Goal: Task Accomplishment & Management: Use online tool/utility

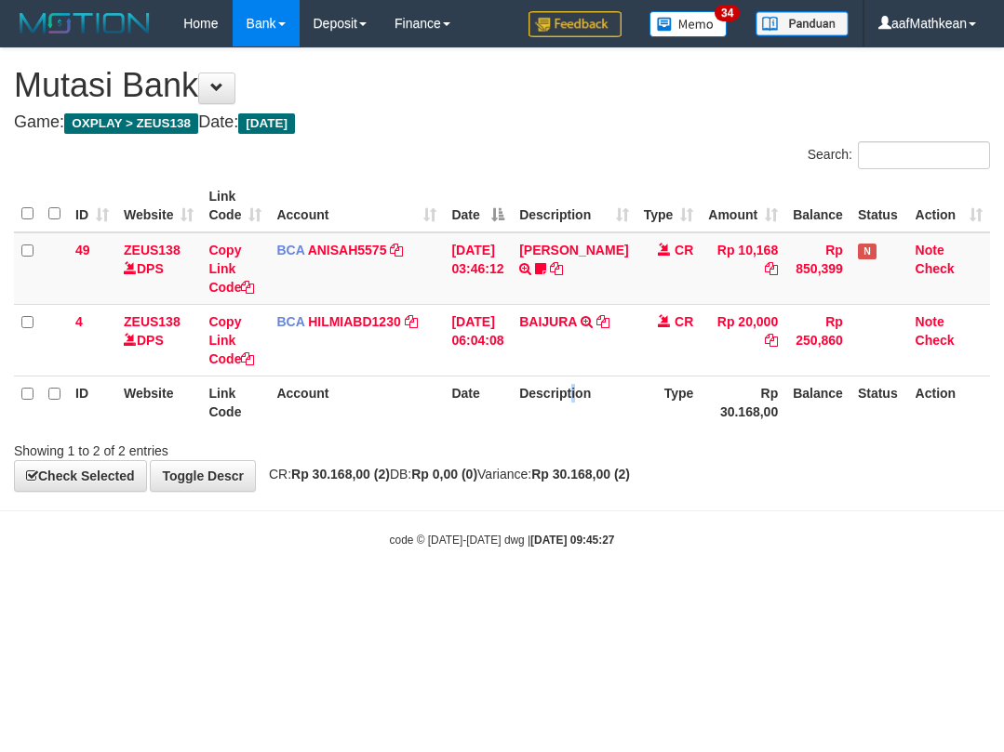
drag, startPoint x: 591, startPoint y: 401, endPoint x: 557, endPoint y: 478, distance: 84.1
click at [574, 450] on div "Search: ID Website Link Code Account Date Description Type Amount Balance Statu…" at bounding box center [502, 300] width 976 height 319
click at [452, 595] on html "Toggle navigation Home Bank Account List Load By Website Group [OXPLAY] ZEUS138…" at bounding box center [502, 297] width 1004 height 595
click at [787, 525] on body "Toggle navigation Home Bank Account List Load By Website Group [OXPLAY] ZEUS138…" at bounding box center [502, 297] width 1004 height 595
click at [785, 526] on body "Toggle navigation Home Bank Account List Load By Website Group [OXPLAY] ZEUS138…" at bounding box center [502, 297] width 1004 height 595
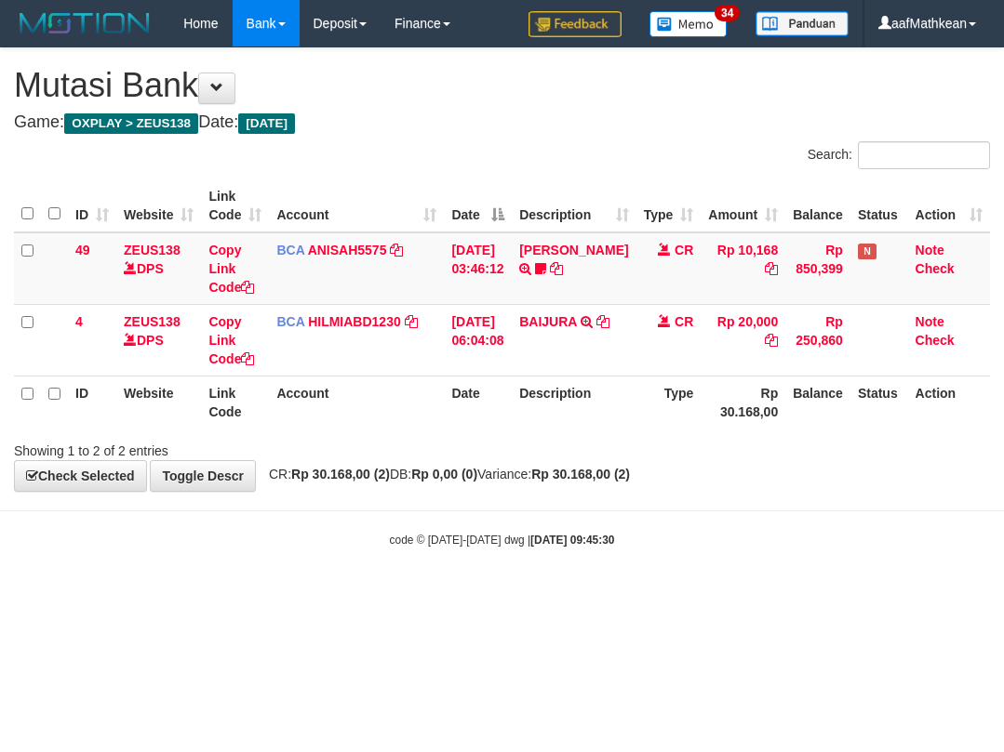
drag, startPoint x: 737, startPoint y: 519, endPoint x: 696, endPoint y: 525, distance: 41.3
click at [696, 525] on body "Toggle navigation Home Bank Account List Load By Website Group [OXPLAY] ZEUS138…" at bounding box center [502, 297] width 1004 height 595
click at [662, 543] on div "code © 2012-2018 dwg | 2025/10/01 09:45:30" at bounding box center [502, 539] width 1004 height 19
click at [645, 558] on body "Toggle navigation Home Bank Account List Load By Website Group [OXPLAY] ZEUS138…" at bounding box center [502, 297] width 1004 height 595
drag, startPoint x: 631, startPoint y: 562, endPoint x: 613, endPoint y: 575, distance: 22.0
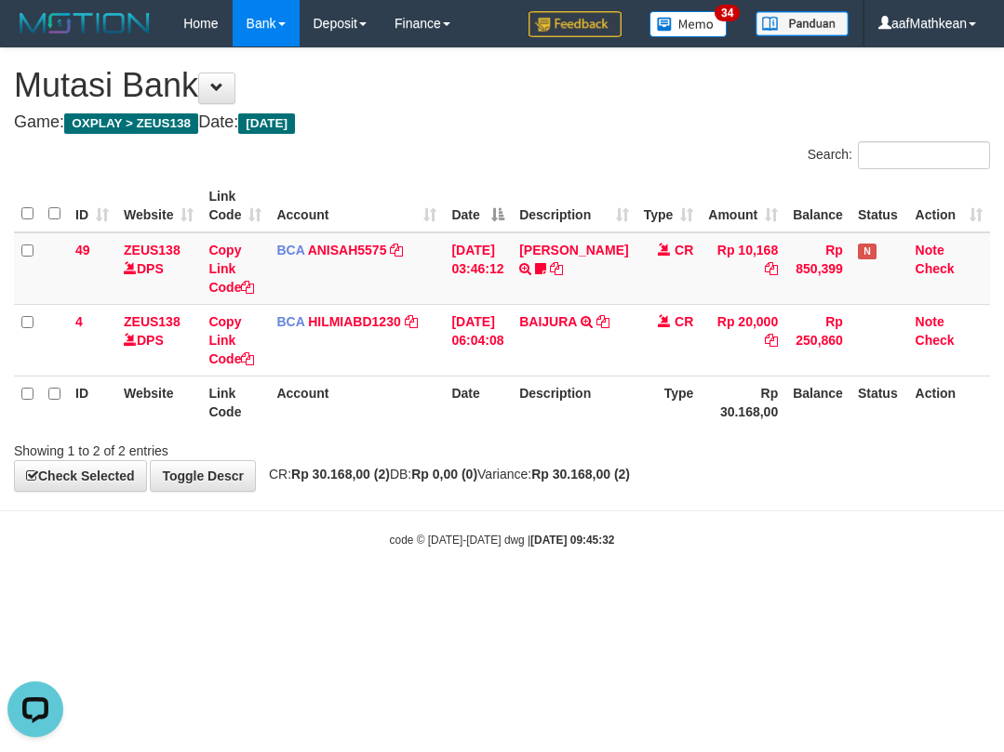
click at [629, 564] on body "Toggle navigation Home Bank Account List Load By Website Group [OXPLAY] ZEUS138…" at bounding box center [502, 297] width 1004 height 595
click at [662, 565] on body "Toggle navigation Home Bank Account List Load By Website Group [OXPLAY] ZEUS138…" at bounding box center [502, 297] width 1004 height 595
click at [662, 583] on body "Toggle navigation Home Bank Account List Load By Website Group [OXPLAY] ZEUS138…" at bounding box center [502, 297] width 1004 height 595
click at [642, 566] on body "Toggle navigation Home Bank Account List Load By Website Group [OXPLAY] ZEUS138…" at bounding box center [502, 297] width 1004 height 595
click at [605, 578] on body "Toggle navigation Home Bank Account List Load By Website Group [OXPLAY] ZEUS138…" at bounding box center [502, 297] width 1004 height 595
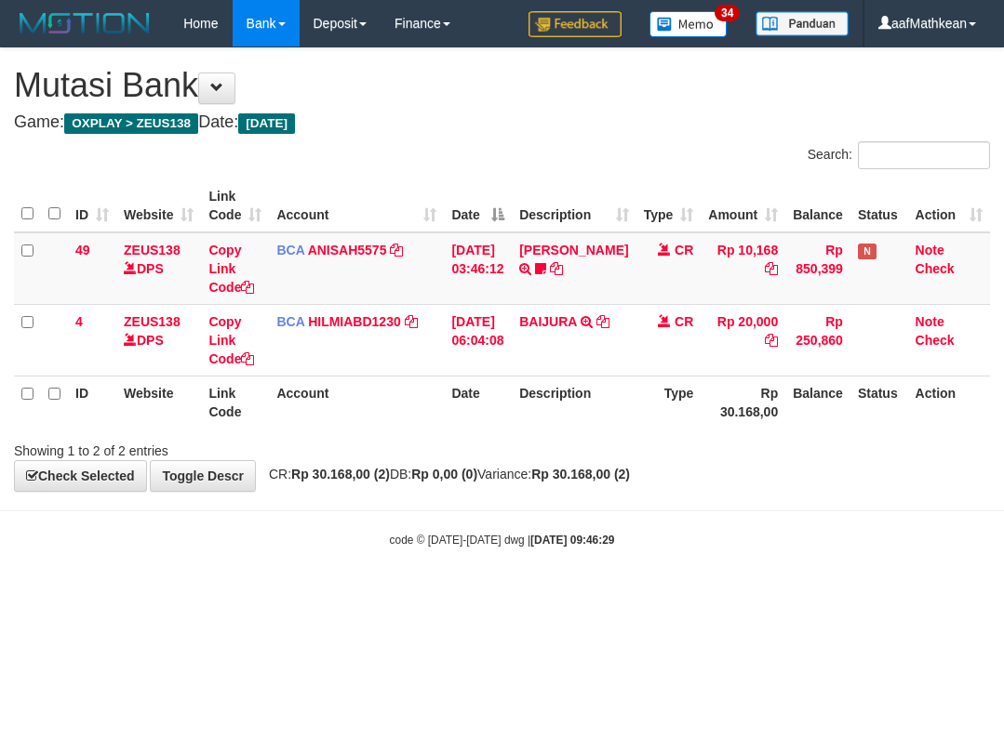
click at [582, 595] on html "Toggle navigation Home Bank Account List Load By Website Group [OXPLAY] ZEUS138…" at bounding box center [502, 297] width 1004 height 595
drag, startPoint x: 570, startPoint y: 591, endPoint x: 991, endPoint y: 627, distance: 422.0
click at [800, 595] on html "Toggle navigation Home Bank Account List Load By Website Group [OXPLAY] ZEUS138…" at bounding box center [502, 297] width 1004 height 595
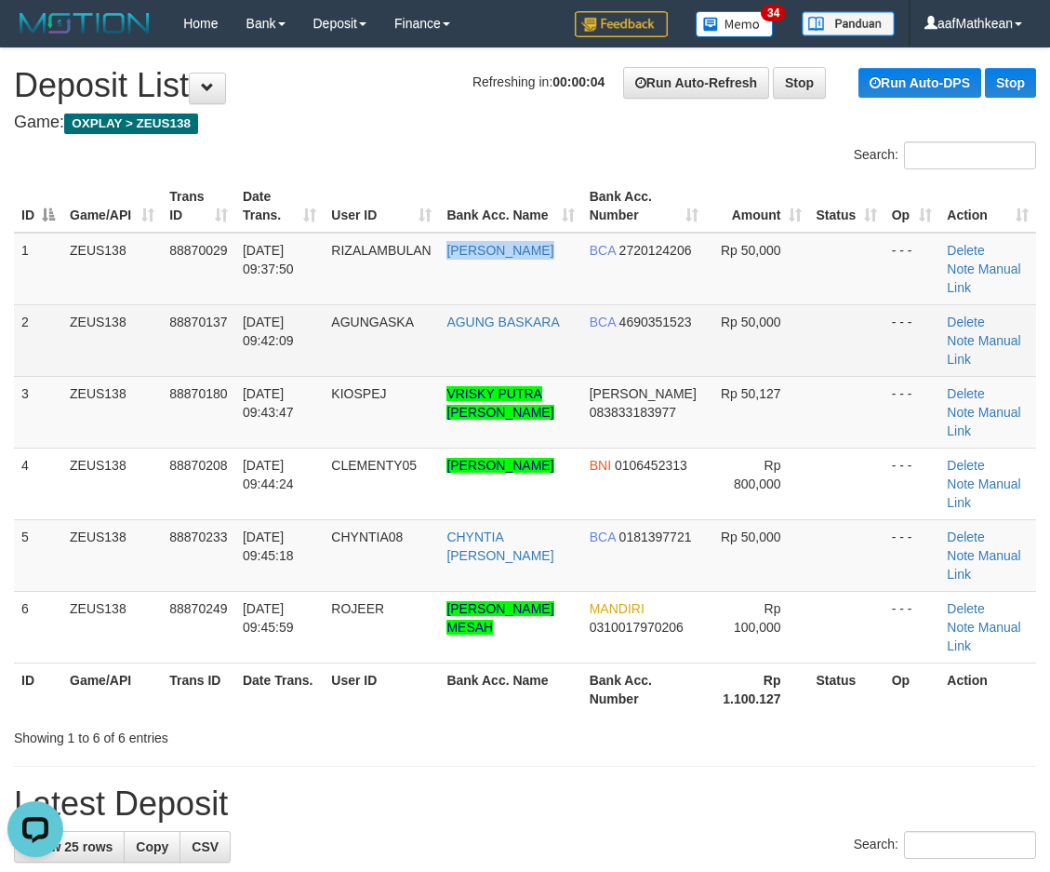
drag, startPoint x: 576, startPoint y: 234, endPoint x: 228, endPoint y: 320, distance: 358.2
click at [561, 245] on td "DINI ARIYANTI" at bounding box center [510, 269] width 142 height 73
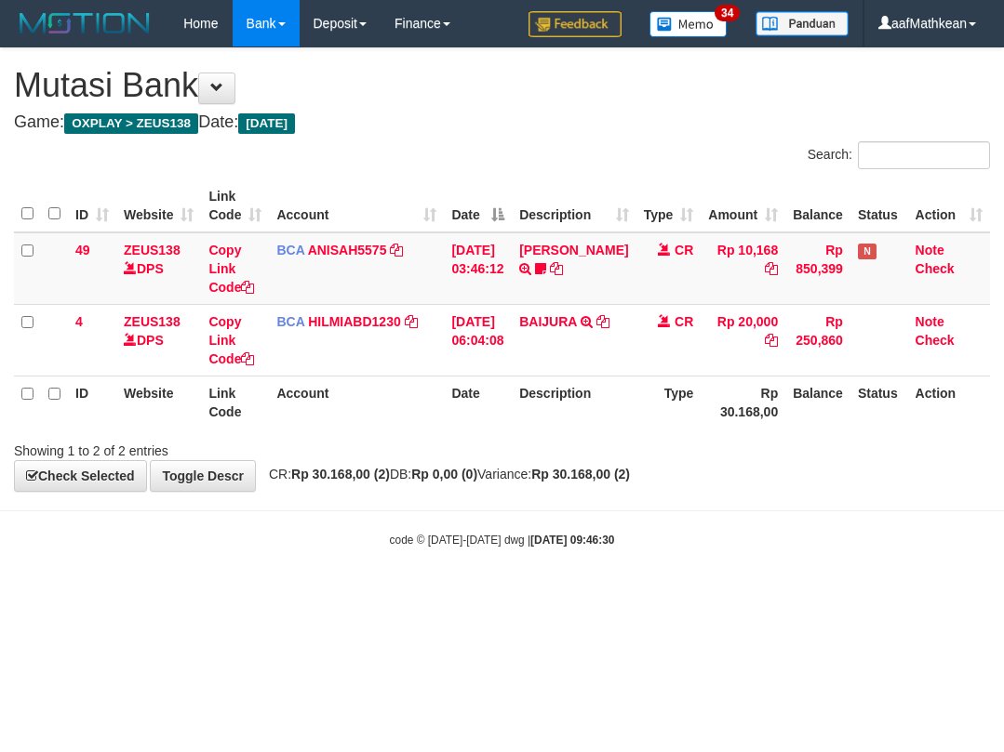
click at [346, 595] on html "Toggle navigation Home Bank Account List Load By Website Group [OXPLAY] ZEUS138…" at bounding box center [502, 297] width 1004 height 595
click at [502, 595] on html "Toggle navigation Home Bank Account List Load By Website Group [OXPLAY] ZEUS138…" at bounding box center [502, 297] width 1004 height 595
click at [818, 508] on body "Toggle navigation Home Bank Account List Load By Website Group [OXPLAY] ZEUS138…" at bounding box center [502, 297] width 1004 height 595
click at [794, 542] on div "code © 2012-2018 dwg | 2025/10/01 09:46:31" at bounding box center [502, 539] width 1004 height 19
click at [485, 595] on html "Toggle navigation Home Bank Account List Load By Website Group [OXPLAY] ZEUS138…" at bounding box center [502, 297] width 1004 height 595
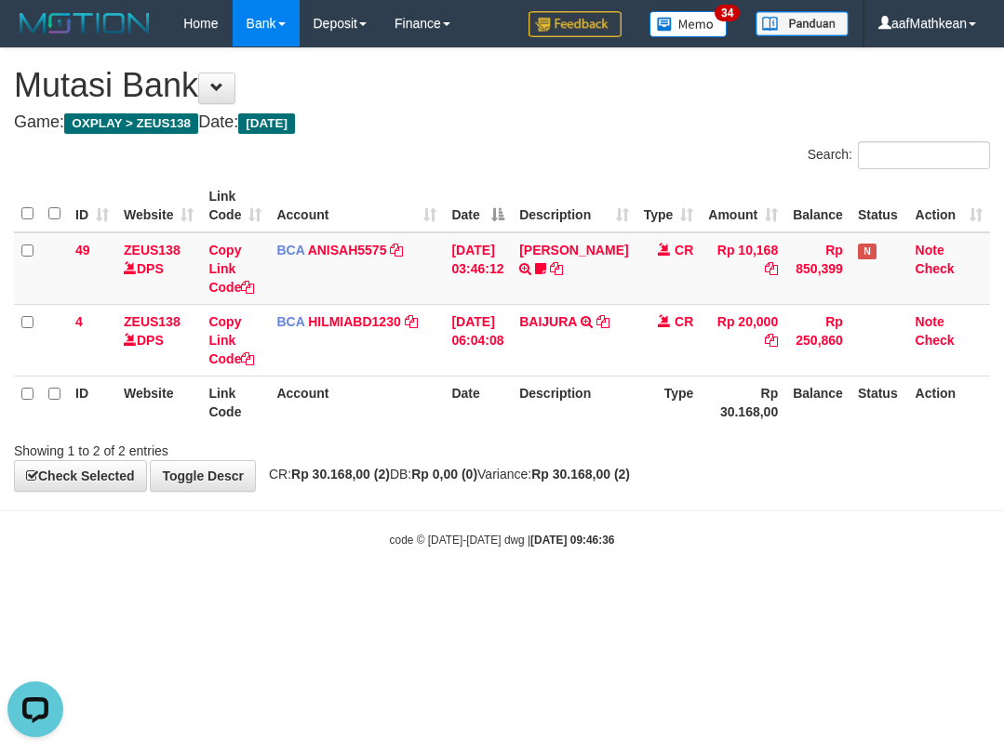
drag, startPoint x: 866, startPoint y: 576, endPoint x: 857, endPoint y: 569, distance: 11.4
click at [867, 575] on body "Toggle navigation Home Bank Account List Load By Website Group [OXPLAY] ZEUS138…" at bounding box center [502, 297] width 1004 height 595
click at [868, 571] on body "Toggle navigation Home Bank Account List Load By Website Group [OXPLAY] ZEUS138…" at bounding box center [502, 297] width 1004 height 595
click at [803, 543] on body "Toggle navigation Home Bank Account List Load By Website Group [OXPLAY] ZEUS138…" at bounding box center [502, 297] width 1004 height 595
click at [651, 512] on body "Toggle navigation Home Bank Account List Load By Website Group [OXPLAY] ZEUS138…" at bounding box center [502, 297] width 1004 height 595
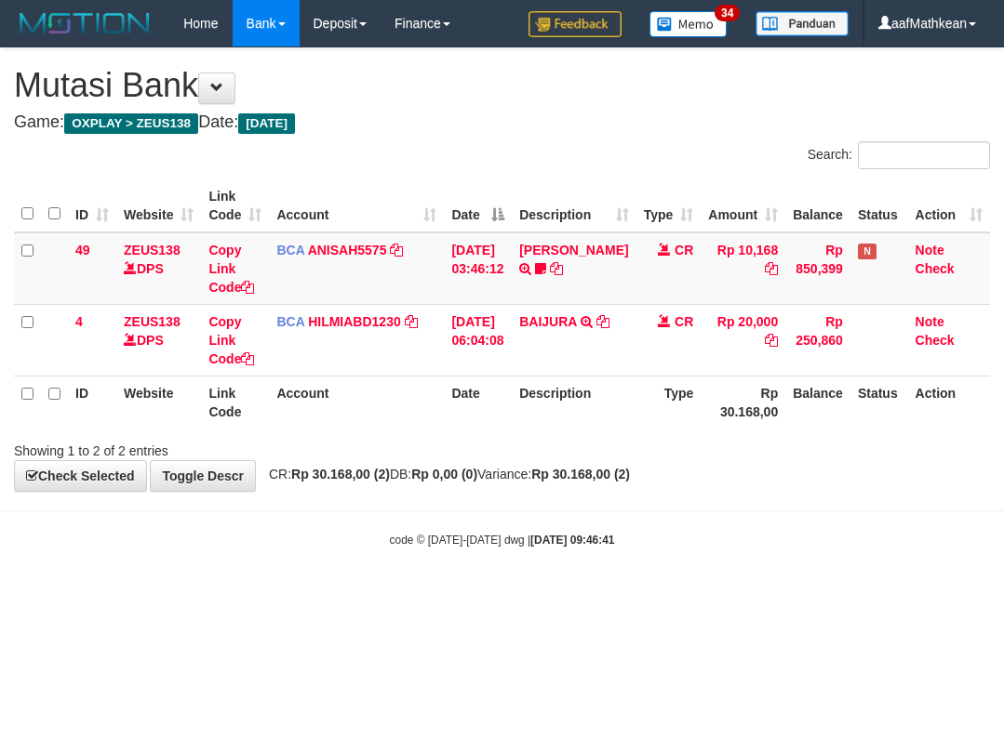
drag, startPoint x: 645, startPoint y: 512, endPoint x: 643, endPoint y: 494, distance: 17.9
click at [644, 504] on body "Toggle navigation Home Bank Account List Load By Website Group [OXPLAY] ZEUS138…" at bounding box center [502, 297] width 1004 height 595
click at [625, 520] on body "Toggle navigation Home Bank Account List Load By Website Group [OXPLAY] ZEUS138…" at bounding box center [502, 297] width 1004 height 595
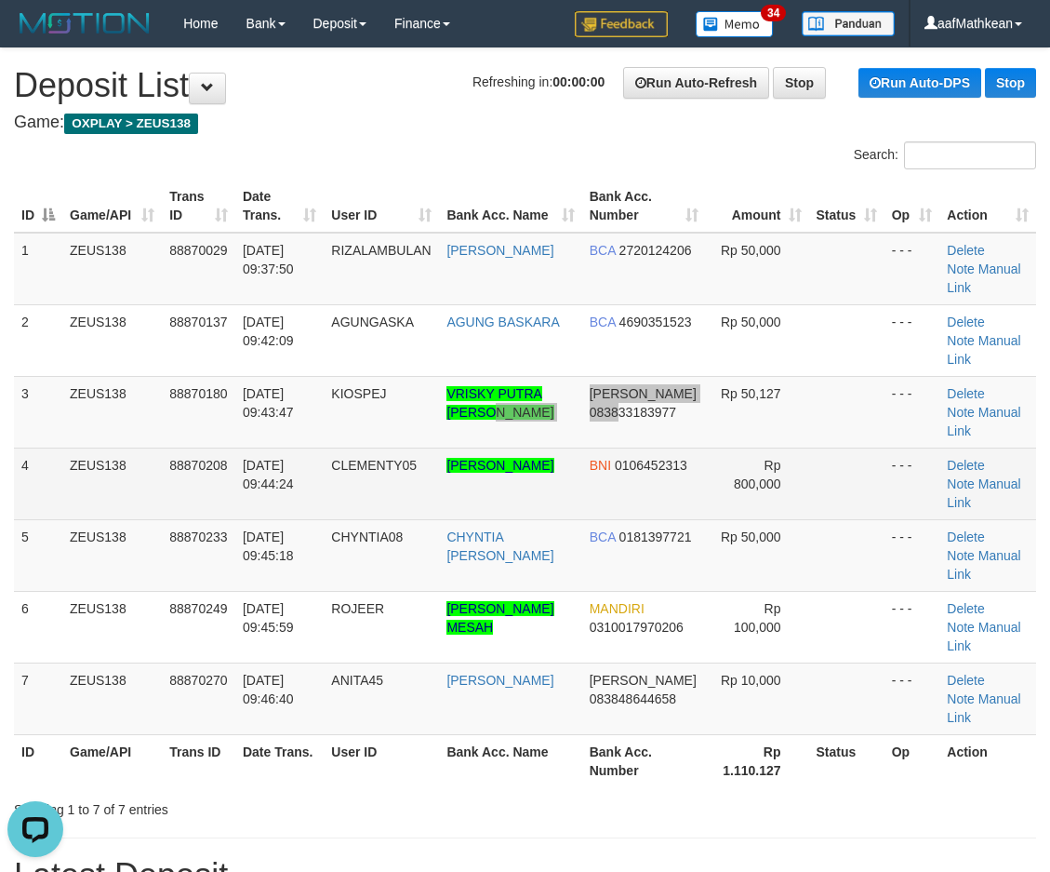
click at [650, 480] on tbody "1 ZEUS138 88870029 01/10/2025 09:37:50 RIZALAMBULAN DINI ARIYANTI BCA 272012420…" at bounding box center [525, 484] width 1022 height 502
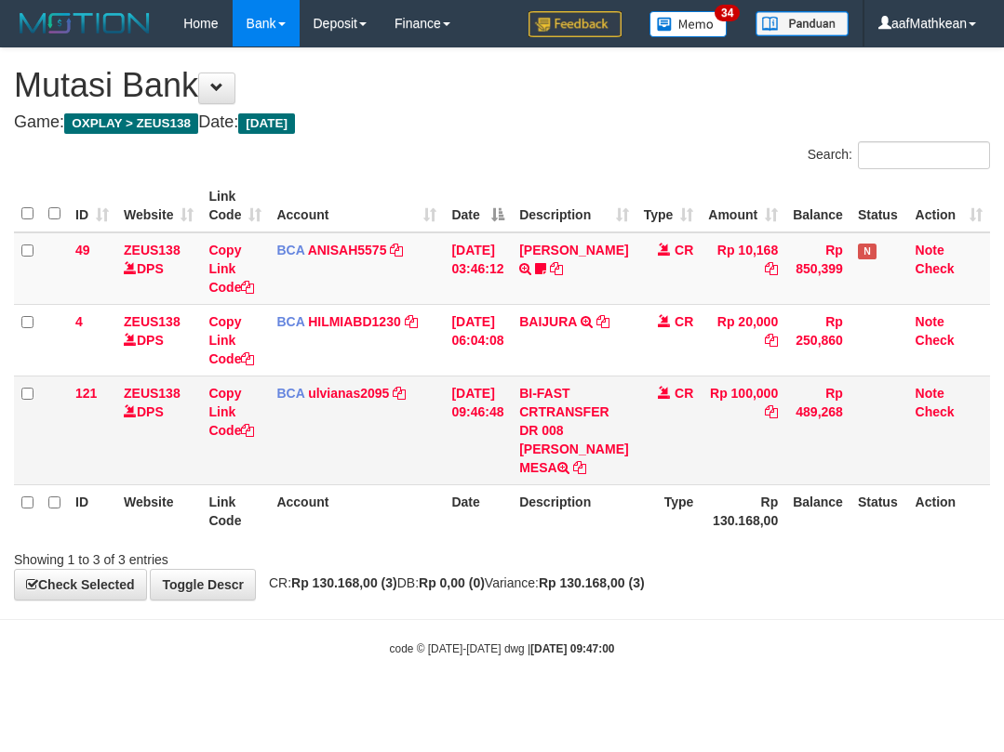
click at [512, 495] on th "Date" at bounding box center [478, 511] width 68 height 53
drag, startPoint x: 579, startPoint y: 443, endPoint x: 590, endPoint y: 472, distance: 30.9
click at [590, 472] on td "BI-FAST CRTRANSFER DR 008 ROBI ROBINSON MESA" at bounding box center [574, 430] width 124 height 109
click at [909, 607] on body "Toggle navigation Home Bank Account List Load By Website Group [OXPLAY] ZEUS138…" at bounding box center [502, 352] width 1004 height 704
click at [371, 472] on td "BCA ulvianas2095 DPS ULVIANASARI mutasi_20251001_4139 | 121 mutasi_20251001_413…" at bounding box center [356, 430] width 175 height 109
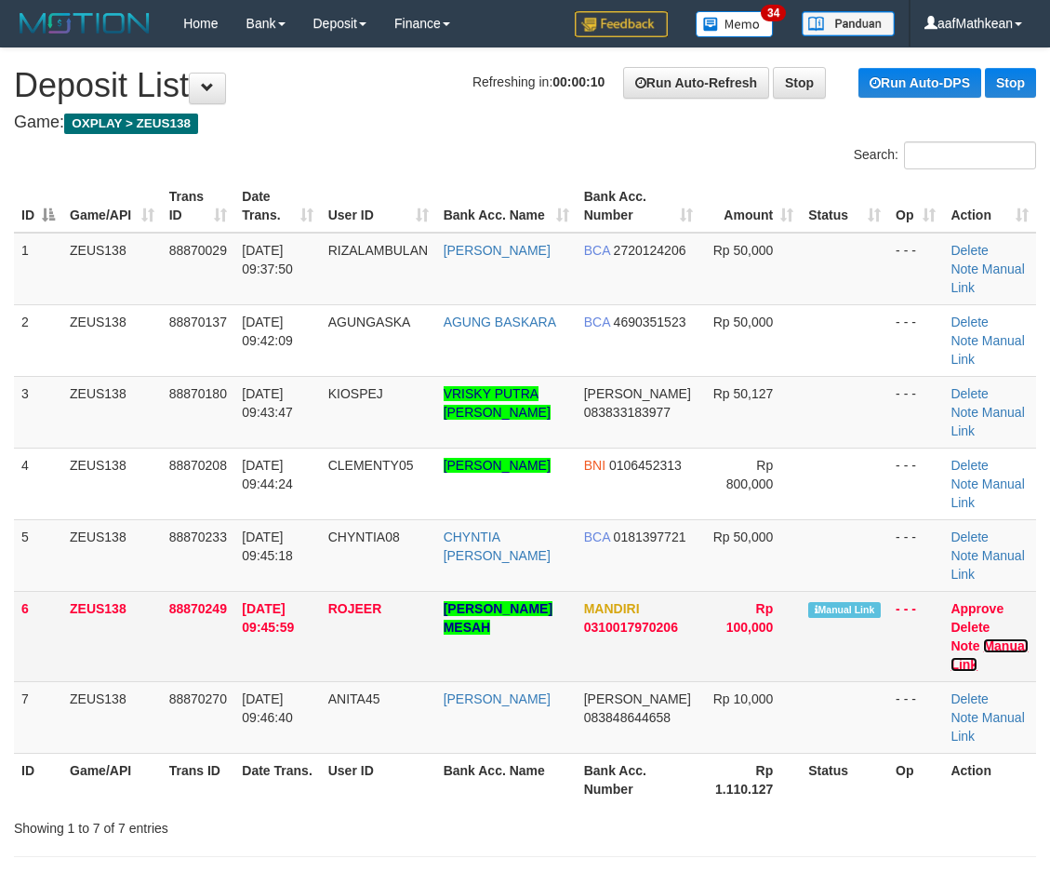
click at [1011, 645] on link "Manual Link" at bounding box center [989, 654] width 77 height 33
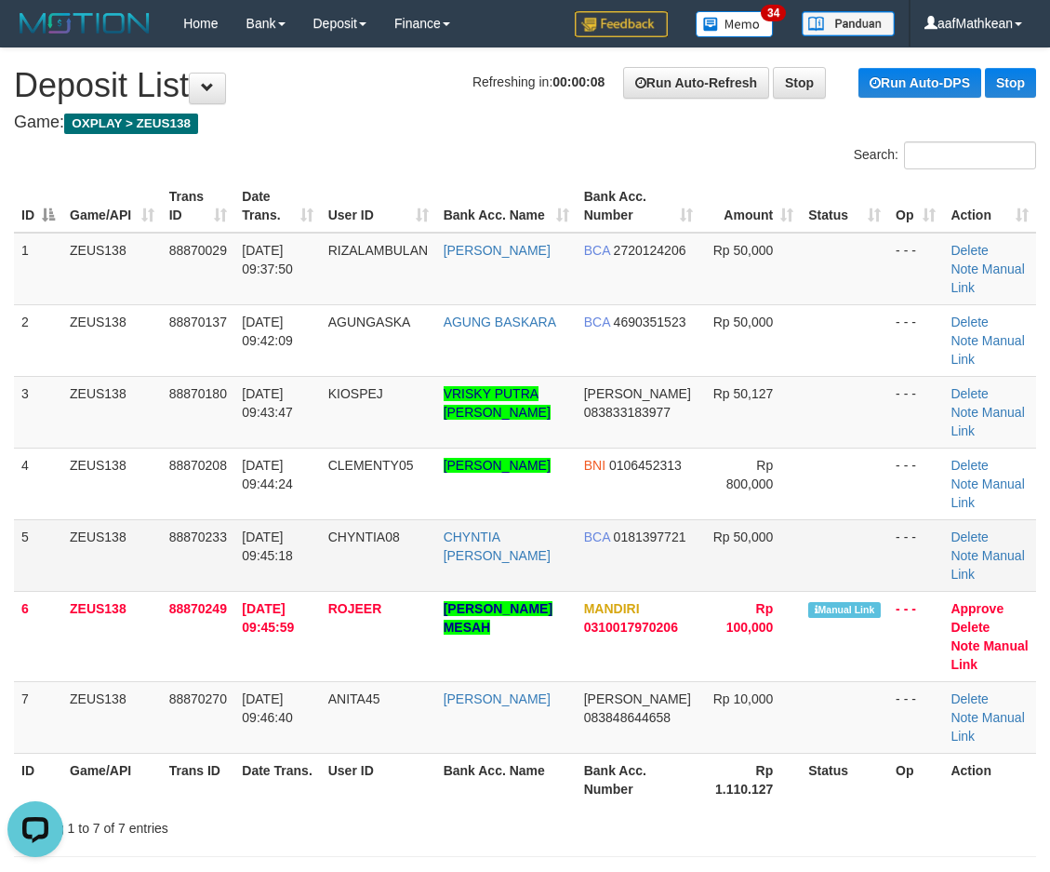
click at [404, 526] on td "CHYNTIA08" at bounding box center [378, 555] width 115 height 72
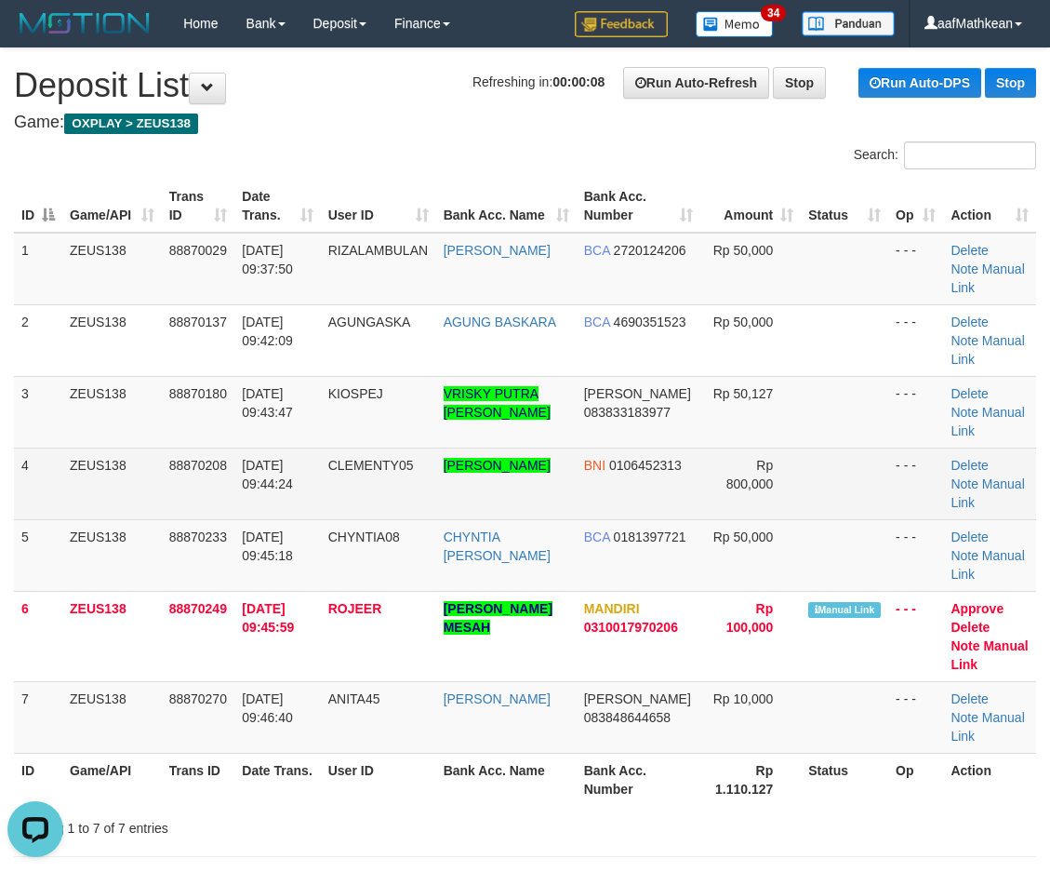
click at [416, 518] on td "CLEMENTY05" at bounding box center [378, 483] width 115 height 72
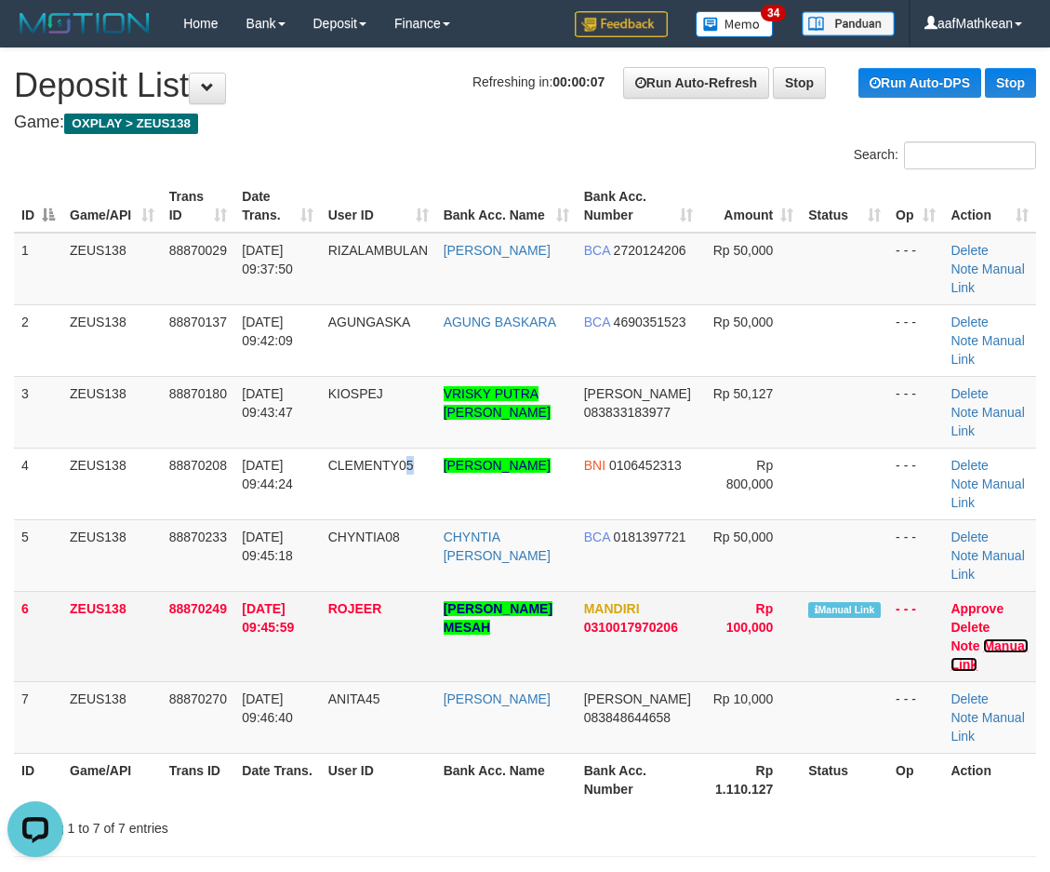
click at [992, 645] on link "Manual Link" at bounding box center [989, 654] width 77 height 33
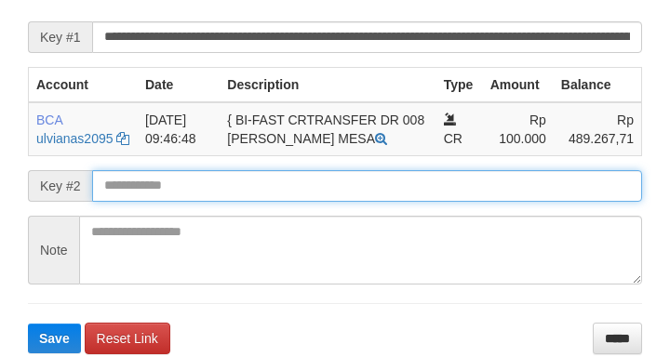
click at [28, 324] on button "Save" at bounding box center [54, 339] width 53 height 30
drag, startPoint x: 543, startPoint y: 238, endPoint x: 516, endPoint y: 233, distance: 27.4
click at [520, 247] on form "**********" at bounding box center [335, 167] width 614 height 372
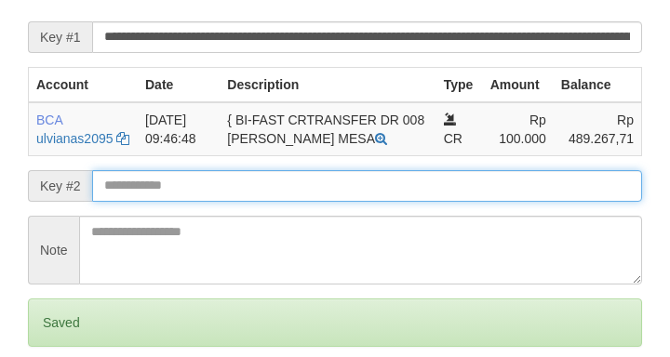
click at [522, 202] on input "text" at bounding box center [367, 186] width 550 height 32
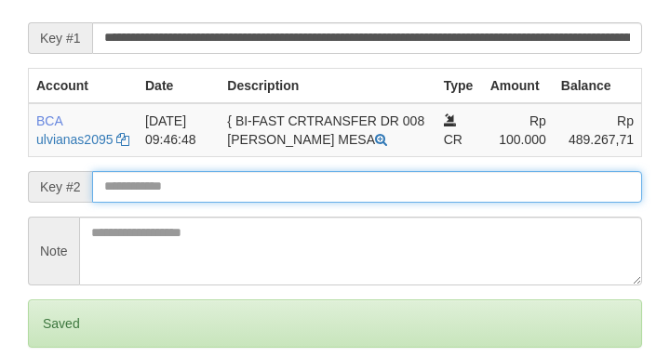
click at [524, 203] on input "text" at bounding box center [367, 187] width 550 height 32
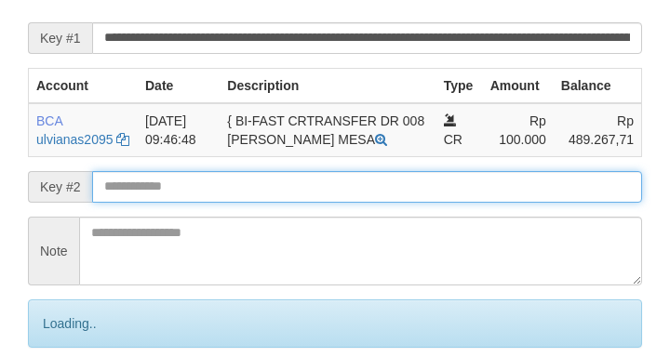
click at [523, 203] on input "text" at bounding box center [367, 187] width 550 height 32
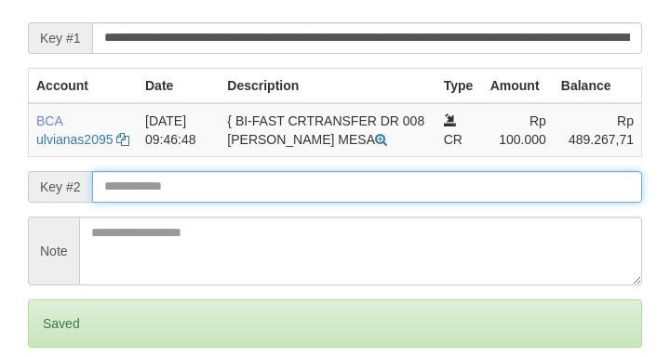
drag, startPoint x: 519, startPoint y: 218, endPoint x: 531, endPoint y: 222, distance: 13.0
click at [528, 203] on input "text" at bounding box center [367, 187] width 550 height 32
click at [532, 203] on input "text" at bounding box center [367, 187] width 550 height 32
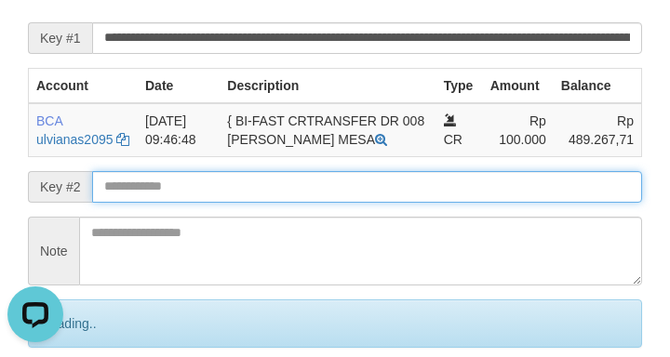
click at [530, 203] on input "text" at bounding box center [367, 187] width 550 height 32
click at [535, 203] on input "text" at bounding box center [367, 187] width 550 height 32
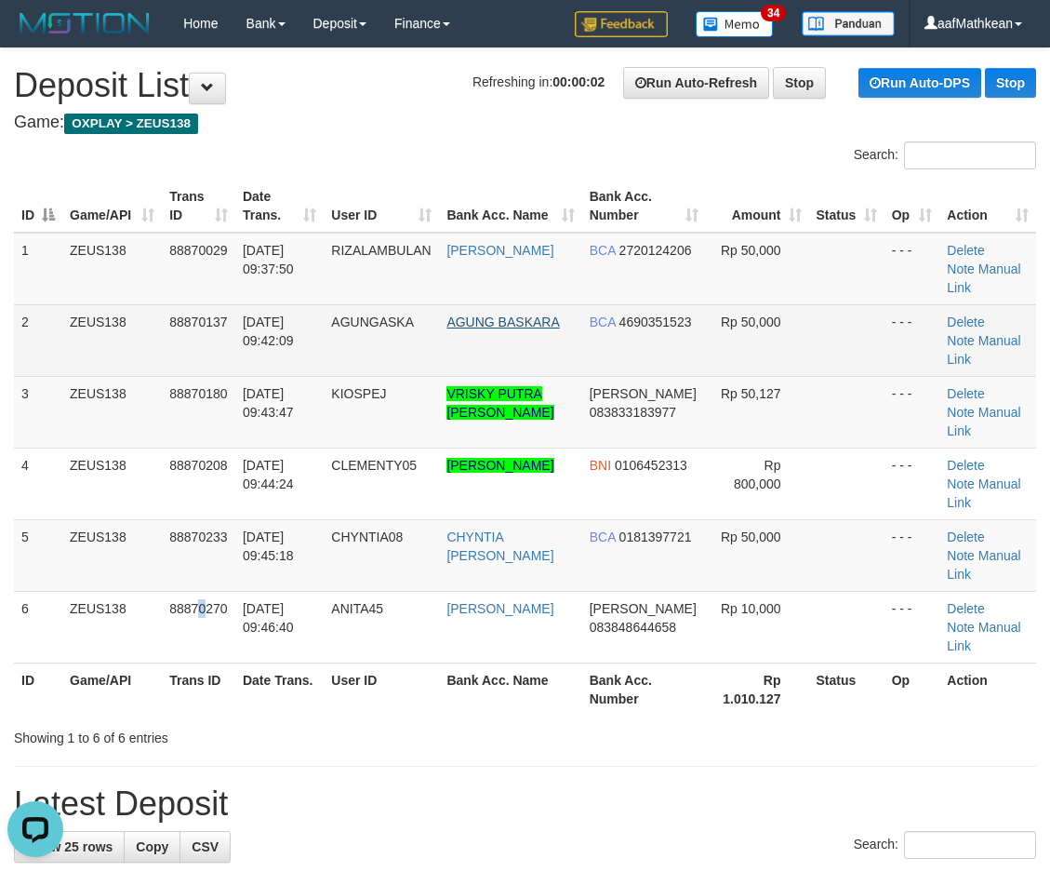
click at [581, 217] on th "Bank Acc. Name" at bounding box center [510, 206] width 142 height 53
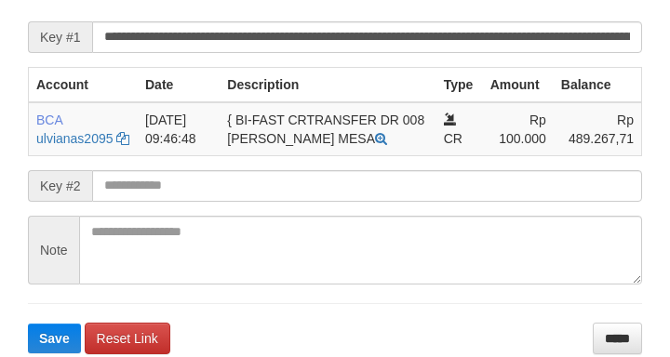
click at [102, 202] on div "Key #2" at bounding box center [335, 186] width 614 height 32
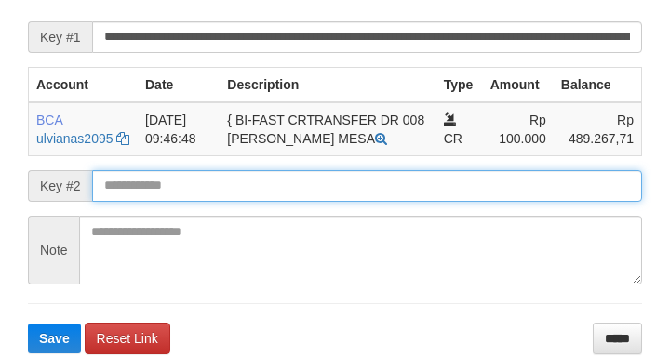
click at [28, 324] on button "Save" at bounding box center [54, 339] width 53 height 30
click at [153, 202] on input "text" at bounding box center [367, 186] width 550 height 32
click at [28, 324] on button "Save" at bounding box center [54, 339] width 53 height 30
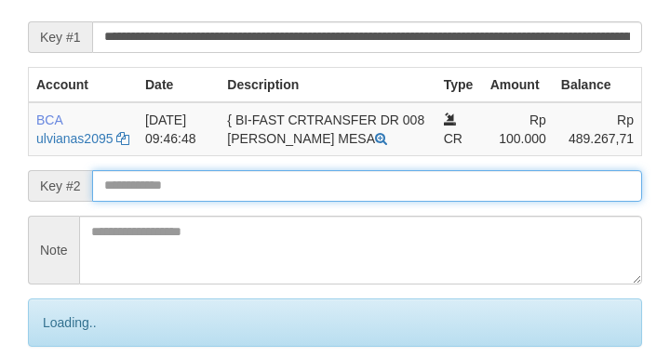
drag, startPoint x: 160, startPoint y: 220, endPoint x: 181, endPoint y: 227, distance: 22.6
click at [162, 202] on input "text" at bounding box center [367, 186] width 550 height 32
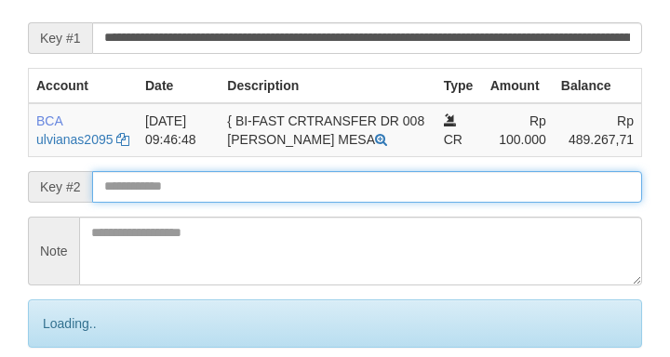
drag, startPoint x: 181, startPoint y: 227, endPoint x: 189, endPoint y: 216, distance: 13.4
click at [190, 203] on input "text" at bounding box center [367, 187] width 550 height 32
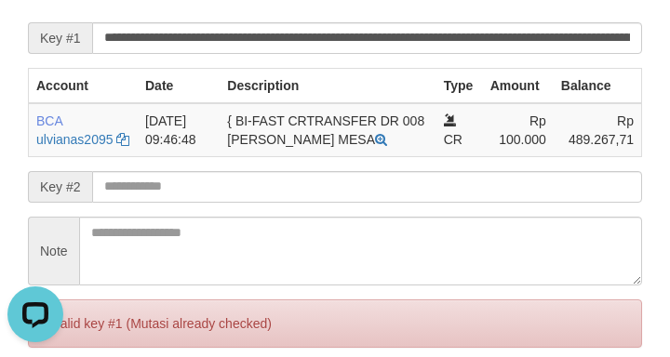
scroll to position [0, 0]
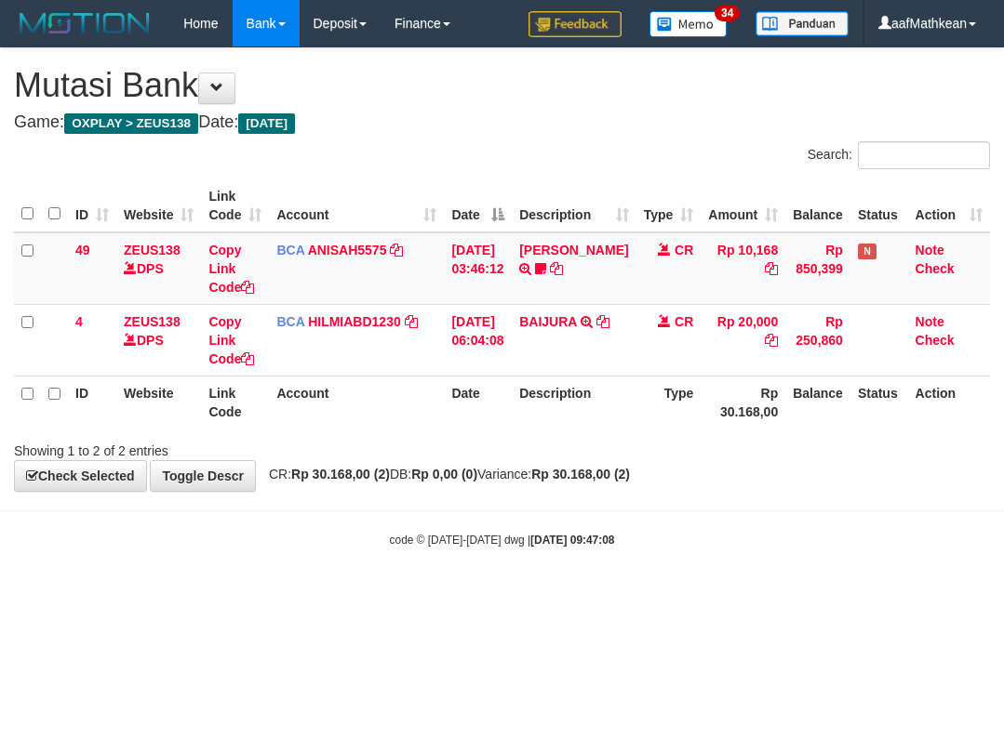
click at [111, 540] on body "Toggle navigation Home Bank Account List Load By Website Group [OXPLAY] ZEUS138…" at bounding box center [502, 297] width 1004 height 595
click at [146, 566] on body "Toggle navigation Home Bank Account List Load By Website Group [OXPLAY] ZEUS138…" at bounding box center [502, 297] width 1004 height 595
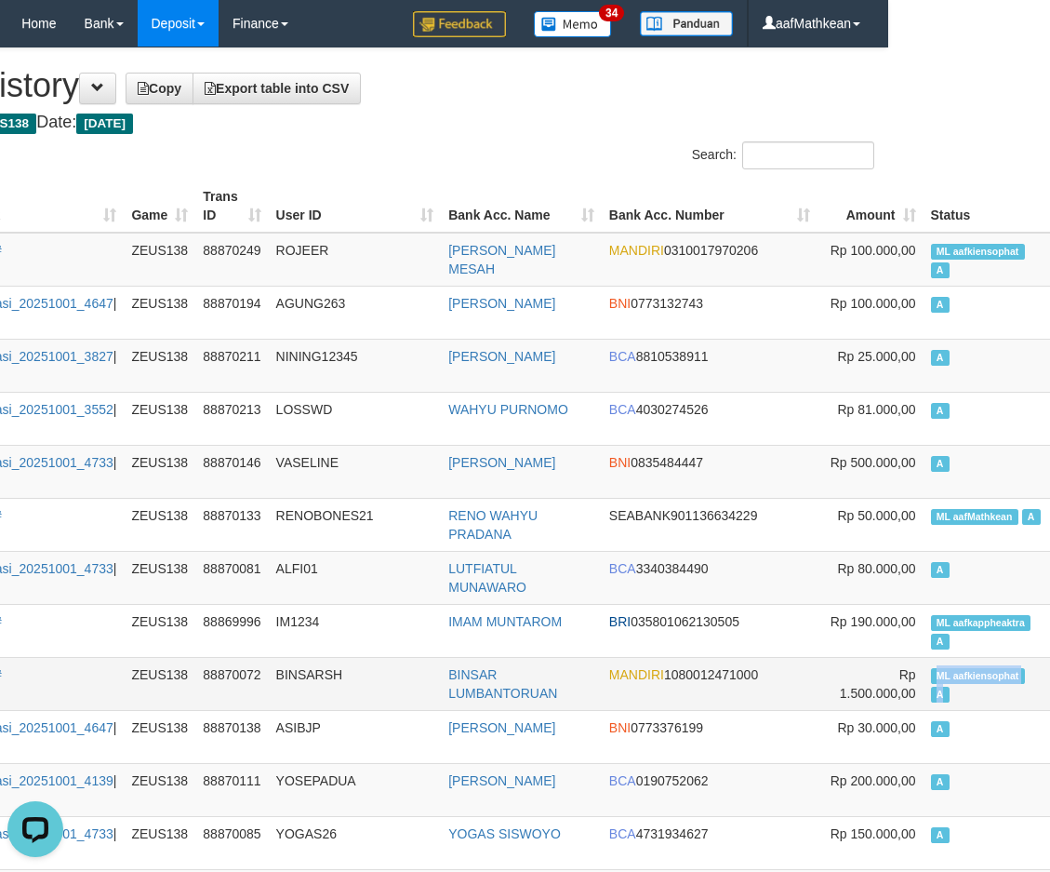
drag, startPoint x: 891, startPoint y: 676, endPoint x: 906, endPoint y: 685, distance: 17.5
click at [924, 685] on td "ML aafkiensophat A" at bounding box center [988, 683] width 129 height 53
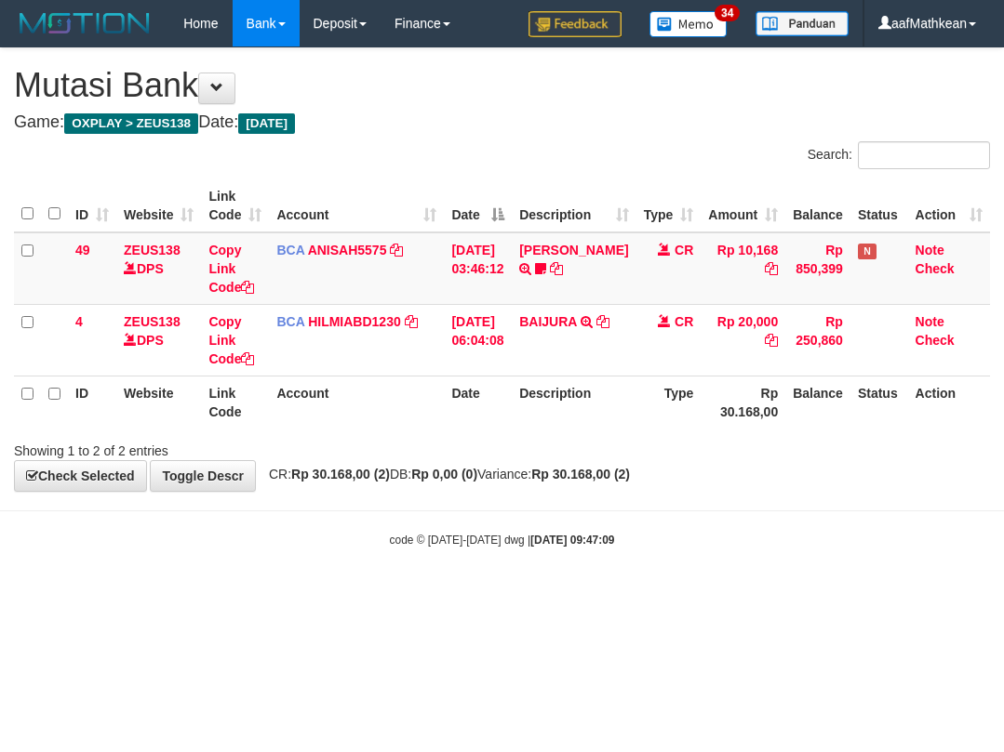
click at [383, 534] on body "Toggle navigation Home Bank Account List Load By Website Group [OXPLAY] ZEUS138…" at bounding box center [502, 297] width 1004 height 595
drag, startPoint x: 564, startPoint y: 574, endPoint x: 989, endPoint y: 563, distance: 425.2
click at [672, 578] on body "Toggle navigation Home Bank Account List Load By Website Group [OXPLAY] ZEUS138…" at bounding box center [502, 297] width 1004 height 595
click at [378, 502] on body "Toggle navigation Home Bank Account List Load By Website Group [OXPLAY] ZEUS138…" at bounding box center [502, 297] width 1004 height 595
click at [472, 520] on body "Toggle navigation Home Bank Account List Load By Website Group [OXPLAY] ZEUS138…" at bounding box center [502, 297] width 1004 height 595
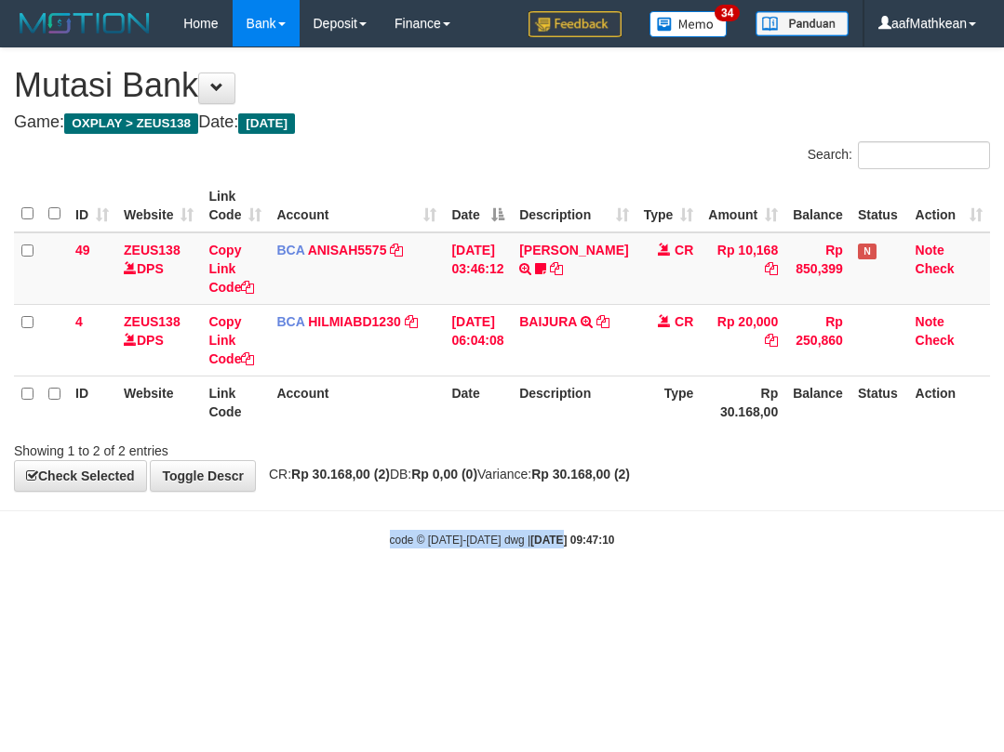
click at [567, 521] on body "Toggle navigation Home Bank Account List Load By Website Group [OXPLAY] ZEUS138…" at bounding box center [502, 297] width 1004 height 595
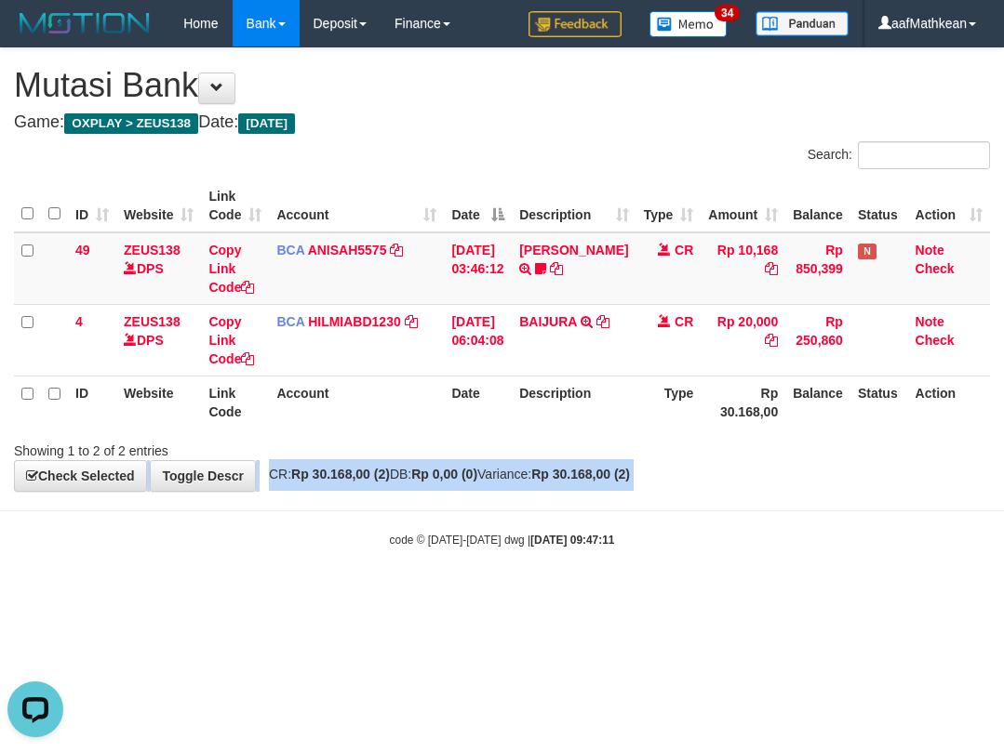
click at [356, 595] on html "Toggle navigation Home Bank Account List Load By Website Group [OXPLAY] ZEUS138…" at bounding box center [502, 297] width 1004 height 595
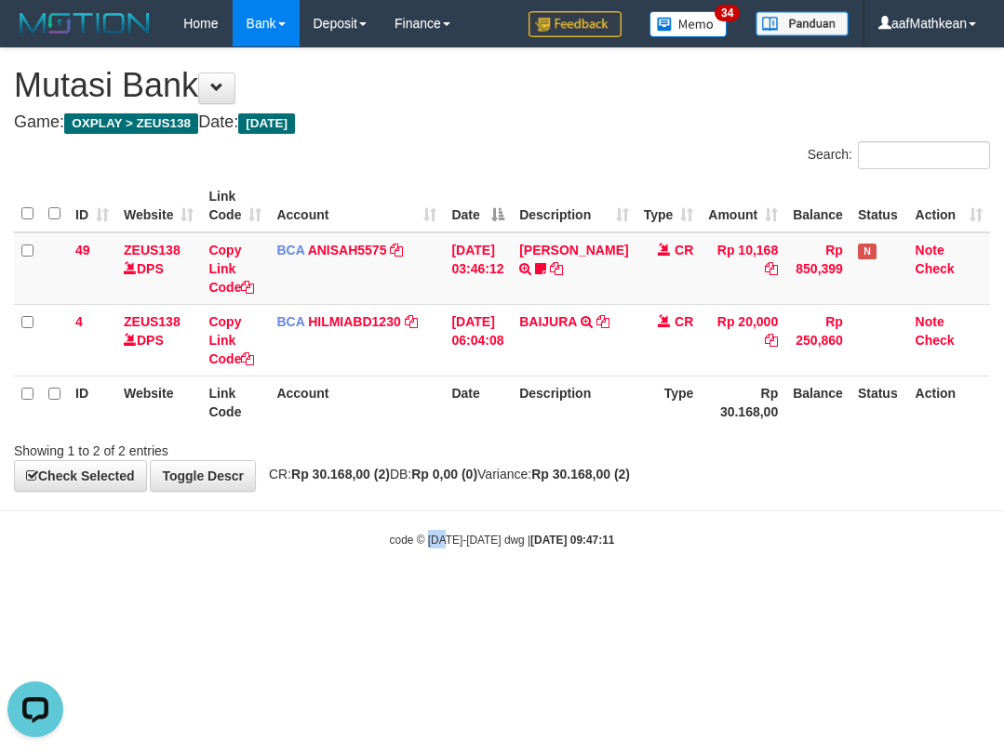
drag, startPoint x: 445, startPoint y: 619, endPoint x: 459, endPoint y: 605, distance: 20.4
click at [444, 595] on html "Toggle navigation Home Bank Account List Load By Website Group [OXPLAY] ZEUS138…" at bounding box center [502, 297] width 1004 height 595
click at [487, 592] on html "Toggle navigation Home Bank Account List Load By Website Group [OXPLAY] ZEUS138…" at bounding box center [502, 297] width 1004 height 595
drag, startPoint x: 509, startPoint y: 579, endPoint x: 521, endPoint y: 566, distance: 17.1
click at [516, 570] on body "Toggle navigation Home Bank Account List Load By Website Group [OXPLAY] ZEUS138…" at bounding box center [502, 297] width 1004 height 595
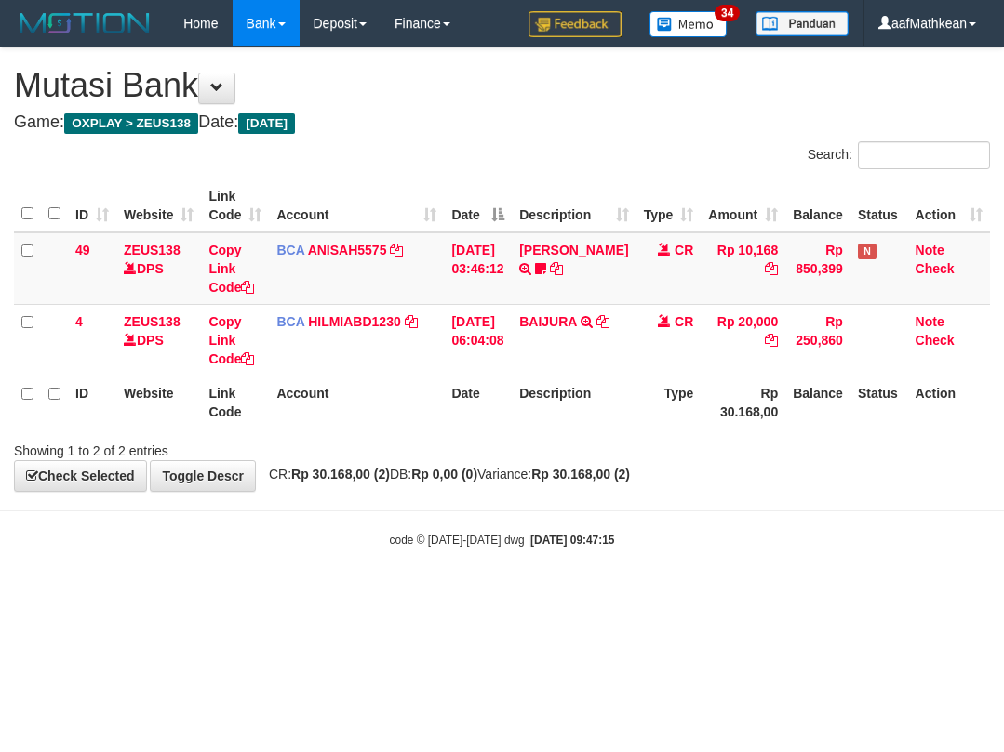
drag, startPoint x: 601, startPoint y: 551, endPoint x: 599, endPoint y: 602, distance: 51.2
click at [601, 565] on body "Toggle navigation Home Bank Account List Load By Website Group [OXPLAY] ZEUS138…" at bounding box center [502, 297] width 1004 height 595
click at [499, 562] on body "Toggle navigation Home Bank Account List Load By Website Group [OXPLAY] ZEUS138…" at bounding box center [502, 297] width 1004 height 595
click at [844, 580] on body "Toggle navigation Home Bank Account List Load By Website Group [OXPLAY] ZEUS138…" at bounding box center [502, 297] width 1004 height 595
click at [475, 595] on html "Toggle navigation Home Bank Account List Load By Website Group [OXPLAY] ZEUS138…" at bounding box center [502, 297] width 1004 height 595
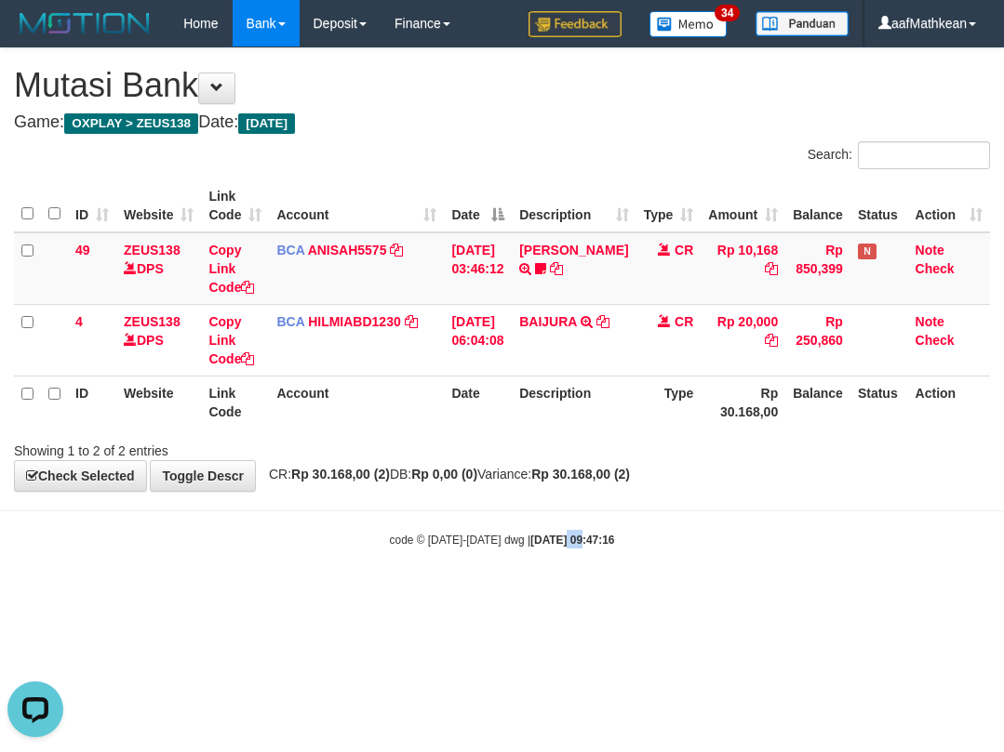
click at [565, 595] on html "Toggle navigation Home Bank Account List Load By Website Group [OXPLAY] ZEUS138…" at bounding box center [502, 297] width 1004 height 595
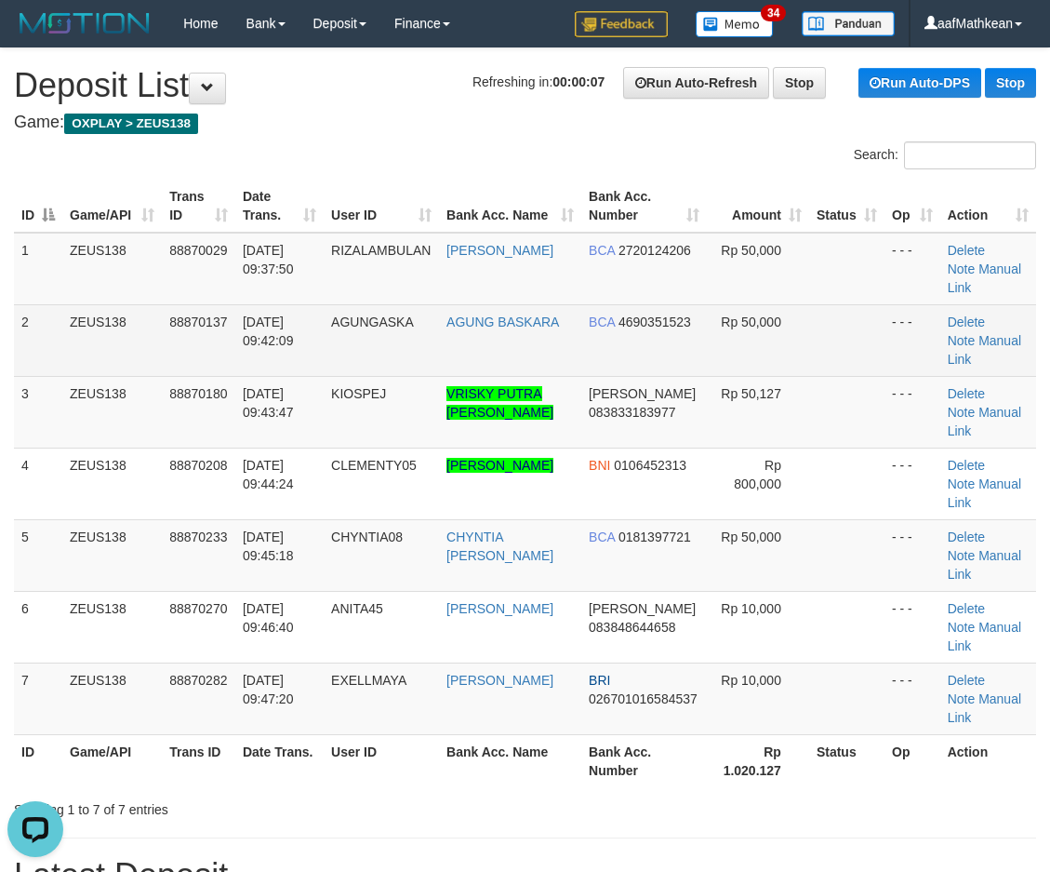
click at [557, 367] on td "AGUNG BASKARA" at bounding box center [510, 340] width 142 height 72
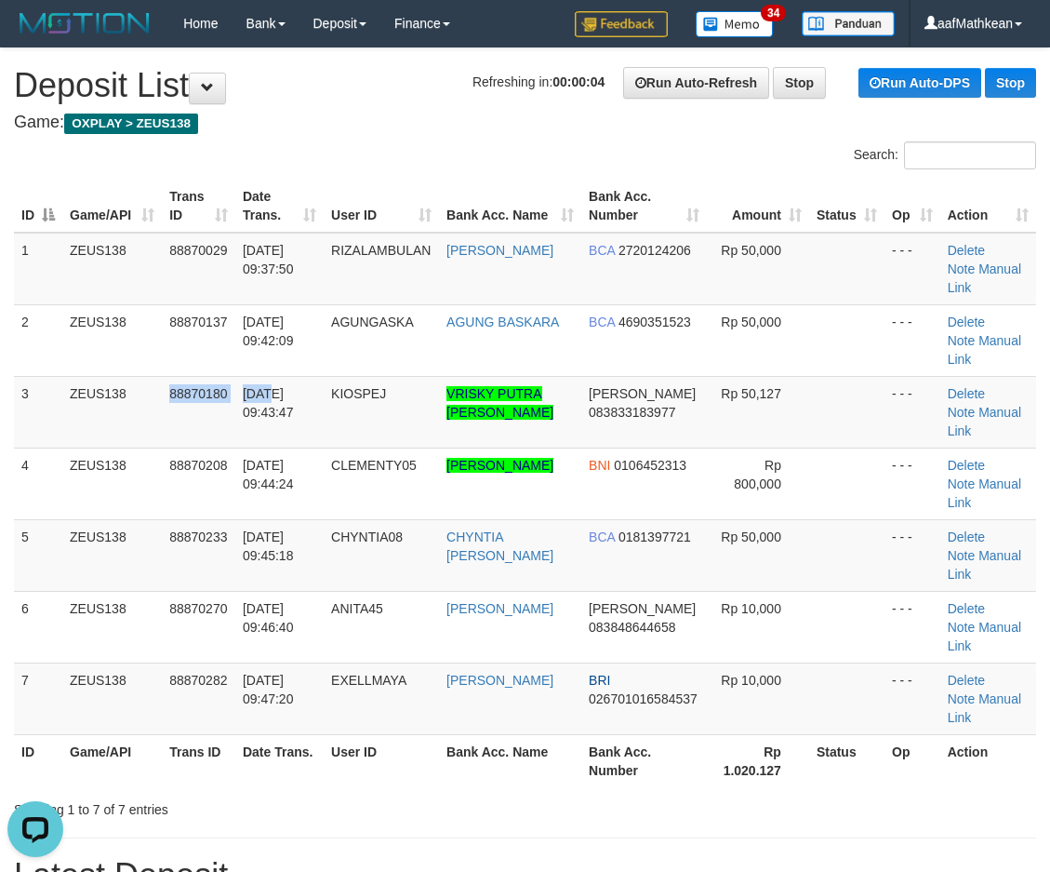
click at [268, 404] on tr "3 ZEUS138 88870180 01/10/2025 09:43:47 KIOSPEJ VRISKY PUTRA NOPANDA DANA 083833…" at bounding box center [525, 412] width 1022 height 72
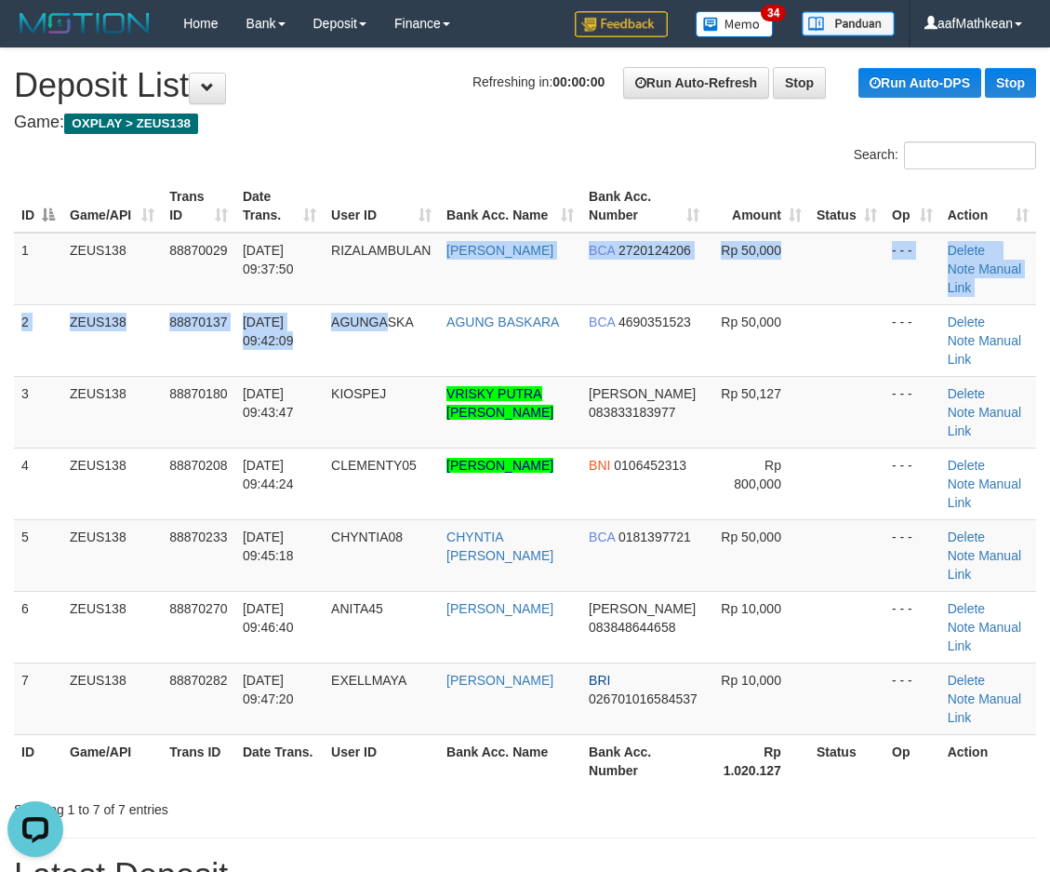
click at [441, 302] on tbody "1 ZEUS138 88870029 01/10/2025 09:37:50 RIZALAMBULAN DINI ARIYANTI BCA 272012420…" at bounding box center [525, 484] width 1022 height 502
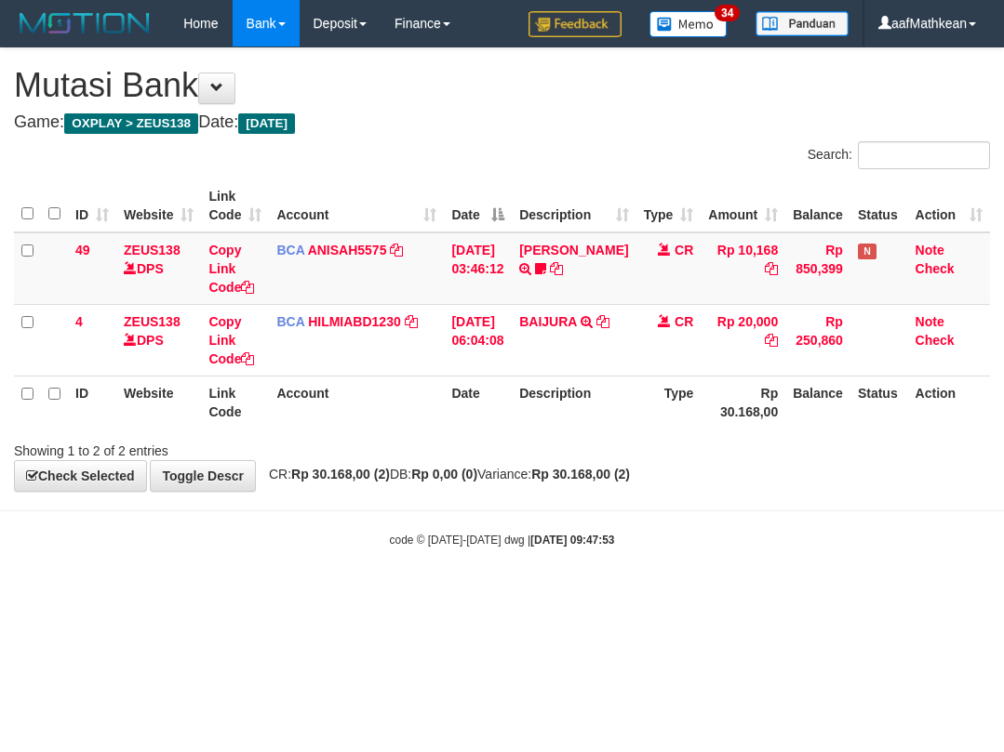
click at [616, 595] on html "Toggle navigation Home Bank Account List Load By Website Group [OXPLAY] ZEUS138…" at bounding box center [502, 297] width 1004 height 595
click at [590, 595] on html "Toggle navigation Home Bank Account List Load By Website Group [OXPLAY] ZEUS138…" at bounding box center [502, 297] width 1004 height 595
drag, startPoint x: 581, startPoint y: 636, endPoint x: 866, endPoint y: 522, distance: 306.7
click at [645, 595] on html "Toggle navigation Home Bank Account List Load By Website Group [OXPLAY] ZEUS138…" at bounding box center [502, 297] width 1004 height 595
click at [550, 595] on html "Toggle navigation Home Bank Account List Load By Website Group [OXPLAY] ZEUS138…" at bounding box center [502, 297] width 1004 height 595
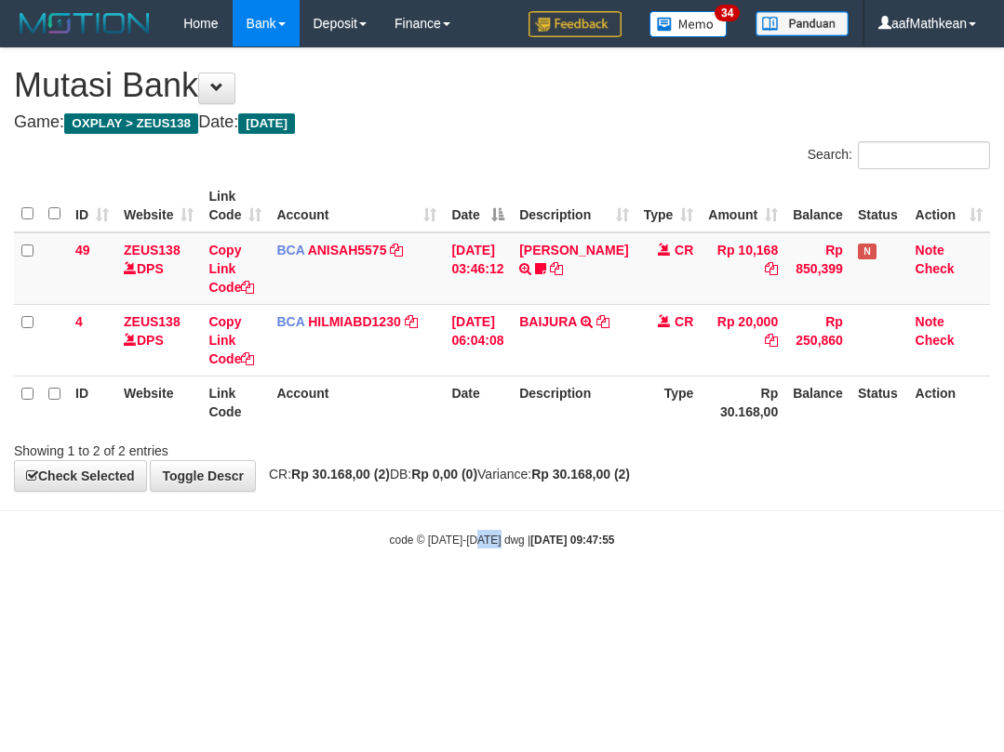
click at [474, 595] on html "Toggle navigation Home Bank Account List Load By Website Group [OXPLAY] ZEUS138…" at bounding box center [502, 297] width 1004 height 595
click at [812, 565] on body "Toggle navigation Home Bank Account List Load By Website Group [OXPLAY] ZEUS138…" at bounding box center [502, 297] width 1004 height 595
drag, startPoint x: 805, startPoint y: 567, endPoint x: 905, endPoint y: 501, distance: 119.4
click at [811, 553] on body "Toggle navigation Home Bank Account List Load By Website Group [OXPLAY] ZEUS138…" at bounding box center [502, 297] width 1004 height 595
click at [373, 562] on body "Toggle navigation Home Bank Account List Load By Website Group [OXPLAY] ZEUS138…" at bounding box center [502, 297] width 1004 height 595
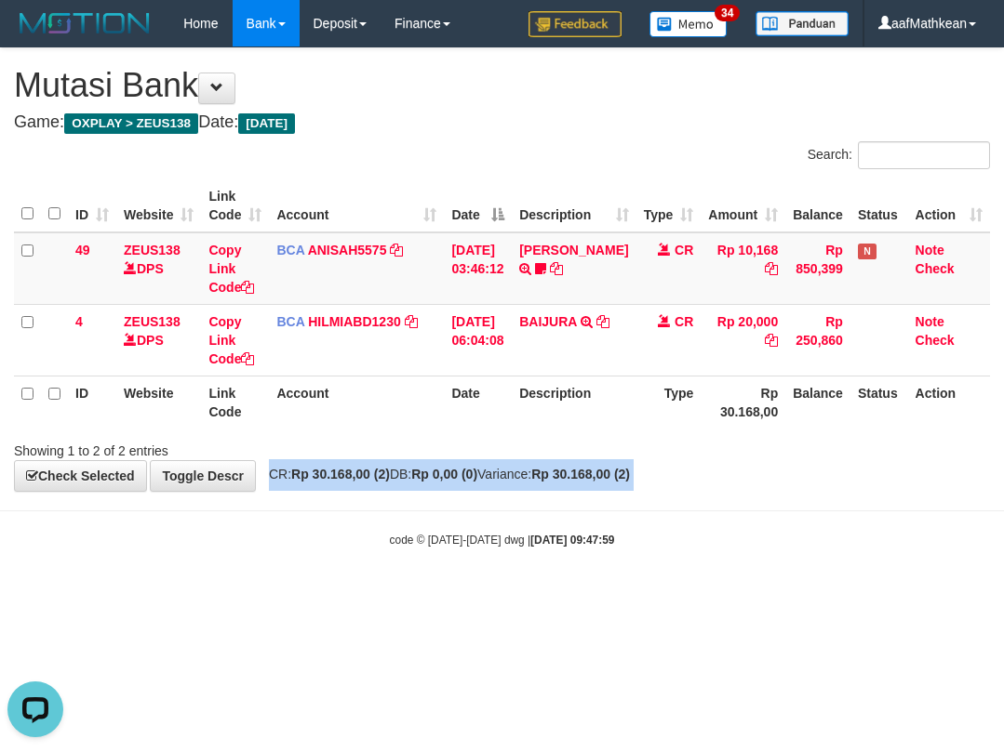
drag, startPoint x: 276, startPoint y: 521, endPoint x: 320, endPoint y: 527, distance: 44.2
click at [275, 537] on body "Toggle navigation Home Bank Account List Load By Website Group [OXPLAY] ZEUS138…" at bounding box center [502, 297] width 1004 height 595
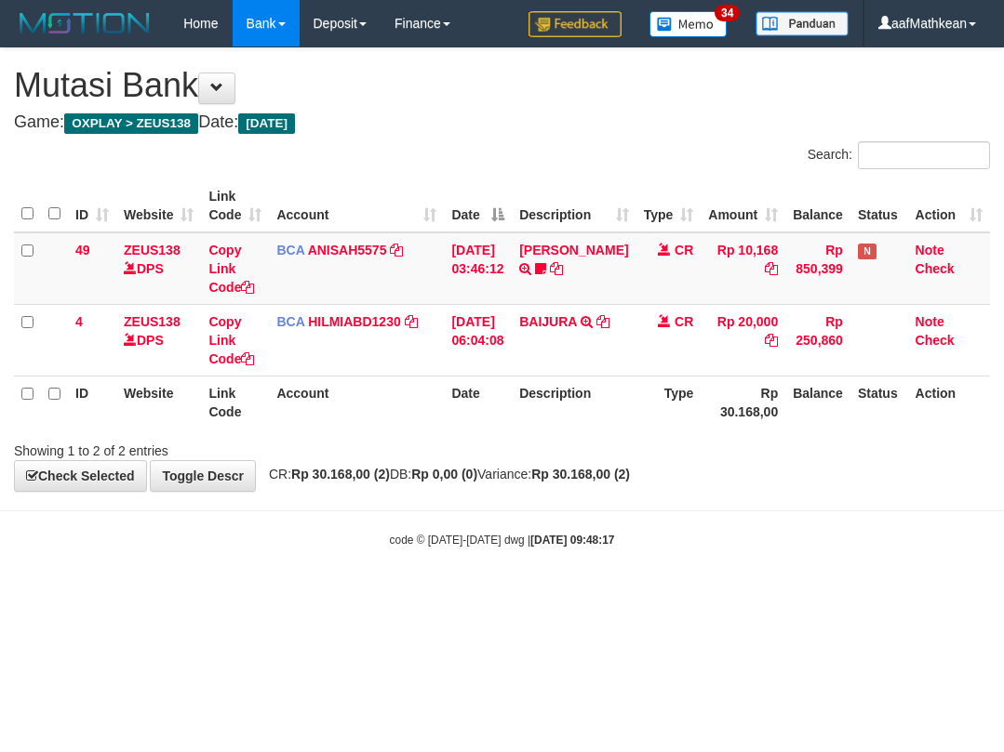
drag, startPoint x: 645, startPoint y: 569, endPoint x: 651, endPoint y: 541, distance: 28.5
click at [645, 566] on body "Toggle navigation Home Bank Account List Load By Website Group [OXPLAY] ZEUS138…" at bounding box center [502, 297] width 1004 height 595
drag, startPoint x: 571, startPoint y: 543, endPoint x: 531, endPoint y: 544, distance: 40.0
click at [555, 549] on body "Toggle navigation Home Bank Account List Load By Website Group [OXPLAY] ZEUS138…" at bounding box center [502, 297] width 1004 height 595
drag, startPoint x: 563, startPoint y: 482, endPoint x: 583, endPoint y: 490, distance: 22.1
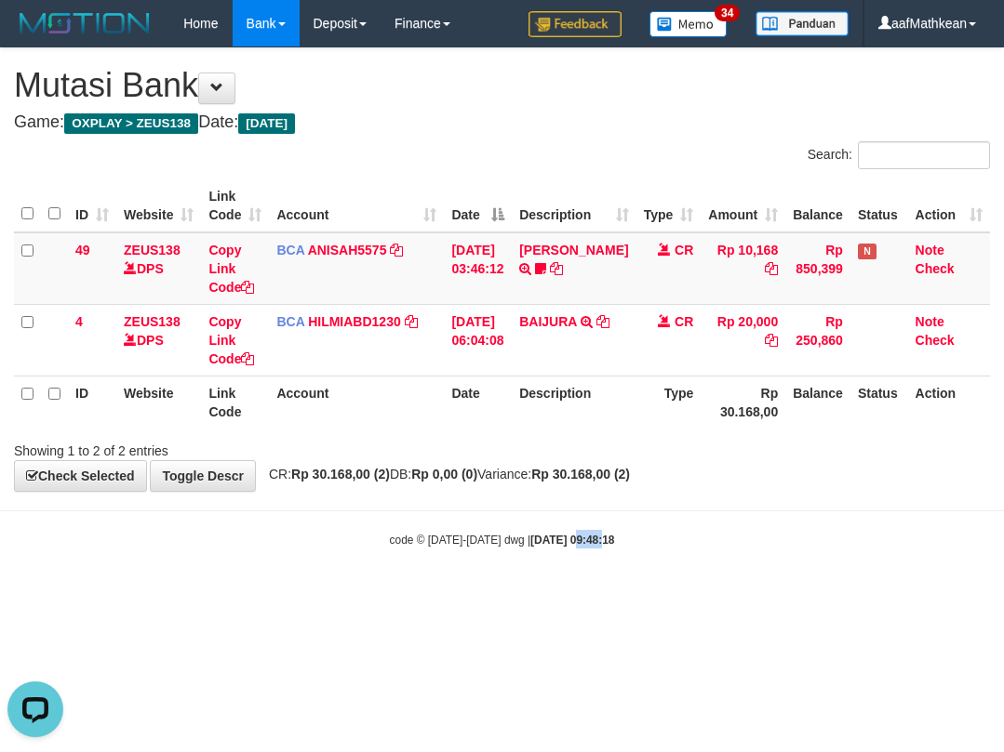
click at [583, 490] on body "Toggle navigation Home Bank Account List Load By Website Group [OXPLAY] ZEUS138…" at bounding box center [502, 297] width 1004 height 595
click at [580, 505] on body "Toggle navigation Home Bank Account List Load By Website Group [OXPLAY] ZEUS138…" at bounding box center [502, 297] width 1004 height 595
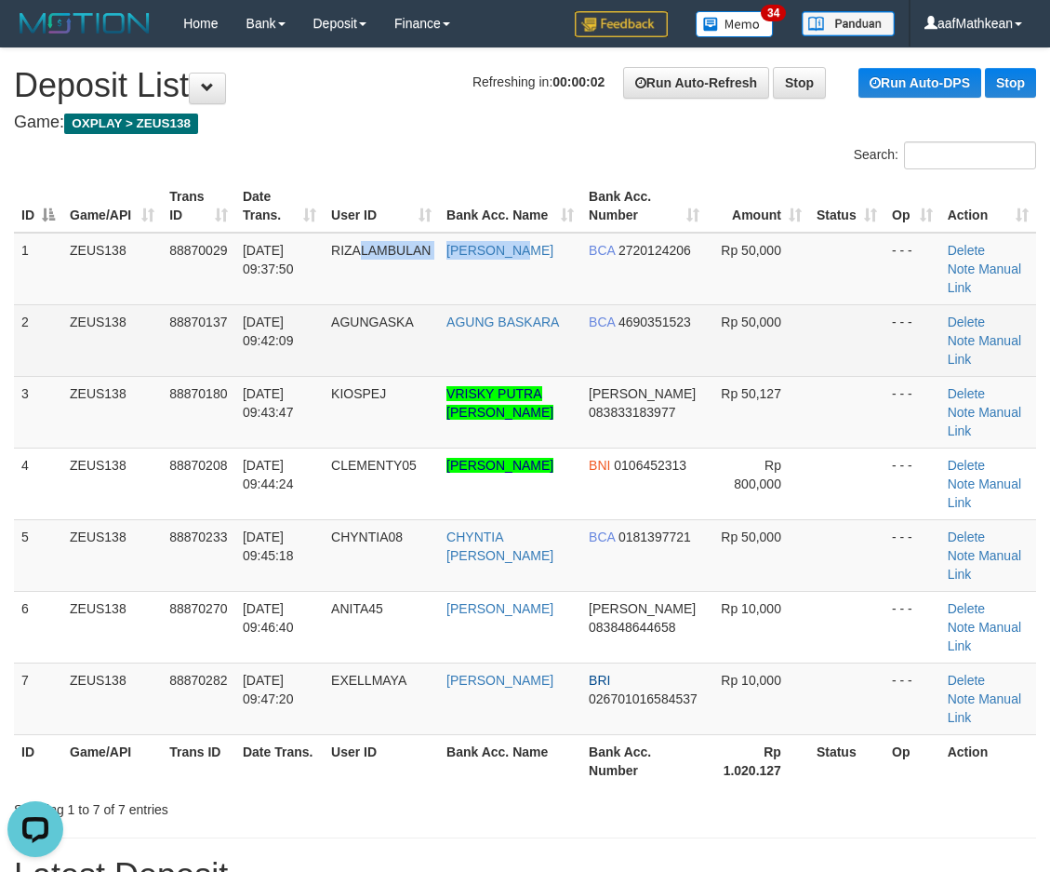
click at [486, 267] on tr "1 ZEUS138 88870029 01/10/2025 09:37:50 RIZALAMBULAN DINI ARIYANTI BCA 272012420…" at bounding box center [525, 269] width 1022 height 73
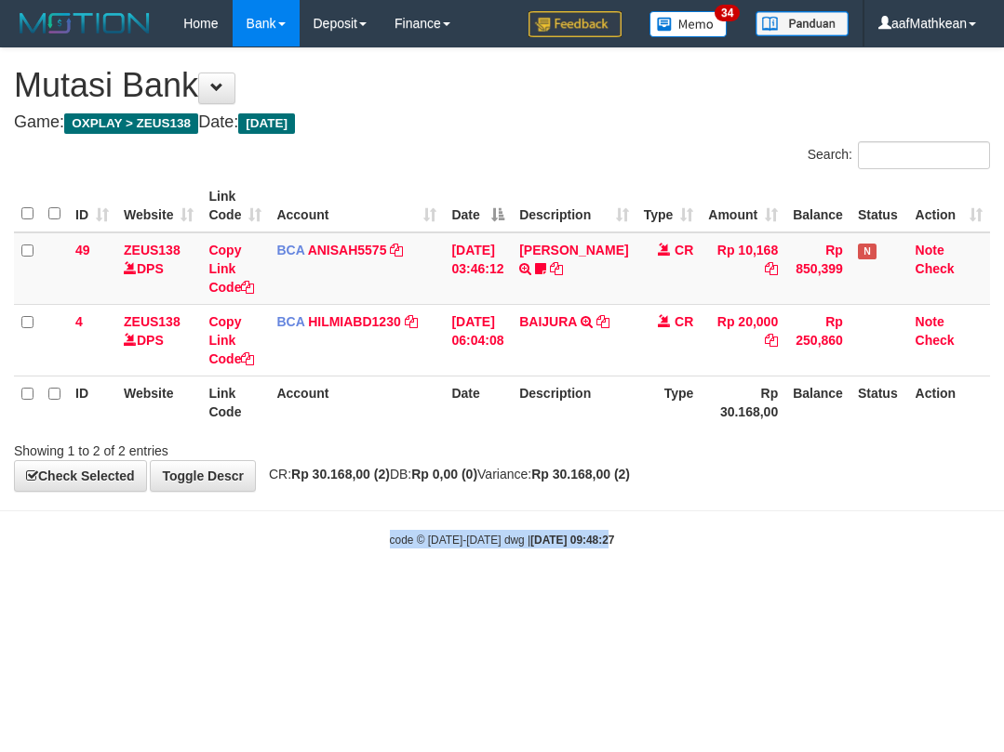
click at [589, 520] on body "Toggle navigation Home Bank Account List Load By Website Group [OXPLAY] ZEUS138…" at bounding box center [502, 297] width 1004 height 595
click at [413, 582] on body "Toggle navigation Home Bank Account List Load By Website Group [OXPLAY] ZEUS138…" at bounding box center [502, 297] width 1004 height 595
drag, startPoint x: 490, startPoint y: 607, endPoint x: 509, endPoint y: 600, distance: 20.0
click at [500, 595] on html "Toggle navigation Home Bank Account List Load By Website Group [OXPLAY] ZEUS138…" at bounding box center [502, 297] width 1004 height 595
click at [333, 521] on body "Toggle navigation Home Bank Account List Load By Website Group [OXPLAY] ZEUS138…" at bounding box center [502, 297] width 1004 height 595
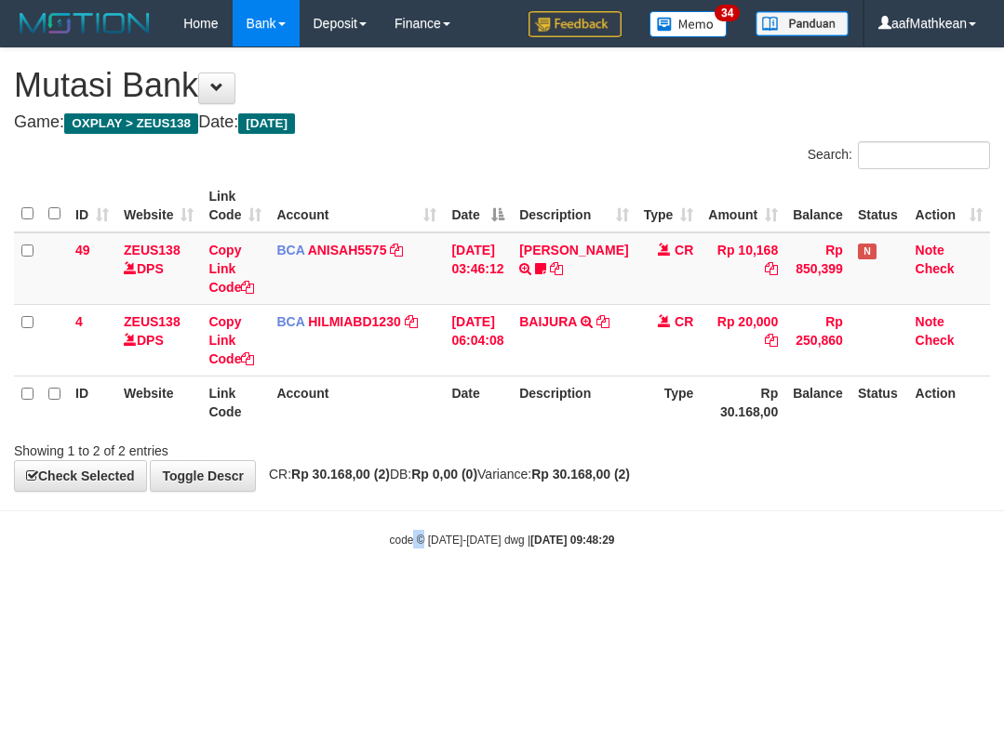
drag, startPoint x: 422, startPoint y: 556, endPoint x: 448, endPoint y: 566, distance: 27.7
click at [432, 567] on body "Toggle navigation Home Bank Account List Load By Website Group [OXPLAY] ZEUS138…" at bounding box center [502, 297] width 1004 height 595
drag, startPoint x: 479, startPoint y: 558, endPoint x: 489, endPoint y: 594, distance: 37.7
click at [486, 567] on body "Toggle navigation Home Bank Account List Load By Website Group [OXPLAY] ZEUS138…" at bounding box center [502, 297] width 1004 height 595
drag, startPoint x: 795, startPoint y: 613, endPoint x: 762, endPoint y: 623, distance: 35.0
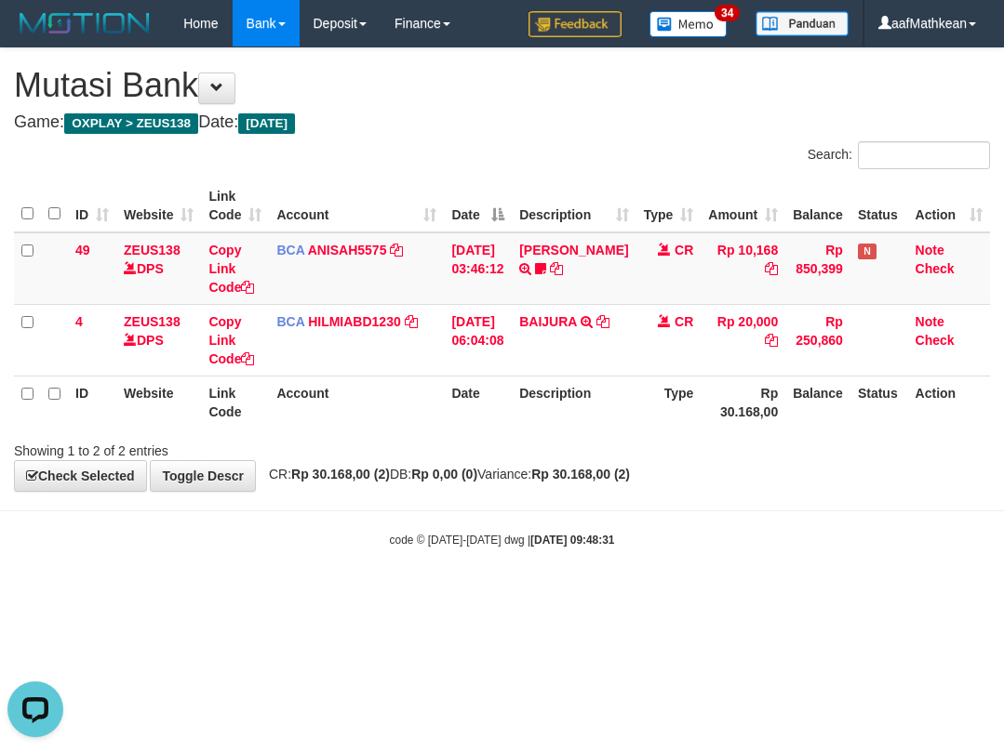
click at [780, 595] on html "Toggle navigation Home Bank Account List Load By Website Group [OXPLAY] ZEUS138…" at bounding box center [502, 297] width 1004 height 595
drag, startPoint x: 757, startPoint y: 606, endPoint x: 997, endPoint y: 448, distance: 286.9
click at [792, 567] on html "Toggle navigation Home Bank Account List Load By Website Group [OXPLAY] ZEUS138…" at bounding box center [502, 297] width 1004 height 595
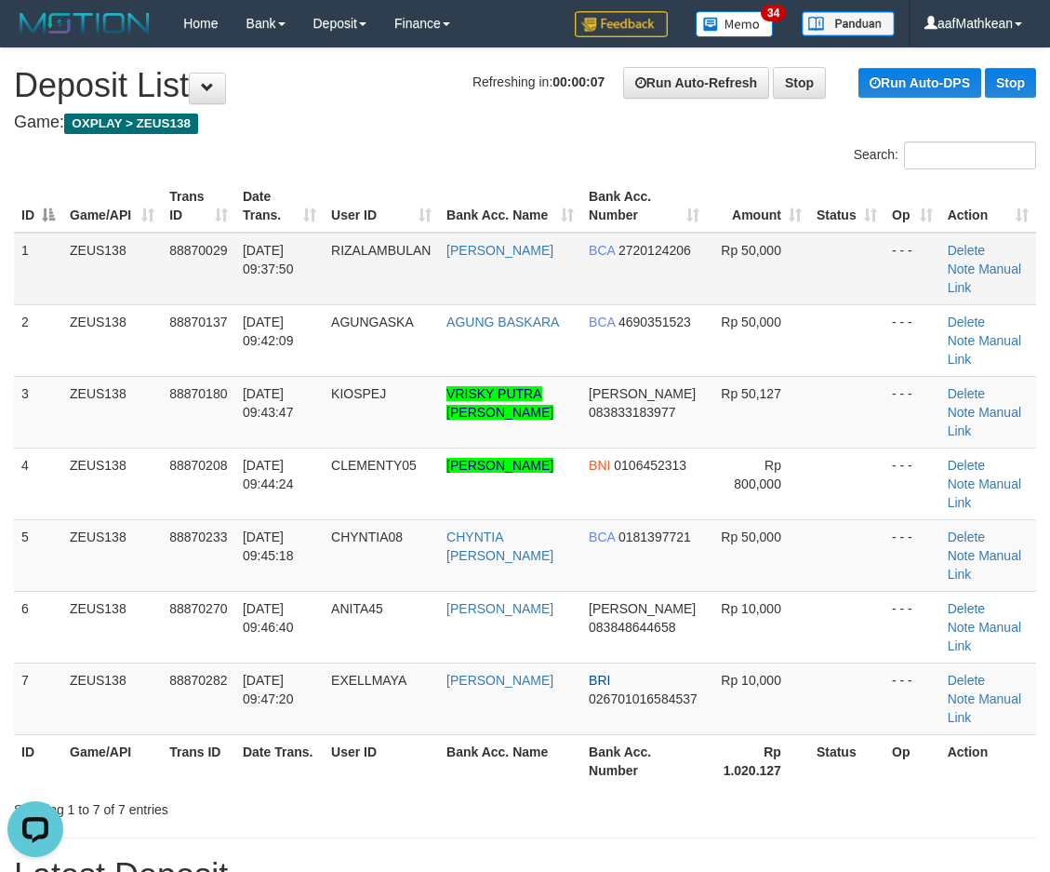
click at [240, 263] on td "01/10/2025 09:37:50" at bounding box center [279, 269] width 88 height 73
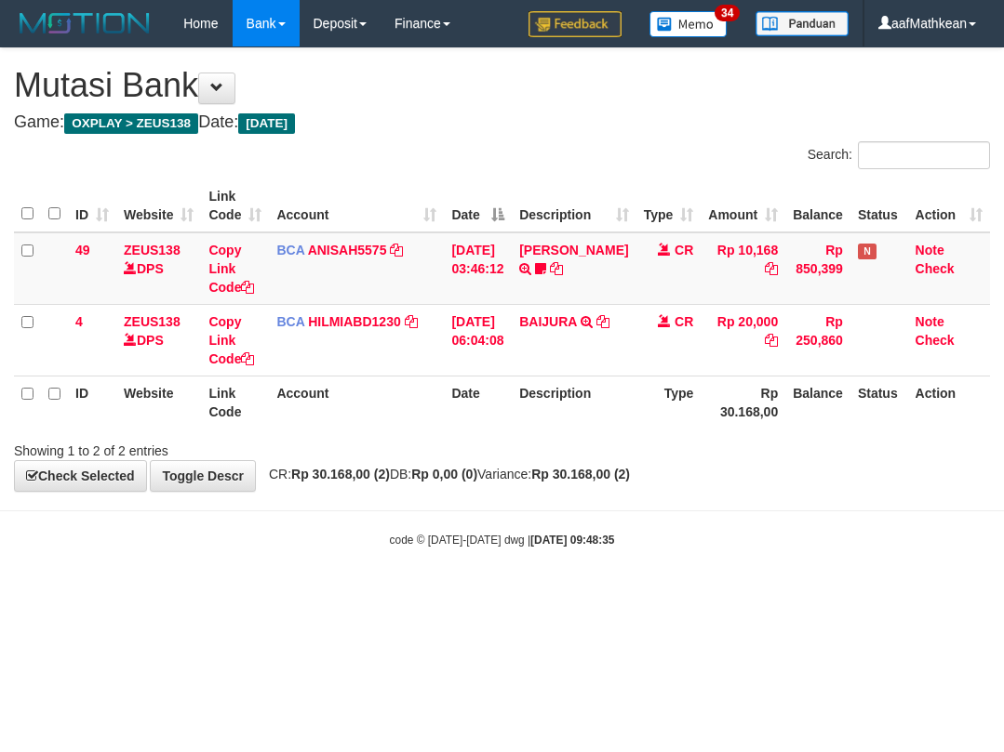
click at [641, 595] on html "Toggle navigation Home Bank Account List Load By Website Group [OXPLAY] ZEUS138…" at bounding box center [502, 297] width 1004 height 595
drag, startPoint x: 192, startPoint y: 389, endPoint x: 249, endPoint y: 402, distance: 59.1
click at [204, 401] on tr "ID Website Link Code Account Date Description Type Rp 30.168,00 Balance Status …" at bounding box center [502, 402] width 976 height 53
drag, startPoint x: 249, startPoint y: 402, endPoint x: 298, endPoint y: 270, distance: 140.7
click at [298, 272] on table "ID Website Link Code Account Date Description Type Amount Balance Status Action…" at bounding box center [502, 304] width 976 height 249
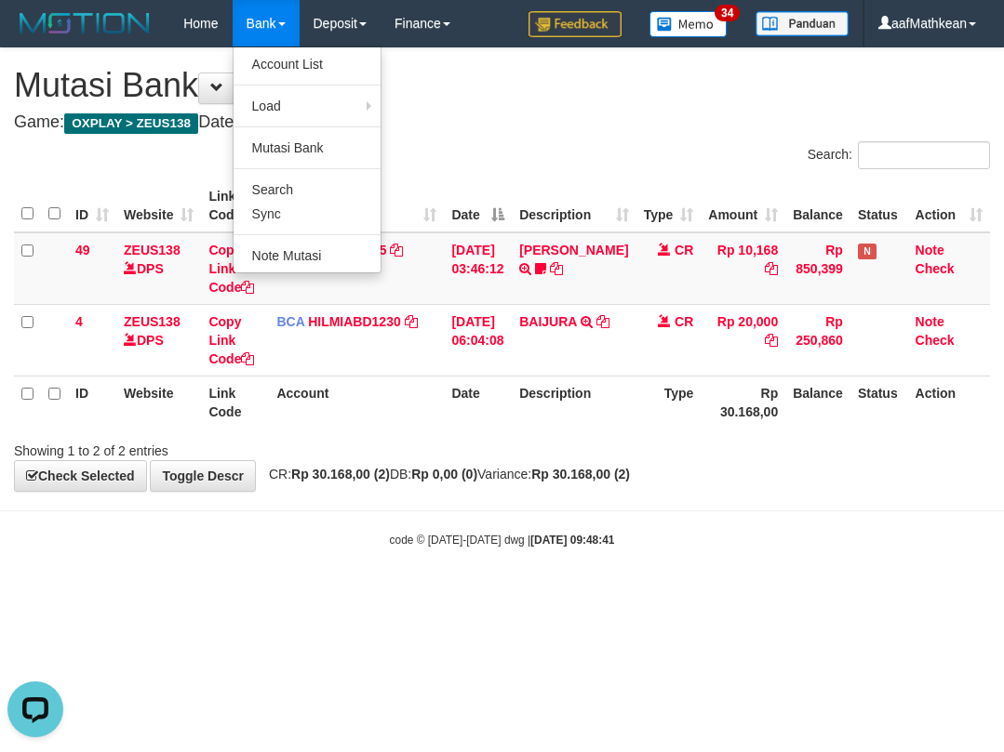
click at [597, 365] on table "ID Website Link Code Account Date Description Type Amount Balance Status Action…" at bounding box center [502, 304] width 976 height 249
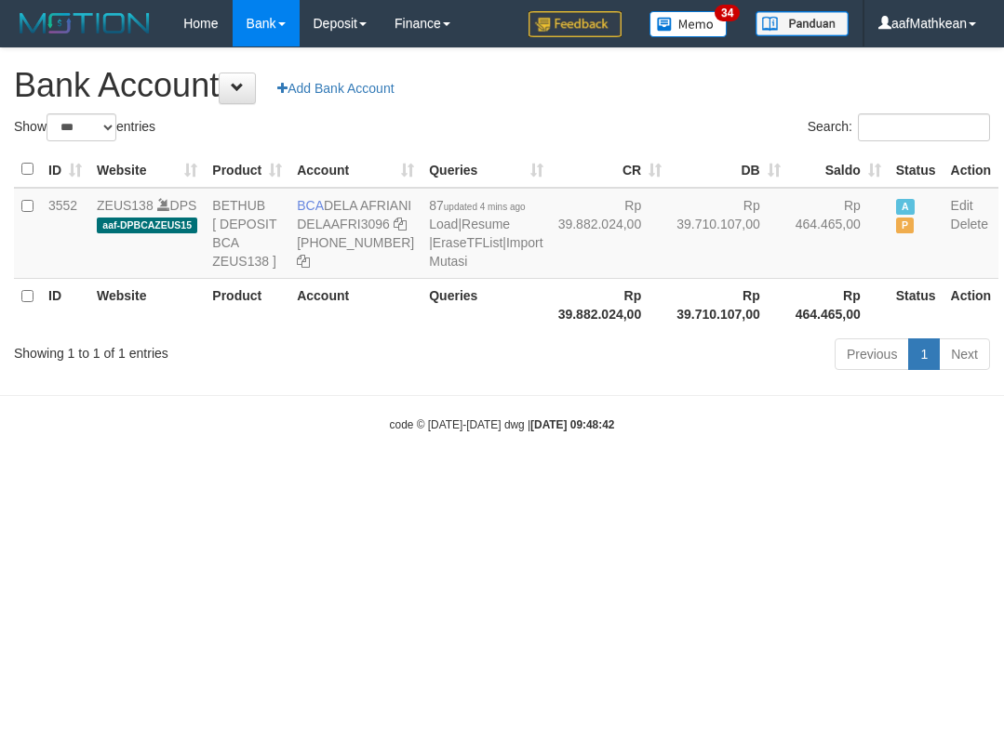
select select "***"
drag, startPoint x: 326, startPoint y: 206, endPoint x: 359, endPoint y: 224, distance: 37.5
click at [359, 224] on td "BCA DELA AFRIANI DELAAFRI3096 [PHONE_NUMBER]" at bounding box center [355, 233] width 132 height 91
copy td "DELA AFRIANI"
click at [486, 377] on div "Previous 1 Next" at bounding box center [711, 357] width 557 height 40
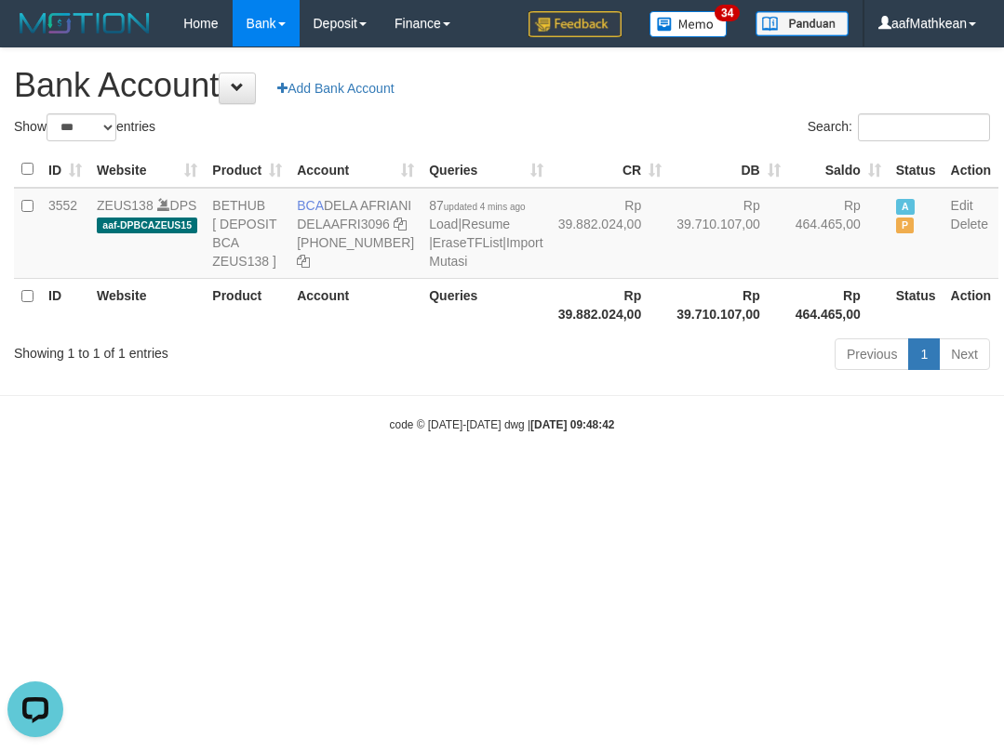
drag, startPoint x: 395, startPoint y: 353, endPoint x: 355, endPoint y: 253, distance: 107.3
click at [395, 331] on th "Account" at bounding box center [355, 304] width 132 height 53
click at [393, 231] on icon at bounding box center [399, 224] width 13 height 13
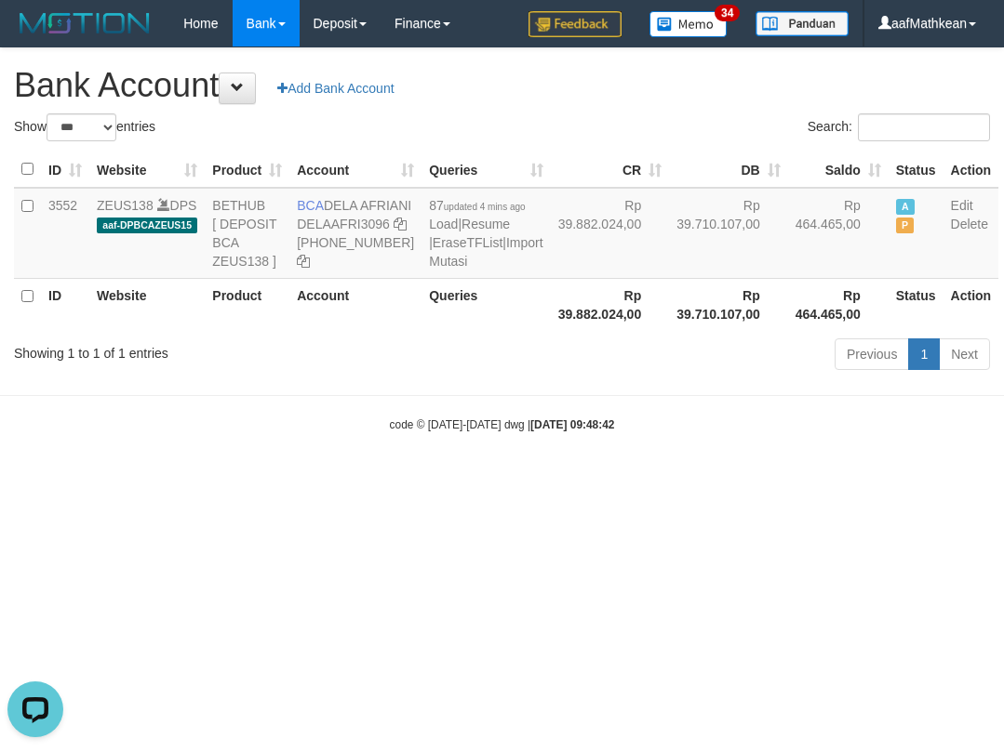
click at [385, 377] on div "Showing 1 to 1 of 1 entries Previous 1 Next" at bounding box center [502, 357] width 1004 height 40
click at [430, 269] on link "Import Mutasi" at bounding box center [485, 251] width 113 height 33
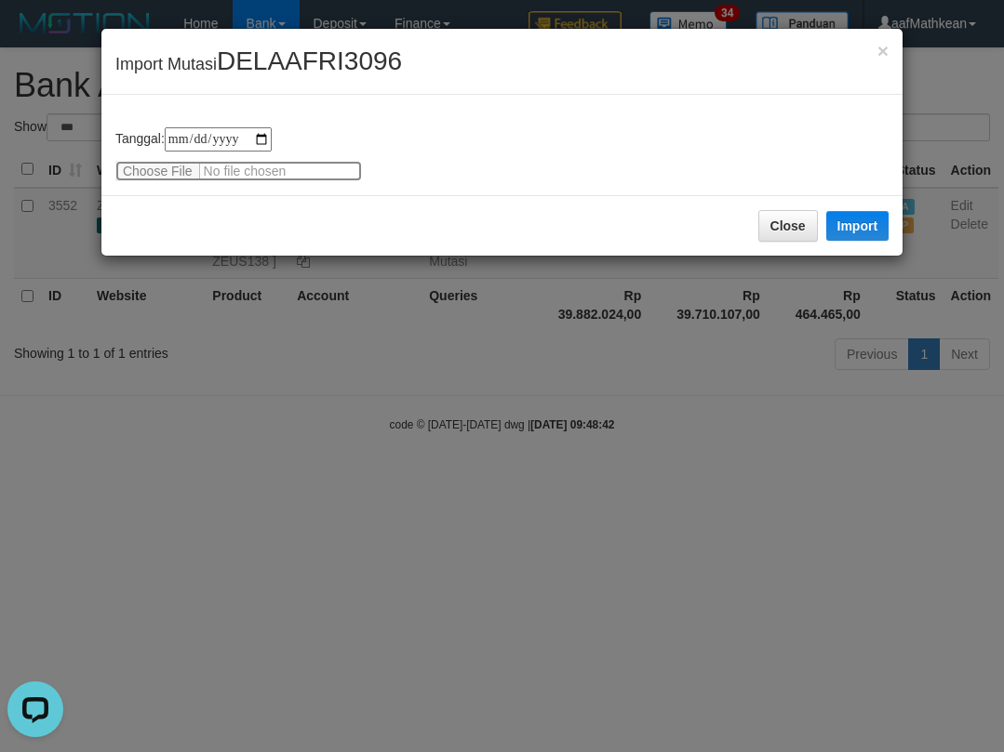
click at [153, 168] on input "file" at bounding box center [238, 171] width 246 height 20
type input "**********"
drag, startPoint x: 852, startPoint y: 222, endPoint x: 777, endPoint y: 279, distance: 94.3
click at [852, 223] on button "Import" at bounding box center [857, 226] width 63 height 30
click at [779, 256] on div "Close Import" at bounding box center [501, 225] width 801 height 60
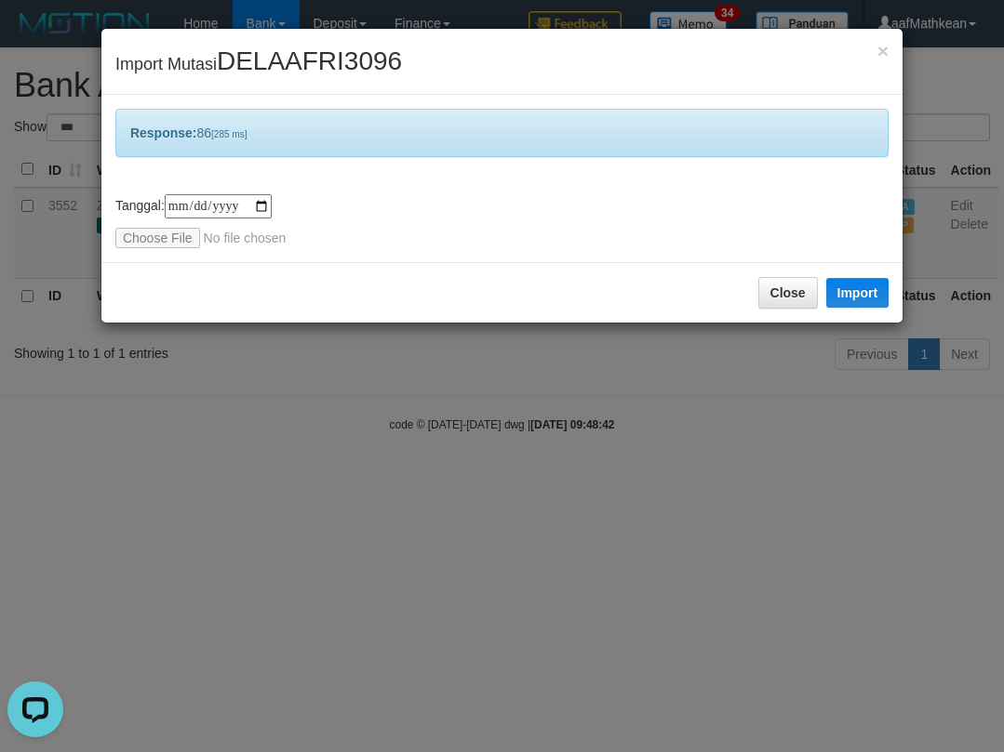
click at [520, 439] on div "**********" at bounding box center [502, 376] width 1004 height 752
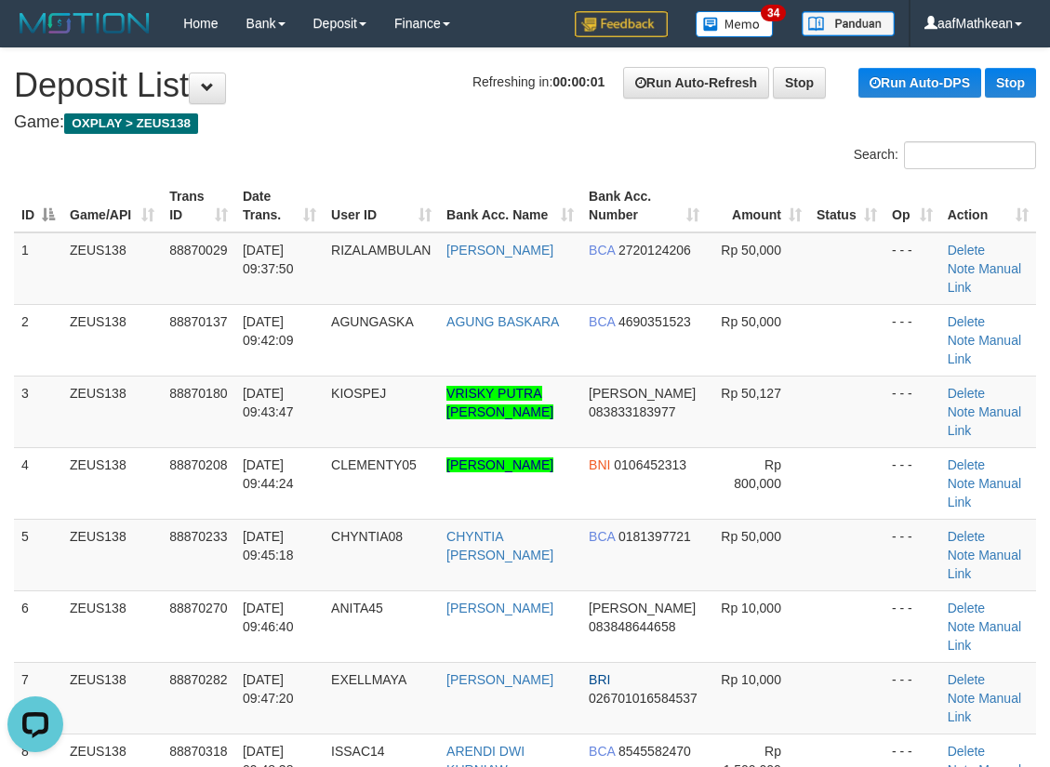
click at [195, 216] on tr "ID Game/API Trans ID Date Trans. User ID Bank Acc. Name Bank Acc. Number Amount…" at bounding box center [525, 206] width 1022 height 53
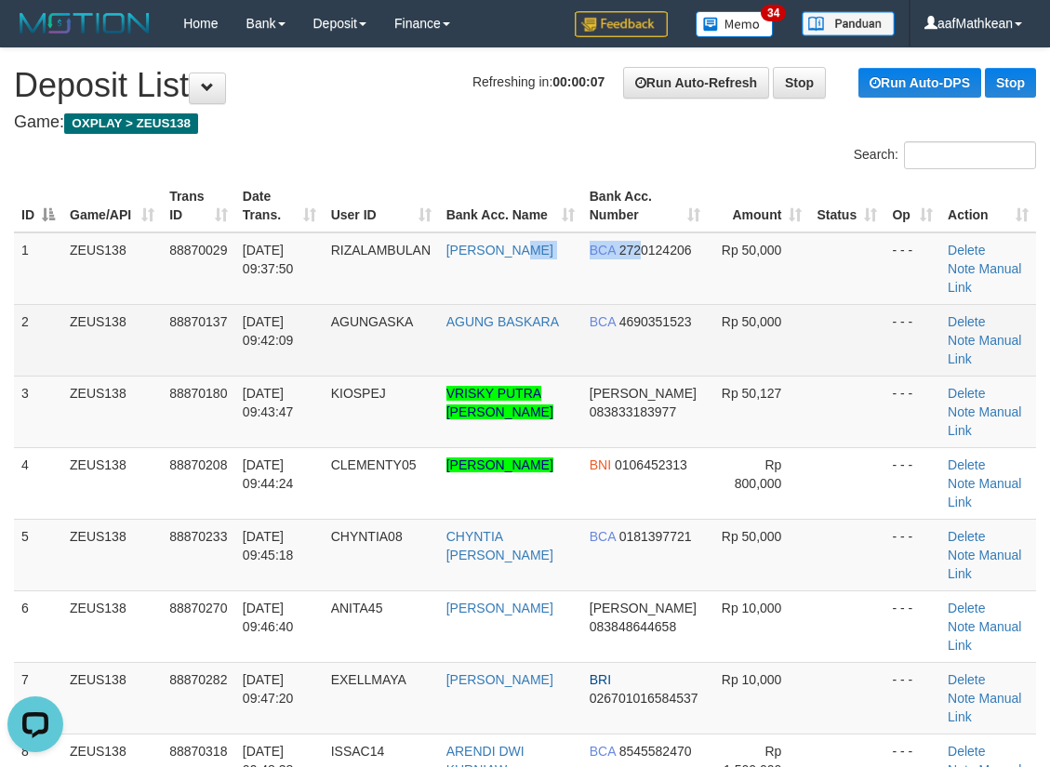
click at [643, 290] on tr "1 ZEUS138 88870029 01/10/2025 09:37:50 RIZALAMBULAN DINI ARIYANTI BCA 272012420…" at bounding box center [525, 269] width 1022 height 73
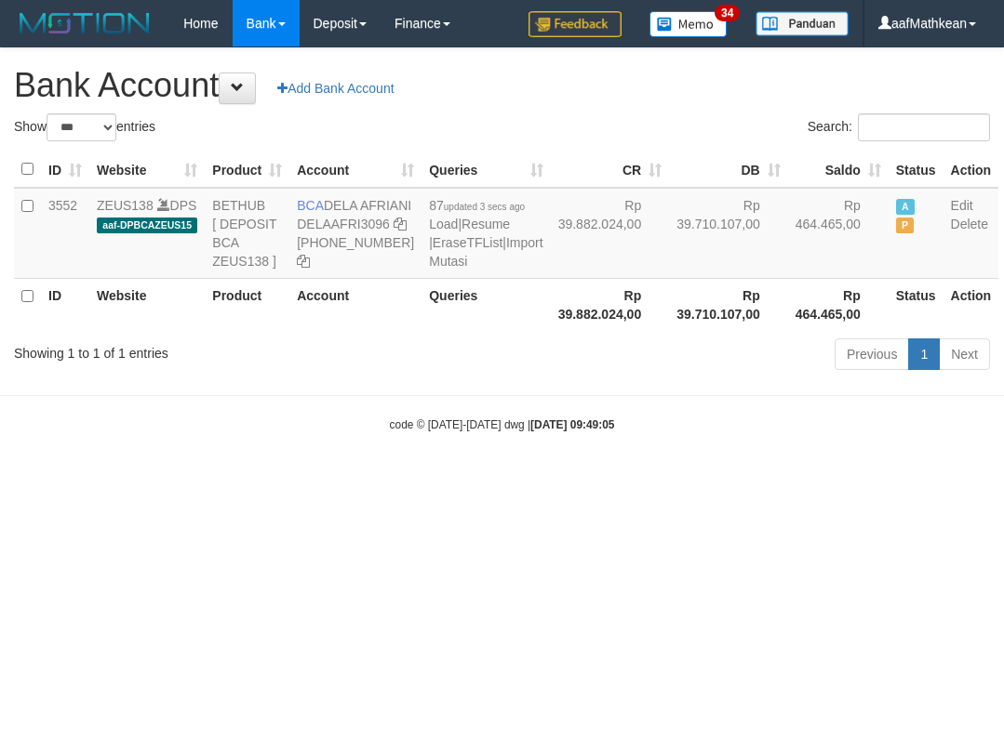
select select "***"
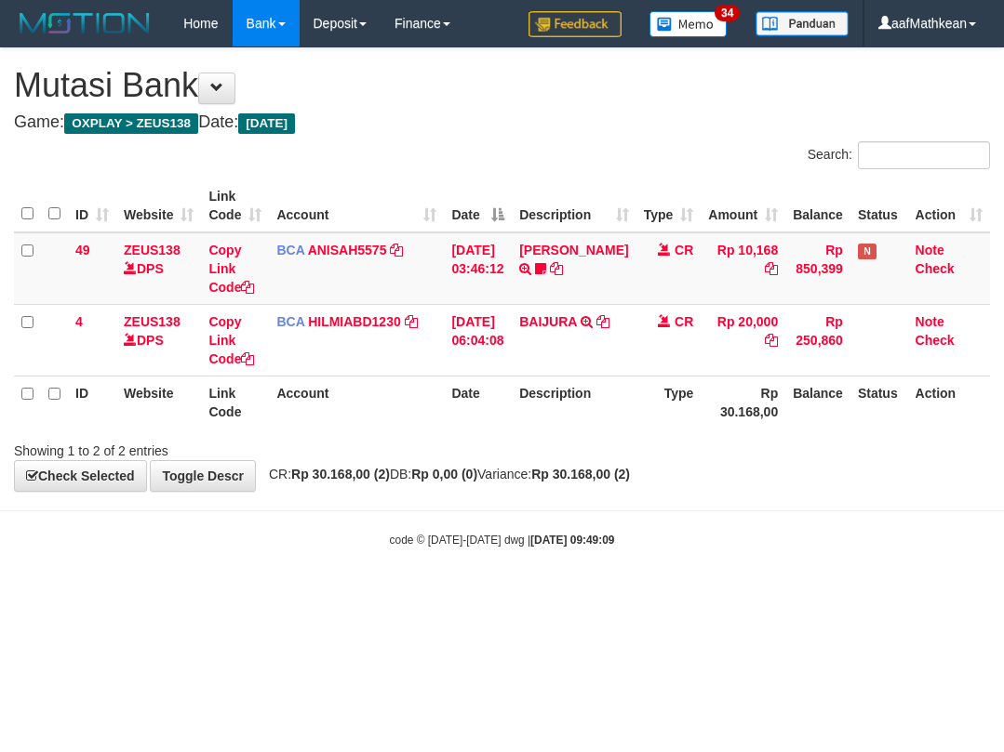
click at [649, 488] on div "**********" at bounding box center [502, 269] width 1004 height 443
click at [649, 497] on body "Toggle navigation Home Bank Account List Load By Website Group [OXPLAY] ZEUS138…" at bounding box center [502, 297] width 1004 height 595
click at [630, 474] on strong "Rp 30.168,00 (2)" at bounding box center [580, 474] width 99 height 15
drag, startPoint x: 648, startPoint y: 482, endPoint x: 630, endPoint y: 491, distance: 20.8
click at [646, 483] on div "**********" at bounding box center [502, 269] width 1004 height 443
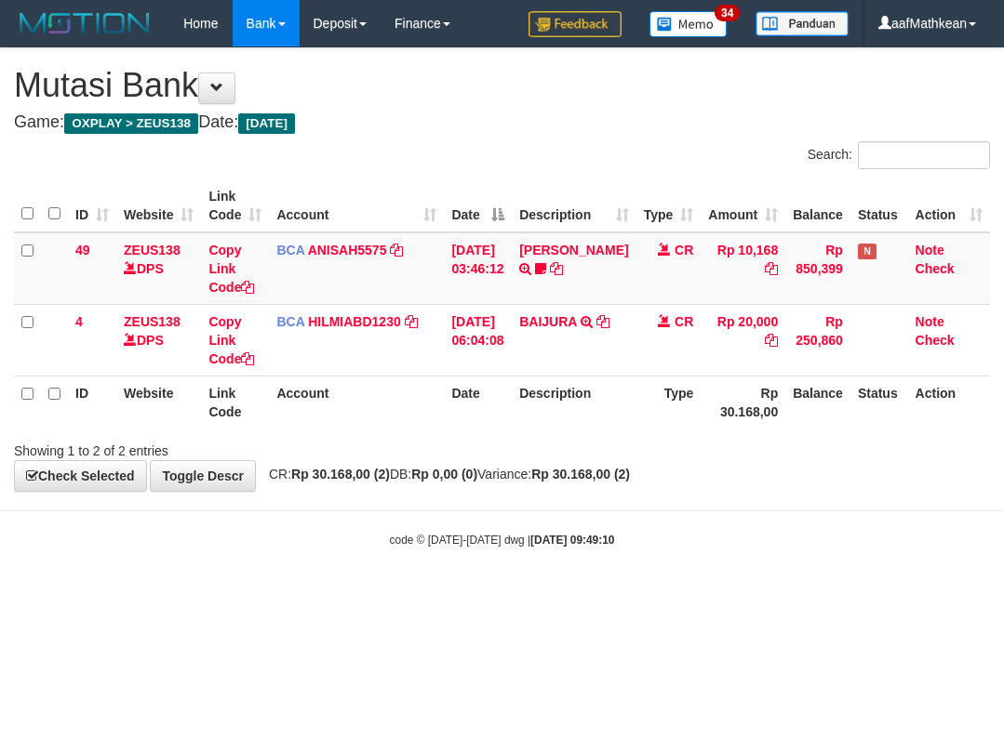
drag, startPoint x: 619, startPoint y: 486, endPoint x: 610, endPoint y: 494, distance: 11.8
click at [616, 489] on div "**********" at bounding box center [502, 269] width 1004 height 443
click at [619, 502] on body "Toggle navigation Home Bank Account List Load By Website Group [OXPLAY] ZEUS138…" at bounding box center [502, 297] width 1004 height 595
click at [600, 532] on body "Toggle navigation Home Bank Account List Load By Website Group [OXPLAY] ZEUS138…" at bounding box center [502, 297] width 1004 height 595
click at [592, 536] on strong "2025/10/01 09:49:10" at bounding box center [572, 540] width 84 height 13
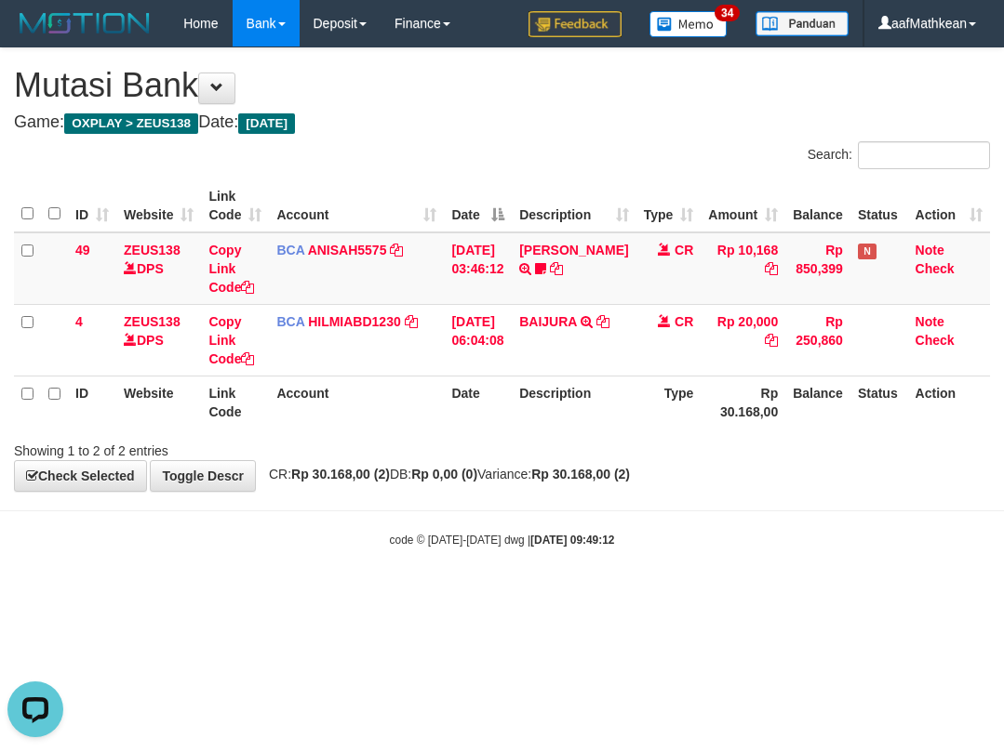
click at [468, 437] on div "Search: ID Website Link Code Account Date Description Type Amount Balance Statu…" at bounding box center [502, 300] width 976 height 319
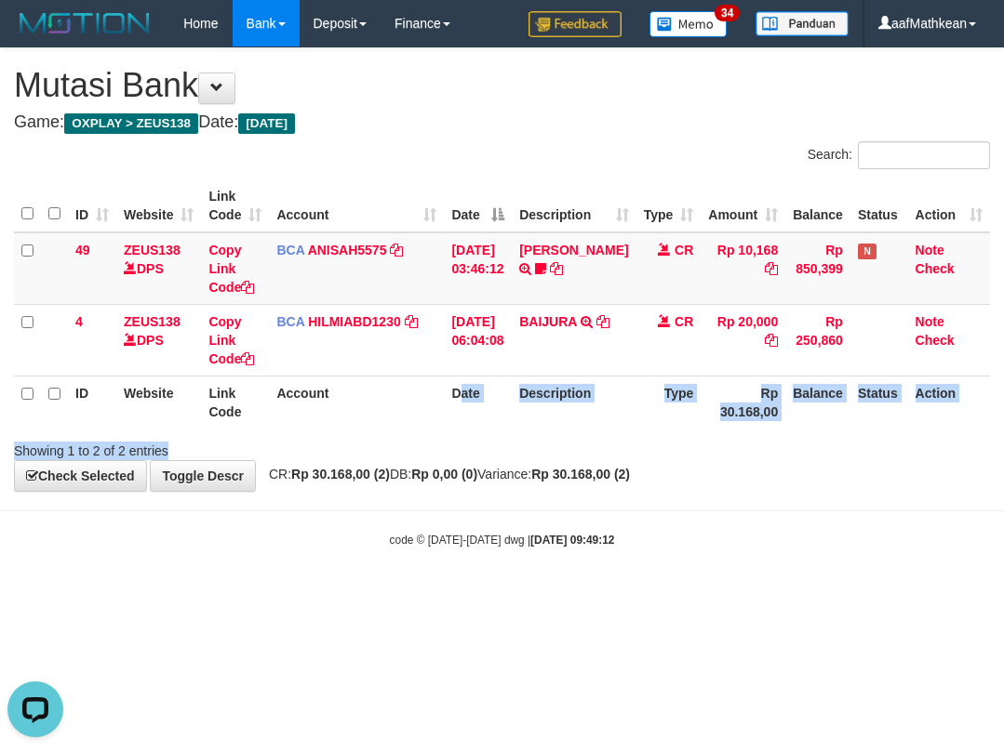
drag, startPoint x: 424, startPoint y: 467, endPoint x: 435, endPoint y: 402, distance: 66.1
click at [441, 400] on div "**********" at bounding box center [502, 269] width 1004 height 443
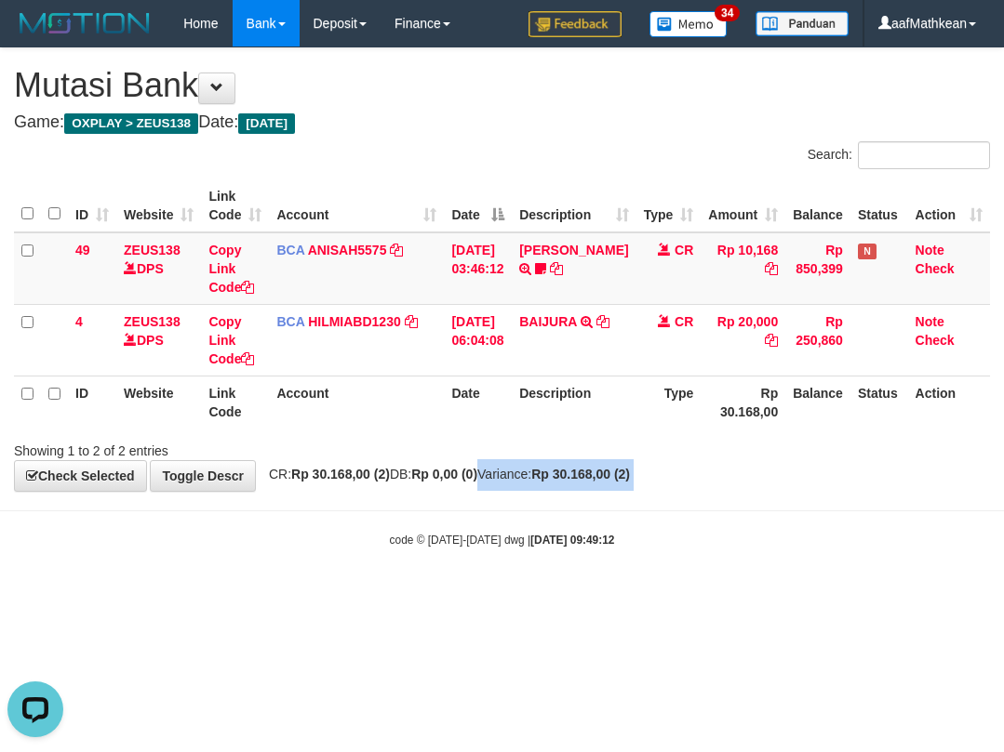
drag, startPoint x: 507, startPoint y: 479, endPoint x: 546, endPoint y: 505, distance: 46.9
click at [524, 504] on body "Toggle navigation Home Bank Account List Load By Website Group [OXPLAY] ZEUS138…" at bounding box center [502, 297] width 1004 height 595
drag, startPoint x: 557, startPoint y: 573, endPoint x: 572, endPoint y: 560, distance: 19.8
click at [559, 575] on body "Toggle navigation Home Bank Account List Load By Website Group [OXPLAY] ZEUS138…" at bounding box center [502, 297] width 1004 height 595
click at [562, 595] on html "Toggle navigation Home Bank Account List Load By Website Group [OXPLAY] ZEUS138…" at bounding box center [502, 297] width 1004 height 595
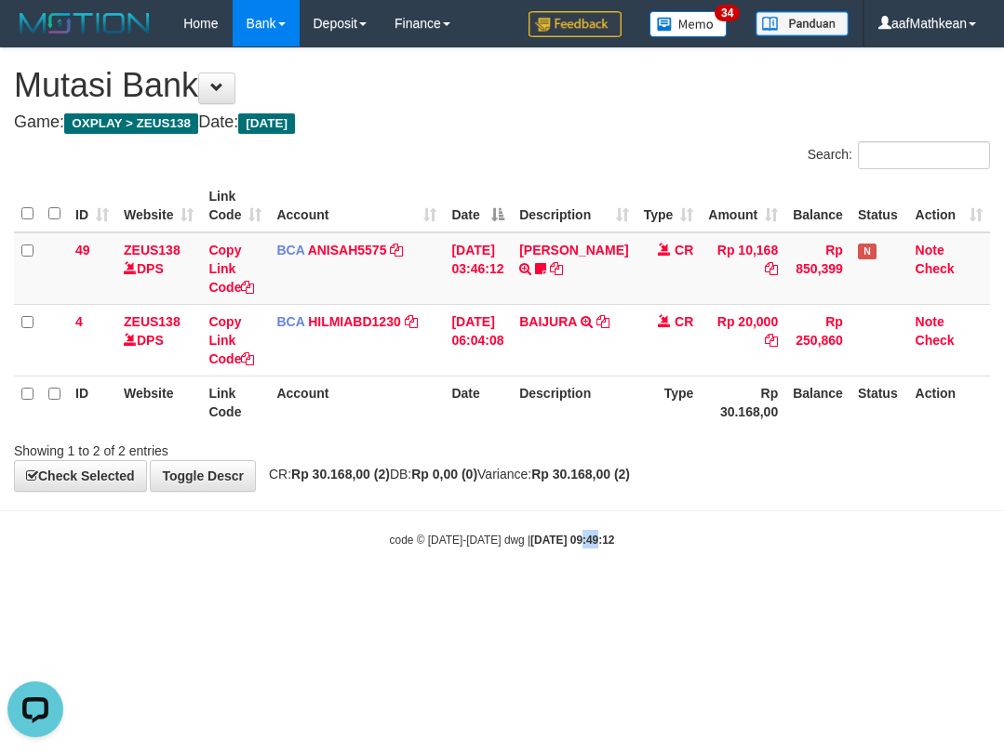
click at [554, 595] on html "Toggle navigation Home Bank Account List Load By Website Group [OXPLAY] ZEUS138…" at bounding box center [502, 297] width 1004 height 595
drag, startPoint x: 575, startPoint y: 591, endPoint x: 558, endPoint y: 592, distance: 16.8
click at [562, 595] on html "Toggle navigation Home Bank Account List Load By Website Group [OXPLAY] ZEUS138…" at bounding box center [502, 297] width 1004 height 595
drag, startPoint x: 555, startPoint y: 605, endPoint x: 567, endPoint y: 632, distance: 30.4
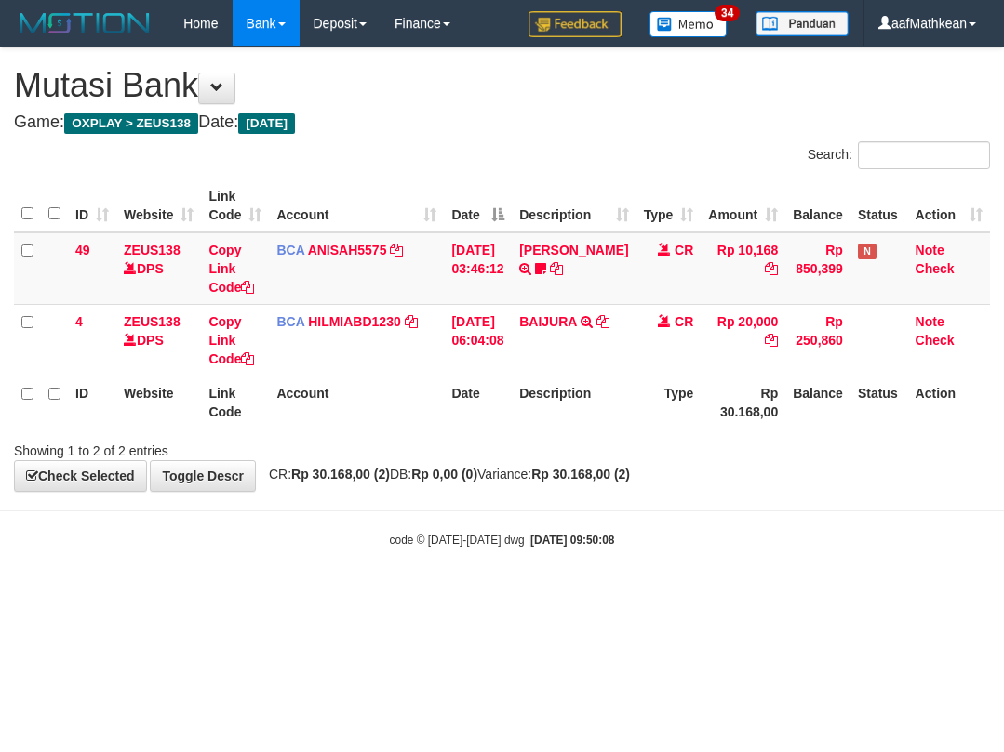
click at [564, 595] on html "Toggle navigation Home Bank Account List Load By Website Group [OXPLAY] ZEUS138…" at bounding box center [502, 297] width 1004 height 595
click at [582, 595] on html "Toggle navigation Home Bank Account List Load By Website Group [OXPLAY] ZEUS138…" at bounding box center [502, 297] width 1004 height 595
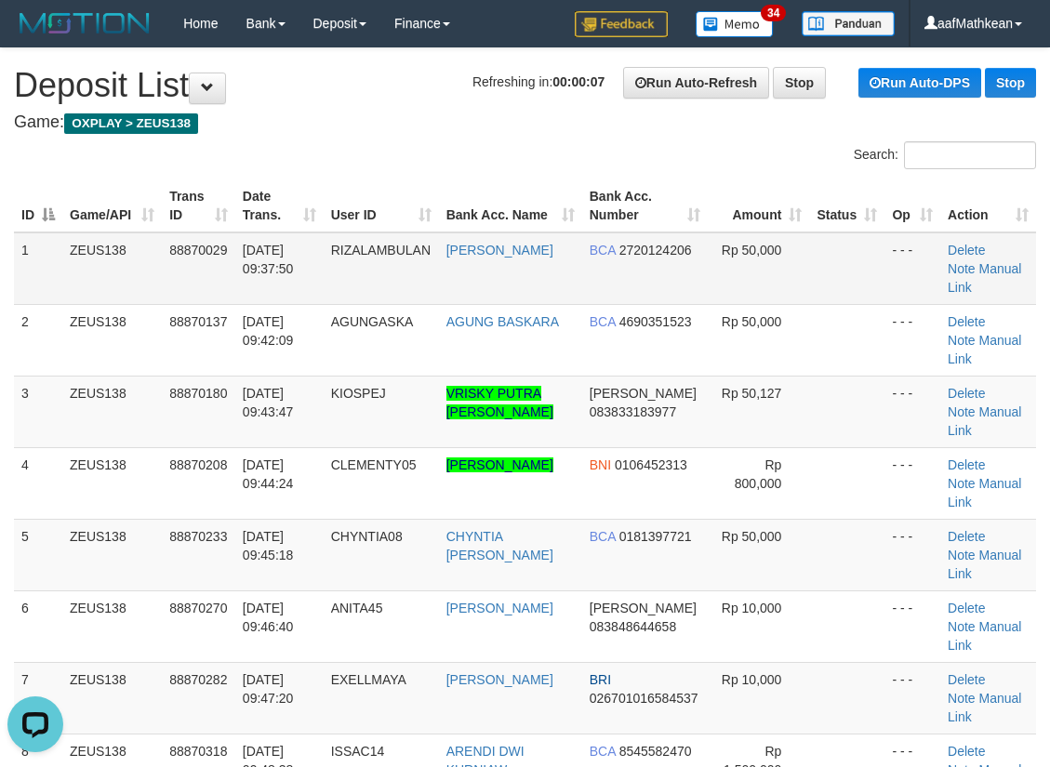
click at [484, 280] on tbody "1 ZEUS138 88870029 [DATE] 09:37:50 RIZALAMBULAN [PERSON_NAME] BCA 2720124206 Rp…" at bounding box center [525, 627] width 1022 height 789
drag, startPoint x: 480, startPoint y: 198, endPoint x: 444, endPoint y: 234, distance: 51.3
click at [486, 225] on tr "ID Game/API Trans ID Date Trans. User ID Bank Acc. Name Bank Acc. Number Amount…" at bounding box center [525, 206] width 1022 height 53
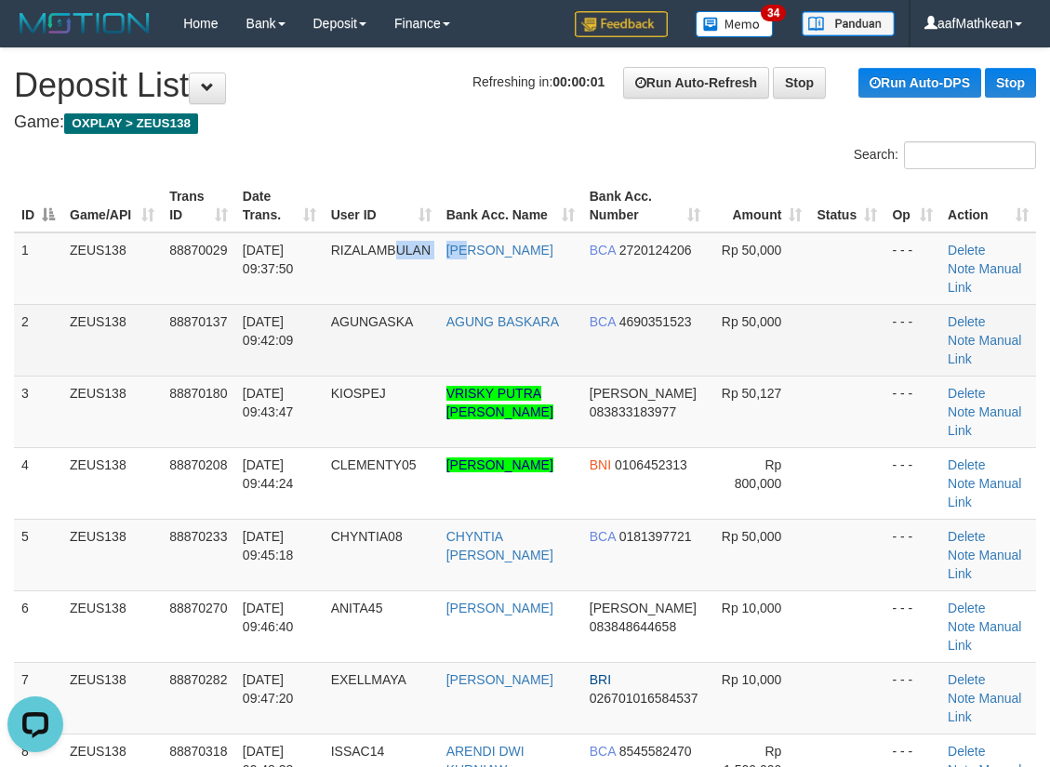
click at [454, 286] on tr "1 ZEUS138 88870029 01/10/2025 09:37:50 RIZALAMBULAN DINI ARIYANTI BCA 272012420…" at bounding box center [525, 269] width 1022 height 73
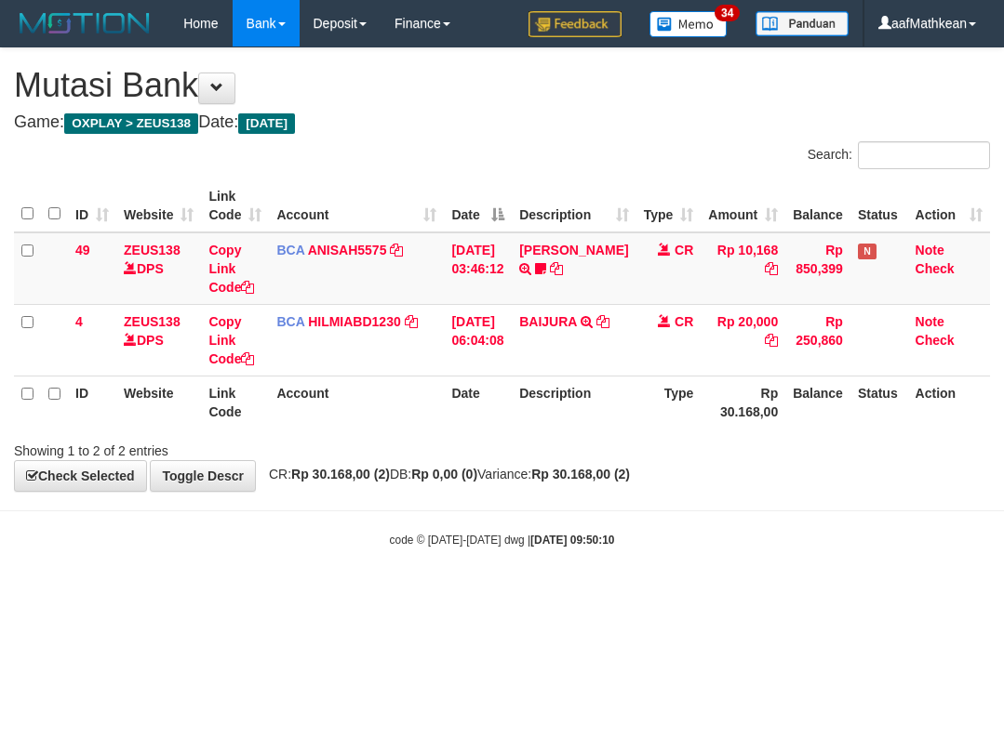
click at [597, 595] on html "Toggle navigation Home Bank Account List Load By Website Group [OXPLAY] ZEUS138…" at bounding box center [502, 297] width 1004 height 595
click at [614, 512] on body "Toggle navigation Home Bank Account List Load By Website Group [OXPLAY] ZEUS138…" at bounding box center [502, 297] width 1004 height 595
click at [378, 442] on body "Toggle navigation Home Bank Account List Load By Website Group [OXPLAY] ZEUS138…" at bounding box center [502, 297] width 1004 height 595
click at [739, 519] on body "Toggle navigation Home Bank Account List Load By Website Group [OXPLAY] ZEUS138…" at bounding box center [502, 297] width 1004 height 595
drag, startPoint x: 728, startPoint y: 538, endPoint x: 993, endPoint y: 399, distance: 299.1
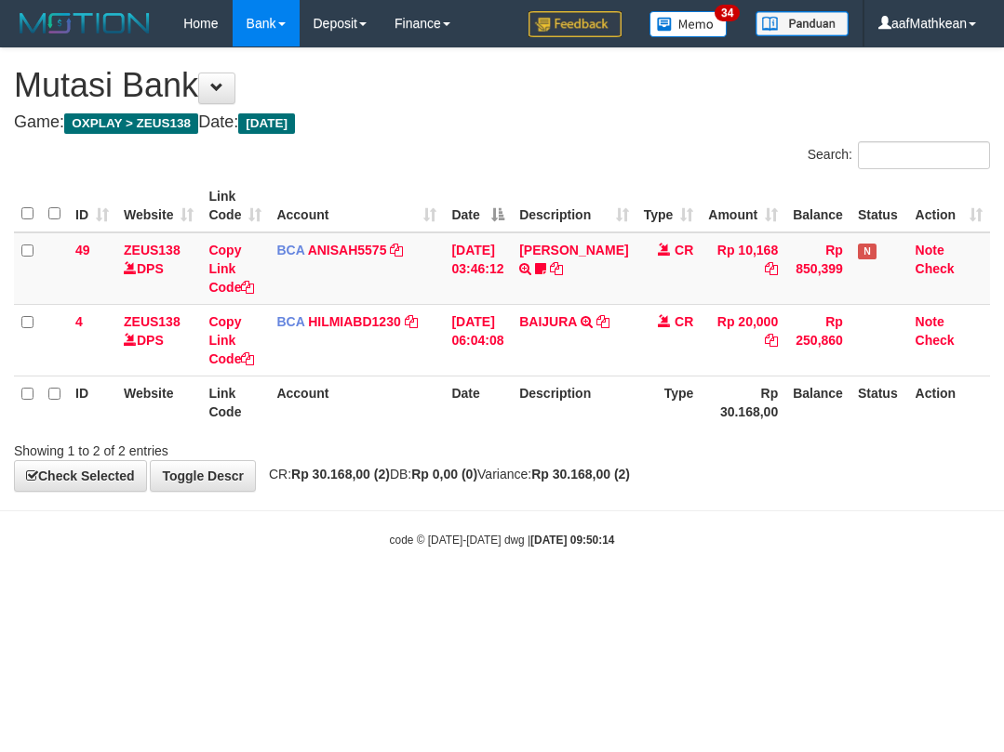
click at [779, 509] on body "Toggle navigation Home Bank Account List Load By Website Group [OXPLAY] ZEUS138…" at bounding box center [502, 297] width 1004 height 595
click at [657, 512] on body "Toggle navigation Home Bank Account List Load By Website Group [OXPLAY] ZEUS138…" at bounding box center [502, 297] width 1004 height 595
drag, startPoint x: 642, startPoint y: 560, endPoint x: 617, endPoint y: 613, distance: 58.7
click at [633, 573] on body "Toggle navigation Home Bank Account List Load By Website Group [OXPLAY] ZEUS138…" at bounding box center [502, 297] width 1004 height 595
drag, startPoint x: 617, startPoint y: 613, endPoint x: 994, endPoint y: 439, distance: 415.8
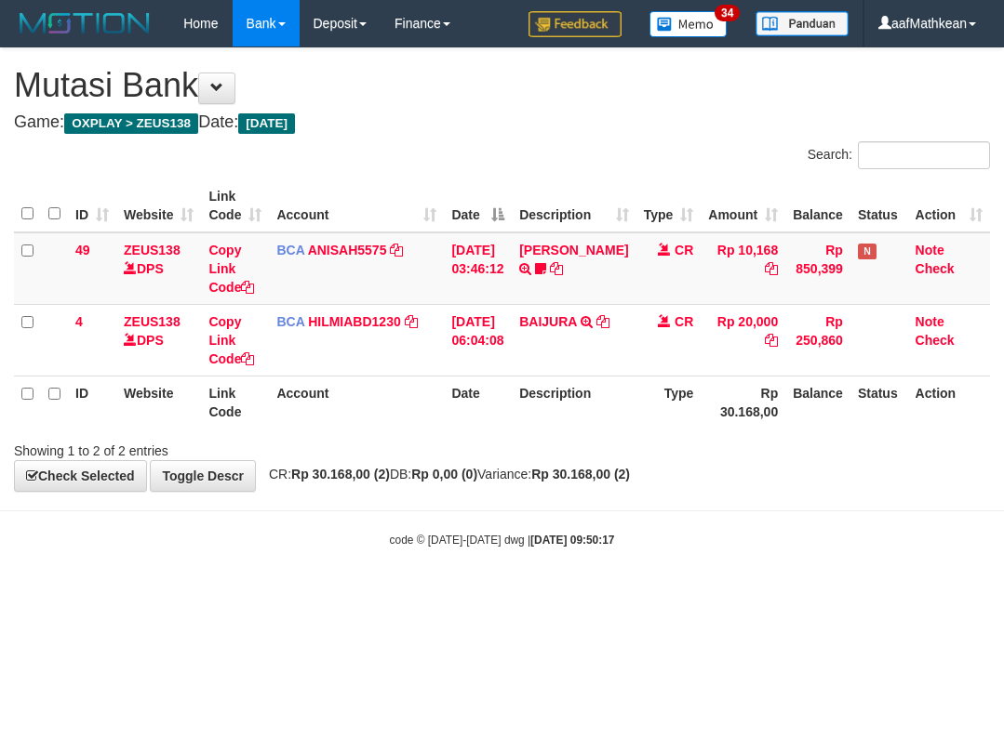
click at [617, 595] on html "Toggle navigation Home Bank Account List Load By Website Group [OXPLAY] ZEUS138…" at bounding box center [502, 297] width 1004 height 595
drag, startPoint x: 814, startPoint y: 501, endPoint x: 798, endPoint y: 566, distance: 66.1
click at [814, 527] on body "Toggle navigation Home Bank Account List Load By Website Group [OXPLAY] ZEUS138…" at bounding box center [502, 297] width 1004 height 595
click at [791, 576] on body "Toggle navigation Home Bank Account List Load By Website Group [OXPLAY] ZEUS138…" at bounding box center [502, 297] width 1004 height 595
drag, startPoint x: 767, startPoint y: 592, endPoint x: 753, endPoint y: 575, distance: 22.5
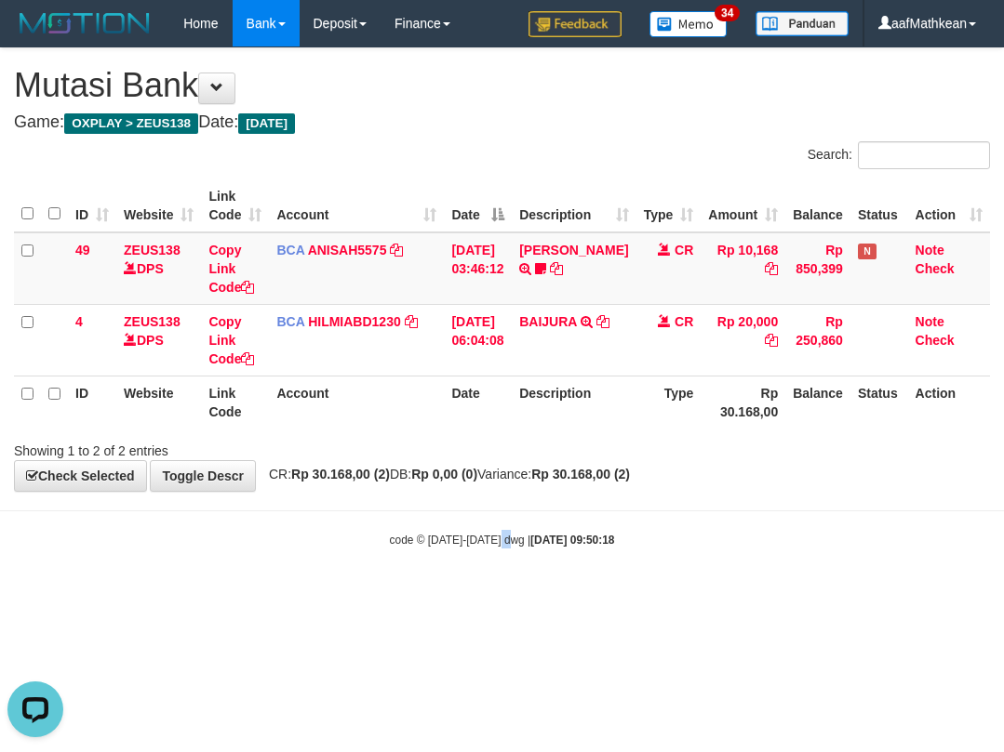
click at [767, 590] on body "Toggle navigation Home Bank Account List Load By Website Group [OXPLAY] ZEUS138…" at bounding box center [502, 297] width 1004 height 595
click at [709, 566] on body "Toggle navigation Home Bank Account List Load By Website Group [OXPLAY] ZEUS138…" at bounding box center [502, 297] width 1004 height 595
drag, startPoint x: 386, startPoint y: 389, endPoint x: 398, endPoint y: 411, distance: 25.4
click at [390, 391] on th "Account" at bounding box center [356, 402] width 175 height 53
click at [397, 411] on th "Account" at bounding box center [356, 402] width 175 height 53
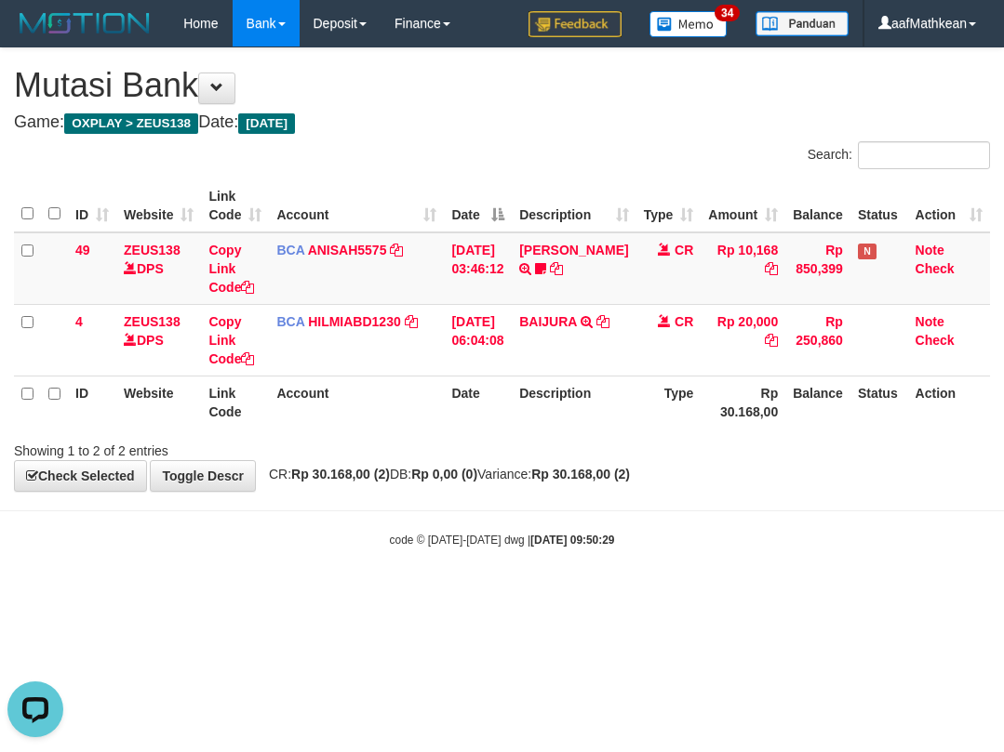
click at [445, 418] on th "Date" at bounding box center [478, 402] width 68 height 53
click at [566, 507] on body "Toggle navigation Home Bank Account List Load By Website Group [OXPLAY] ZEUS138…" at bounding box center [502, 297] width 1004 height 595
drag, startPoint x: 565, startPoint y: 528, endPoint x: 578, endPoint y: 396, distance: 132.7
click at [581, 480] on body "Toggle navigation Home Bank Account List Load By Website Group [OXPLAY] ZEUS138…" at bounding box center [502, 297] width 1004 height 595
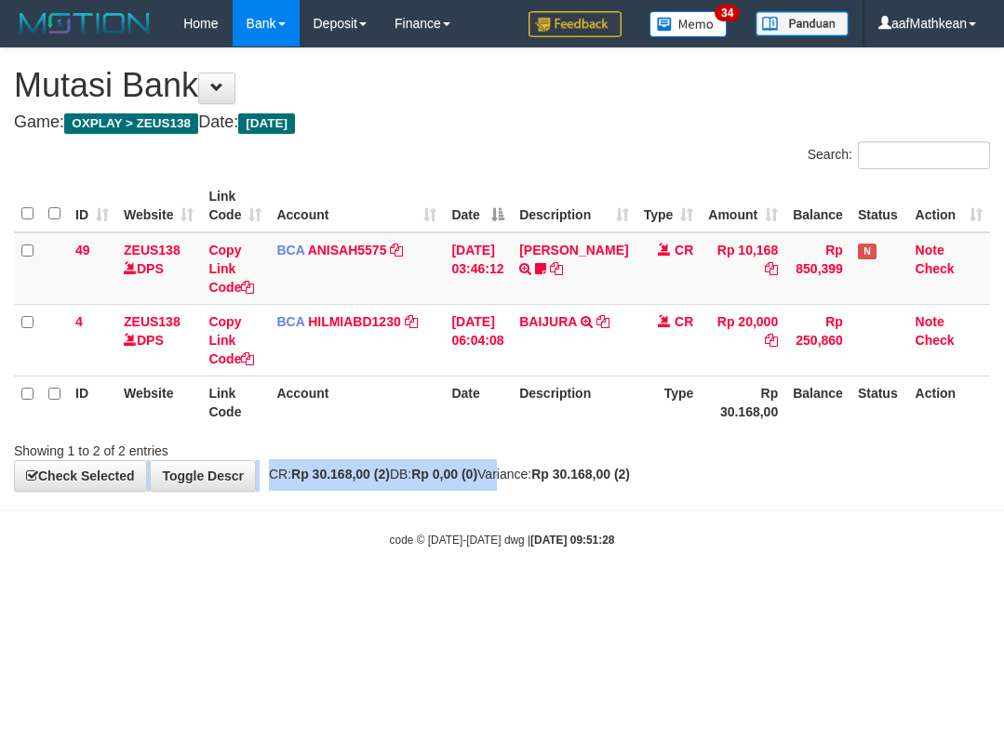
drag, startPoint x: 526, startPoint y: 446, endPoint x: 531, endPoint y: 466, distance: 21.0
click at [518, 471] on div "**********" at bounding box center [502, 269] width 1004 height 443
click at [532, 549] on body "Toggle navigation Home Bank Account List Load By Website Group [OXPLAY] ZEUS138…" at bounding box center [502, 297] width 1004 height 595
click at [509, 548] on div "code © 2012-2018 dwg | 2025/10/01 09:51:29" at bounding box center [502, 539] width 1004 height 19
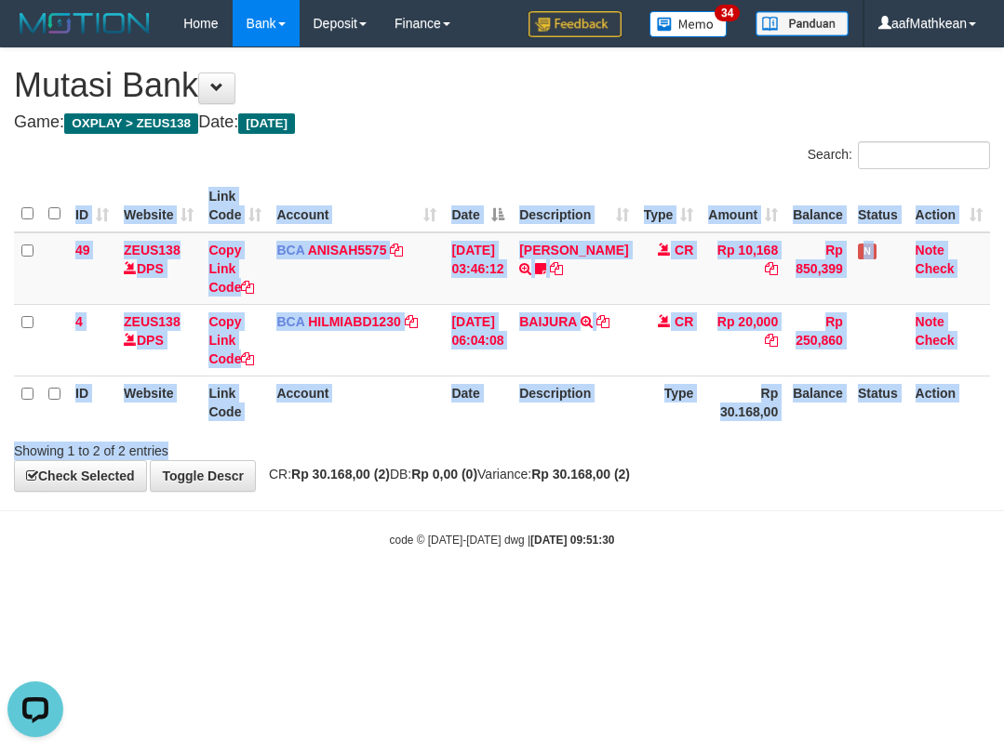
click at [600, 448] on div "Search: ID Website Link Code Account Date Description Type Amount Balance Statu…" at bounding box center [502, 300] width 976 height 319
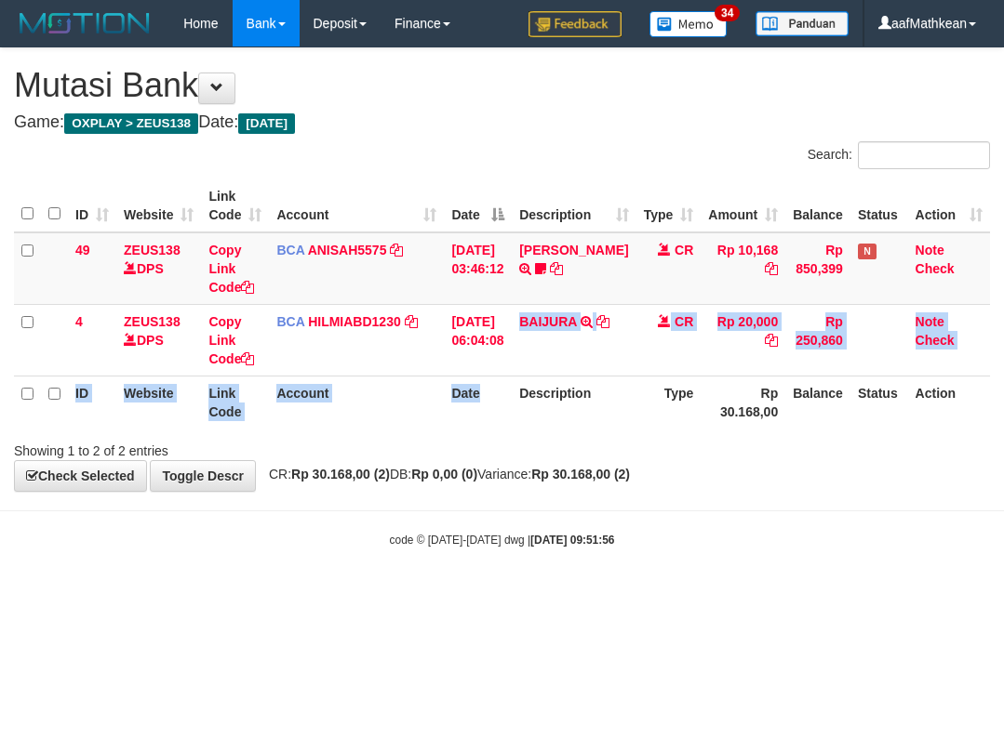
click at [519, 440] on div "Search: ID Website Link Code Account Date Description Type Amount Balance Statu…" at bounding box center [502, 300] width 976 height 319
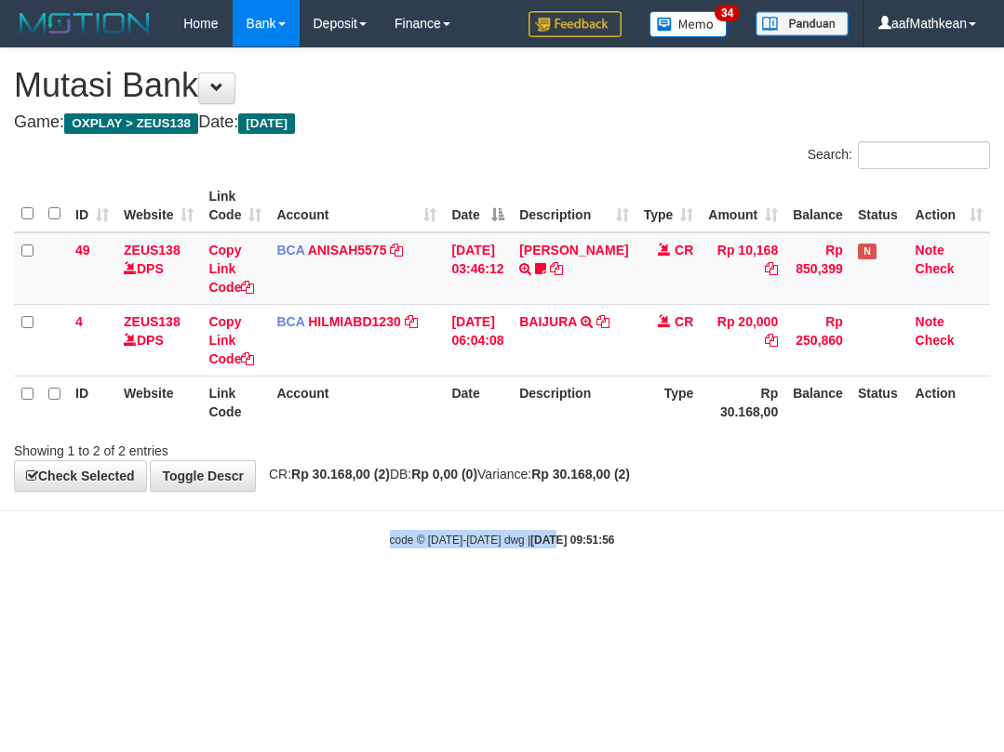
click at [542, 553] on body "Toggle navigation Home Bank Account List Load By Website Group [OXPLAY] ZEUS138…" at bounding box center [502, 297] width 1004 height 595
click at [557, 536] on strong "2025/10/01 09:51:56" at bounding box center [572, 540] width 84 height 13
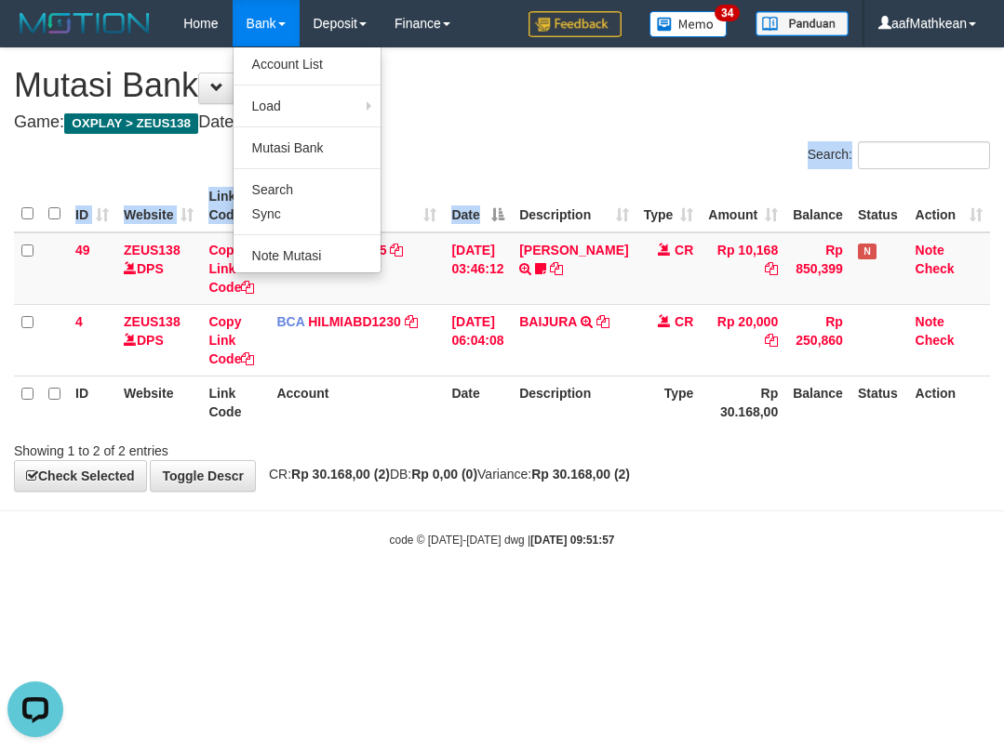
click at [517, 349] on div "**********" at bounding box center [502, 269] width 1004 height 443
click at [699, 539] on body "Toggle navigation Home Bank Account List Load By Website Group [OXPLAY] ZEUS138…" at bounding box center [502, 297] width 1004 height 595
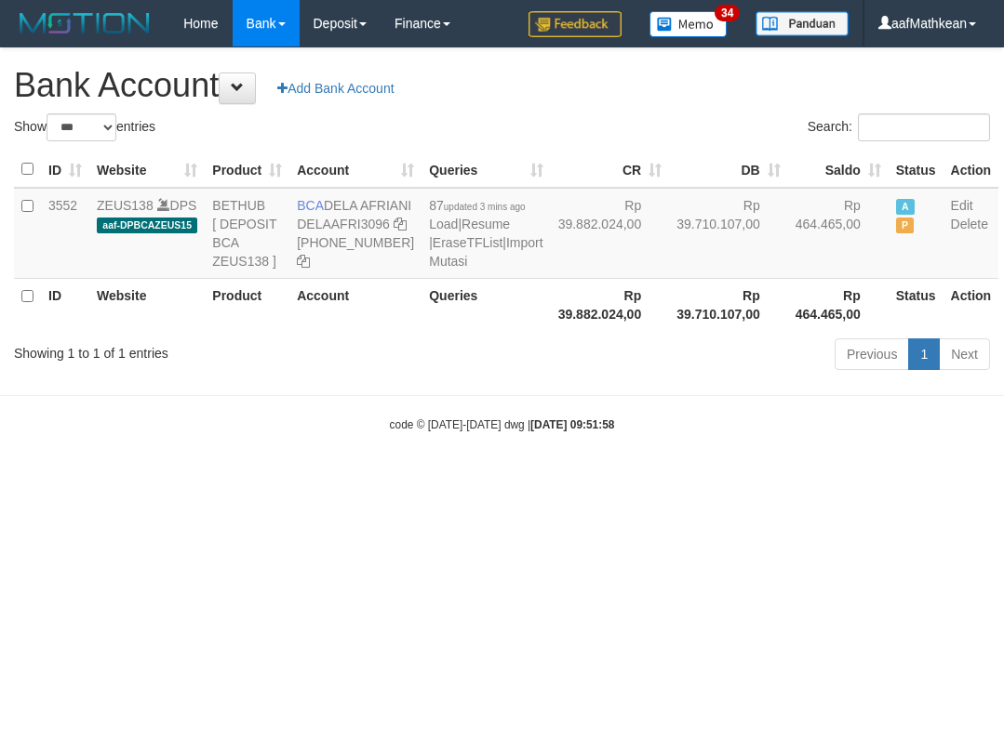
select select "***"
click at [589, 432] on strong "2025/10/01 09:51:58" at bounding box center [572, 425] width 84 height 13
click at [583, 432] on strong "2025/10/01 09:51:58" at bounding box center [572, 425] width 84 height 13
click at [579, 433] on div "code © 2012-2018 dwg | 2025/10/01 09:51:58" at bounding box center [502, 424] width 1004 height 19
select select "***"
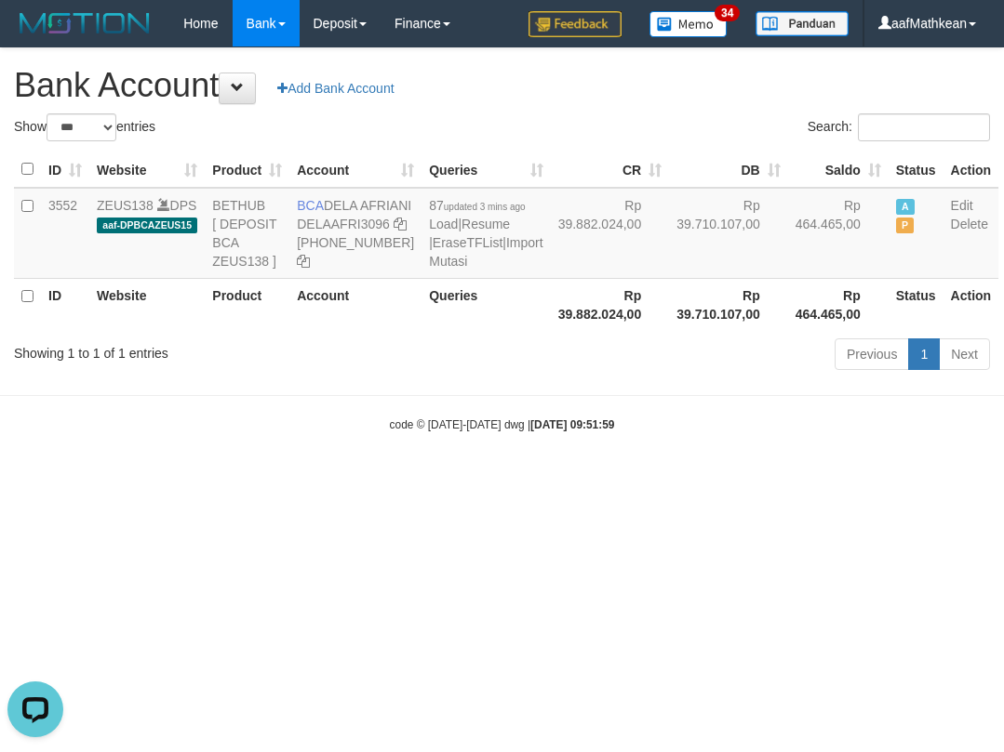
drag, startPoint x: 566, startPoint y: 470, endPoint x: 595, endPoint y: 554, distance: 89.7
click at [568, 472] on body "Toggle navigation Home Bank Account List Load By Website Group [OXPLAY] ZEUS138…" at bounding box center [502, 240] width 1004 height 480
drag, startPoint x: 595, startPoint y: 554, endPoint x: 562, endPoint y: 551, distance: 33.7
click at [594, 480] on html "Toggle navigation Home Bank Account List Load By Website Group [OXPLAY] ZEUS138…" at bounding box center [502, 240] width 1004 height 480
select select "***"
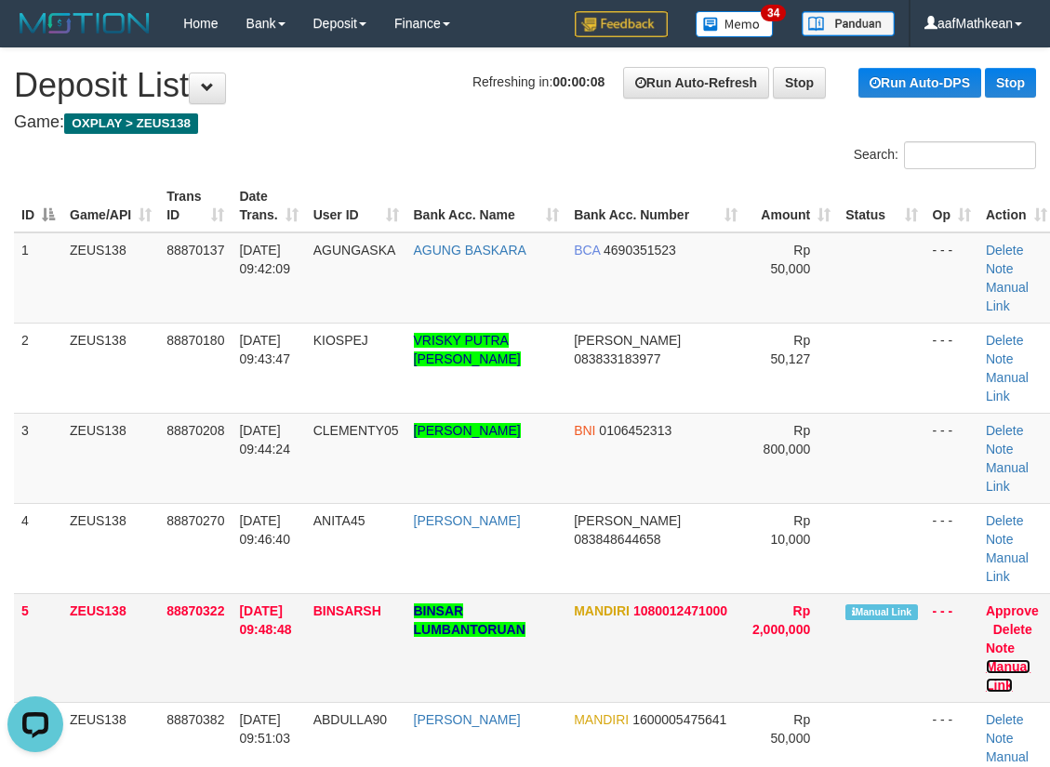
click at [990, 659] on link "Manual Link" at bounding box center [1008, 675] width 45 height 33
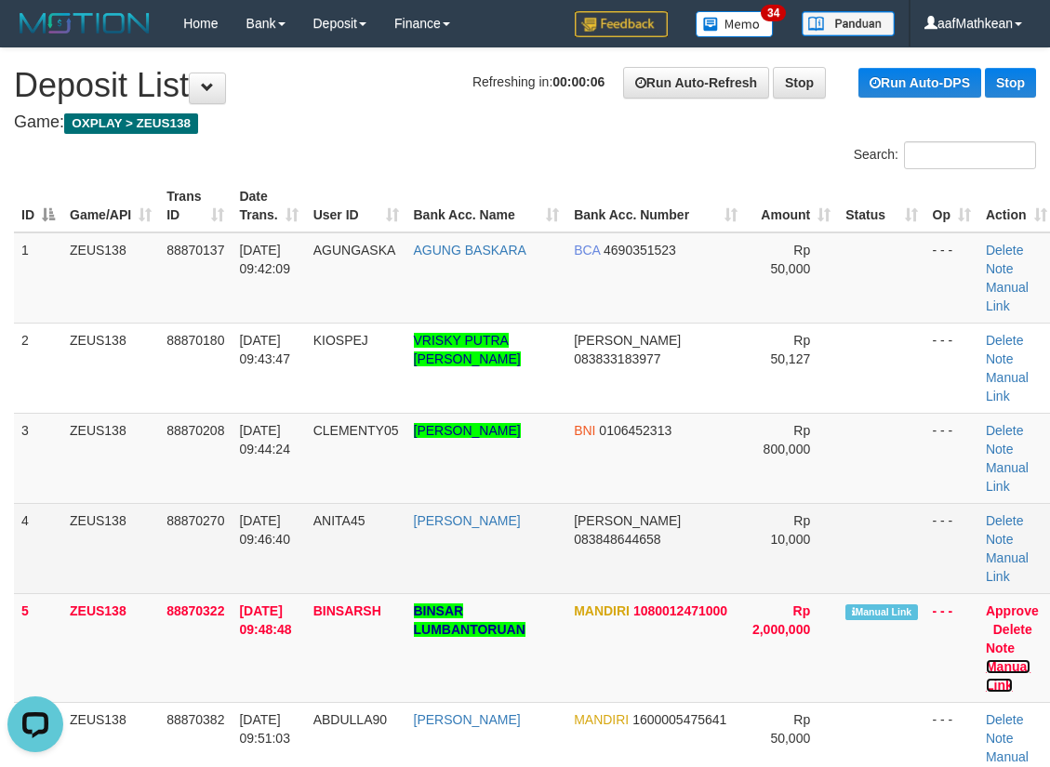
click at [986, 659] on link "Manual Link" at bounding box center [1008, 675] width 45 height 33
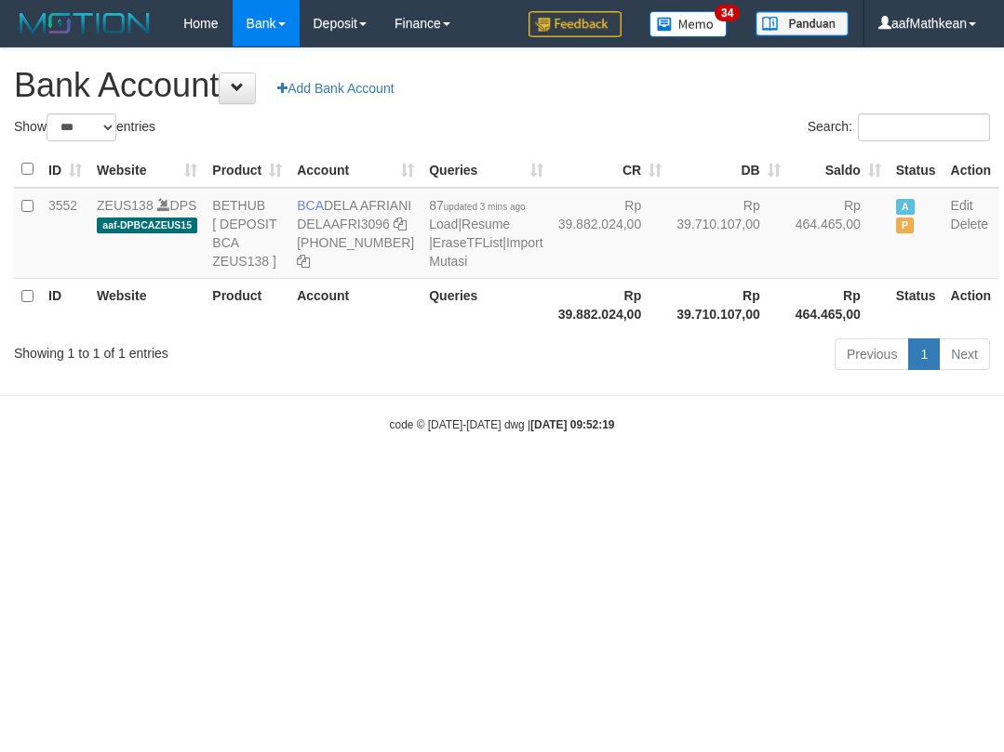
select select "***"
drag, startPoint x: 495, startPoint y: 334, endPoint x: 1002, endPoint y: 442, distance: 518.3
click at [713, 457] on body "Toggle navigation Home Bank Account List Load By Website Group [OXPLAY] ZEUS138…" at bounding box center [502, 240] width 1004 height 480
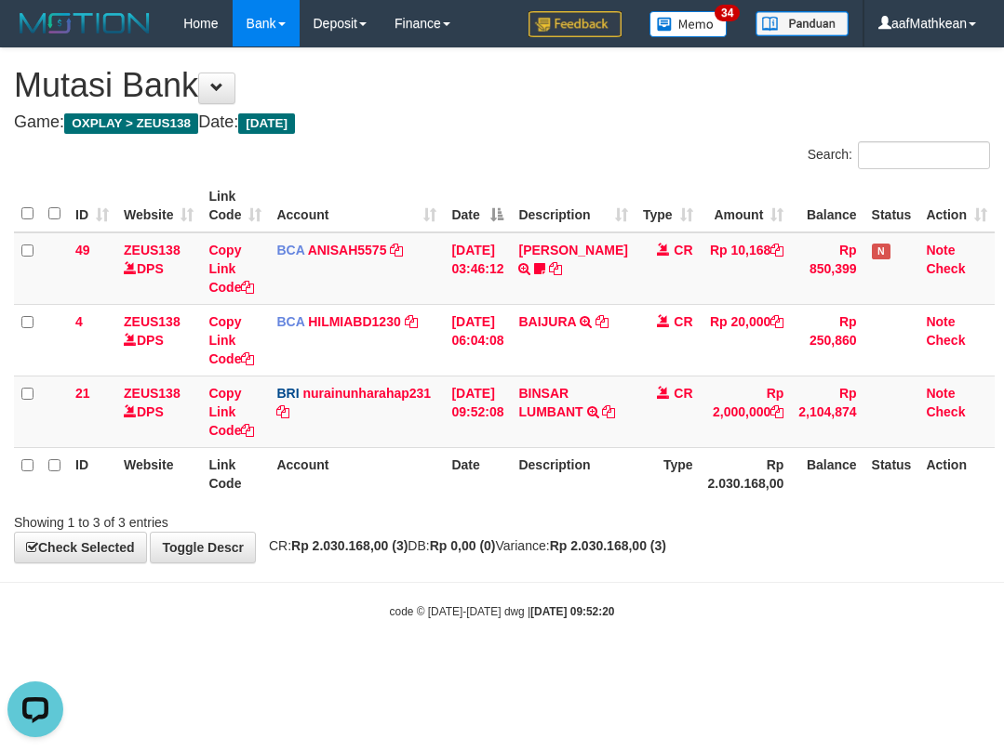
drag, startPoint x: 560, startPoint y: 512, endPoint x: 614, endPoint y: 510, distance: 54.0
click at [595, 513] on div "Showing 1 to 3 of 3 entries" at bounding box center [502, 519] width 1004 height 26
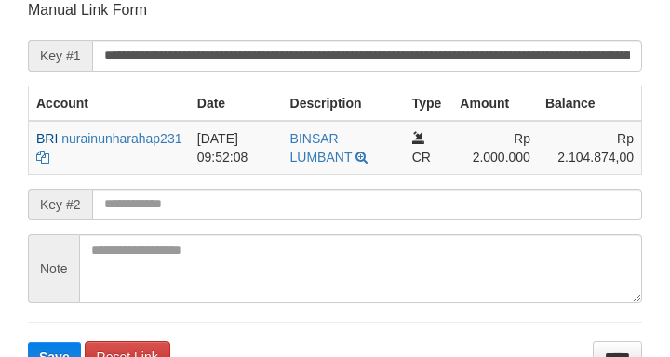
click at [212, 183] on form "**********" at bounding box center [335, 186] width 614 height 372
click at [211, 181] on form "**********" at bounding box center [335, 186] width 614 height 372
click at [215, 188] on form "**********" at bounding box center [335, 186] width 614 height 372
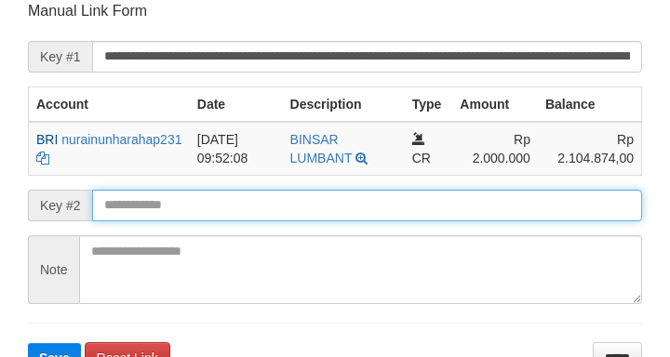
click at [217, 192] on input "text" at bounding box center [367, 206] width 550 height 32
click at [28, 343] on button "Save" at bounding box center [54, 358] width 53 height 30
click at [218, 200] on input "text" at bounding box center [367, 206] width 550 height 32
click at [28, 343] on button "Save" at bounding box center [54, 358] width 53 height 30
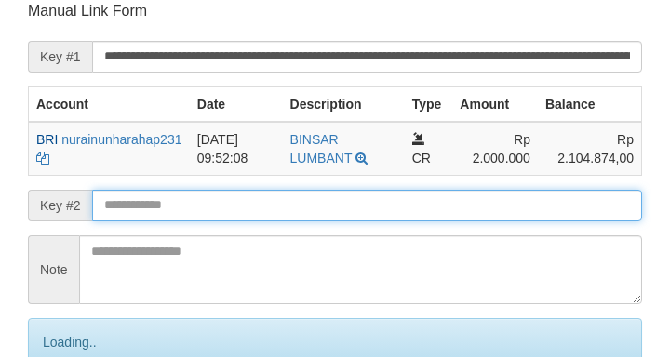
click at [221, 202] on input "text" at bounding box center [367, 206] width 550 height 32
click at [220, 202] on input "text" at bounding box center [367, 206] width 550 height 32
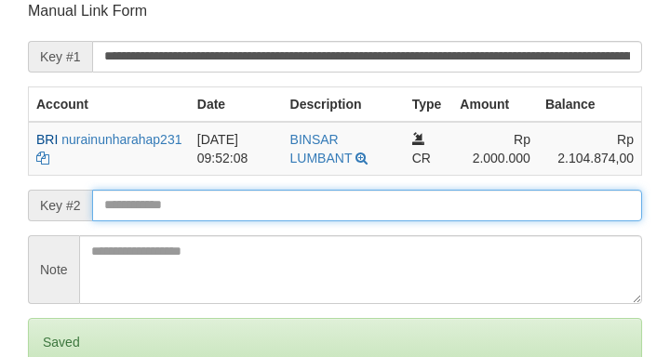
click at [221, 204] on input "text" at bounding box center [367, 206] width 550 height 32
drag, startPoint x: 207, startPoint y: 211, endPoint x: 241, endPoint y: 212, distance: 33.5
click at [213, 218] on input "text" at bounding box center [367, 206] width 550 height 32
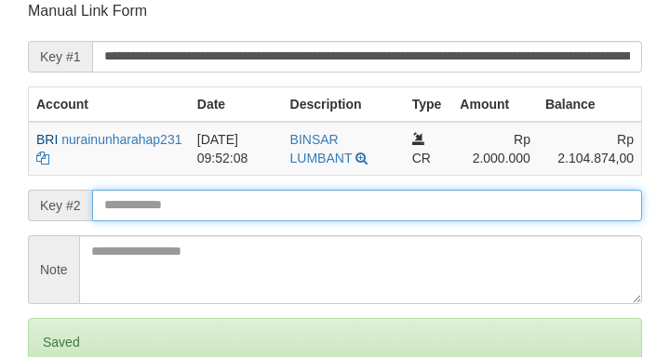
click at [241, 214] on input "text" at bounding box center [367, 206] width 550 height 32
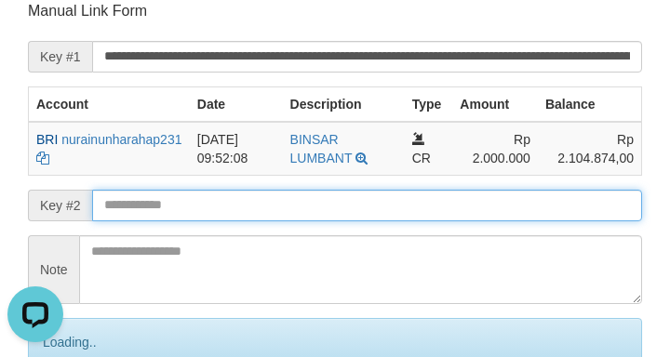
scroll to position [0, 0]
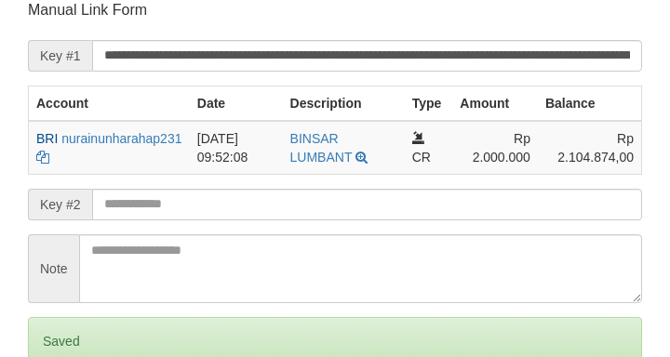
click at [213, 226] on form "**********" at bounding box center [335, 217] width 614 height 434
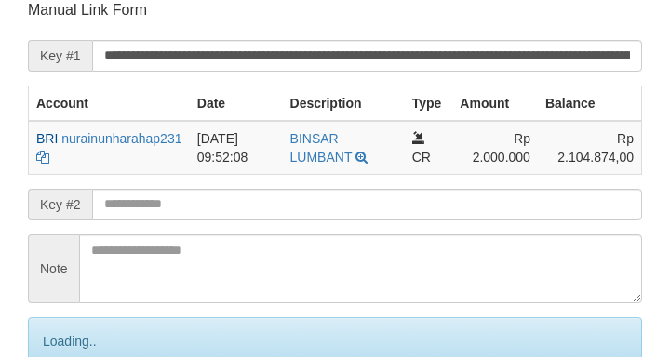
click at [272, 206] on input "text" at bounding box center [367, 205] width 550 height 32
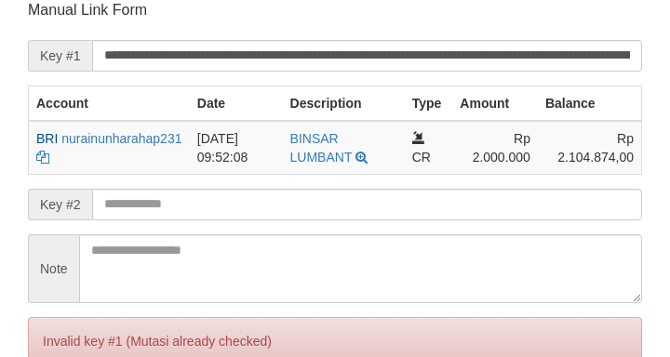
click at [271, 205] on input "text" at bounding box center [367, 205] width 550 height 32
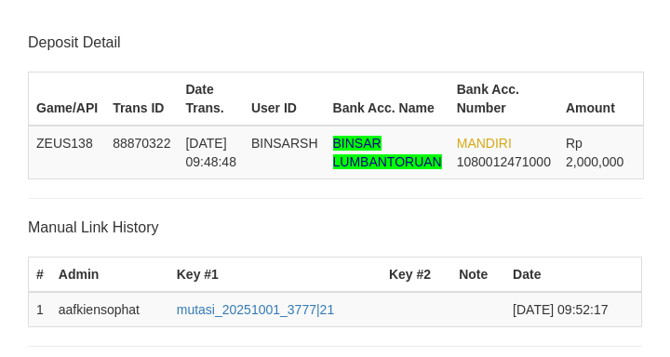
scroll to position [366, 0]
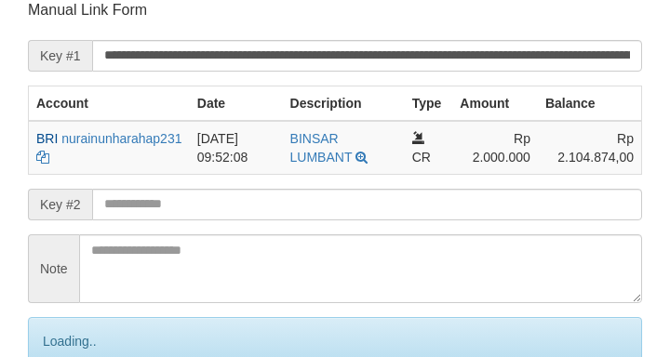
click at [270, 207] on input "text" at bounding box center [367, 205] width 550 height 32
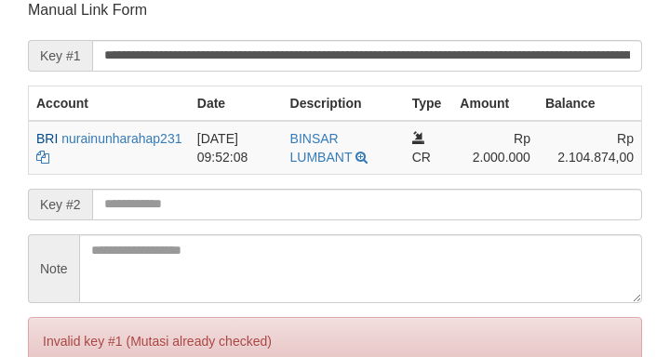
click at [276, 203] on input "text" at bounding box center [367, 205] width 550 height 32
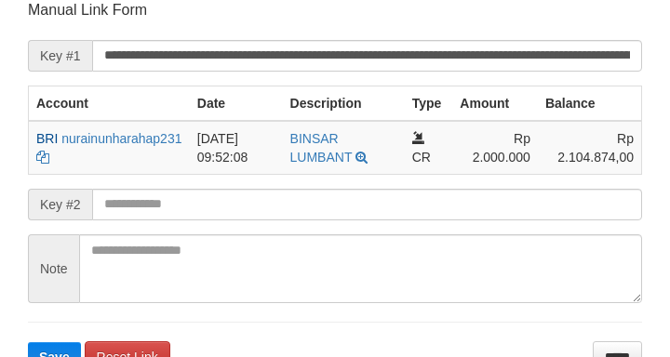
scroll to position [365, 0]
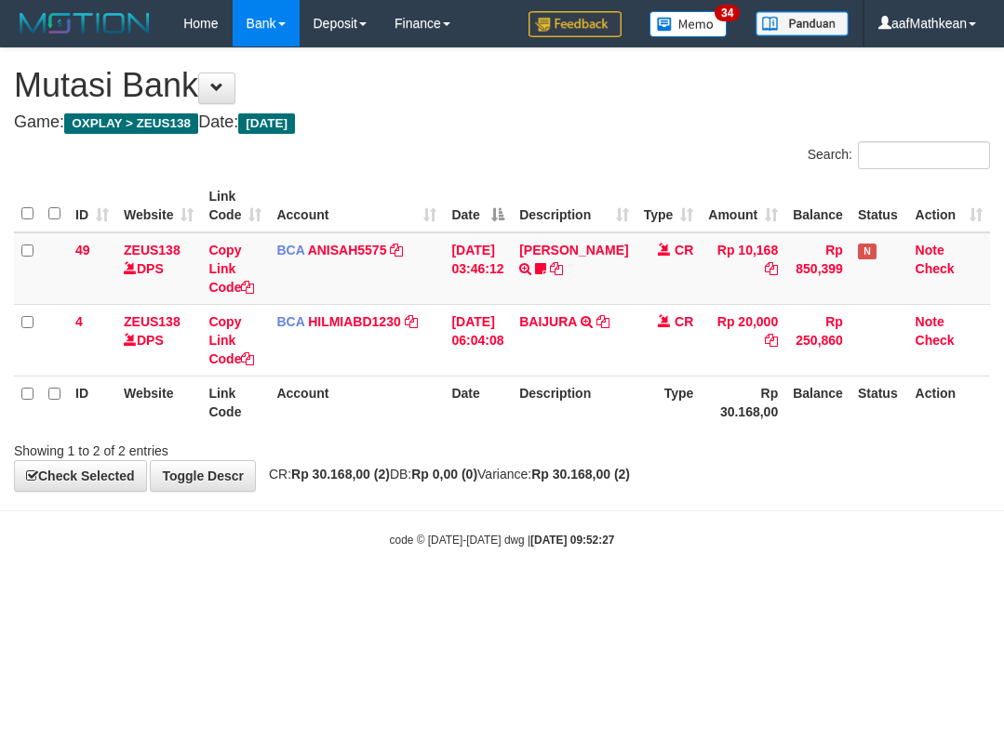
drag, startPoint x: 313, startPoint y: 555, endPoint x: 356, endPoint y: 591, distance: 55.5
click at [338, 566] on body "Toggle navigation Home Bank Account List Load By Website Group [OXPLAY] ZEUS138…" at bounding box center [502, 297] width 1004 height 595
click at [355, 594] on body "Toggle navigation Home Bank Account List Load By Website Group [OXPLAY] ZEUS138…" at bounding box center [502, 297] width 1004 height 595
drag, startPoint x: 394, startPoint y: 545, endPoint x: 422, endPoint y: 549, distance: 28.2
click at [411, 552] on body "Toggle navigation Home Bank Account List Load By Website Group [OXPLAY] ZEUS138…" at bounding box center [502, 297] width 1004 height 595
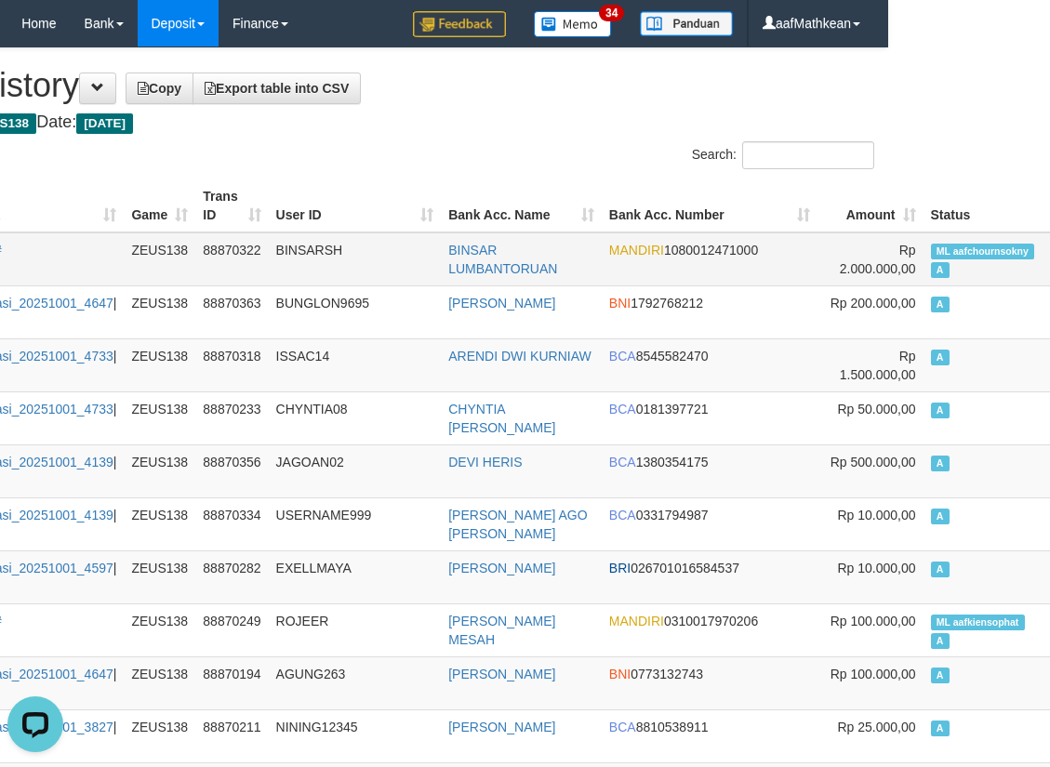
click at [931, 246] on span "ML aafchournsokny" at bounding box center [983, 252] width 104 height 16
copy td "aafchournsokny"
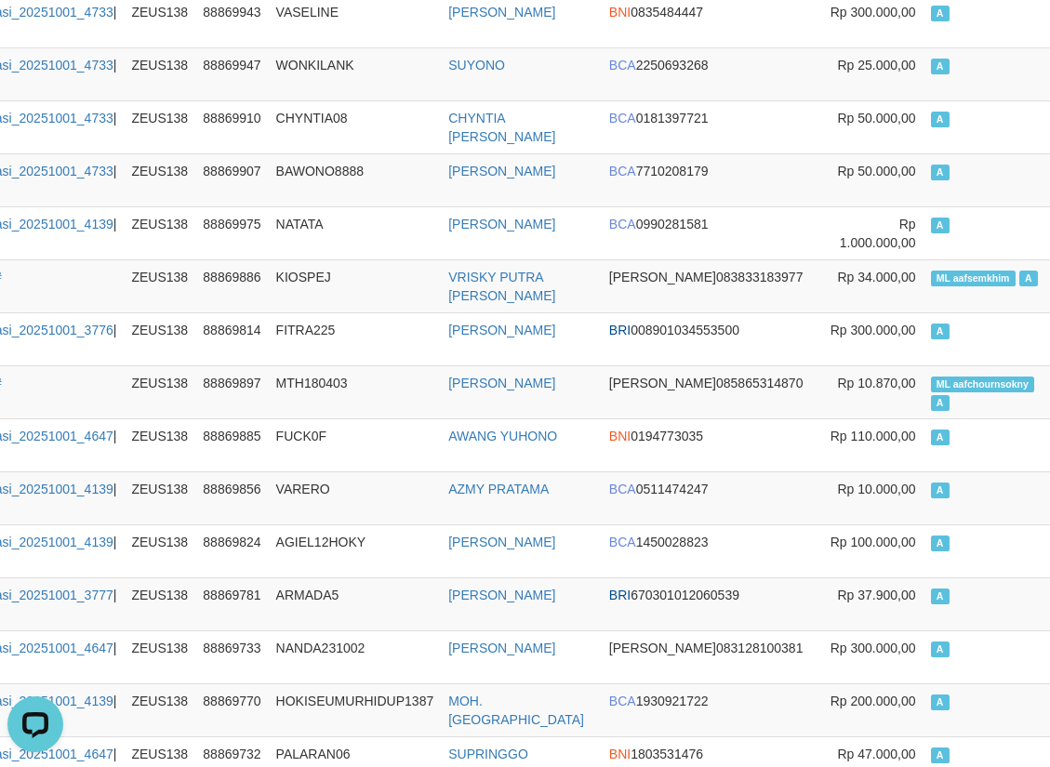
scroll to position [2571, 162]
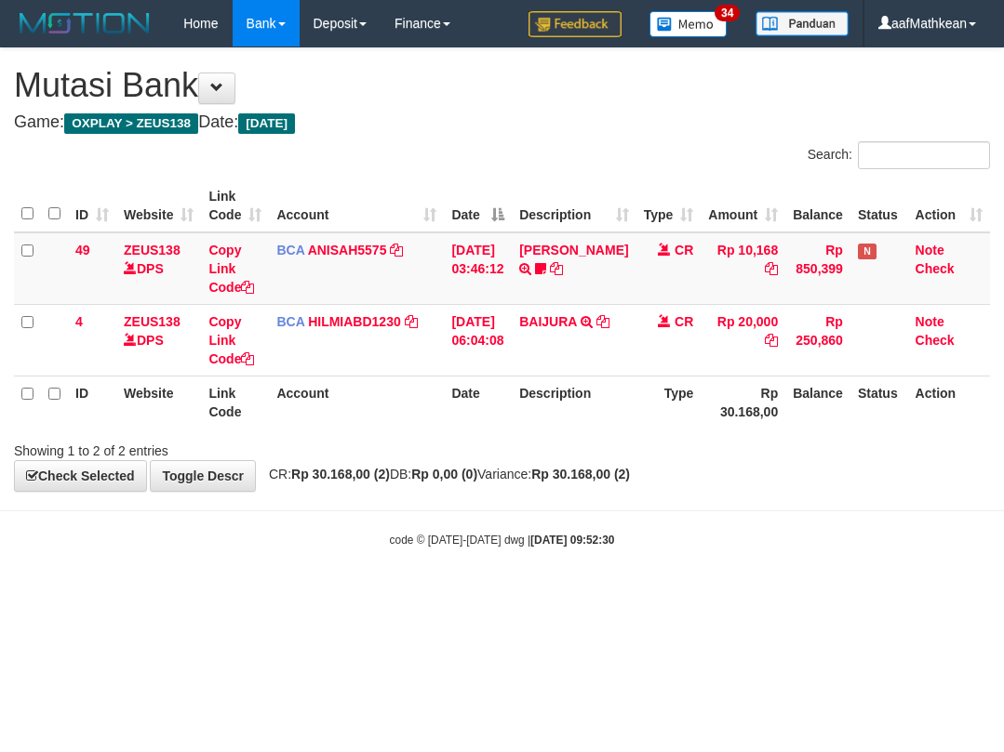
click at [728, 483] on body "Toggle navigation Home Bank Account List Load By Website Group [OXPLAY] ZEUS138…" at bounding box center [502, 297] width 1004 height 595
click at [500, 472] on div "**********" at bounding box center [502, 269] width 1004 height 443
click at [537, 595] on html "Toggle navigation Home Bank Account List Load By Website Group [OXPLAY] ZEUS138…" at bounding box center [502, 297] width 1004 height 595
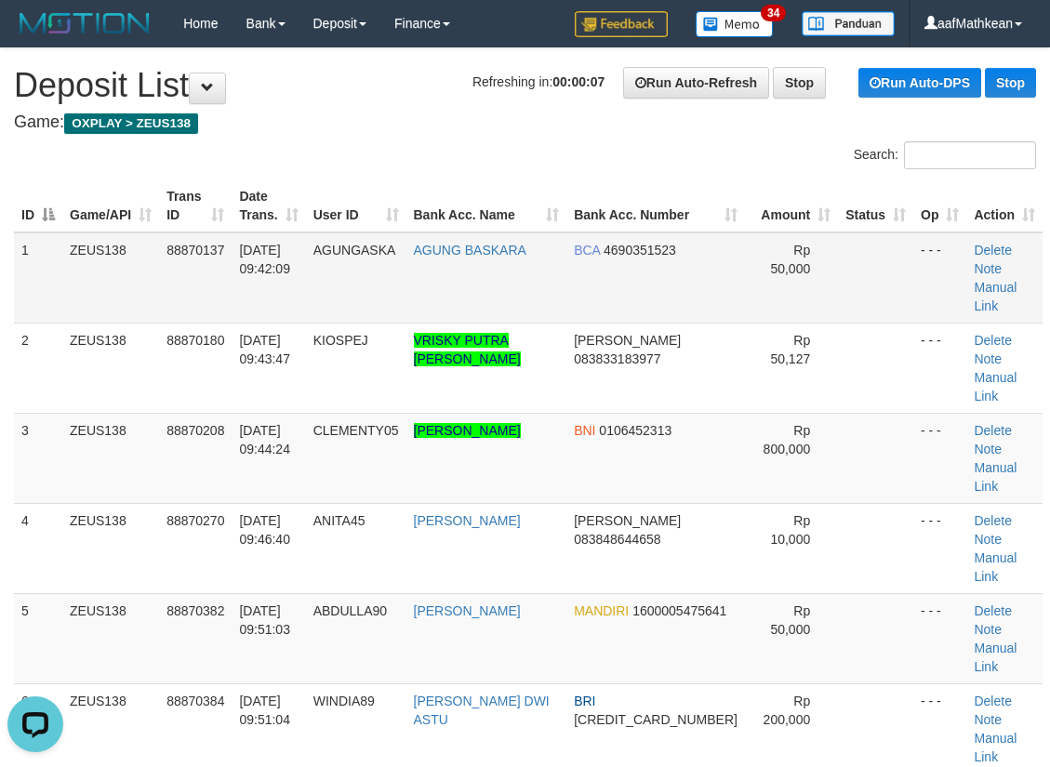
click at [388, 254] on tr "1 ZEUS138 88870137 [DATE] 09:42:09 [GEOGRAPHIC_DATA] AGUNG BASKARA BCA 46903515…" at bounding box center [528, 278] width 1029 height 91
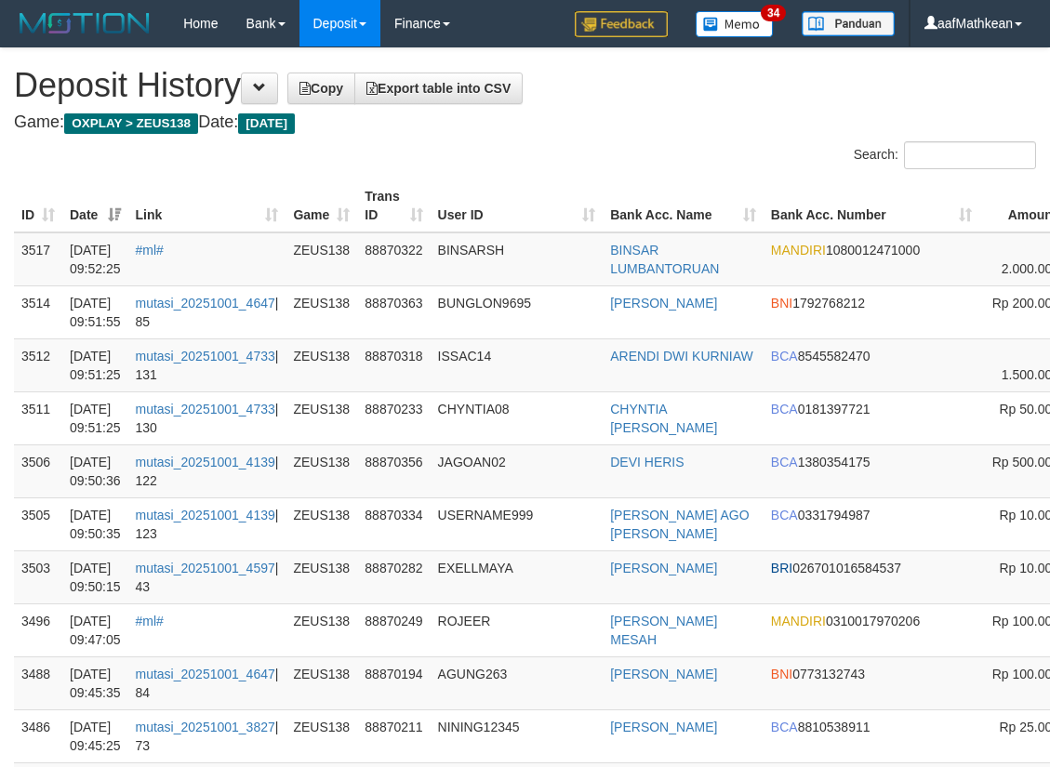
scroll to position [0, 162]
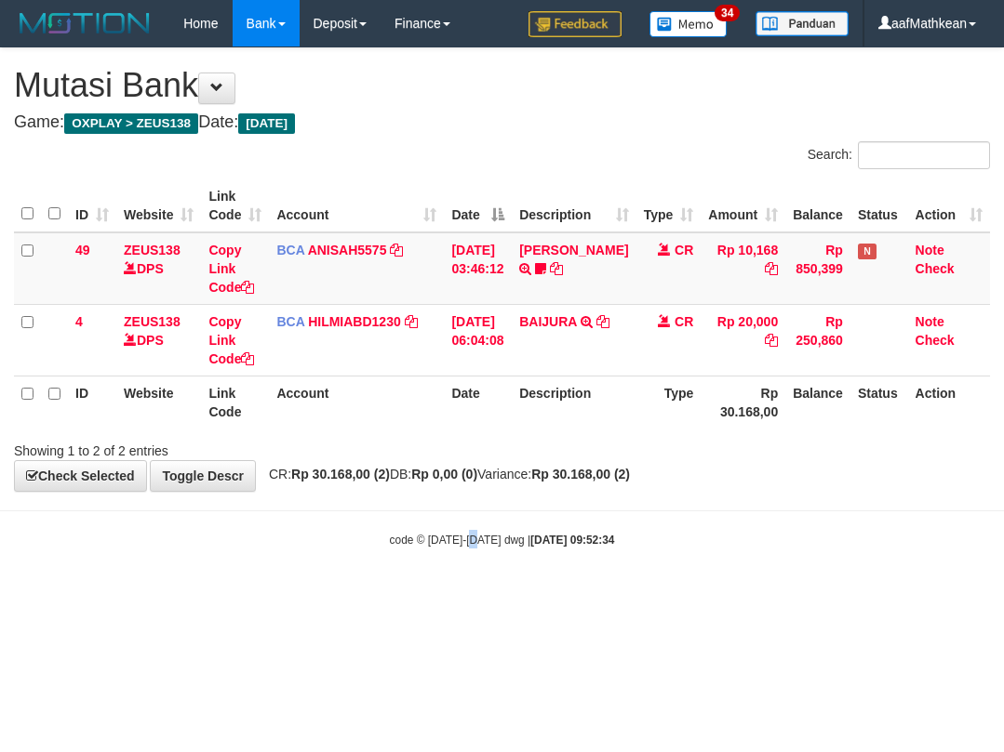
click at [532, 551] on body "Toggle navigation Home Bank Account List Load By Website Group [OXPLAY] ZEUS138…" at bounding box center [502, 297] width 1004 height 595
click at [550, 549] on body "Toggle navigation Home Bank Account List Load By Website Group [OXPLAY] ZEUS138…" at bounding box center [502, 297] width 1004 height 595
click at [531, 557] on body "Toggle navigation Home Bank Account List Load By Website Group [OXPLAY] ZEUS138…" at bounding box center [502, 297] width 1004 height 595
drag, startPoint x: 568, startPoint y: 552, endPoint x: 1001, endPoint y: 506, distance: 434.9
click at [871, 526] on body "Toggle navigation Home Bank Account List Load By Website Group [OXPLAY] ZEUS138…" at bounding box center [502, 297] width 1004 height 595
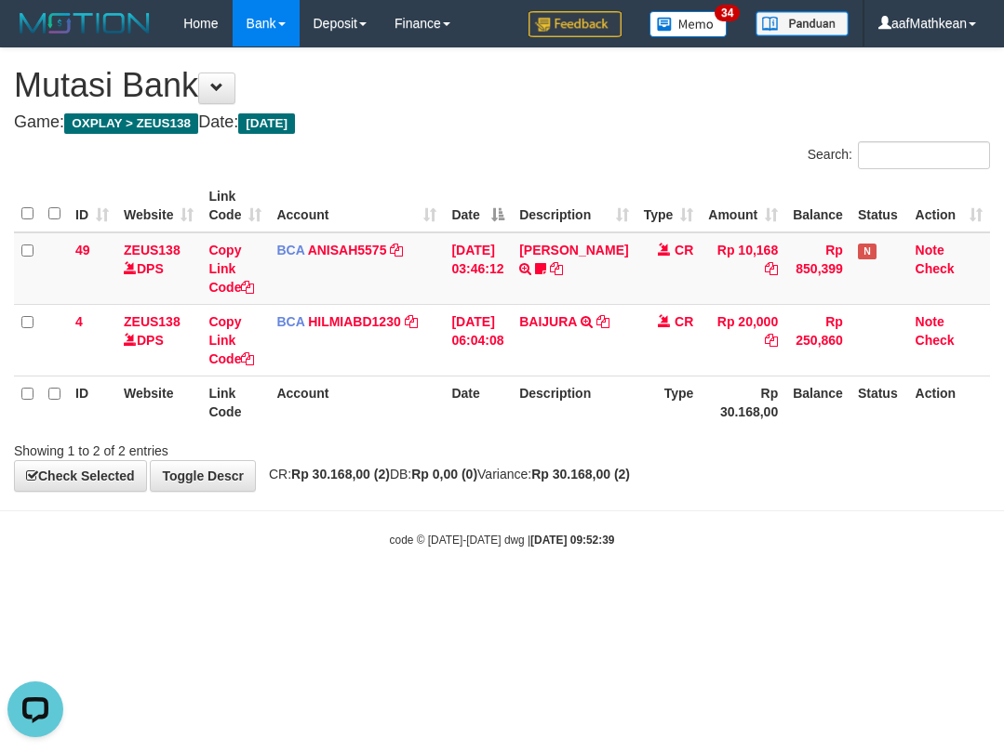
click at [665, 503] on body "Toggle navigation Home Bank Account List Load By Website Group [OXPLAY] ZEUS138…" at bounding box center [502, 297] width 1004 height 595
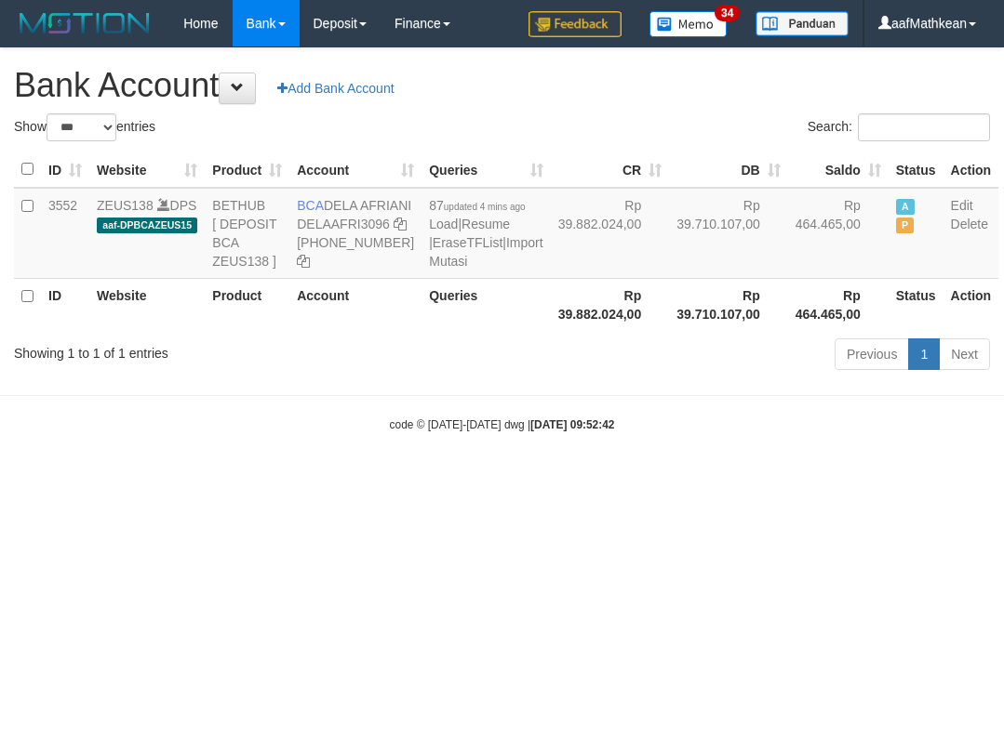
select select "***"
click at [331, 202] on td "BCA DELA AFRIANI DELAAFRI3096 869-245-8639" at bounding box center [355, 233] width 132 height 91
drag, startPoint x: 328, startPoint y: 197, endPoint x: 357, endPoint y: 227, distance: 41.4
click at [357, 227] on td "BCA DELA AFRIANI DELAAFRI3096 869-245-8639" at bounding box center [355, 233] width 132 height 91
copy td "DELA AFRIANI"
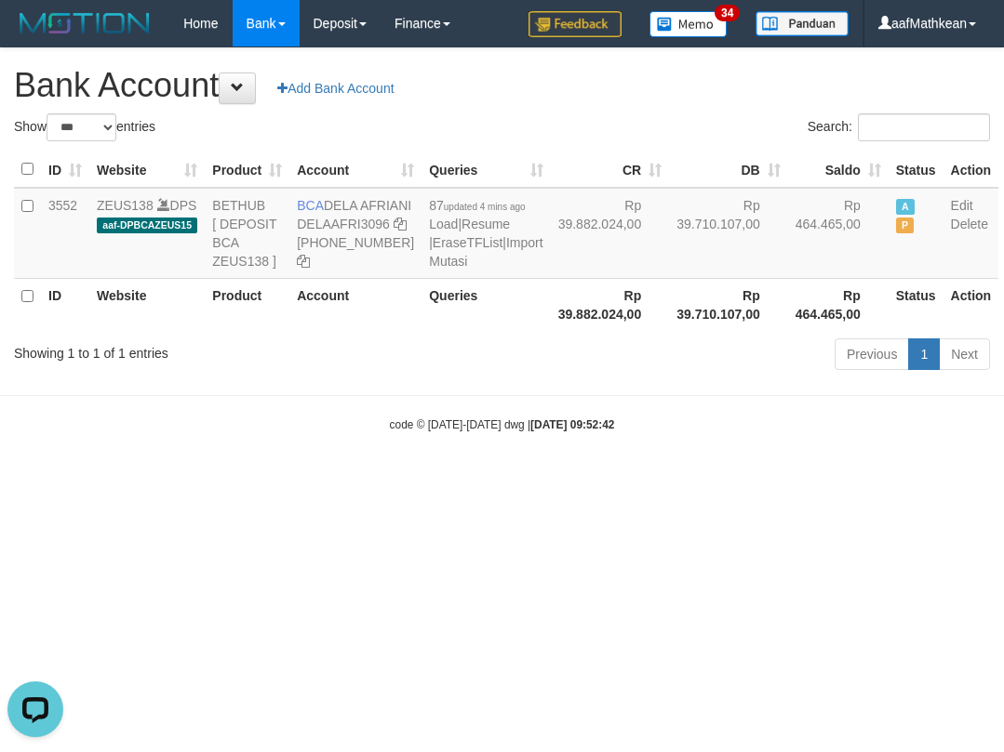
click at [596, 480] on body "Toggle navigation Home Bank Account List Load By Website Group [OXPLAY] ZEUS138…" at bounding box center [502, 240] width 1004 height 480
drag, startPoint x: 366, startPoint y: 405, endPoint x: 375, endPoint y: 395, distance: 12.5
click at [371, 363] on div "Showing 1 to 1 of 1 entries" at bounding box center [209, 350] width 391 height 26
click at [429, 269] on link "Import Mutasi" at bounding box center [485, 251] width 113 height 33
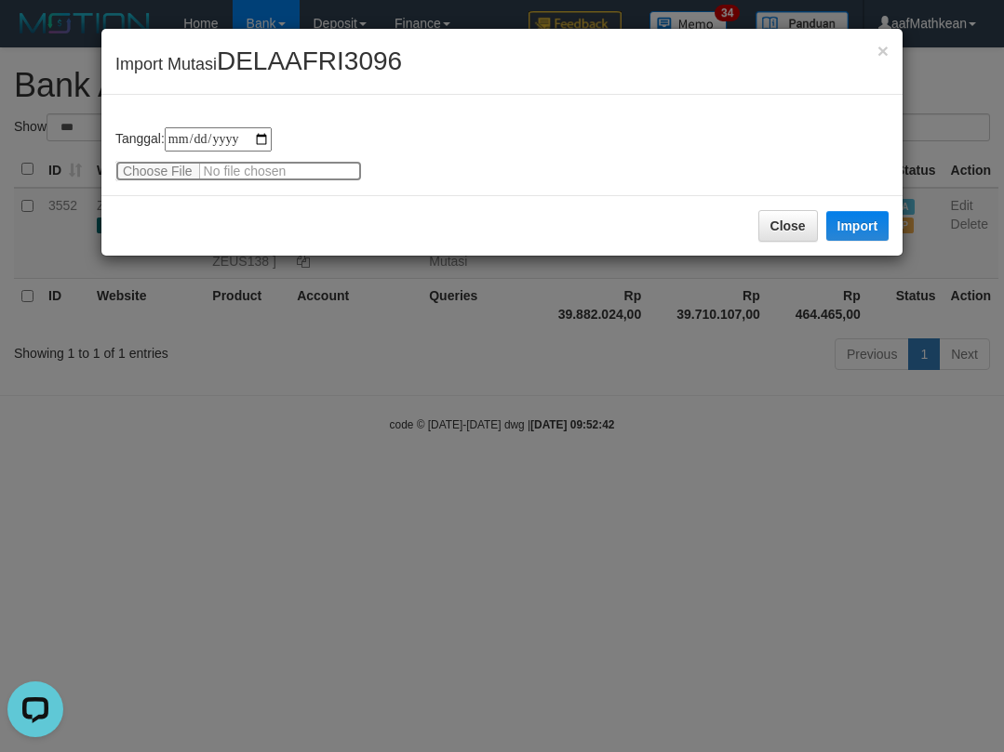
click at [138, 172] on input "file" at bounding box center [238, 171] width 246 height 20
type input "**********"
click at [859, 236] on button "Import" at bounding box center [857, 226] width 63 height 30
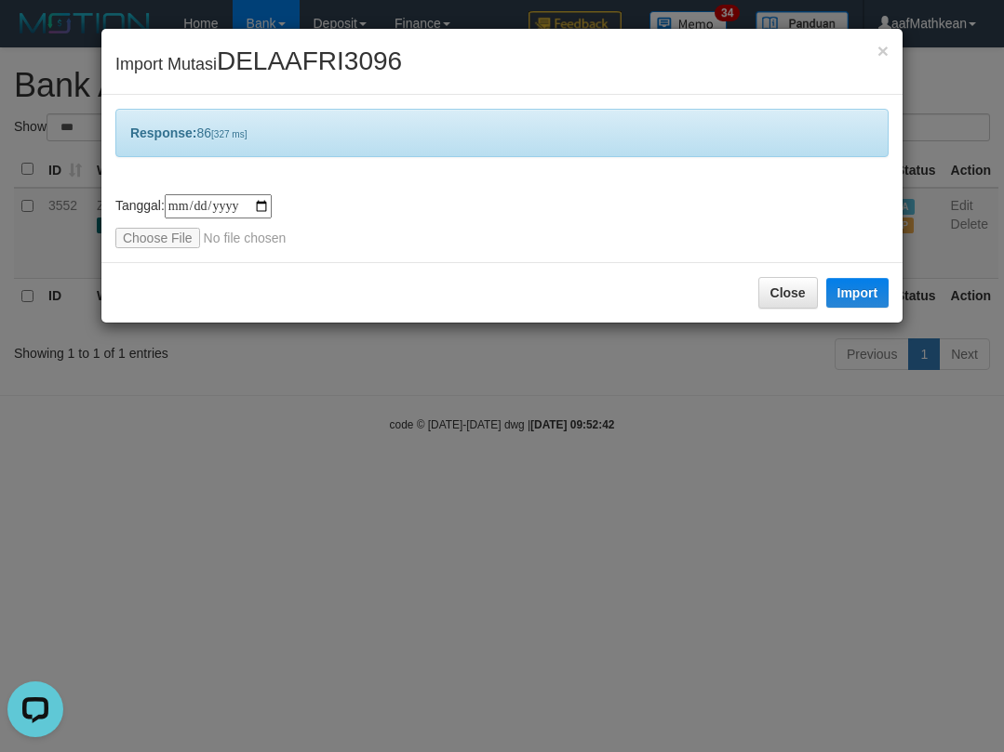
drag, startPoint x: 501, startPoint y: 417, endPoint x: 320, endPoint y: 87, distance: 375.9
click at [411, 278] on div "**********" at bounding box center [502, 376] width 1004 height 752
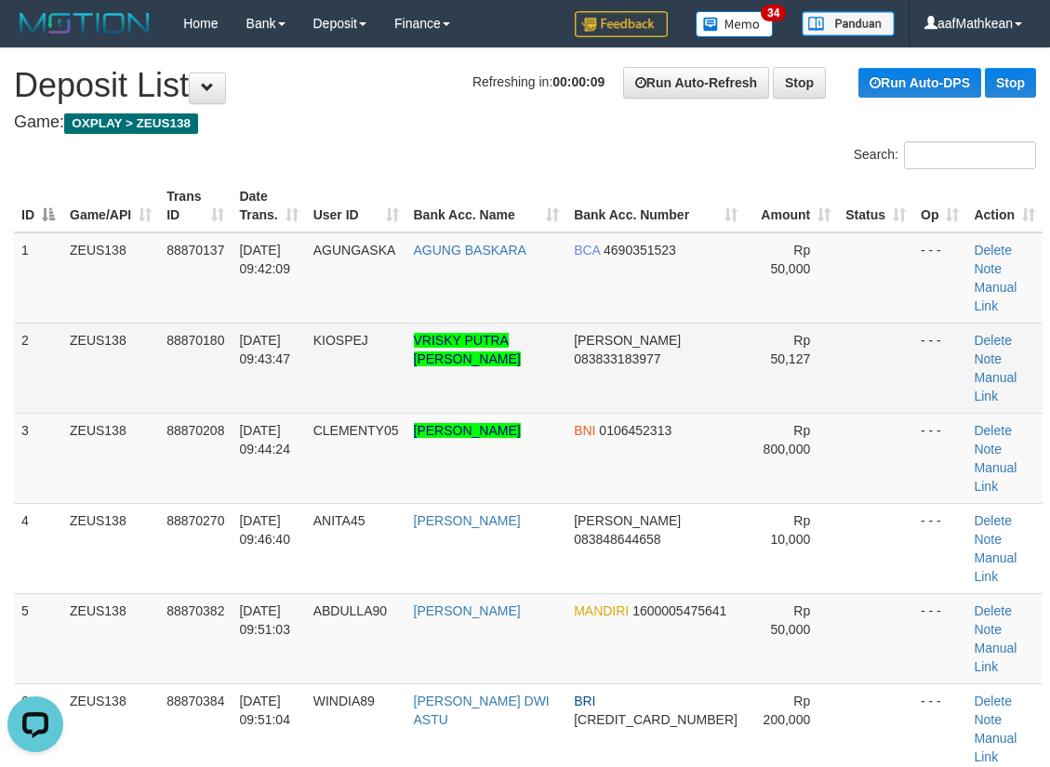
click at [200, 323] on td "88870180" at bounding box center [195, 368] width 73 height 90
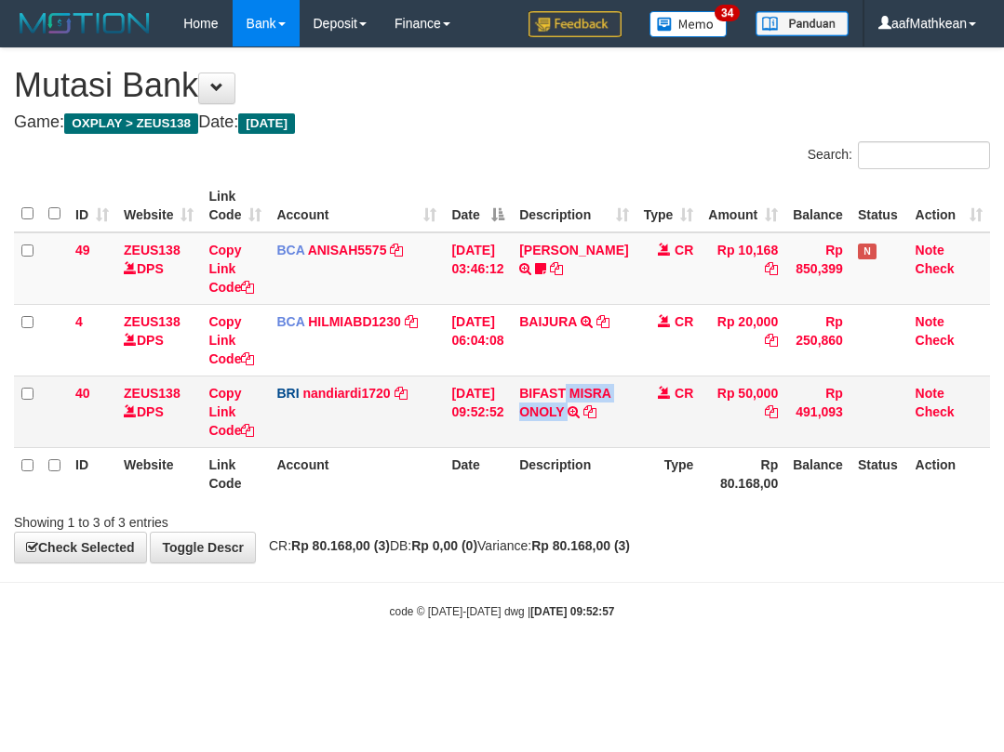
drag, startPoint x: 581, startPoint y: 390, endPoint x: 590, endPoint y: 412, distance: 23.8
click at [590, 412] on td "BIFAST MISRA ONOLY TRANSFER NBMB BIFAST MISRA ONOLY TO NANDI ARDIANSYAH" at bounding box center [574, 412] width 124 height 72
copy td "[PERSON_NAME]"
click at [213, 506] on div "Search: ID Website Link Code Account Date Description Type Amount Balance Statu…" at bounding box center [502, 336] width 976 height 391
drag, startPoint x: 550, startPoint y: 523, endPoint x: 1003, endPoint y: 452, distance: 458.4
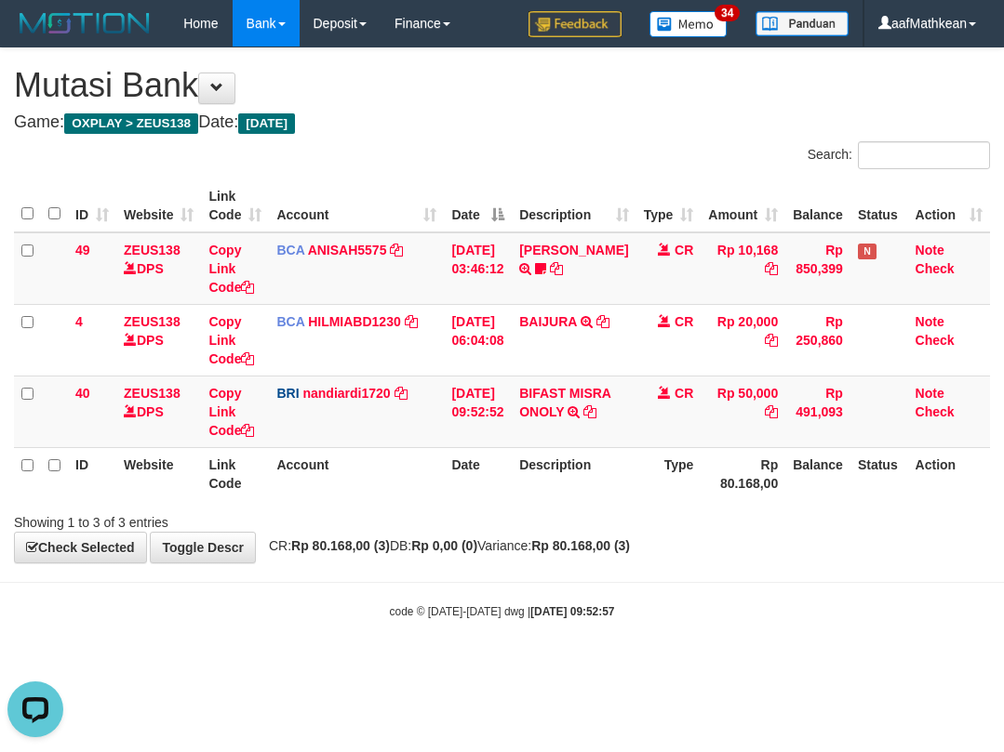
click at [637, 514] on div "Showing 1 to 3 of 3 entries" at bounding box center [502, 519] width 1004 height 26
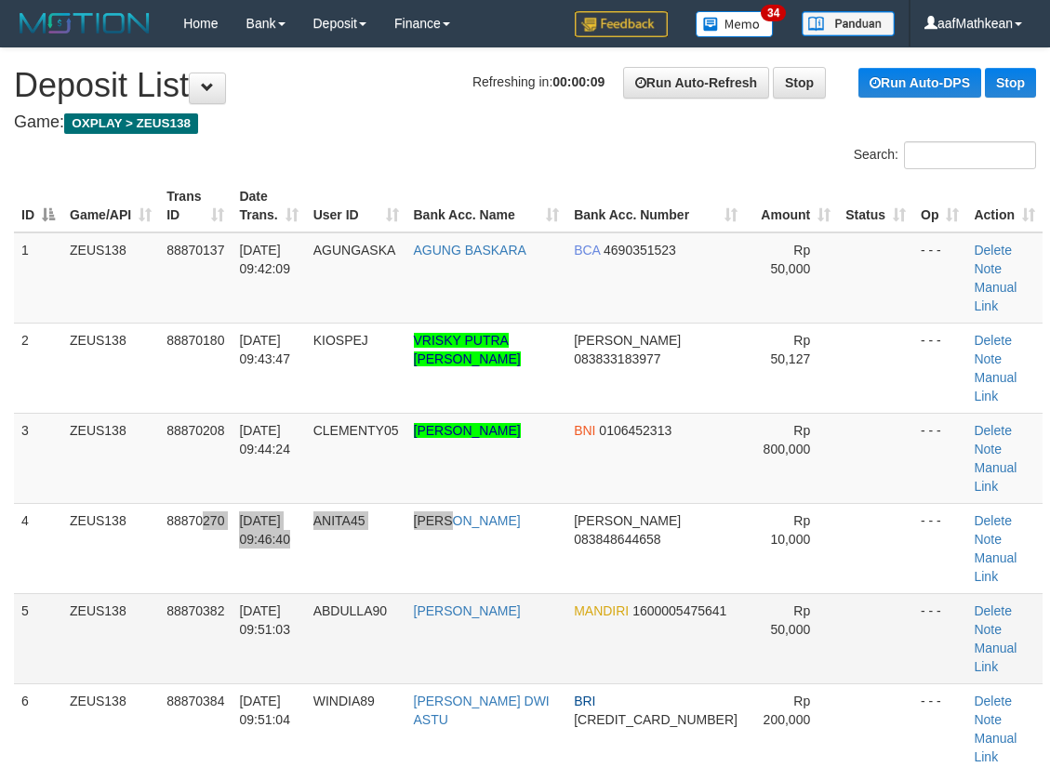
drag, startPoint x: 729, startPoint y: 485, endPoint x: 807, endPoint y: 475, distance: 78.7
click at [762, 484] on tbody "1 ZEUS138 88870137 [DATE] 09:42:09 [GEOGRAPHIC_DATA] AGUNG BASKARA BCA 46903515…" at bounding box center [528, 549] width 1029 height 632
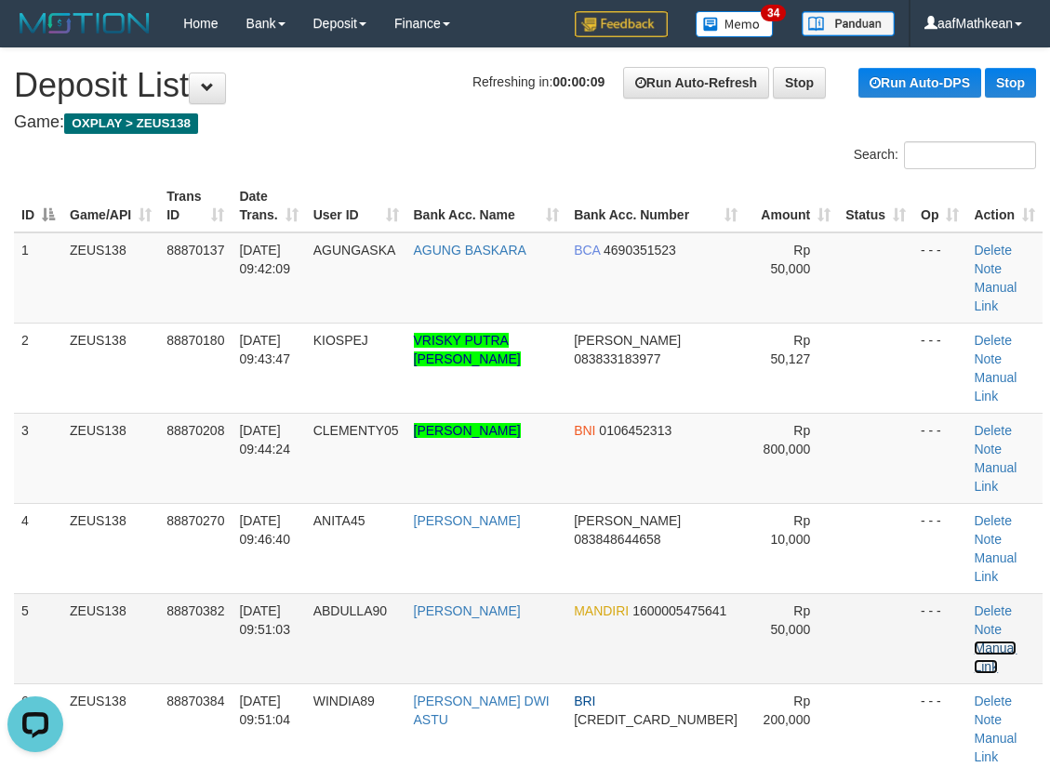
click at [991, 641] on link "Manual Link" at bounding box center [995, 657] width 43 height 33
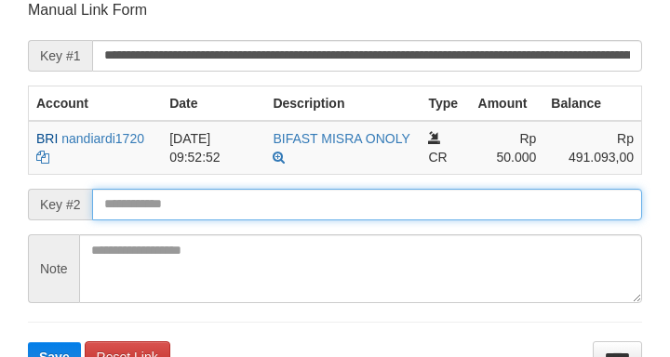
click at [28, 342] on button "Save" at bounding box center [54, 357] width 53 height 30
click at [261, 211] on input "text" at bounding box center [367, 205] width 550 height 32
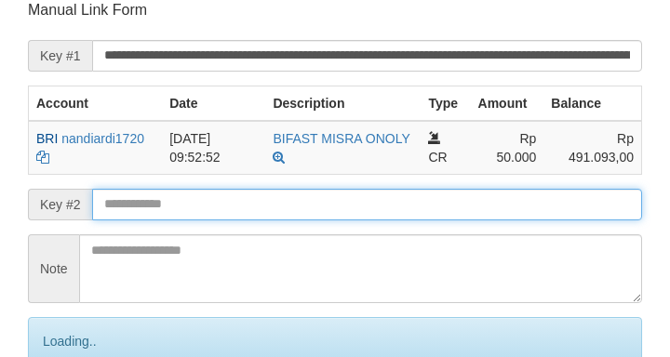
scroll to position [365, 0]
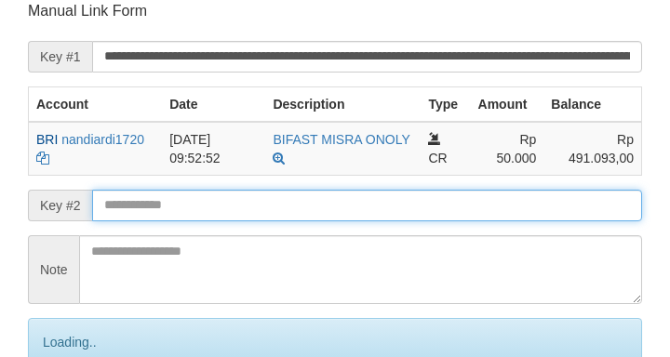
click at [270, 201] on input "text" at bounding box center [367, 206] width 550 height 32
click at [280, 205] on input "text" at bounding box center [367, 206] width 550 height 32
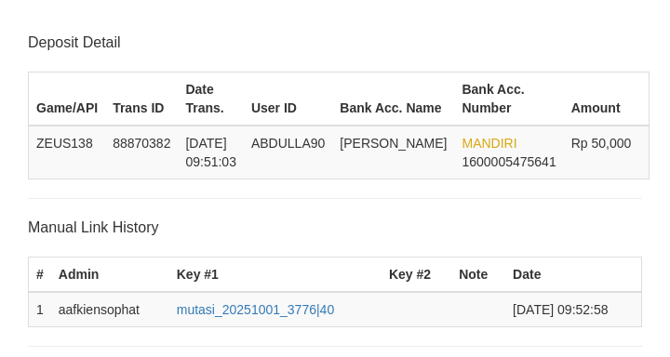
scroll to position [365, 0]
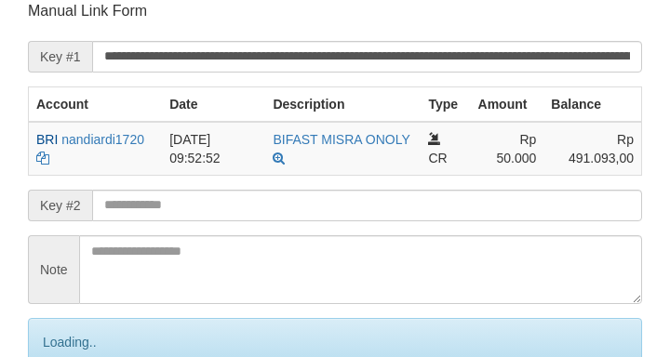
click at [299, 216] on input "text" at bounding box center [367, 206] width 550 height 32
drag, startPoint x: 306, startPoint y: 216, endPoint x: 294, endPoint y: 210, distance: 13.3
click at [305, 213] on input "text" at bounding box center [367, 206] width 550 height 32
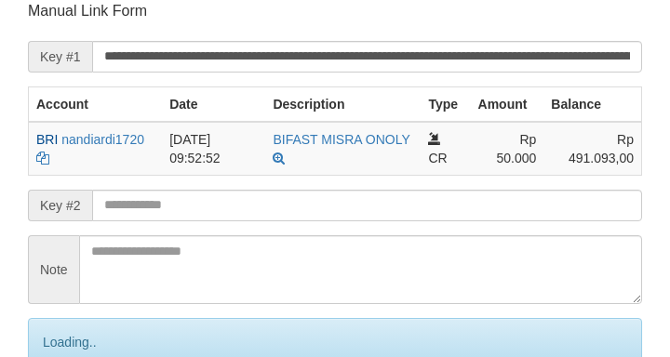
drag, startPoint x: 306, startPoint y: 216, endPoint x: 303, endPoint y: 200, distance: 16.1
click at [304, 212] on input "text" at bounding box center [367, 206] width 550 height 32
click at [302, 199] on input "text" at bounding box center [367, 206] width 550 height 32
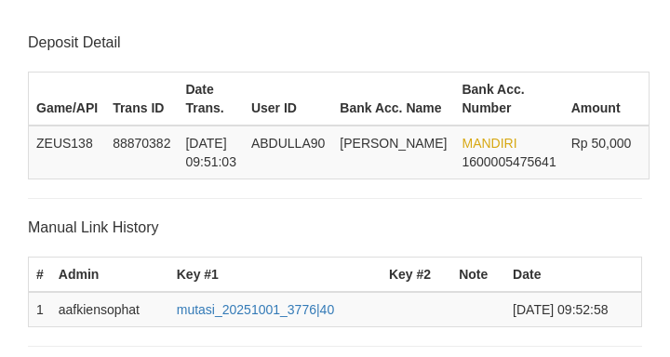
scroll to position [365, 0]
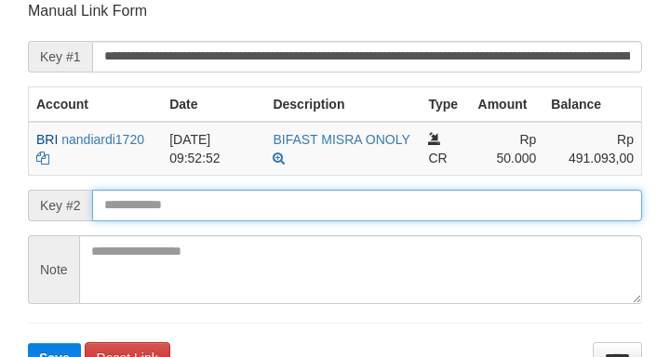
click at [282, 194] on input "text" at bounding box center [367, 206] width 550 height 32
click at [28, 343] on button "Save" at bounding box center [54, 358] width 53 height 30
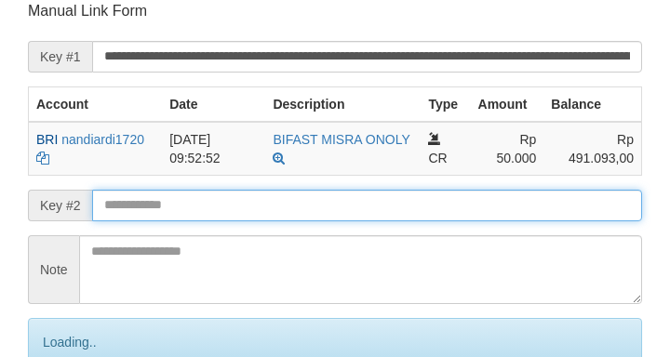
drag, startPoint x: 274, startPoint y: 195, endPoint x: 269, endPoint y: 208, distance: 14.2
click at [275, 196] on input "text" at bounding box center [367, 206] width 550 height 32
drag, startPoint x: 269, startPoint y: 208, endPoint x: 258, endPoint y: 209, distance: 11.2
click at [266, 209] on input "text" at bounding box center [367, 206] width 550 height 32
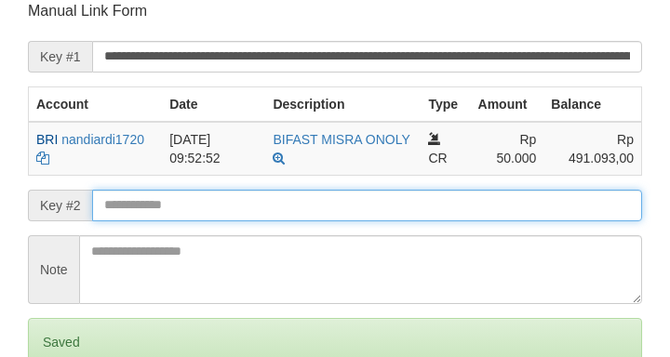
click at [216, 206] on input "text" at bounding box center [367, 206] width 550 height 32
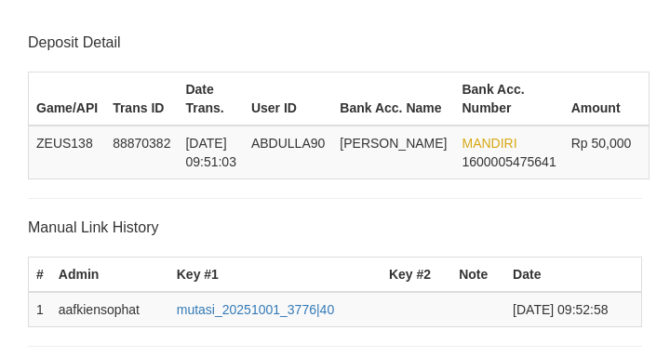
scroll to position [365, 0]
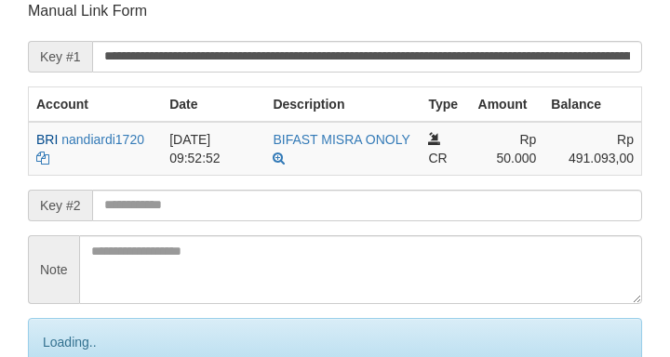
drag, startPoint x: 180, startPoint y: 209, endPoint x: 166, endPoint y: 203, distance: 16.2
click at [179, 209] on input "text" at bounding box center [367, 206] width 550 height 32
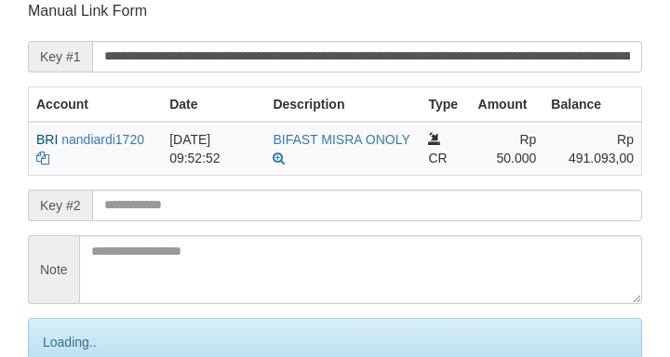
click at [178, 210] on input "text" at bounding box center [367, 206] width 550 height 32
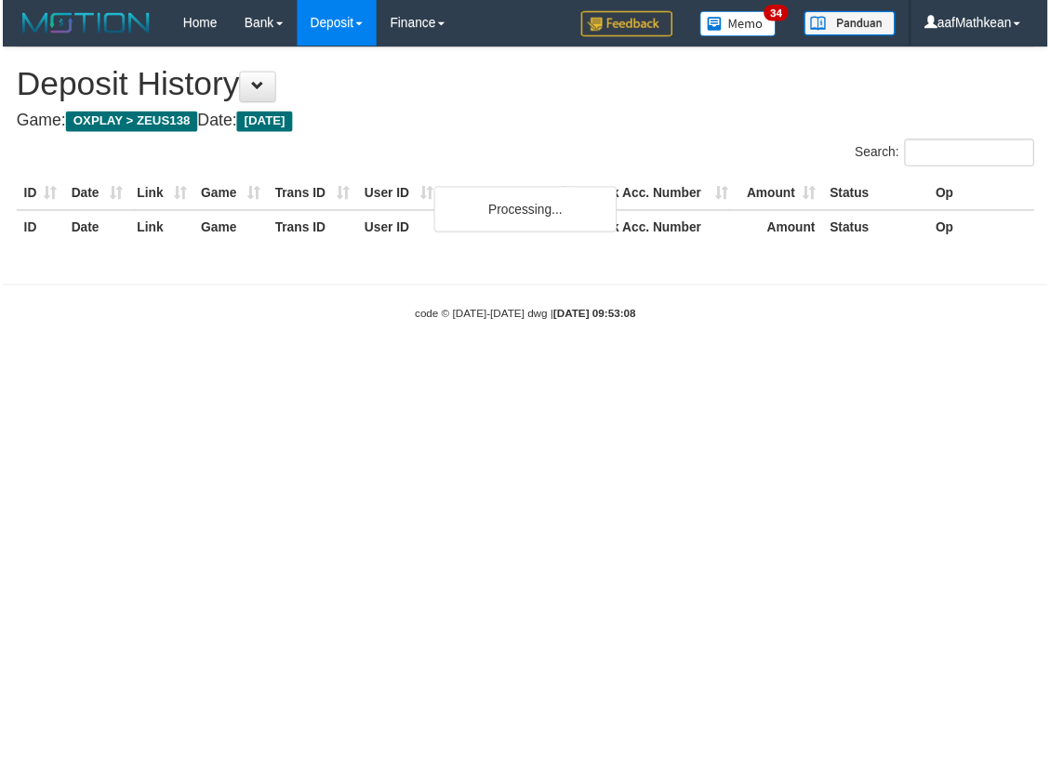
scroll to position [0, 162]
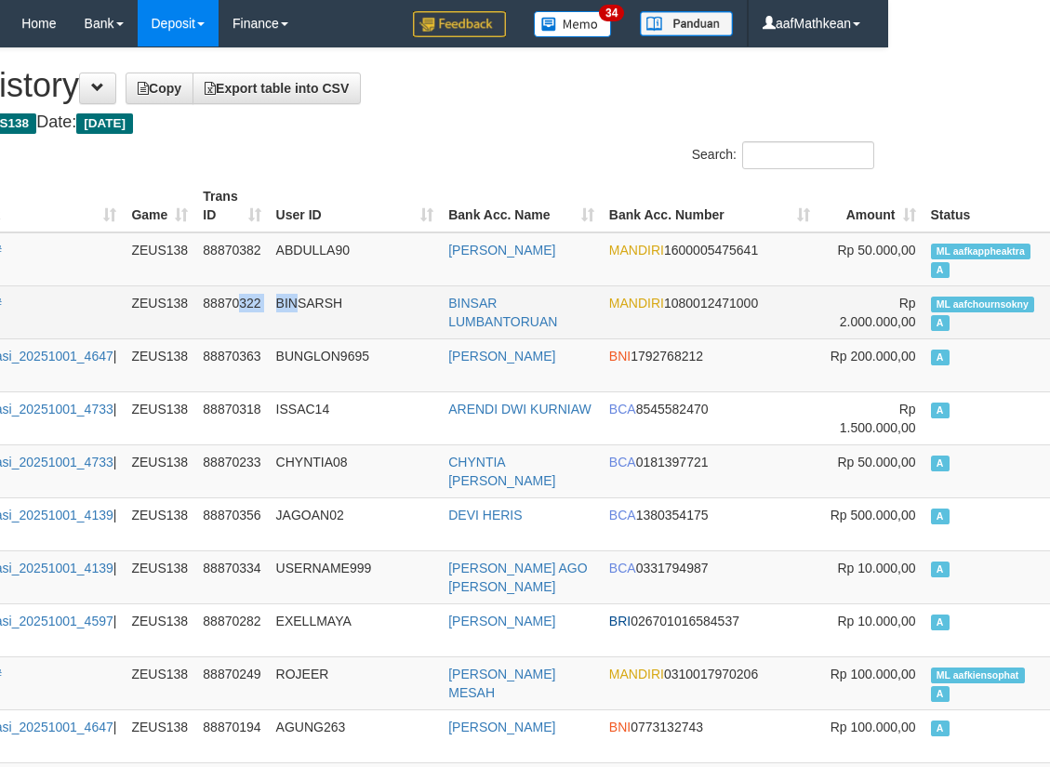
drag, startPoint x: 307, startPoint y: 306, endPoint x: 277, endPoint y: 220, distance: 91.5
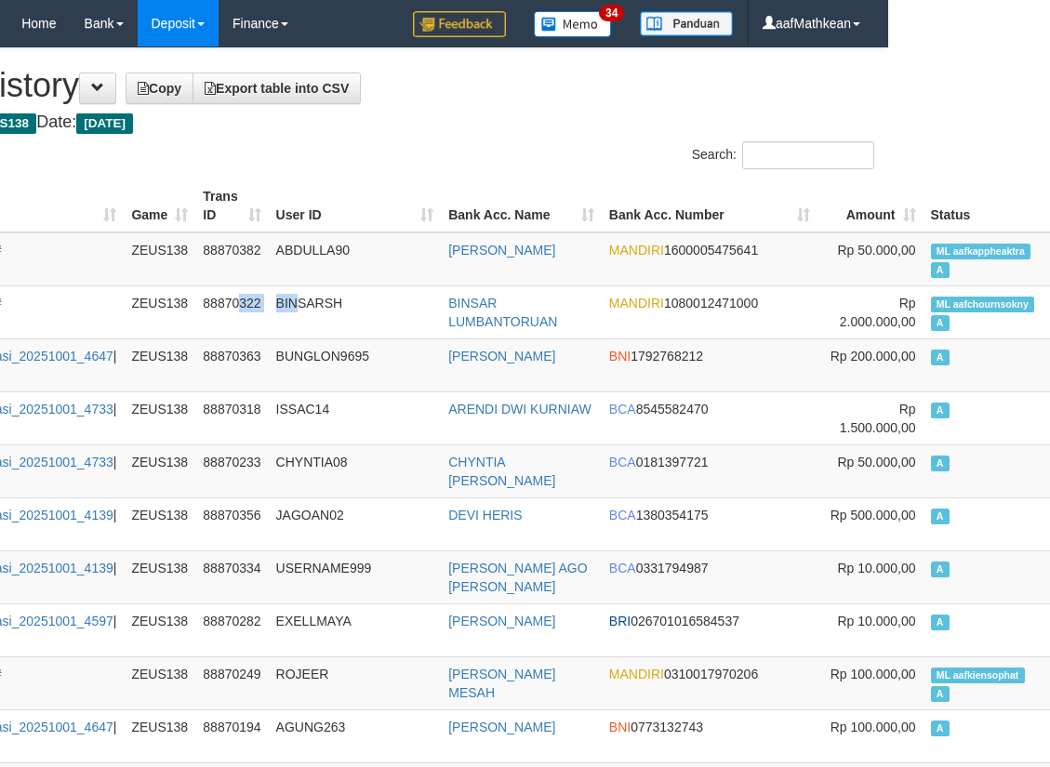
click at [306, 298] on tr "3517 01/10/2025 09:52:25 #ml# ZEUS138 88870322 BINSARSH BINSAR LUMBANTORUAN MAN…" at bounding box center [521, 312] width 1339 height 53
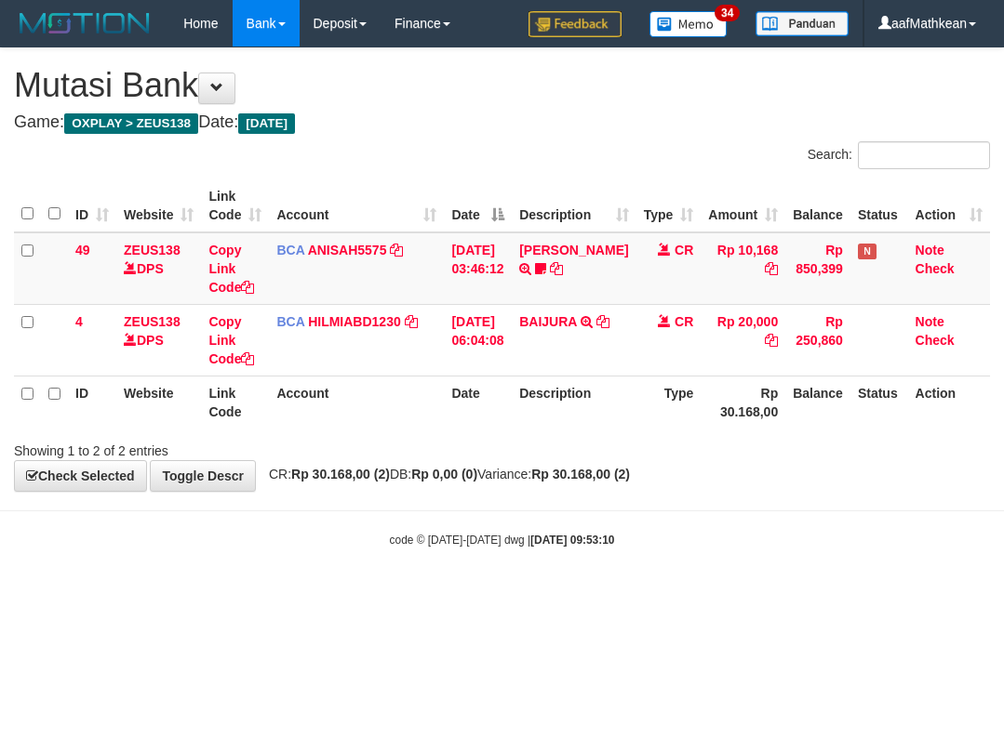
click at [370, 481] on div "**********" at bounding box center [502, 269] width 1004 height 443
click at [459, 523] on body "Toggle navigation Home Bank Account List Load By Website Group [OXPLAY] ZEUS138…" at bounding box center [502, 297] width 1004 height 595
click at [765, 592] on html "Toggle navigation Home Bank Account List Load By Website Group [OXPLAY] ZEUS138…" at bounding box center [502, 297] width 1004 height 595
drag, startPoint x: 431, startPoint y: 524, endPoint x: 518, endPoint y: 565, distance: 96.5
click at [439, 526] on body "Toggle navigation Home Bank Account List Load By Website Group [OXPLAY] ZEUS138…" at bounding box center [502, 297] width 1004 height 595
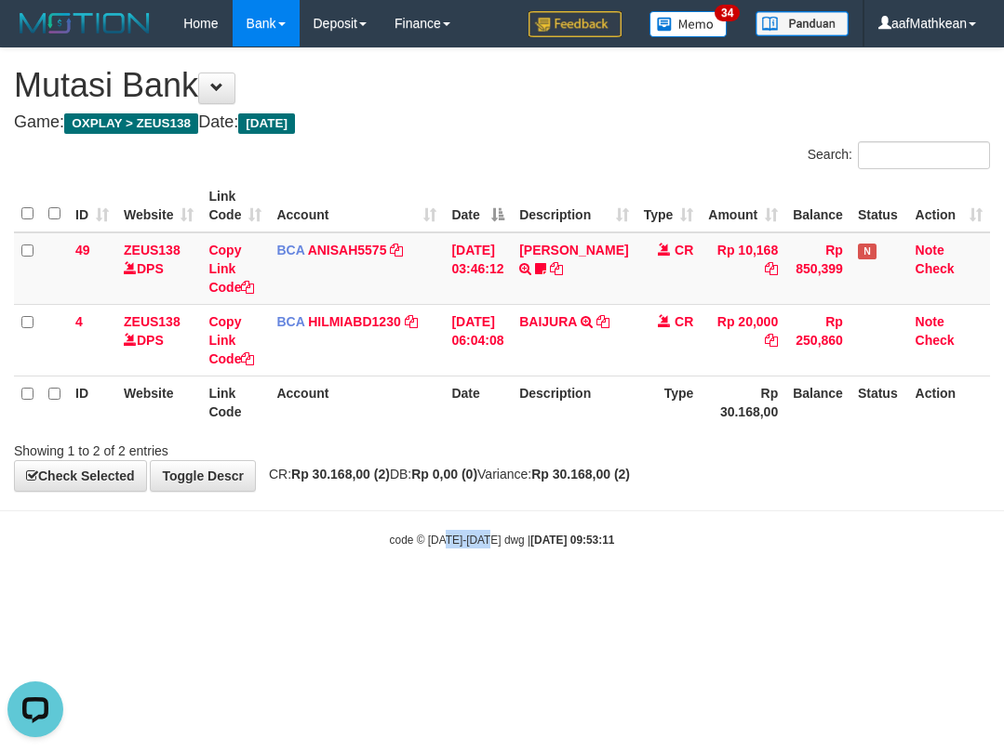
drag, startPoint x: 518, startPoint y: 565, endPoint x: 574, endPoint y: 564, distance: 55.8
click at [527, 565] on body "Toggle navigation Home Bank Account List Load By Website Group [OXPLAY] ZEUS138…" at bounding box center [502, 297] width 1004 height 595
drag, startPoint x: 595, startPoint y: 634, endPoint x: 590, endPoint y: 652, distance: 18.5
click at [600, 595] on html "Toggle navigation Home Bank Account List Load By Website Group [OXPLAY] ZEUS138…" at bounding box center [502, 297] width 1004 height 595
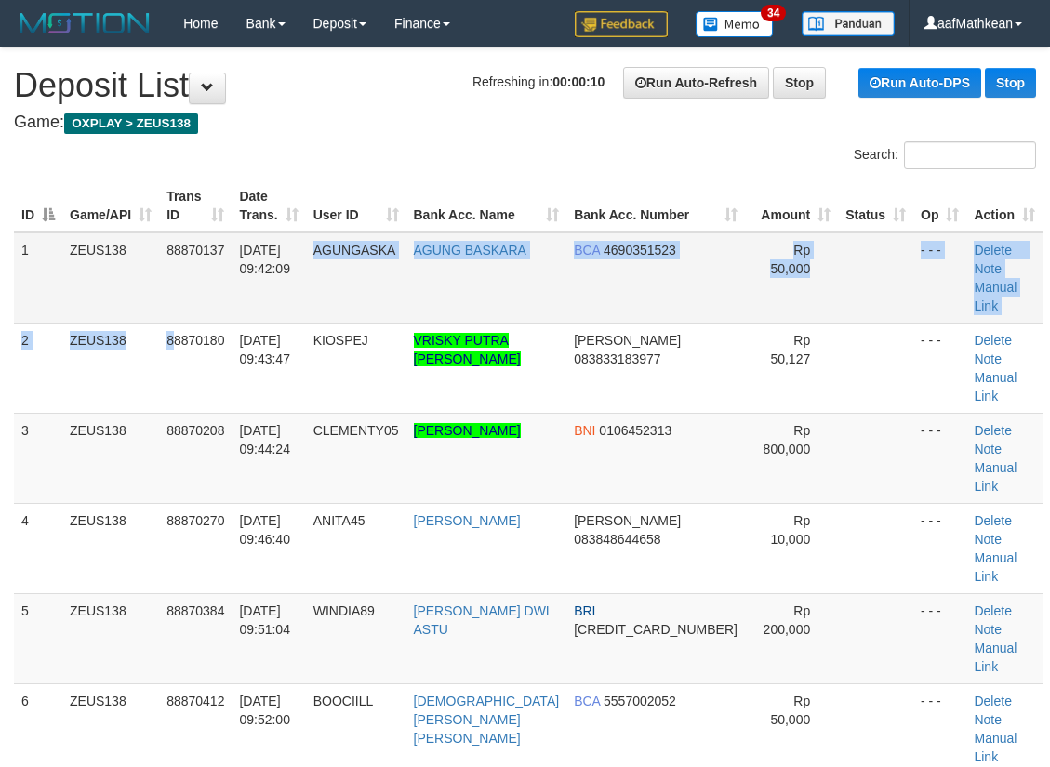
click at [332, 253] on tbody "1 ZEUS138 88870137 01/10/2025 09:42:09 AGUNGASKA AGUNG BASKARA BCA 4690351523 R…" at bounding box center [528, 504] width 1029 height 542
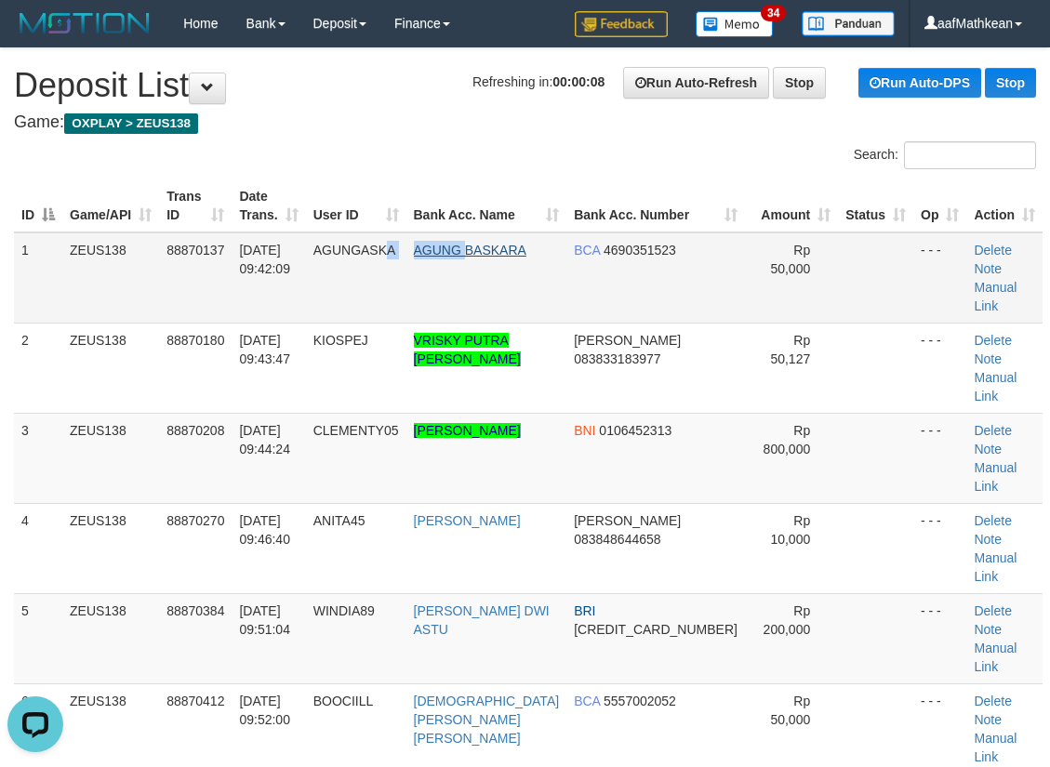
click at [488, 245] on tr "1 ZEUS138 88870137 [DATE] 09:42:09 [GEOGRAPHIC_DATA] AGUNG BASKARA BCA 46903515…" at bounding box center [528, 278] width 1029 height 91
drag, startPoint x: 320, startPoint y: 213, endPoint x: 401, endPoint y: 211, distance: 80.9
click at [406, 206] on tr "ID Game/API Trans ID Date Trans. User ID Bank Acc. Name Bank Acc. Number Amount…" at bounding box center [528, 206] width 1029 height 53
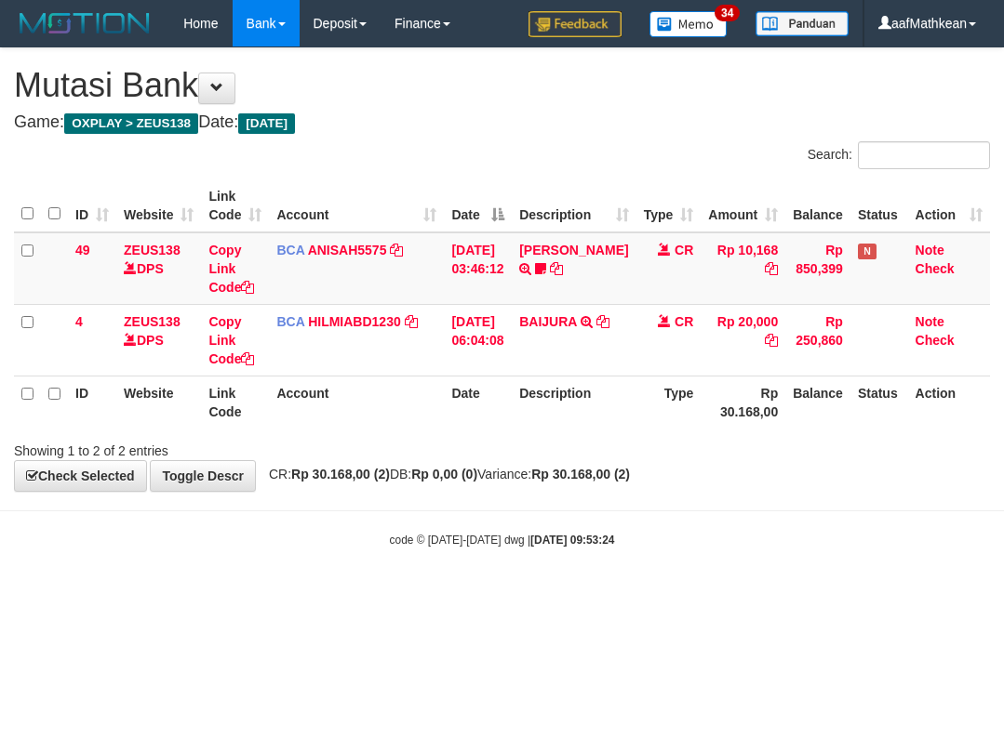
click at [577, 479] on span "CR: Rp 30.168,00 (2) DB: Rp 0,00 (0) Variance: Rp 30.168,00 (2)" at bounding box center [445, 474] width 370 height 15
drag, startPoint x: 707, startPoint y: 556, endPoint x: 741, endPoint y: 564, distance: 35.2
click at [717, 559] on body "Toggle navigation Home Bank Account List Load By Website Group [OXPLAY] ZEUS138…" at bounding box center [502, 297] width 1004 height 595
drag, startPoint x: 741, startPoint y: 564, endPoint x: 685, endPoint y: 401, distance: 172.1
click at [719, 465] on body "Toggle navigation Home Bank Account List Load By Website Group [OXPLAY] ZEUS138…" at bounding box center [502, 297] width 1004 height 595
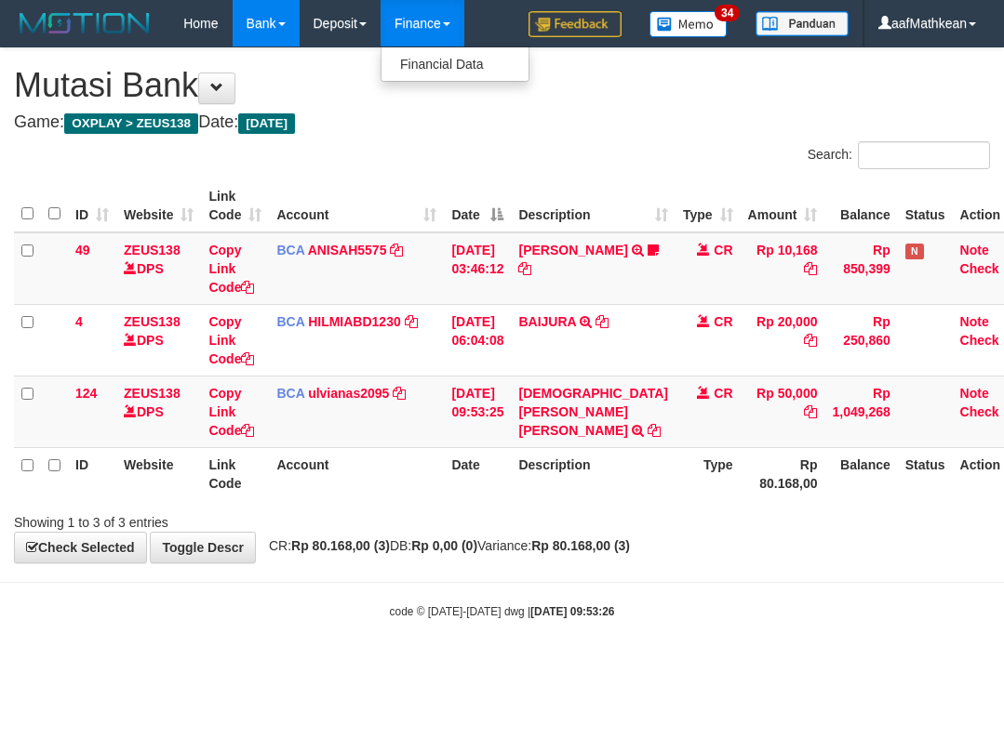
click at [680, 539] on div "**********" at bounding box center [502, 305] width 1004 height 514
drag, startPoint x: 643, startPoint y: 590, endPoint x: 638, endPoint y: 560, distance: 30.1
click at [638, 566] on body "Toggle navigation Home Bank Account List Load By Website Group [OXPLAY] ZEUS138…" at bounding box center [502, 333] width 1004 height 667
click at [647, 426] on icon at bounding box center [653, 430] width 13 height 13
drag, startPoint x: 303, startPoint y: 497, endPoint x: 341, endPoint y: 518, distance: 43.7
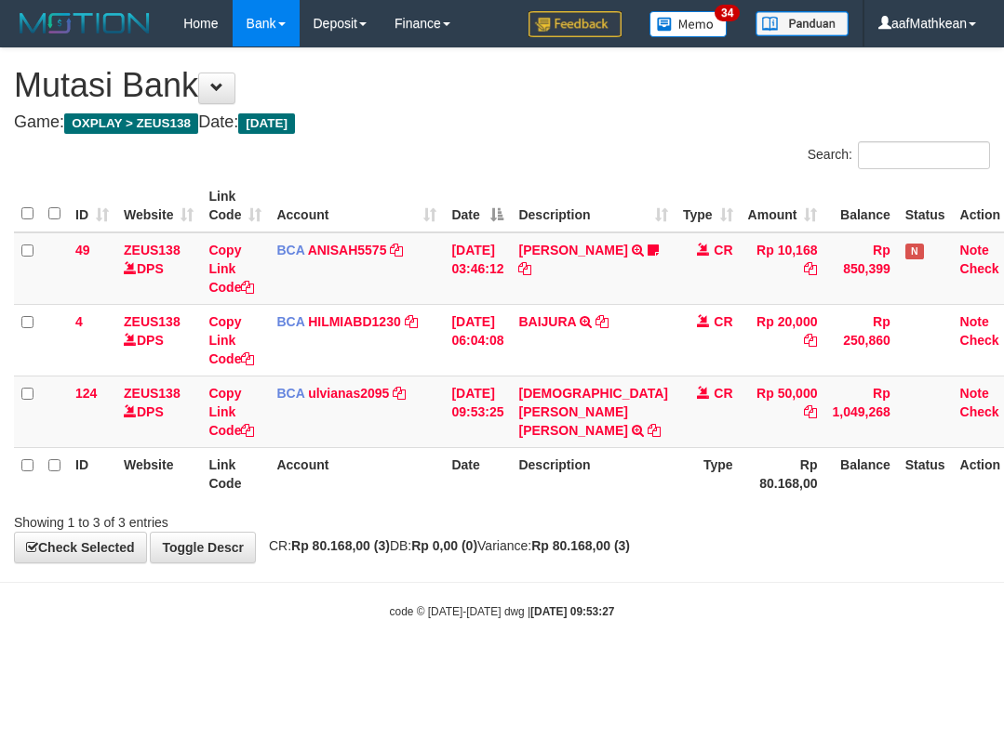
click at [315, 504] on div "ID Website Link Code Account Date Description Type Amount Balance Status Action…" at bounding box center [502, 340] width 1004 height 332
click at [375, 531] on div "Showing 1 to 3 of 3 entries" at bounding box center [209, 519] width 391 height 26
click at [752, 525] on div "Showing 1 to 3 of 3 entries" at bounding box center [502, 519] width 1004 height 26
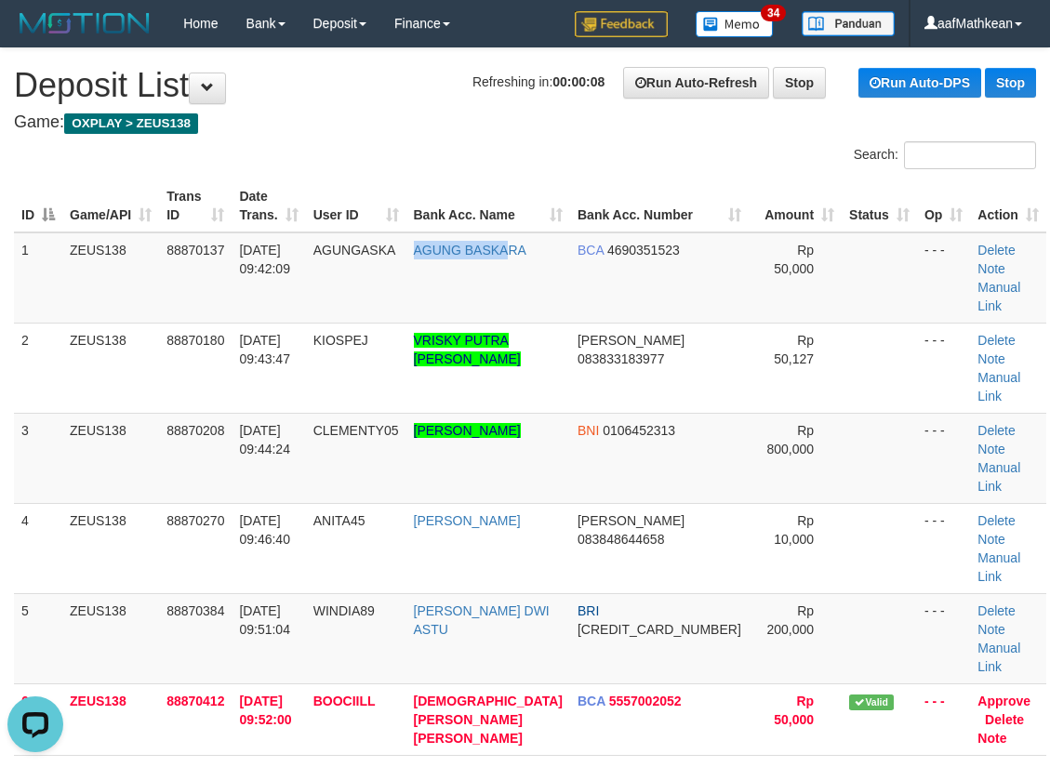
drag, startPoint x: 438, startPoint y: 260, endPoint x: 6, endPoint y: 351, distance: 441.8
click at [487, 273] on td "AGUNG BASKARA" at bounding box center [488, 278] width 164 height 91
drag, startPoint x: 565, startPoint y: 198, endPoint x: 514, endPoint y: 217, distance: 53.6
click at [541, 209] on th "Bank Acc. Name" at bounding box center [488, 206] width 164 height 53
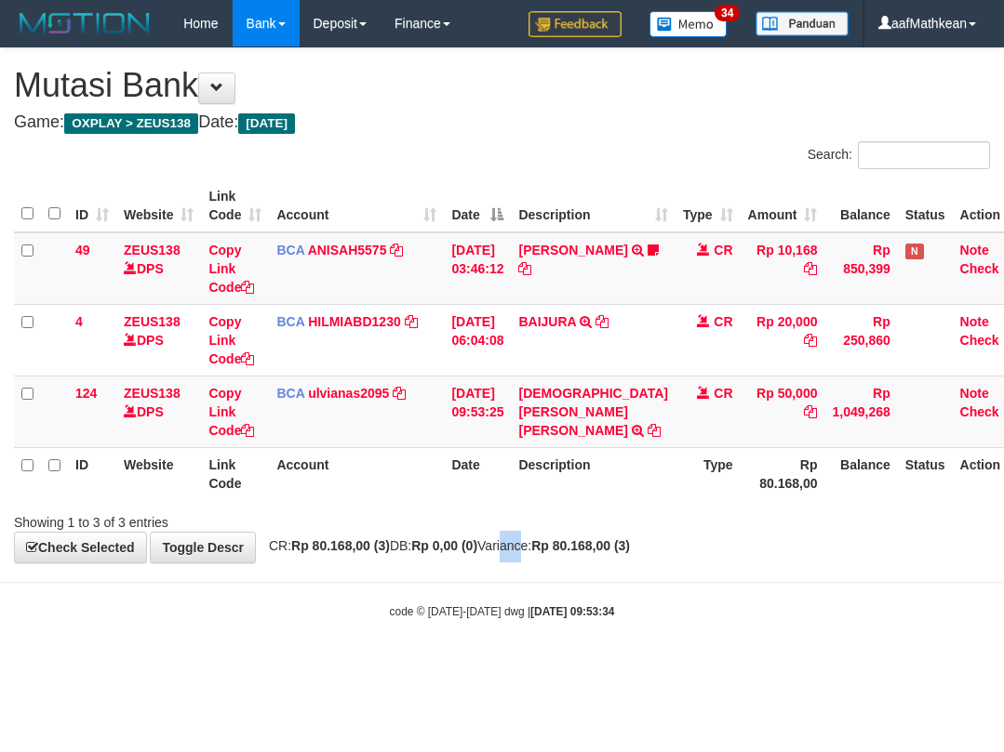
click at [539, 565] on body "Toggle navigation Home Bank Account List Load By Website Group [OXPLAY] ZEUS138…" at bounding box center [502, 333] width 1004 height 667
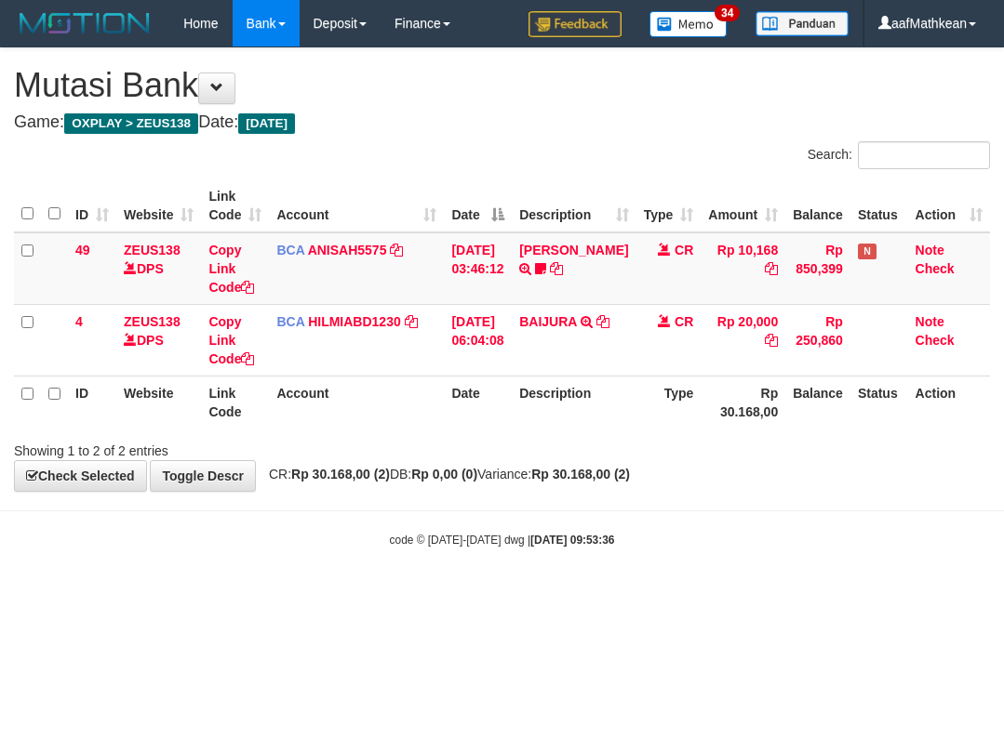
click at [779, 587] on body "Toggle navigation Home Bank Account List Load By Website Group [OXPLAY] ZEUS138…" at bounding box center [502, 297] width 1004 height 595
drag, startPoint x: 794, startPoint y: 572, endPoint x: 995, endPoint y: 489, distance: 217.3
click at [864, 539] on body "Toggle navigation Home Bank Account List Load By Website Group [OXPLAY] ZEUS138…" at bounding box center [502, 297] width 1004 height 595
click at [630, 446] on div "Showing 1 to 2 of 2 entries" at bounding box center [502, 447] width 1004 height 26
click at [662, 444] on div "Showing 1 to 2 of 2 entries" at bounding box center [502, 447] width 1004 height 26
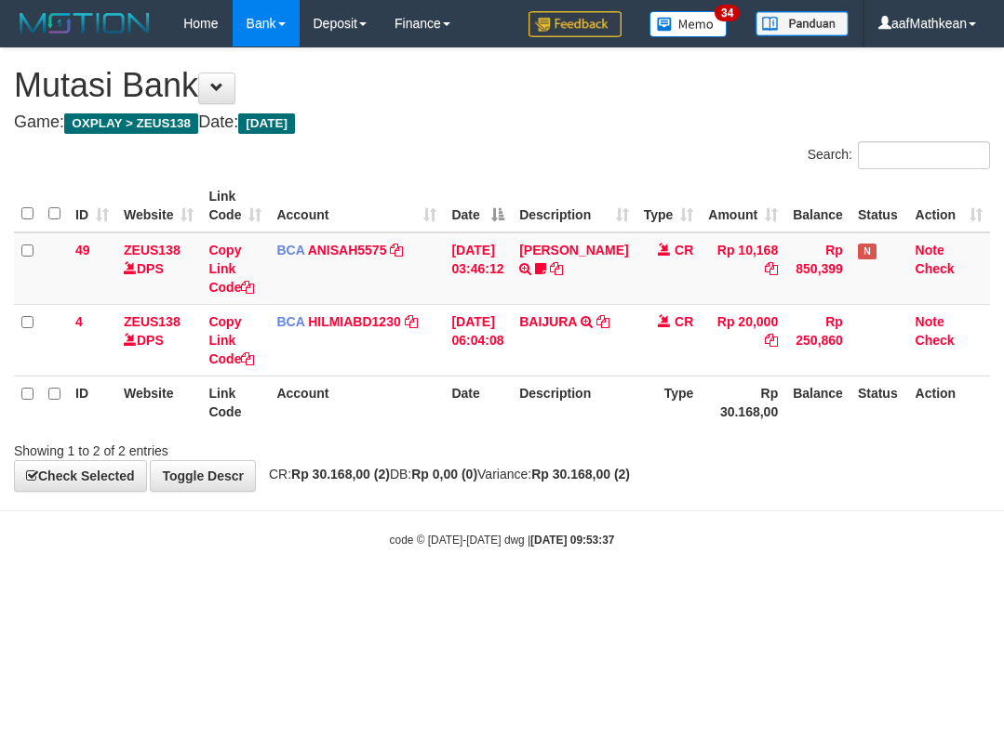
click at [641, 441] on div "Showing 1 to 2 of 2 entries" at bounding box center [502, 447] width 1004 height 26
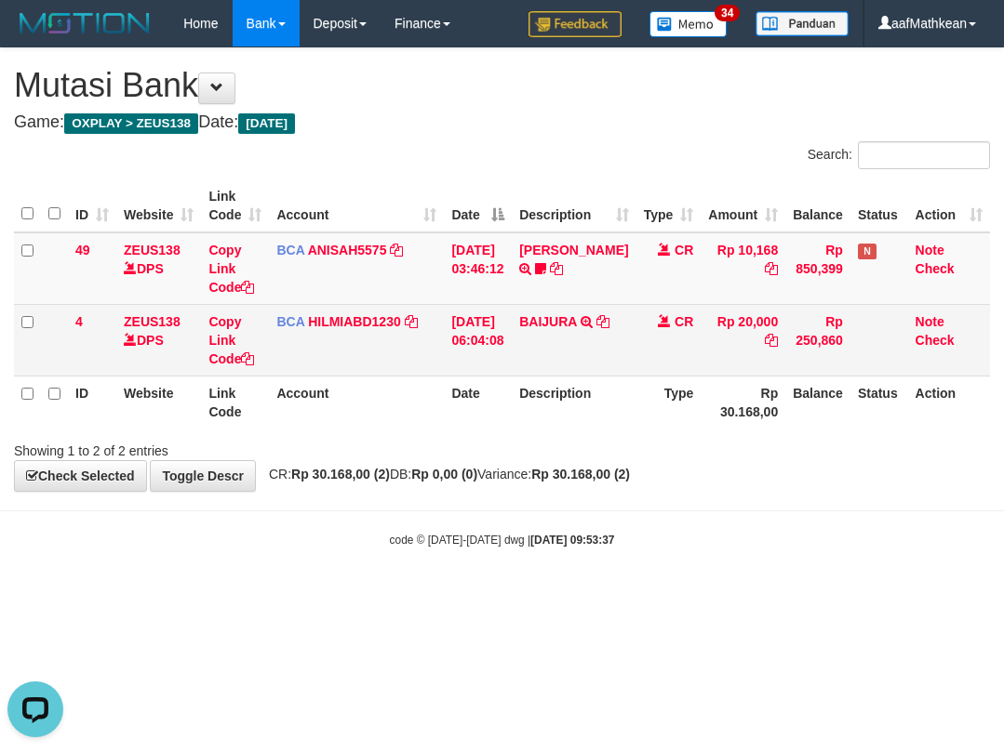
click at [810, 309] on td "Rp 250,860" at bounding box center [817, 340] width 65 height 72
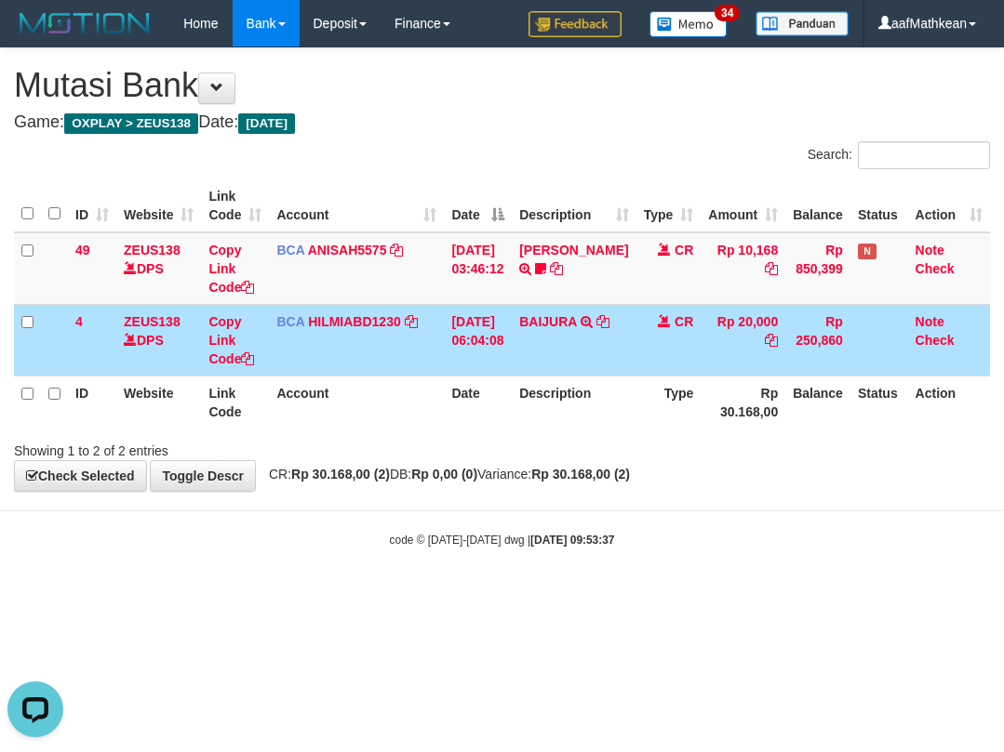
drag, startPoint x: 532, startPoint y: 456, endPoint x: 747, endPoint y: 521, distance: 224.5
click at [552, 480] on div "**********" at bounding box center [502, 269] width 1004 height 443
drag, startPoint x: 747, startPoint y: 521, endPoint x: 1021, endPoint y: 515, distance: 274.4
click at [1003, 515] on html "Toggle navigation Home Bank Account List Load By Website Group [OXPLAY] ZEUS138…" at bounding box center [502, 297] width 1004 height 595
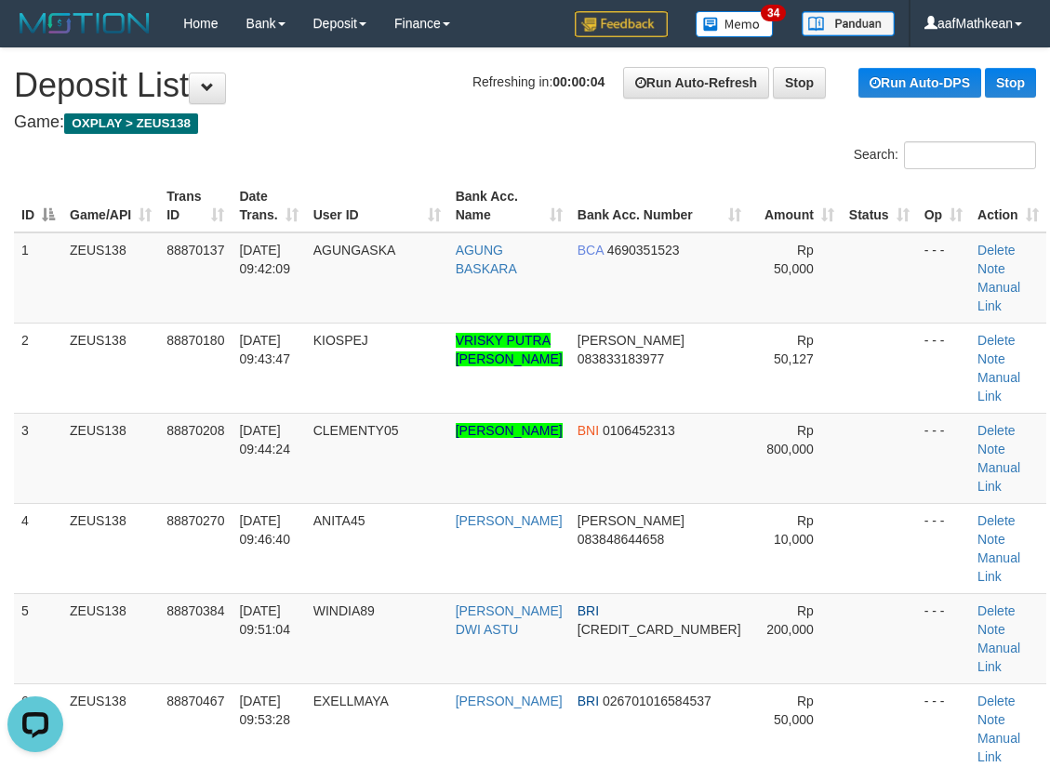
click at [363, 151] on div "Search:" at bounding box center [525, 157] width 1050 height 33
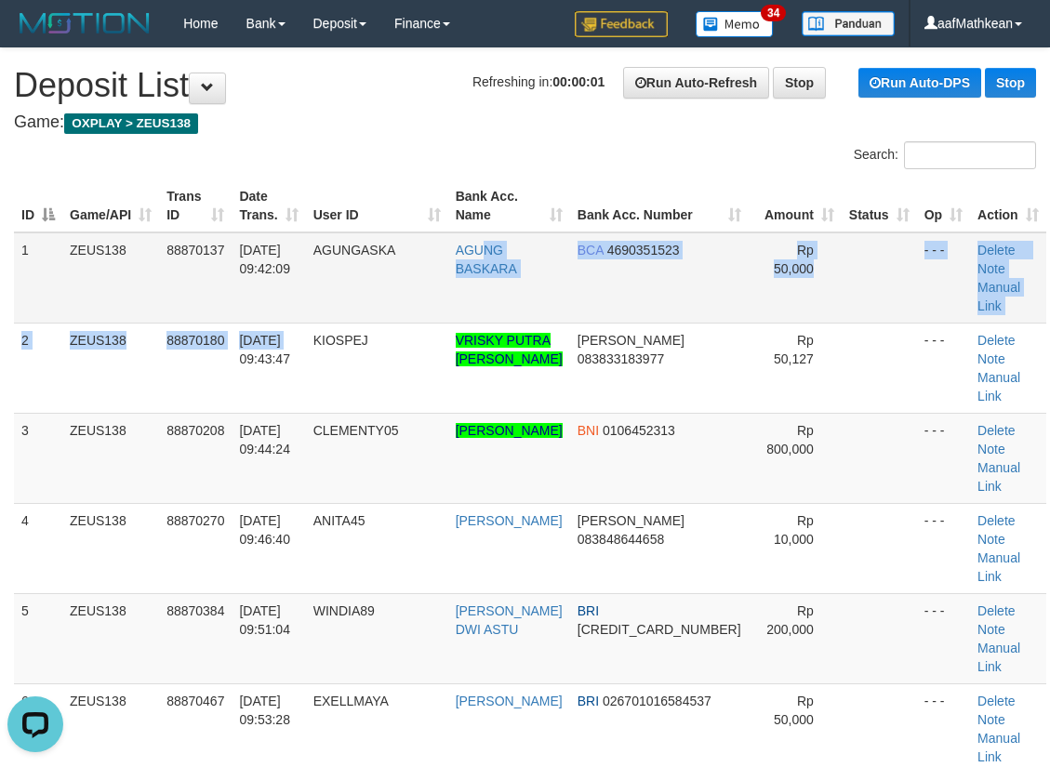
click at [490, 268] on tbody "1 ZEUS138 88870137 [DATE] 09:42:09 [GEOGRAPHIC_DATA] AGUNG BASKARA BCA 46903515…" at bounding box center [530, 549] width 1032 height 632
click at [403, 154] on div "Search:" at bounding box center [525, 157] width 1050 height 33
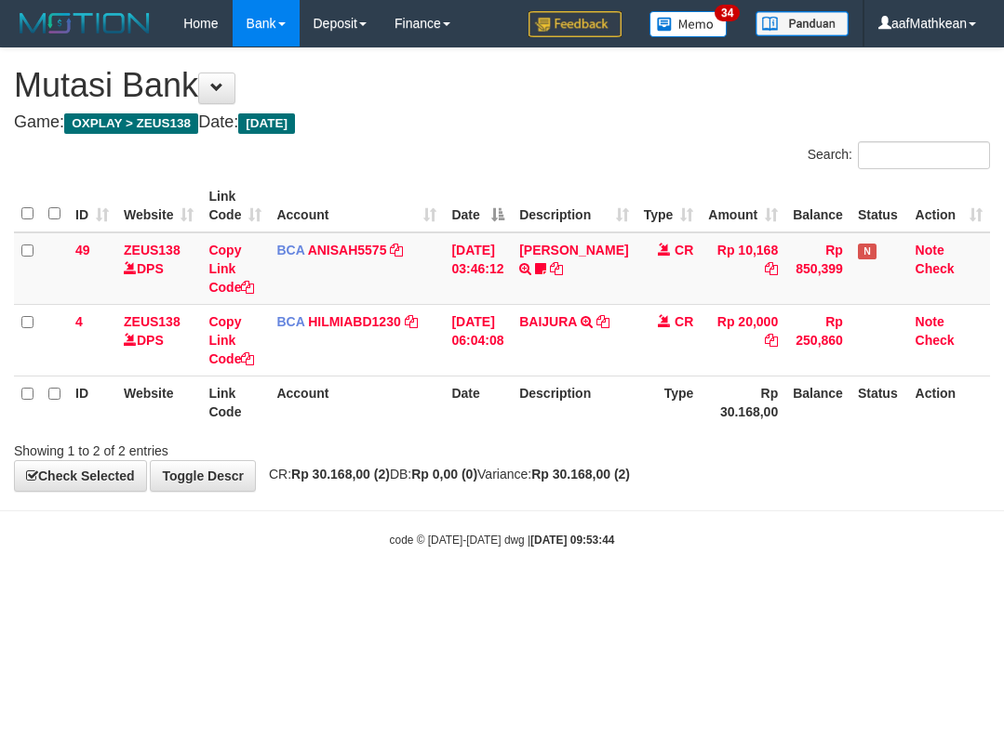
click at [526, 432] on div "ID Website Link Code Account Date Description Type Amount Balance Status Action…" at bounding box center [502, 304] width 1004 height 260
click at [516, 456] on div "Showing 1 to 2 of 2 entries" at bounding box center [502, 447] width 1004 height 26
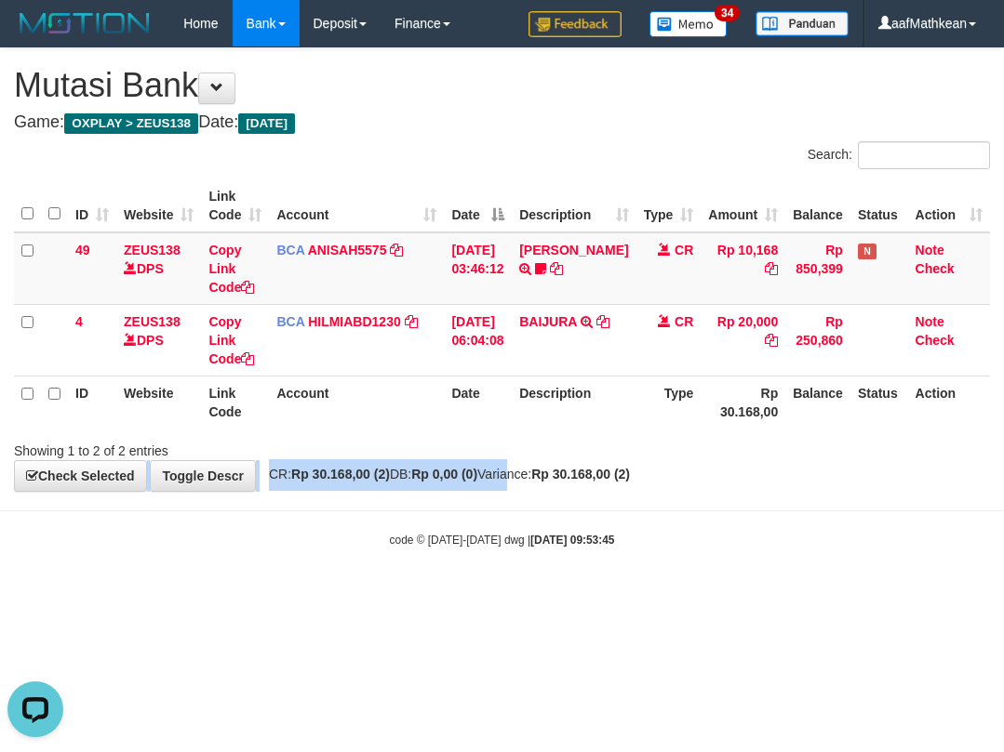
click at [526, 462] on div "**********" at bounding box center [502, 269] width 1004 height 443
click at [565, 458] on div "Showing 1 to 2 of 2 entries" at bounding box center [502, 447] width 1004 height 26
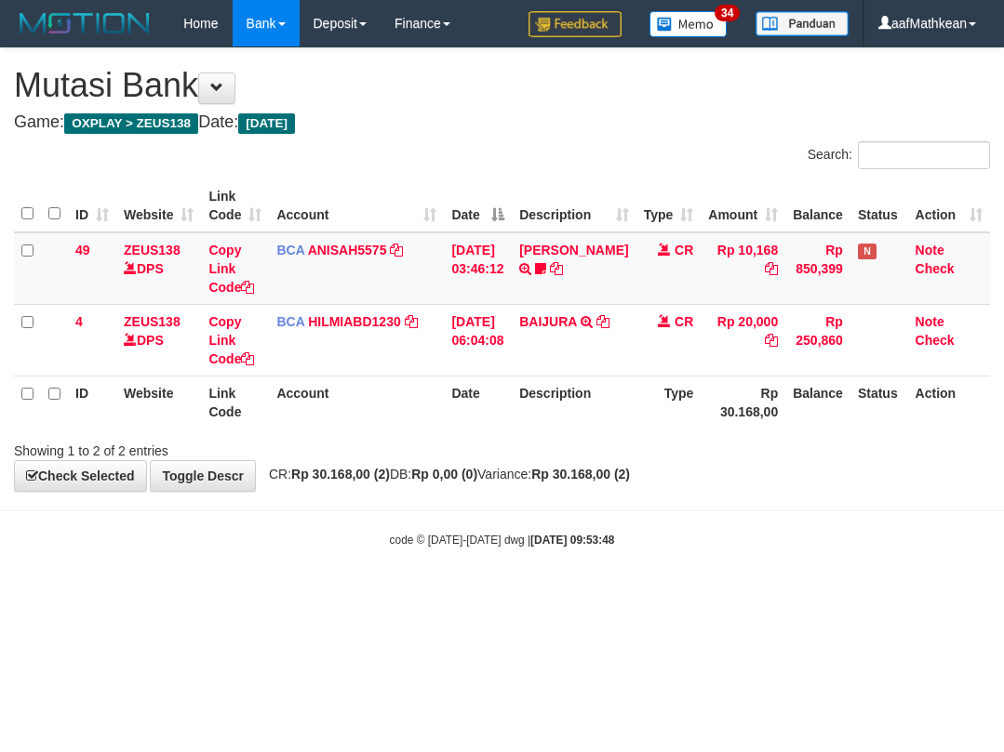
drag, startPoint x: 276, startPoint y: 601, endPoint x: 263, endPoint y: 635, distance: 36.8
click at [266, 595] on html "Toggle navigation Home Bank Account List Load By Website Group [OXPLAY] ZEUS138…" at bounding box center [502, 297] width 1004 height 595
drag, startPoint x: 763, startPoint y: 569, endPoint x: 996, endPoint y: 465, distance: 255.6
click at [762, 568] on body "Toggle navigation Home Bank Account List Load By Website Group [OXPLAY] ZEUS138…" at bounding box center [502, 297] width 1004 height 595
drag, startPoint x: 652, startPoint y: 496, endPoint x: 708, endPoint y: 513, distance: 58.5
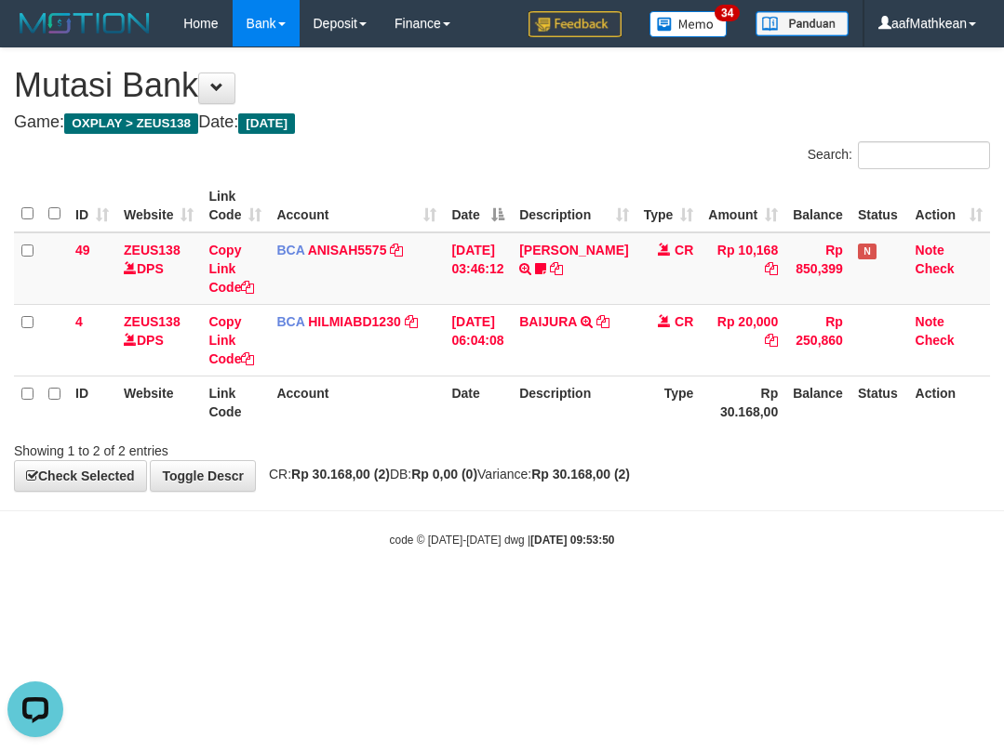
click at [664, 514] on body "Toggle navigation Home Bank Account List Load By Website Group [OXPLAY] ZEUS138…" at bounding box center [502, 297] width 1004 height 595
drag, startPoint x: 397, startPoint y: 545, endPoint x: 474, endPoint y: 551, distance: 77.4
click at [407, 544] on small "code © 2012-2018 dwg | 2025/10/01 09:53:52" at bounding box center [502, 540] width 225 height 13
click at [469, 553] on body "Toggle navigation Home Bank Account List Load By Website Group [OXPLAY] ZEUS138…" at bounding box center [502, 297] width 1004 height 595
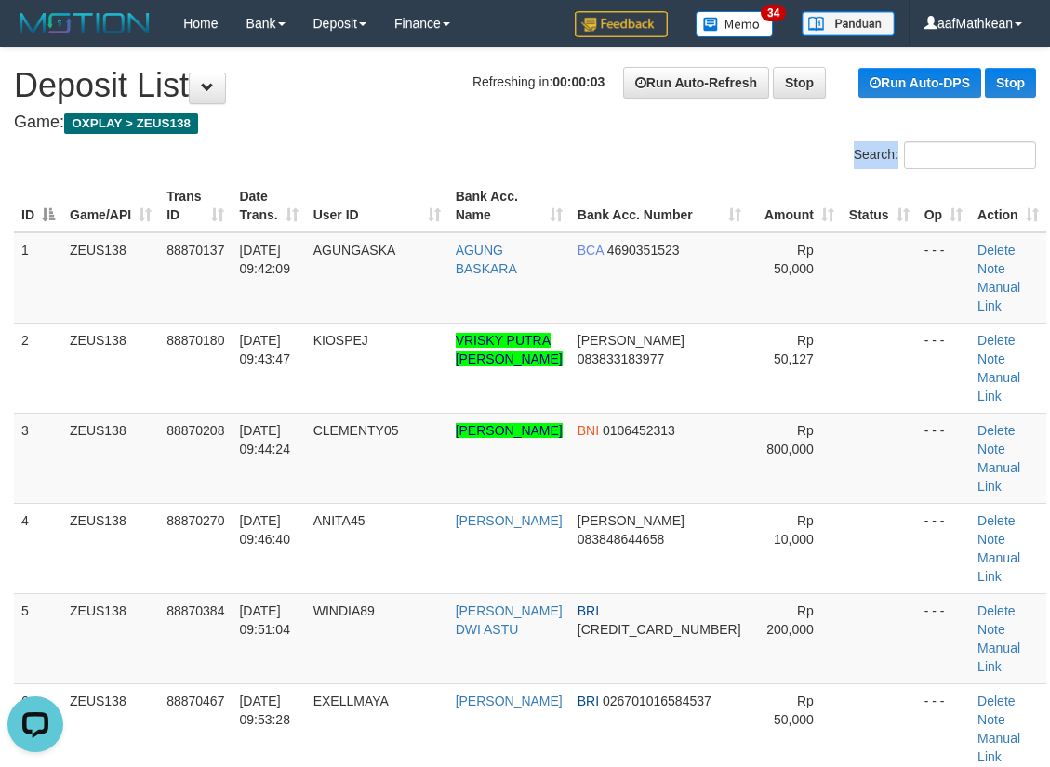
click at [558, 162] on div "Search: ID Game/API Trans ID Date Trans. User ID Bank Acc. Name Bank Acc. Numbe…" at bounding box center [525, 635] width 1022 height 988
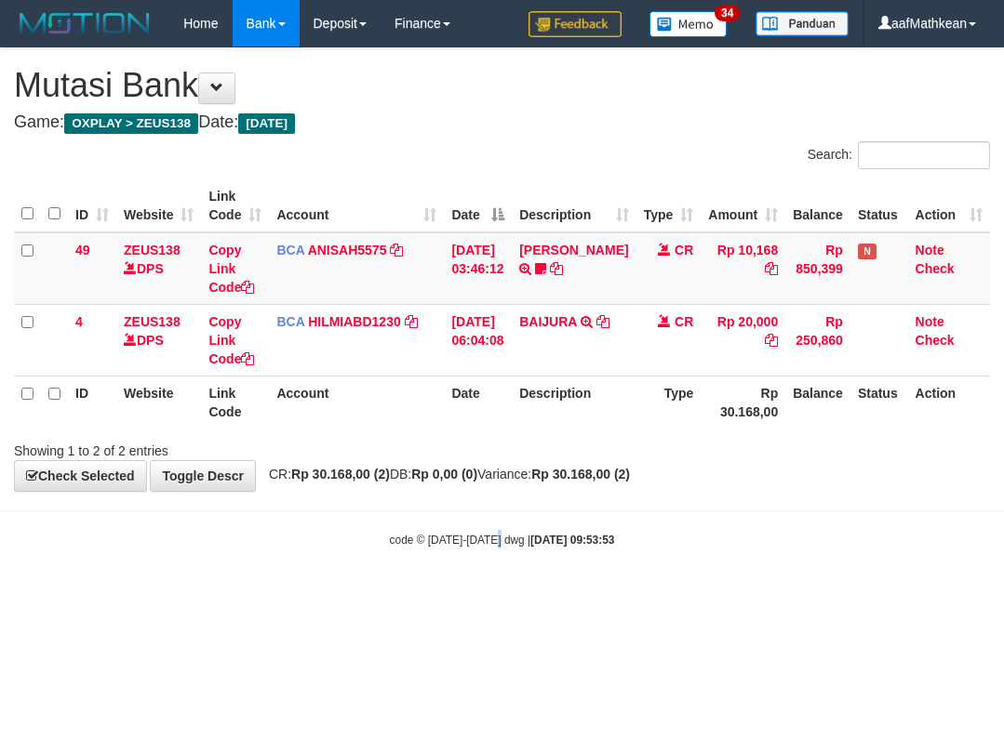
click at [500, 530] on div "code © 2012-2018 dwg | 2025/10/01 09:53:53" at bounding box center [502, 539] width 1004 height 19
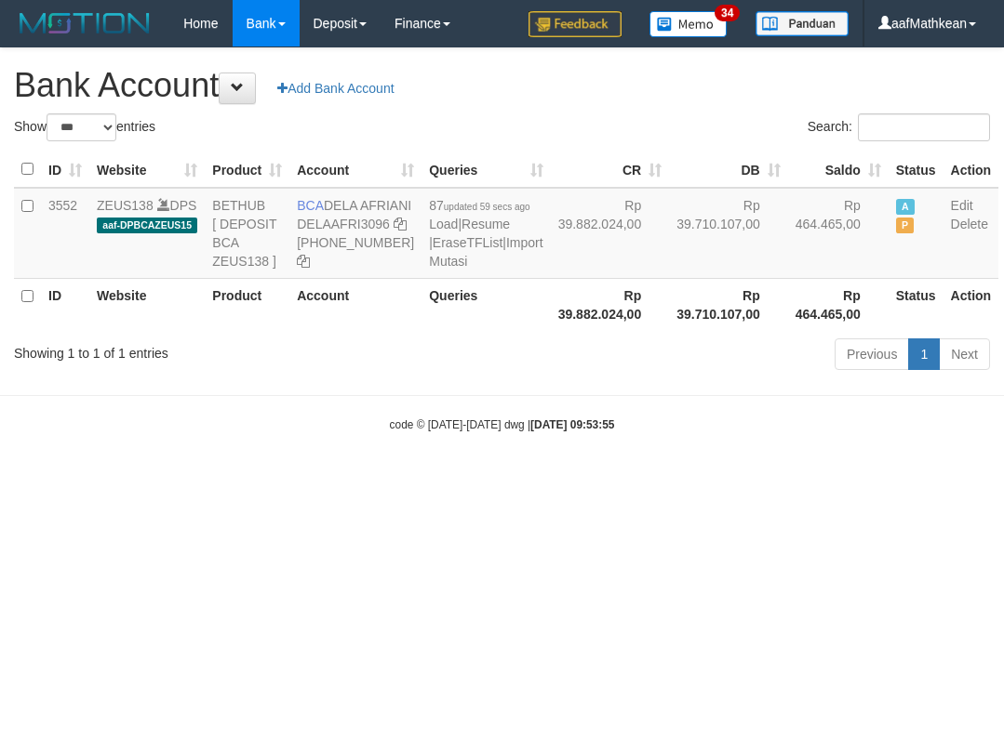
select select "***"
click at [432, 377] on div "Show ** ** ** *** *** entries Search: ID Website Product Account Queries CR DB …" at bounding box center [502, 244] width 976 height 263
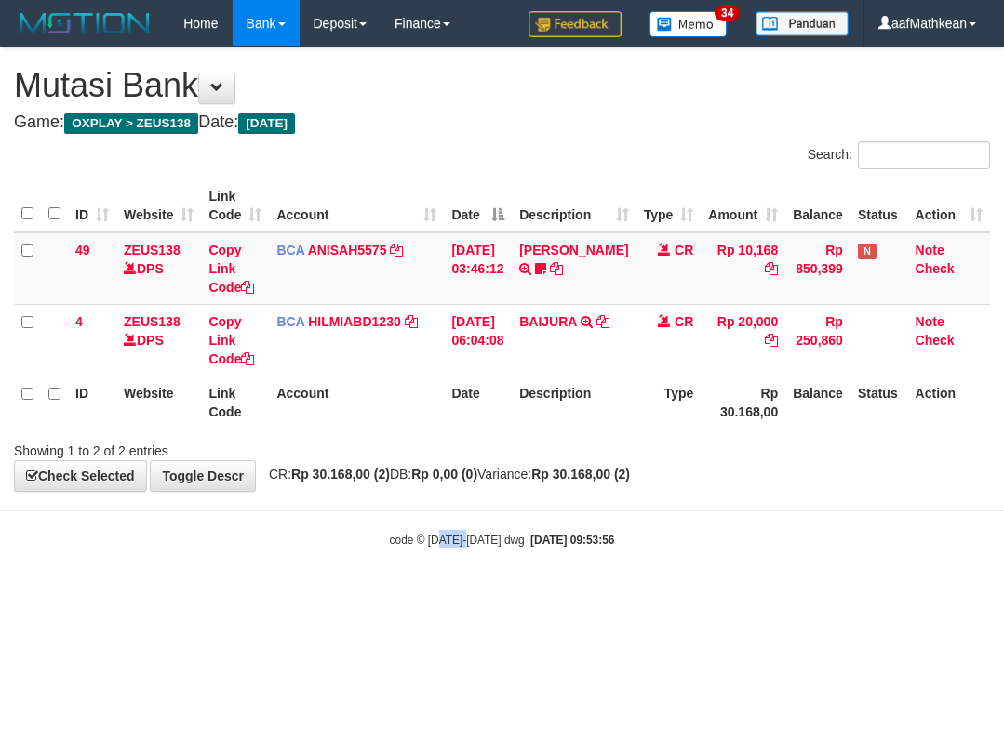
click at [499, 582] on body "Toggle navigation Home Bank Account List Load By Website Group [OXPLAY] ZEUS138…" at bounding box center [502, 297] width 1004 height 595
click at [499, 562] on body "Toggle navigation Home Bank Account List Load By Website Group [OXPLAY] ZEUS138…" at bounding box center [502, 297] width 1004 height 595
click at [581, 536] on strong "[DATE] 09:53:57" at bounding box center [572, 540] width 84 height 13
click at [582, 548] on div "code © [DATE]-[DATE] dwg | [DATE] 09:53:57" at bounding box center [502, 539] width 1004 height 19
click at [660, 313] on body "Toggle navigation Home Bank Account List Load By Website Group [OXPLAY] ZEUS138…" at bounding box center [502, 297] width 1004 height 595
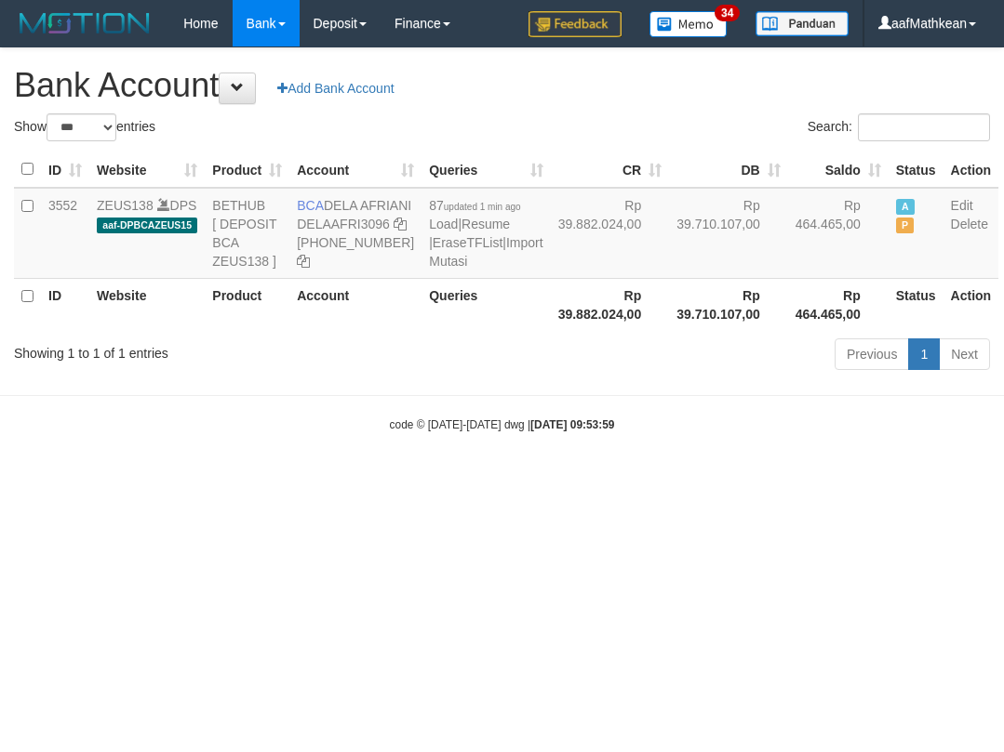
select select "***"
click at [519, 480] on body "Toggle navigation Home Bank Account List Load By Website Group [OXPLAY] ZEUS138…" at bounding box center [502, 240] width 1004 height 480
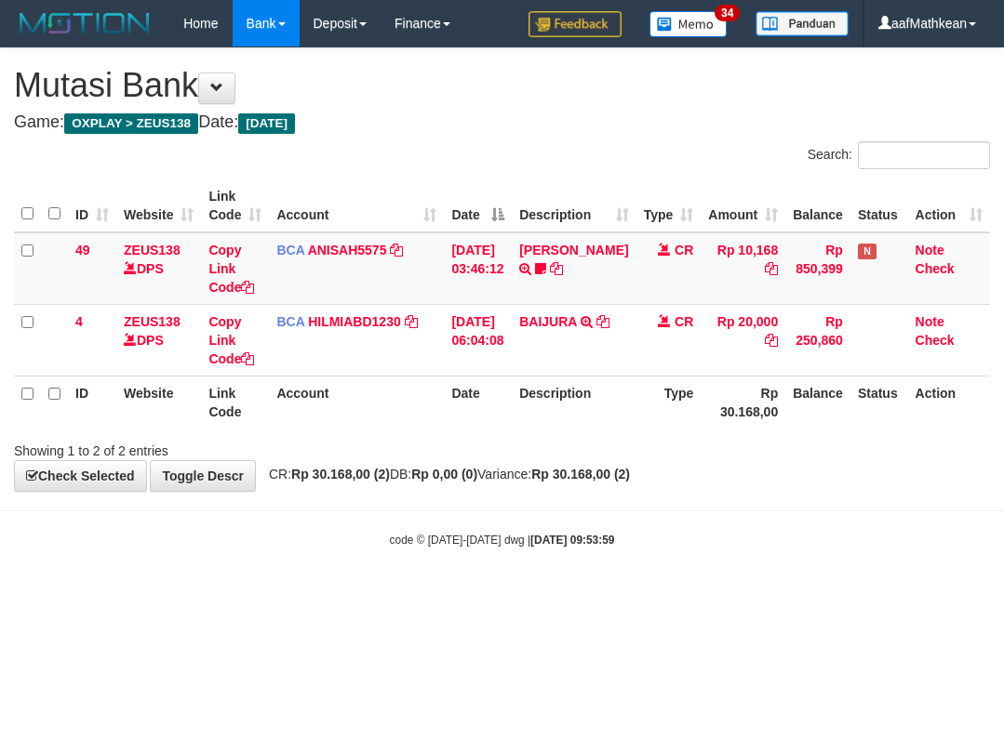
click at [406, 341] on table "ID Website Link Code Account Date Description Type Amount Balance Status Action…" at bounding box center [502, 304] width 976 height 249
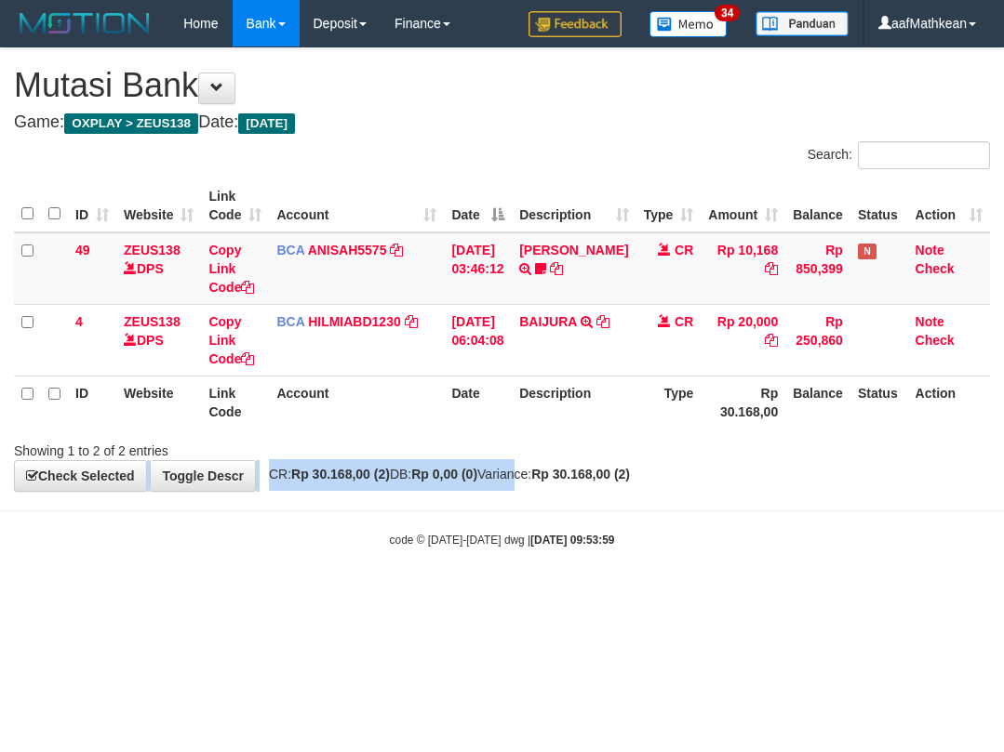
click at [527, 474] on div "**********" at bounding box center [502, 269] width 1004 height 443
click at [519, 506] on body "Toggle navigation Home Bank Account List Load By Website Group [OXPLAY] ZEUS138…" at bounding box center [502, 297] width 1004 height 595
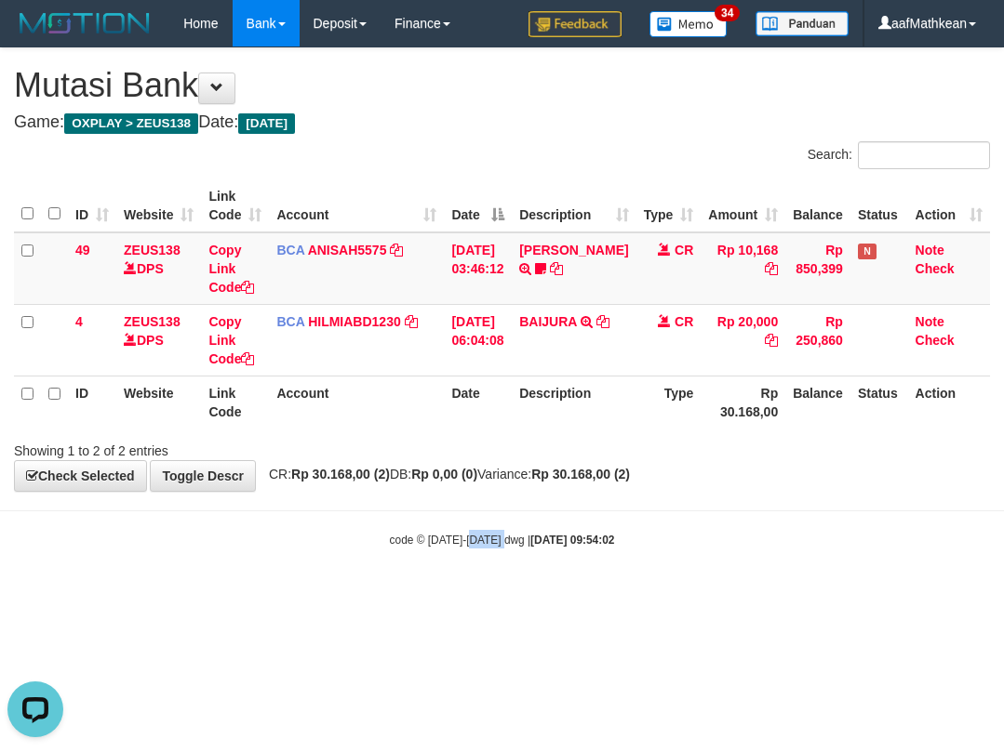
click at [612, 540] on strong "2025/10/01 09:54:02" at bounding box center [572, 540] width 84 height 13
drag, startPoint x: 615, startPoint y: 561, endPoint x: 601, endPoint y: 543, distance: 22.5
click at [615, 560] on body "Toggle navigation Home Bank Account List Load By Website Group [OXPLAY] ZEUS138…" at bounding box center [502, 297] width 1004 height 595
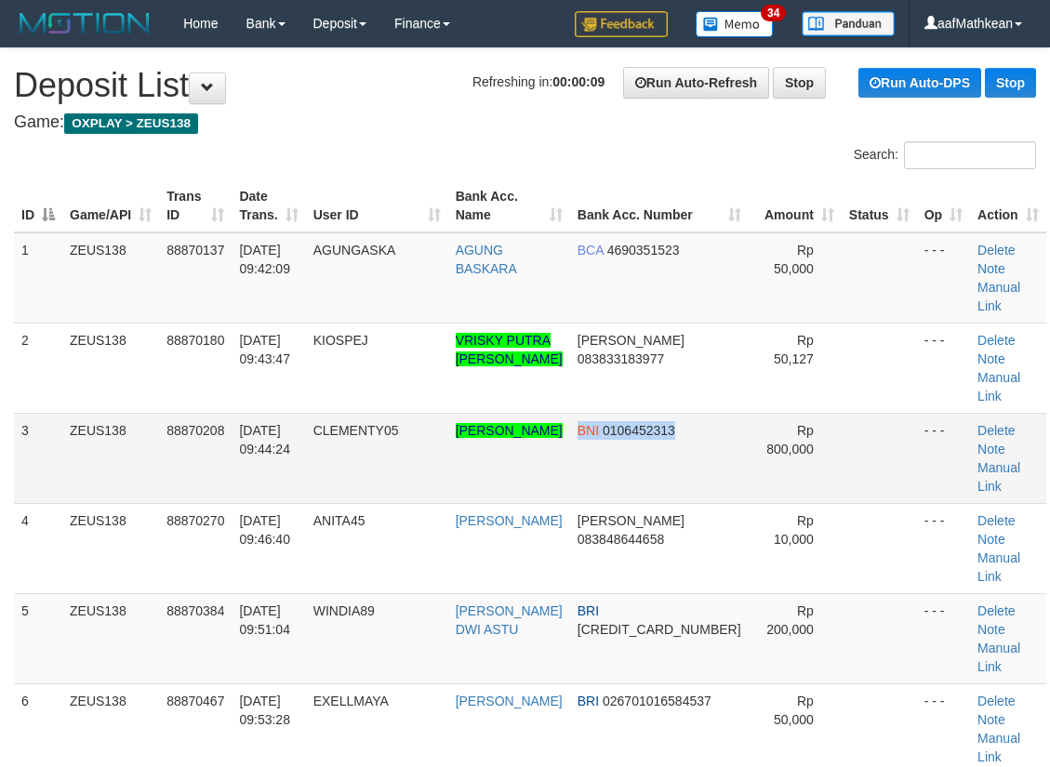
click at [665, 424] on tr "3 ZEUS138 88870208 01/10/2025 09:44:24 CLEMENTY05 MUHAMAD DHARMARULLAH PUTRA BN…" at bounding box center [530, 458] width 1032 height 90
drag, startPoint x: 398, startPoint y: 285, endPoint x: 410, endPoint y: 288, distance: 12.7
click at [422, 285] on td "AGUNGASKA" at bounding box center [377, 278] width 142 height 91
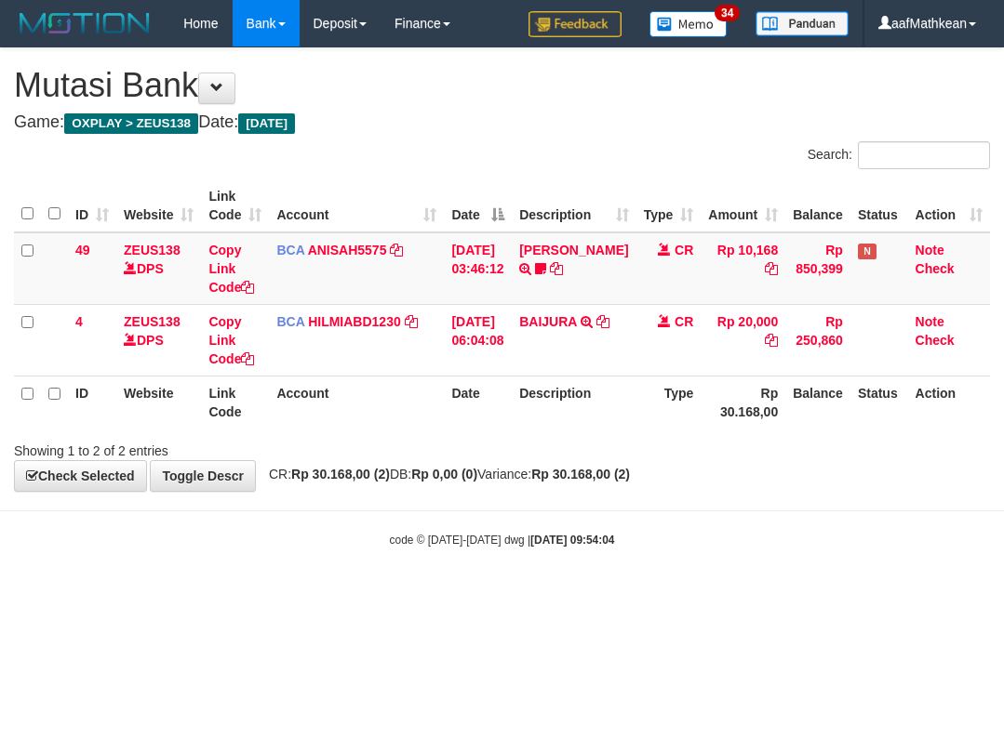
click at [720, 595] on html "Toggle navigation Home Bank Account List Load By Website Group [OXPLAY] ZEUS138…" at bounding box center [502, 297] width 1004 height 595
click at [409, 595] on html "Toggle navigation Home Bank Account List Load By Website Group [OXPLAY] ZEUS138…" at bounding box center [502, 297] width 1004 height 595
click at [455, 583] on body "Toggle navigation Home Bank Account List Load By Website Group [OXPLAY] ZEUS138…" at bounding box center [502, 297] width 1004 height 595
click at [458, 576] on body "Toggle navigation Home Bank Account List Load By Website Group [OXPLAY] ZEUS138…" at bounding box center [502, 297] width 1004 height 595
click at [747, 540] on div "code © 2012-2018 dwg | 2025/10/01 09:54:06" at bounding box center [502, 539] width 1004 height 19
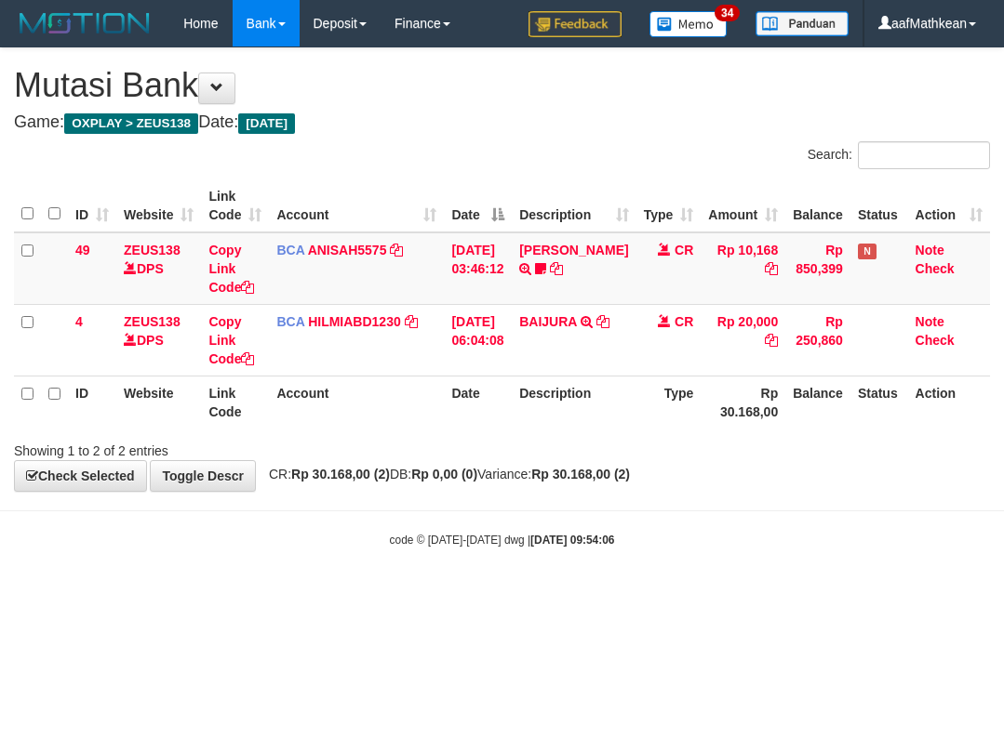
drag, startPoint x: 733, startPoint y: 542, endPoint x: 1003, endPoint y: 447, distance: 285.9
click at [764, 522] on body "Toggle navigation Home Bank Account List Load By Website Group [OXPLAY] ZEUS138…" at bounding box center [502, 297] width 1004 height 595
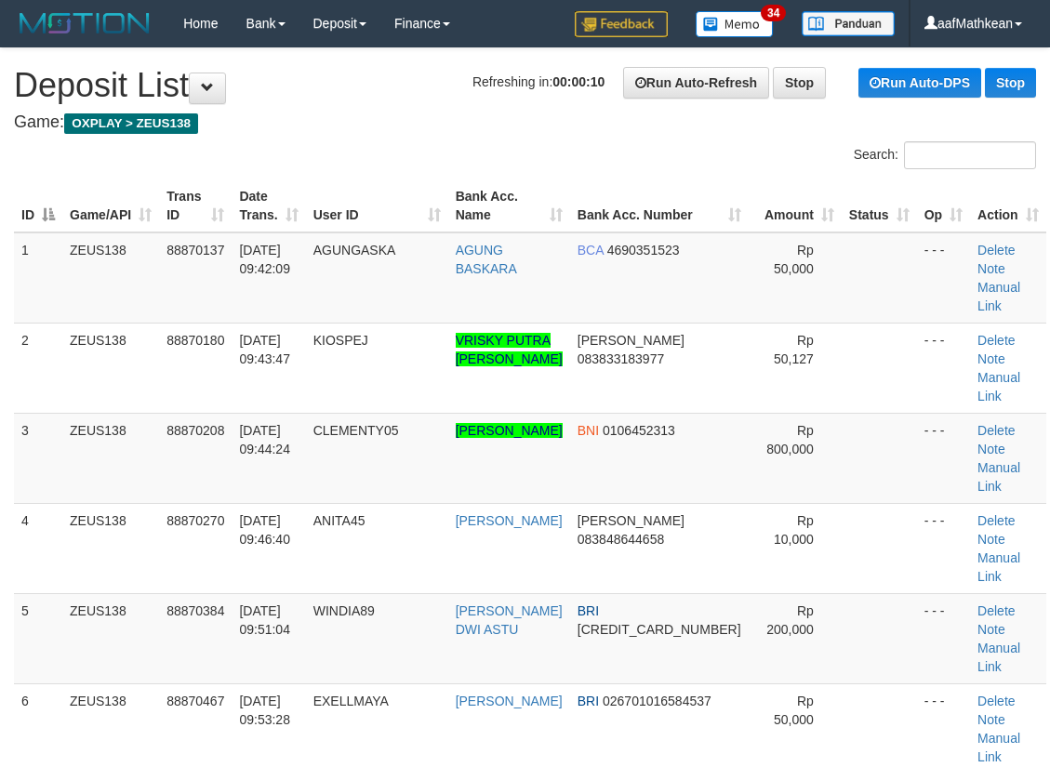
drag, startPoint x: 319, startPoint y: 180, endPoint x: 221, endPoint y: 213, distance: 102.9
click at [302, 186] on div "ID Game/API Trans ID Date Trans. User ID Bank Acc. Name Bank Acc. Number Amount…" at bounding box center [525, 638] width 1050 height 929
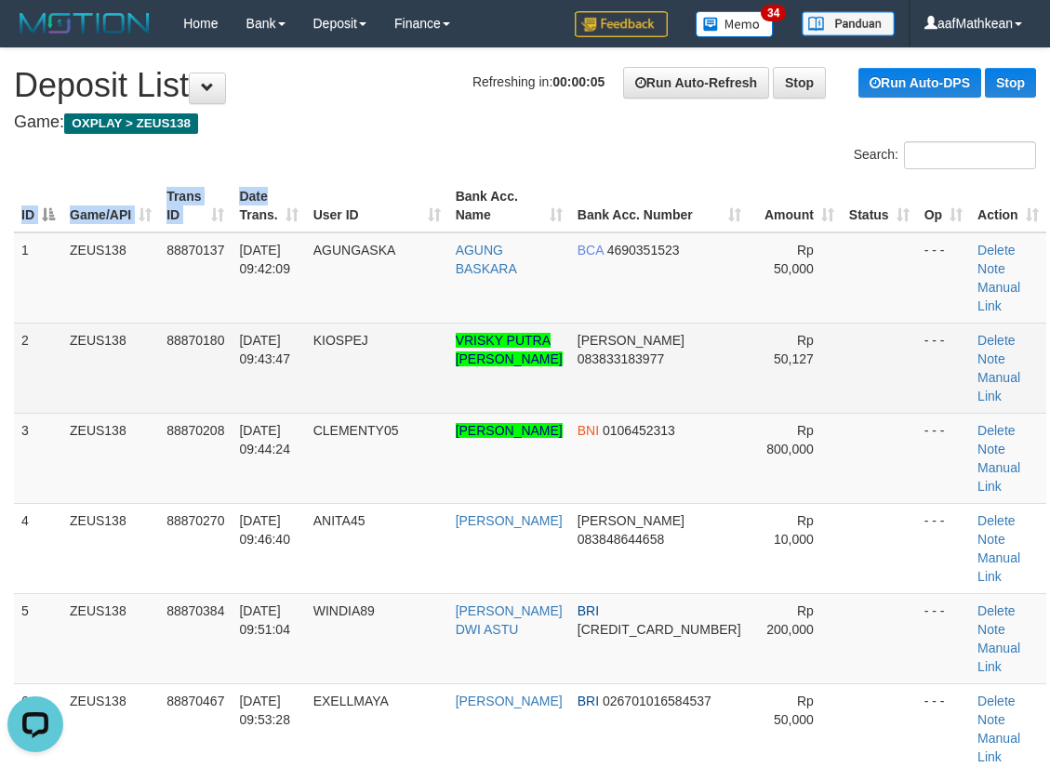
click at [394, 293] on td "AGUNGASKA" at bounding box center [377, 278] width 142 height 91
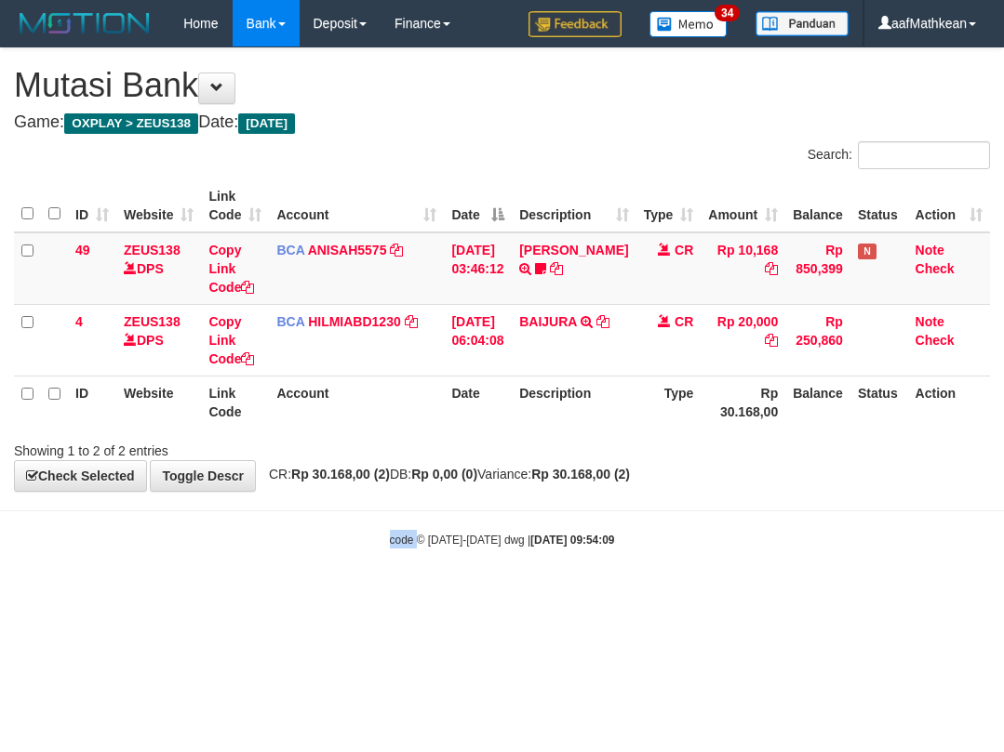
click at [411, 547] on body "Toggle navigation Home Bank Account List Load By Website Group [OXPLAY] ZEUS138…" at bounding box center [502, 297] width 1004 height 595
click at [514, 530] on body "Toggle navigation Home Bank Account List Load By Website Group [OXPLAY] ZEUS138…" at bounding box center [502, 297] width 1004 height 595
click at [538, 535] on strong "2025/10/01 09:54:09" at bounding box center [572, 540] width 84 height 13
drag, startPoint x: 532, startPoint y: 512, endPoint x: 1005, endPoint y: 509, distance: 473.4
click at [1003, 509] on html "Toggle navigation Home Bank Account List Load By Website Group [OXPLAY] ZEUS138…" at bounding box center [502, 297] width 1004 height 595
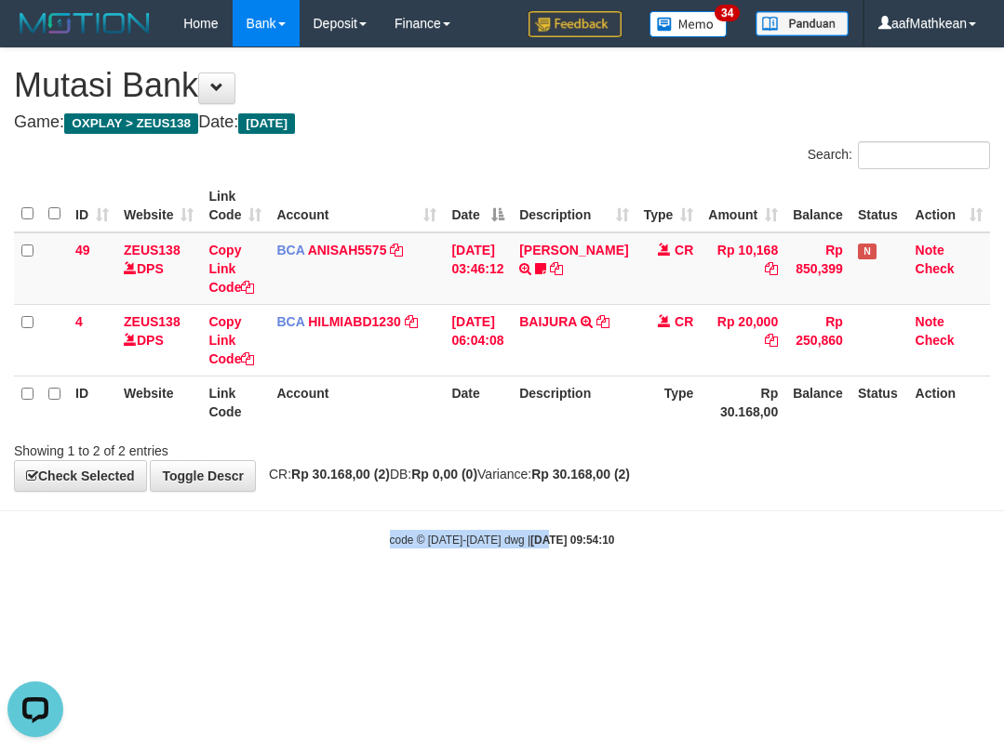
click at [410, 595] on html "Toggle navigation Home Bank Account List Load By Website Group [OXPLAY] ZEUS138…" at bounding box center [502, 297] width 1004 height 595
drag, startPoint x: 727, startPoint y: 543, endPoint x: 1001, endPoint y: 454, distance: 287.7
click at [723, 544] on div "code © [DATE]-[DATE] dwg | [DATE] 09:54:13" at bounding box center [502, 539] width 1004 height 19
drag, startPoint x: 362, startPoint y: 546, endPoint x: 377, endPoint y: 552, distance: 15.9
click at [369, 550] on body "Toggle navigation Home Bank Account List Load By Website Group [OXPLAY] ZEUS138…" at bounding box center [502, 297] width 1004 height 595
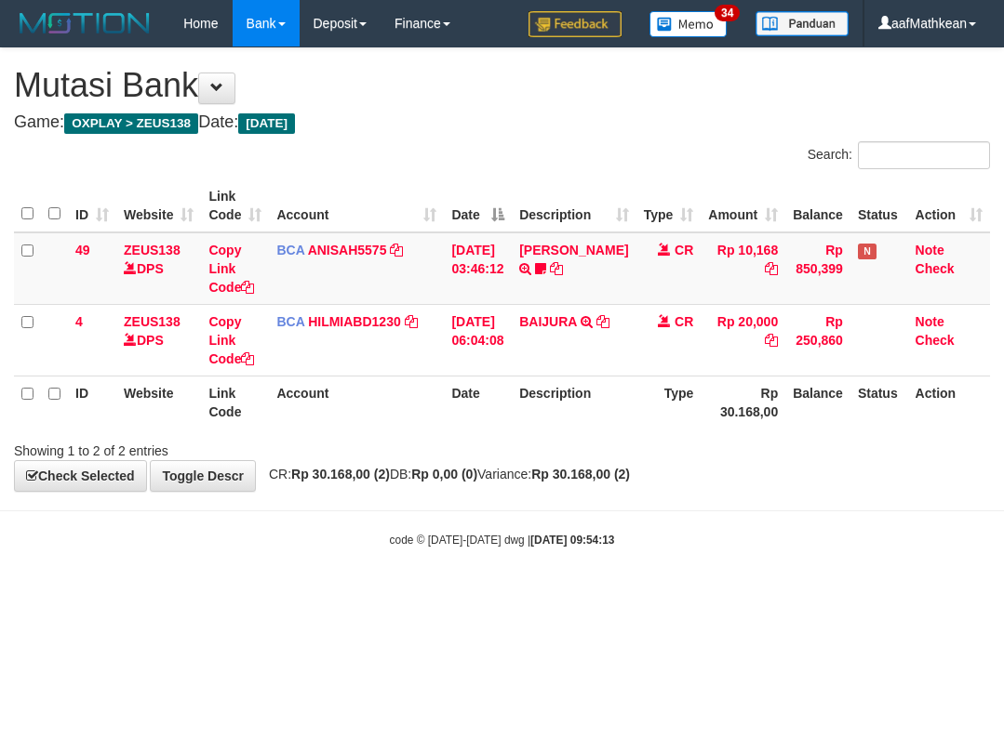
click at [483, 539] on small "code © 2012-2018 dwg | 2025/10/01 09:54:13" at bounding box center [502, 540] width 225 height 13
drag, startPoint x: 507, startPoint y: 546, endPoint x: 1012, endPoint y: 607, distance: 508.8
click at [1003, 595] on html "Toggle navigation Home Bank Account List Load By Website Group [OXPLAY] ZEUS138…" at bounding box center [502, 297] width 1004 height 595
click at [694, 518] on body "Toggle navigation Home Bank Account List Load By Website Group [OXPLAY] ZEUS138…" at bounding box center [502, 297] width 1004 height 595
click at [419, 402] on th "Account" at bounding box center [356, 402] width 175 height 53
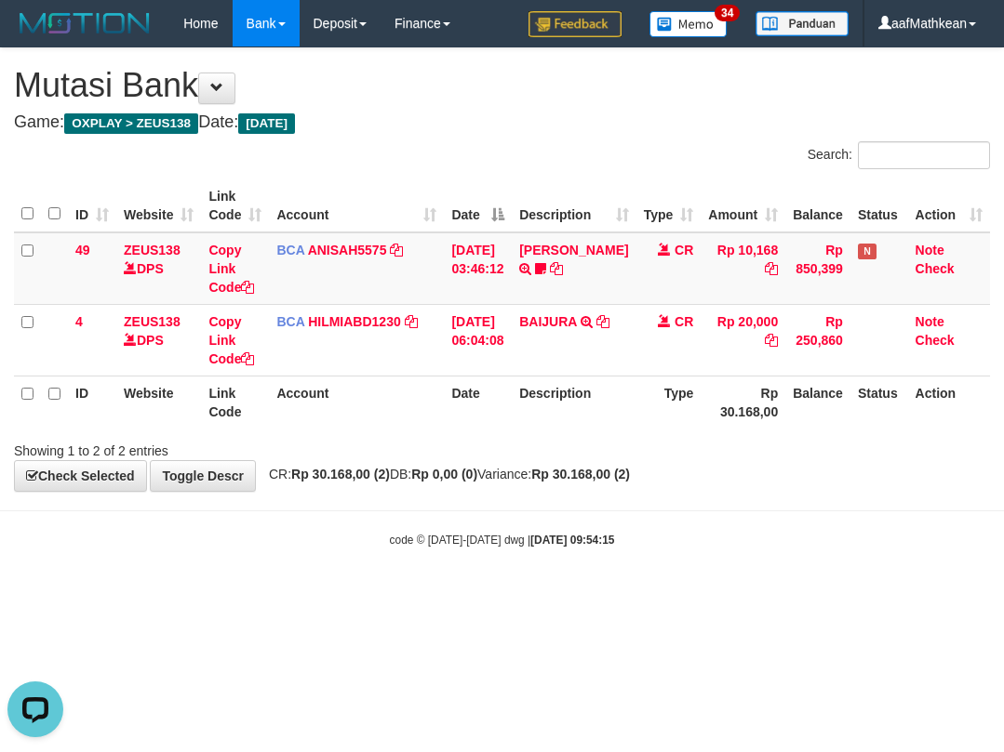
click at [447, 512] on body "Toggle navigation Home Bank Account List Load By Website Group [OXPLAY] ZEUS138…" at bounding box center [502, 297] width 1004 height 595
drag, startPoint x: 501, startPoint y: 504, endPoint x: 498, endPoint y: 521, distance: 17.2
click at [497, 508] on body "Toggle navigation Home Bank Account List Load By Website Group [OXPLAY] ZEUS138…" at bounding box center [502, 297] width 1004 height 595
click at [499, 523] on body "Toggle navigation Home Bank Account List Load By Website Group [OXPLAY] ZEUS138…" at bounding box center [502, 297] width 1004 height 595
click at [216, 595] on html "Toggle navigation Home Bank Account List Load By Website Group [OXPLAY] ZEUS138…" at bounding box center [502, 297] width 1004 height 595
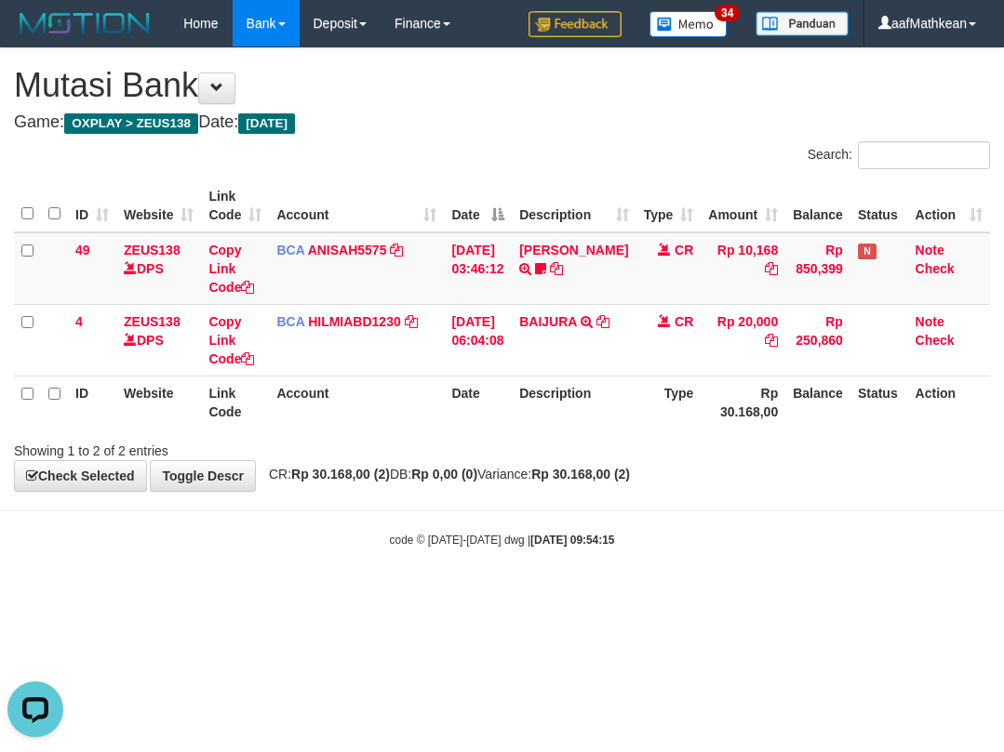
click at [323, 595] on html "Toggle navigation Home Bank Account List Load By Website Group [OXPLAY] ZEUS138…" at bounding box center [502, 297] width 1004 height 595
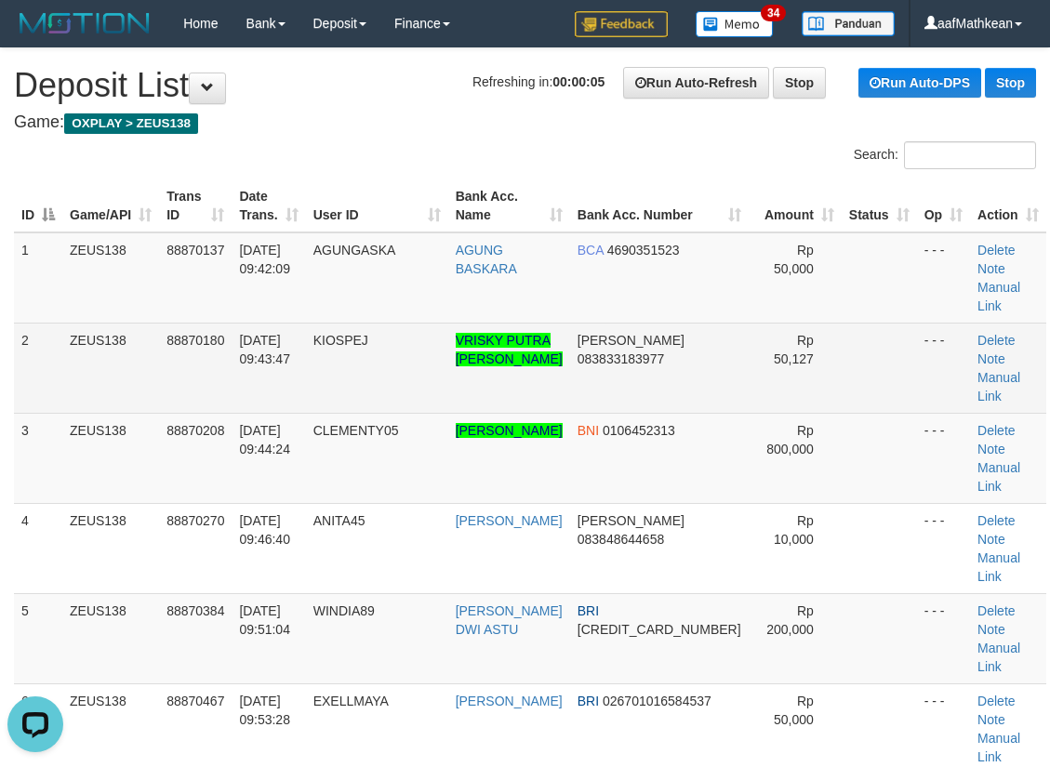
drag, startPoint x: 65, startPoint y: 333, endPoint x: 31, endPoint y: 350, distance: 38.3
click at [38, 346] on tr "2 ZEUS138 88870180 [DATE] 09:43:47 KIOSPEJ VRISKY PUTRA [PERSON_NAME] [PERSON_N…" at bounding box center [530, 368] width 1032 height 90
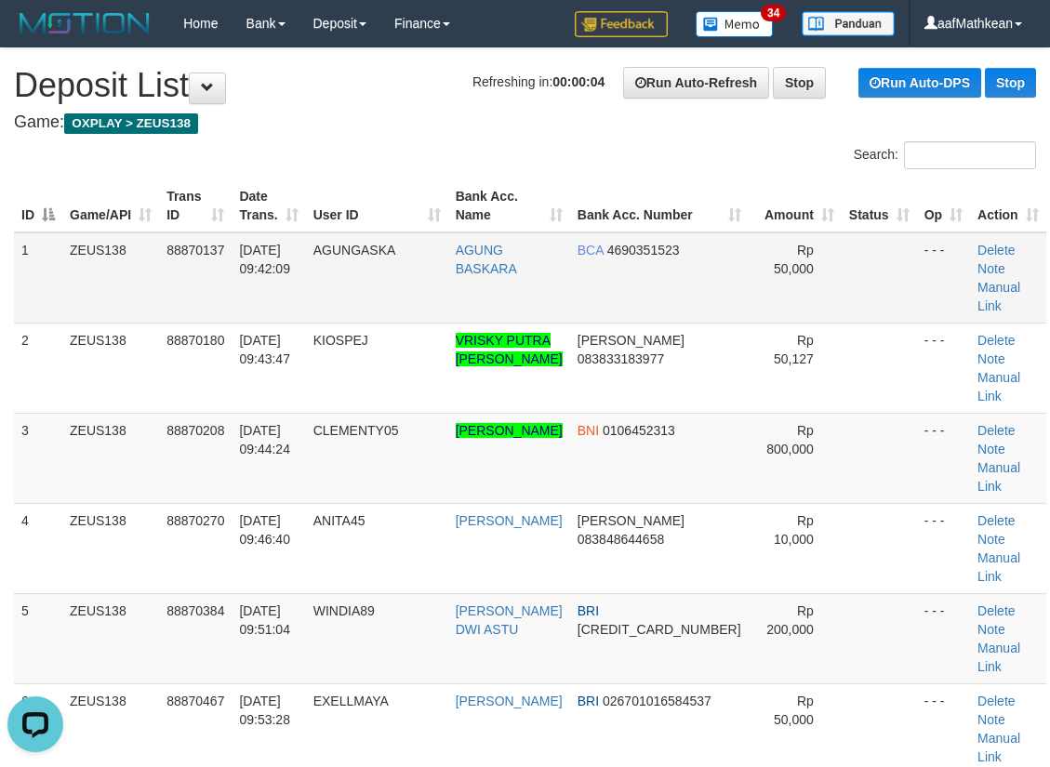
click at [260, 295] on td "[DATE] 09:42:09" at bounding box center [268, 278] width 73 height 91
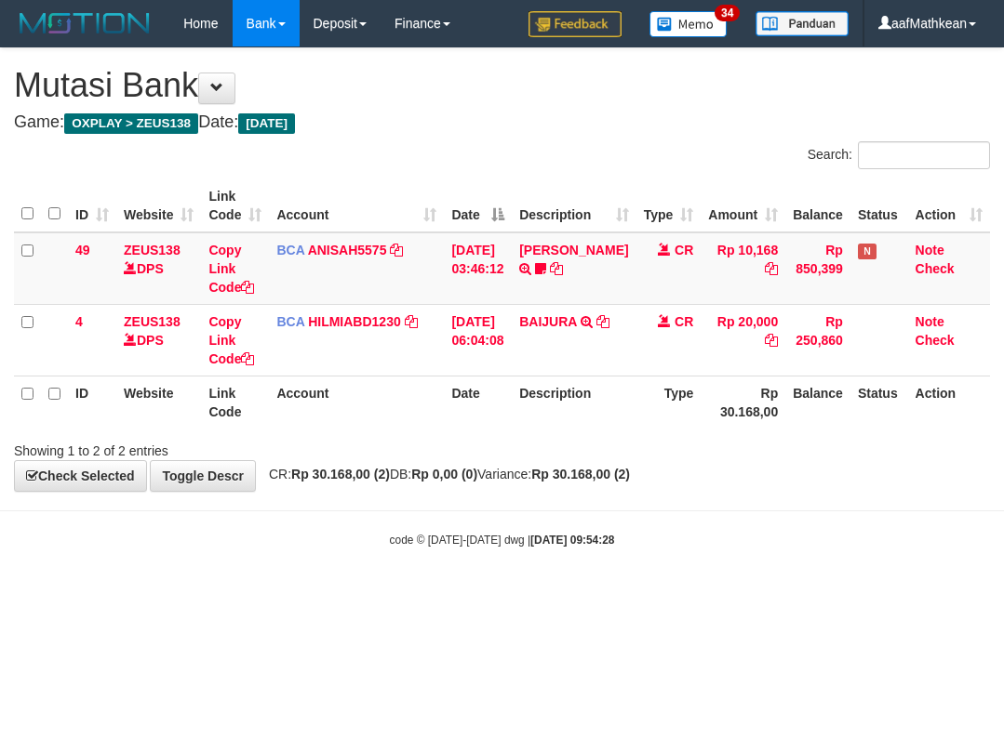
drag, startPoint x: 572, startPoint y: 498, endPoint x: 562, endPoint y: 501, distance: 10.9
click at [574, 504] on body "Toggle navigation Home Bank Account List Load By Website Group [OXPLAY] ZEUS138…" at bounding box center [502, 297] width 1004 height 595
click at [598, 507] on body "Toggle navigation Home Bank Account List Load By Website Group [OXPLAY] ZEUS138…" at bounding box center [502, 297] width 1004 height 595
click at [352, 595] on html "Toggle navigation Home Bank Account List Load By Website Group [OXPLAY] ZEUS138…" at bounding box center [502, 297] width 1004 height 595
click at [906, 506] on body "Toggle navigation Home Bank Account List Load By Website Group [OXPLAY] ZEUS138…" at bounding box center [502, 297] width 1004 height 595
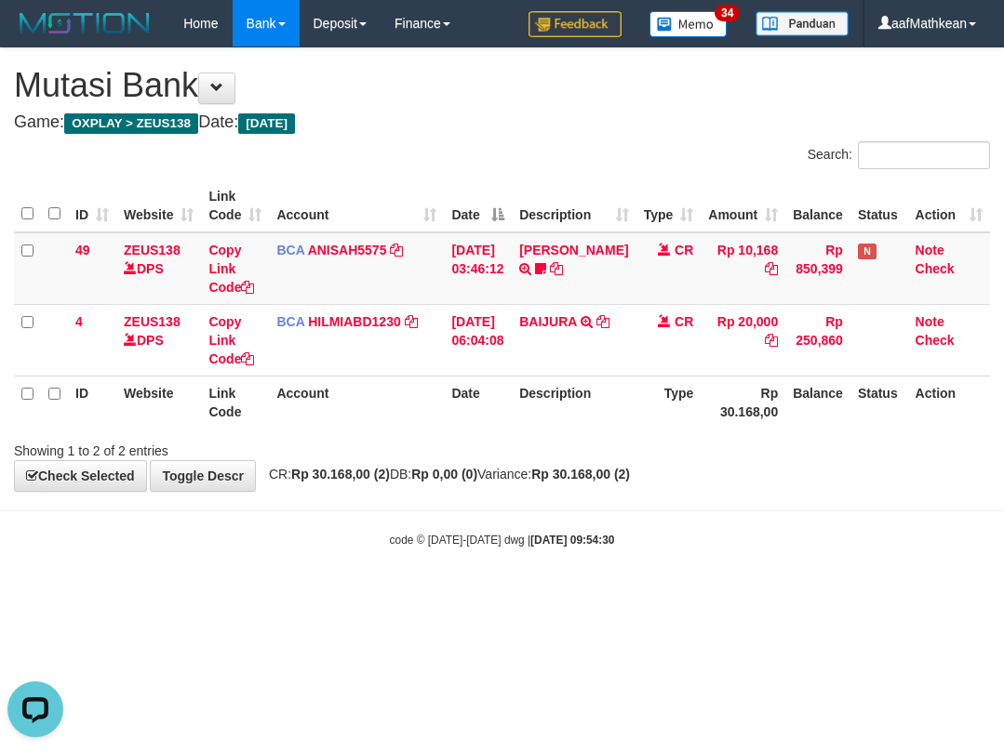
drag, startPoint x: 866, startPoint y: 518, endPoint x: 832, endPoint y: 507, distance: 36.2
click at [860, 516] on body "Toggle navigation Home Bank Account List Load By Website Group [OXPLAY] ZEUS138…" at bounding box center [502, 297] width 1004 height 595
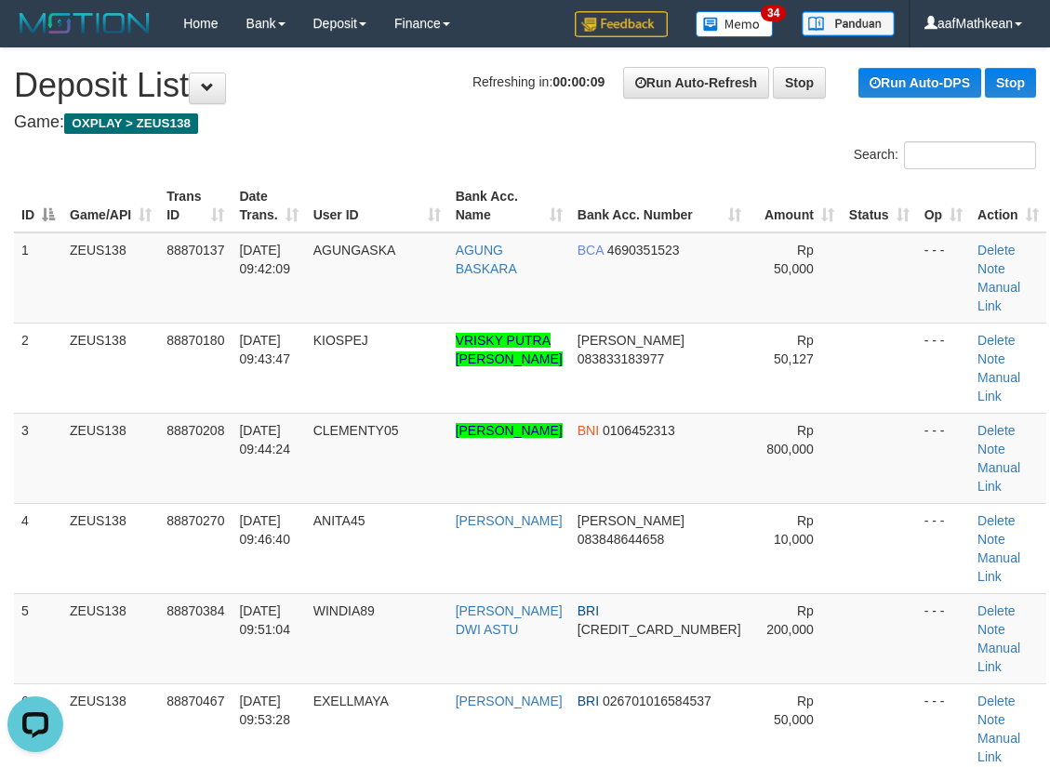
click at [596, 205] on tr "ID Game/API Trans ID Date Trans. User ID Bank Acc. Name Bank Acc. Number Amount…" at bounding box center [530, 206] width 1032 height 53
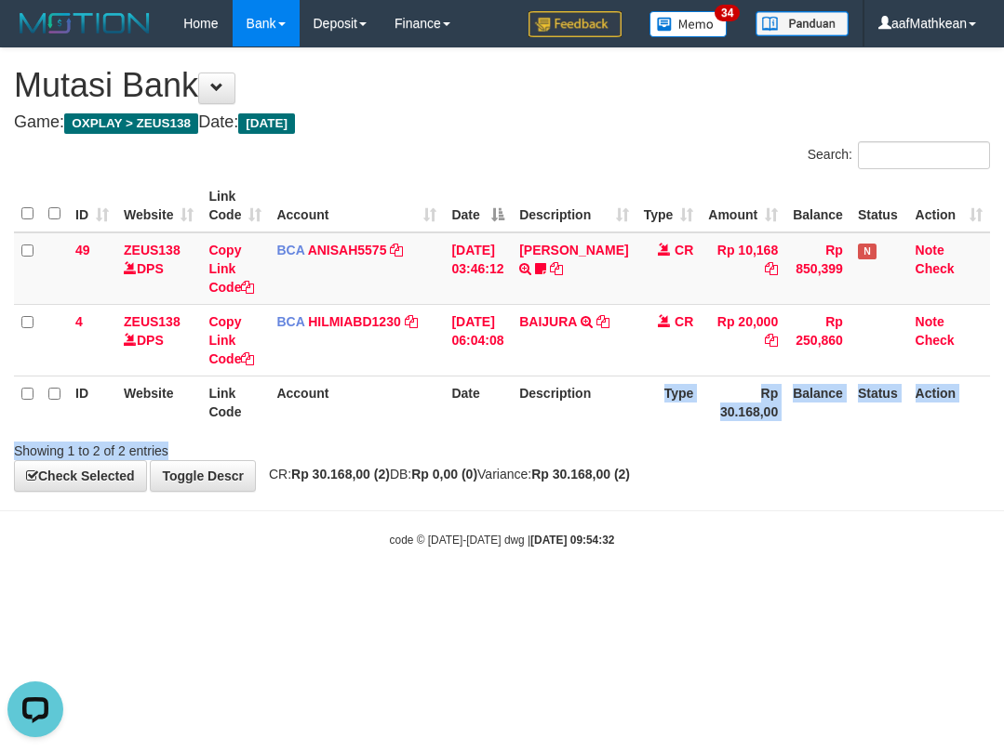
drag, startPoint x: 623, startPoint y: 445, endPoint x: 640, endPoint y: 447, distance: 17.0
click at [632, 450] on div "Search: ID Website Link Code Account Date Description Type Amount Balance Statu…" at bounding box center [502, 300] width 976 height 319
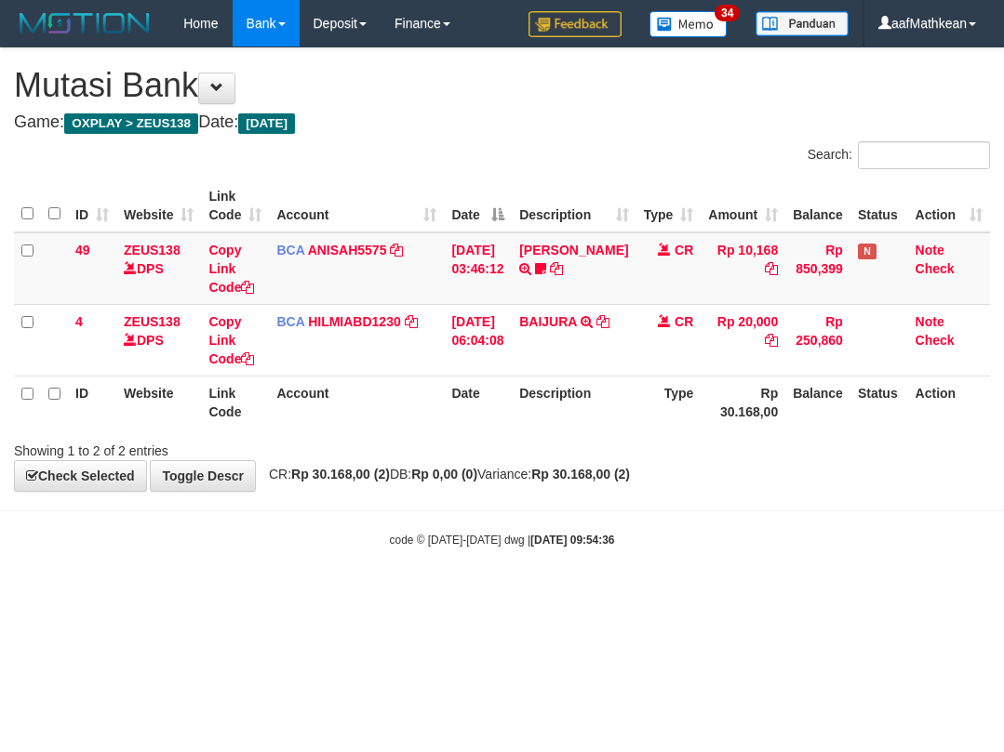
click at [624, 440] on div "Showing 1 to 2 of 2 entries" at bounding box center [502, 447] width 1004 height 26
drag, startPoint x: 623, startPoint y: 442, endPoint x: 612, endPoint y: 446, distance: 11.8
click at [623, 444] on div "Showing 1 to 2 of 2 entries" at bounding box center [502, 447] width 1004 height 26
click at [595, 452] on div "Showing 1 to 2 of 2 entries" at bounding box center [502, 447] width 1004 height 26
drag, startPoint x: 588, startPoint y: 460, endPoint x: 623, endPoint y: 452, distance: 36.3
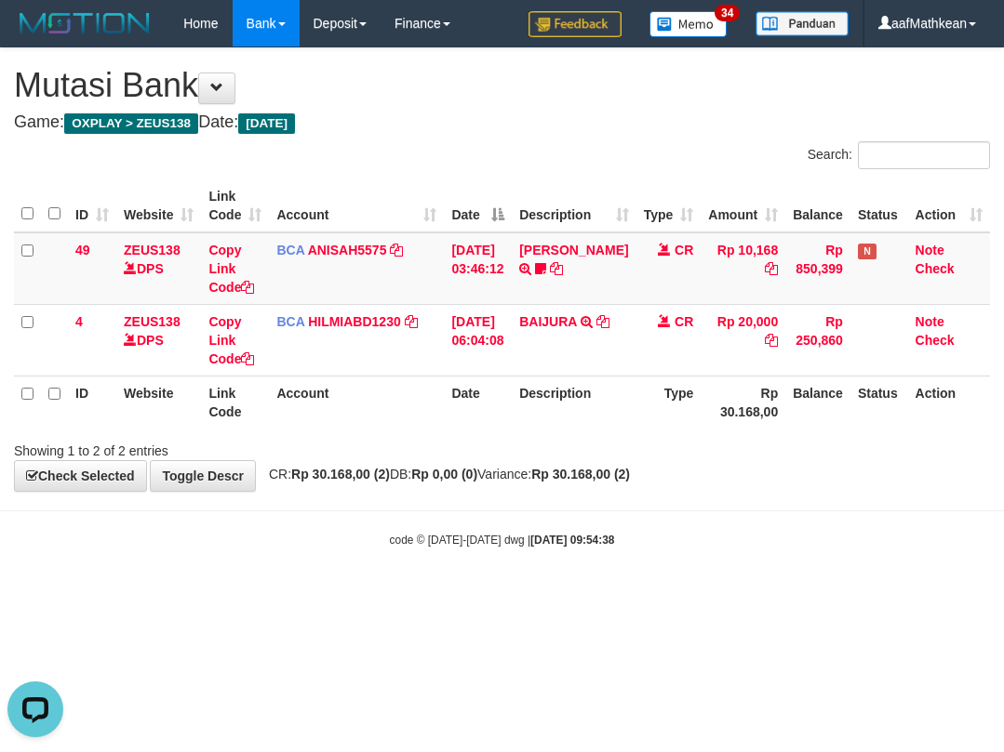
click at [589, 461] on div "**********" at bounding box center [502, 269] width 1004 height 443
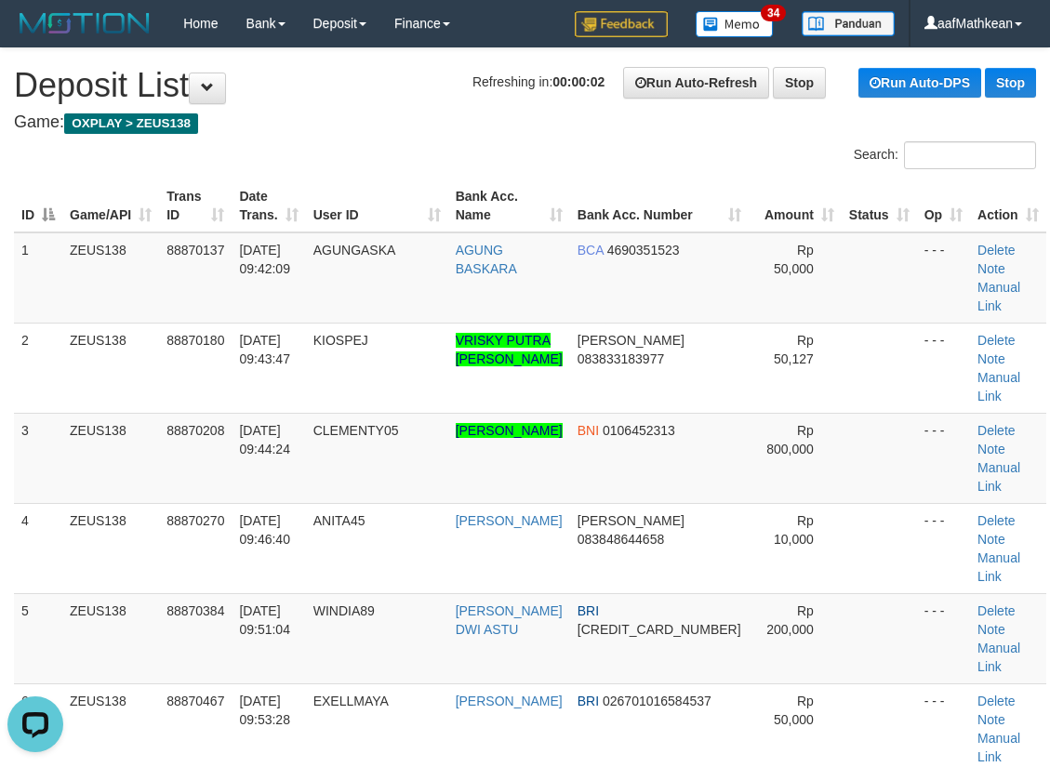
click at [319, 165] on div "Search:" at bounding box center [525, 157] width 1050 height 33
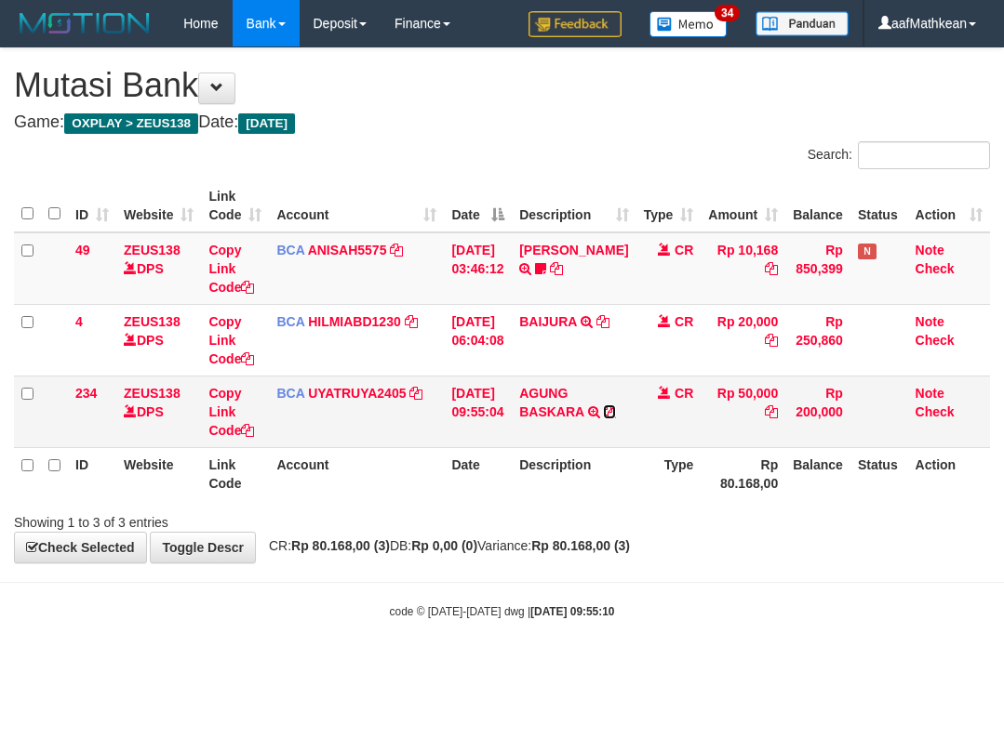
click at [603, 419] on icon at bounding box center [609, 412] width 13 height 13
drag, startPoint x: 486, startPoint y: 464, endPoint x: 475, endPoint y: 501, distance: 38.8
click at [471, 484] on th "Date" at bounding box center [478, 473] width 68 height 53
drag, startPoint x: 918, startPoint y: 483, endPoint x: 1090, endPoint y: 473, distance: 172.3
click at [1003, 473] on html "Toggle navigation Home Bank Account List Load By Website Group [OXPLAY] ZEUS138…" at bounding box center [502, 333] width 1004 height 667
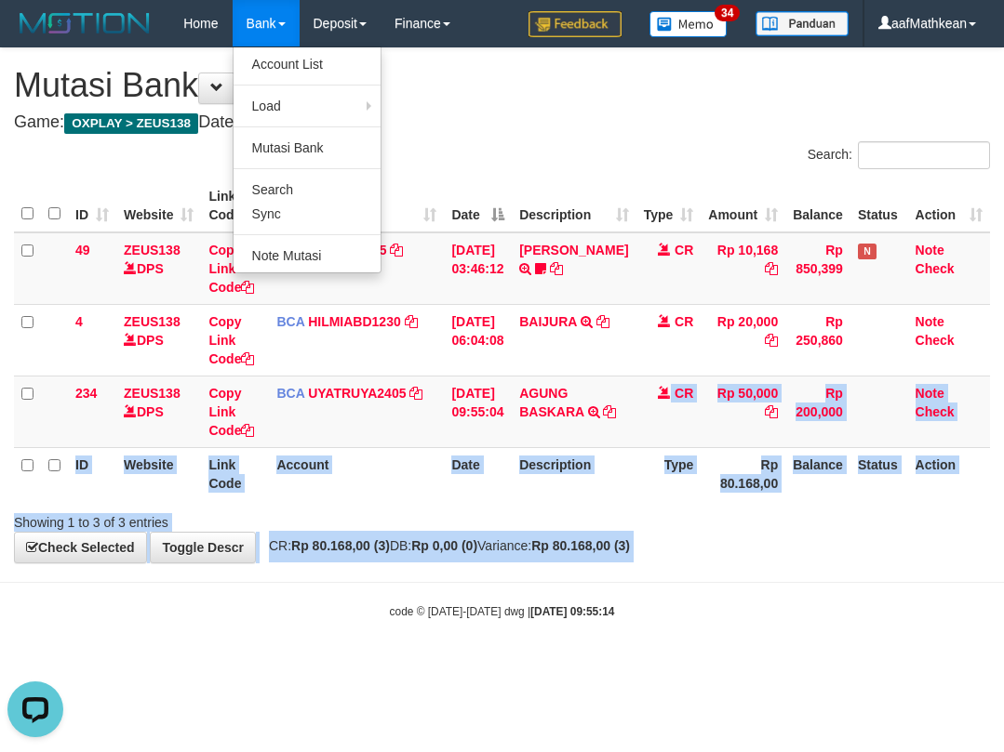
click at [677, 579] on body "Toggle navigation Home Bank Account List Load By Website Group [OXPLAY] ZEUS138…" at bounding box center [502, 333] width 1004 height 667
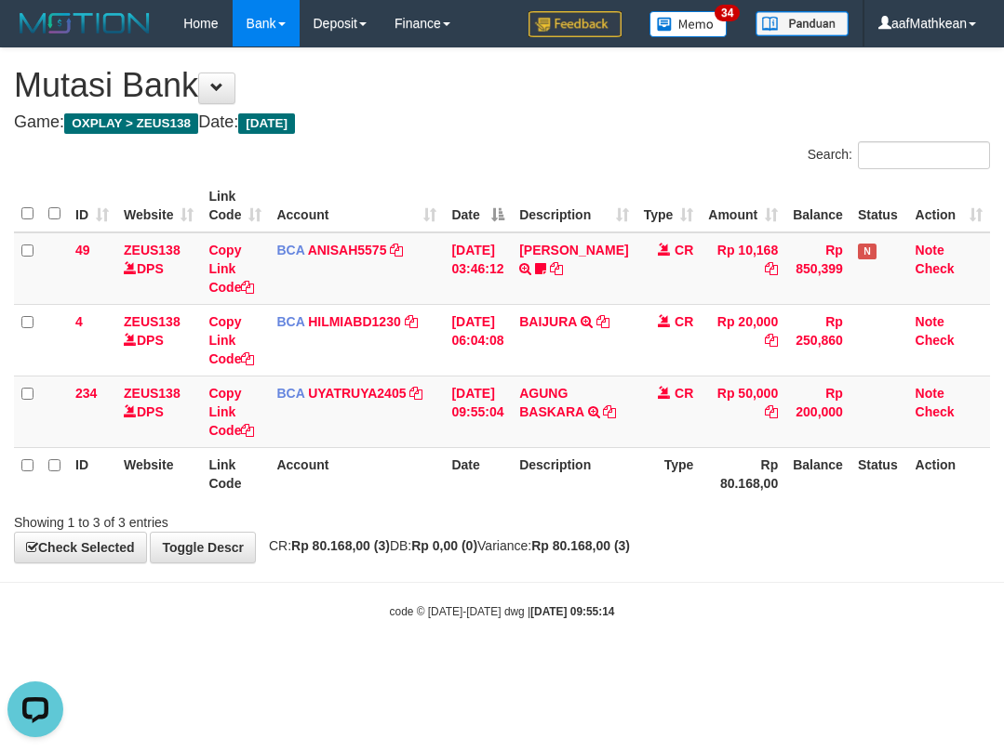
drag, startPoint x: 662, startPoint y: 653, endPoint x: 1002, endPoint y: 559, distance: 352.2
click at [668, 637] on body "Toggle navigation Home Bank Account List Load By Website Group [OXPLAY] ZEUS138…" at bounding box center [502, 333] width 1004 height 667
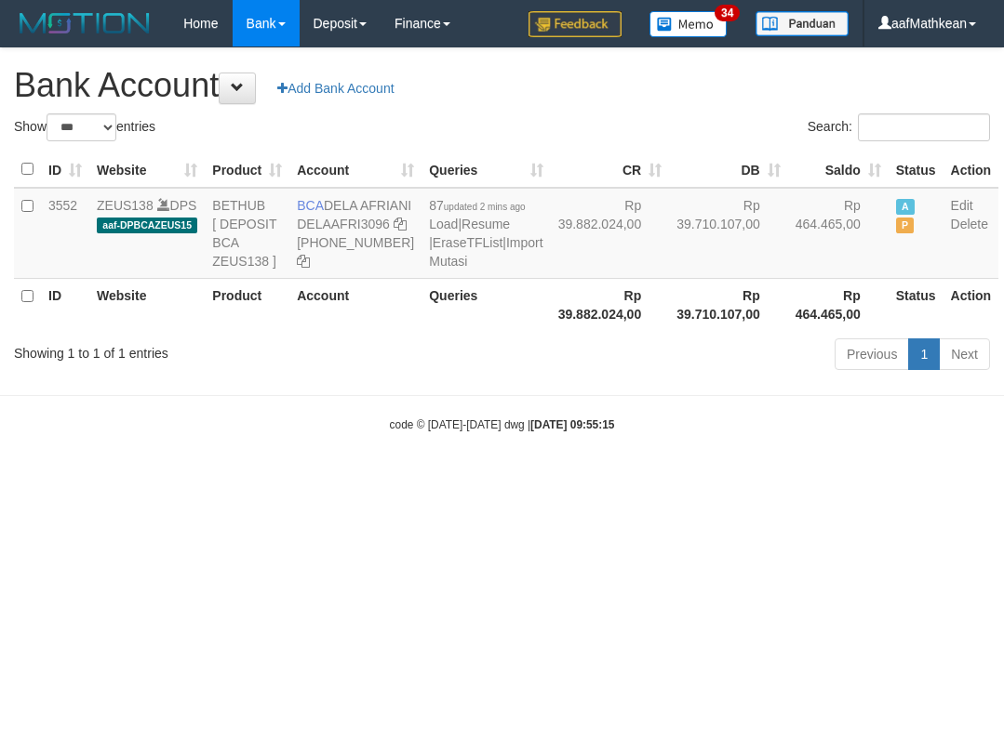
select select "***"
drag, startPoint x: 322, startPoint y: 207, endPoint x: 369, endPoint y: 230, distance: 52.4
click at [369, 230] on td "BCA DELA AFRIANI DELAAFRI3096 869-245-8639" at bounding box center [355, 233] width 132 height 91
copy td "DELA AFRIANI"
drag, startPoint x: 353, startPoint y: 493, endPoint x: 0, endPoint y: 257, distance: 425.1
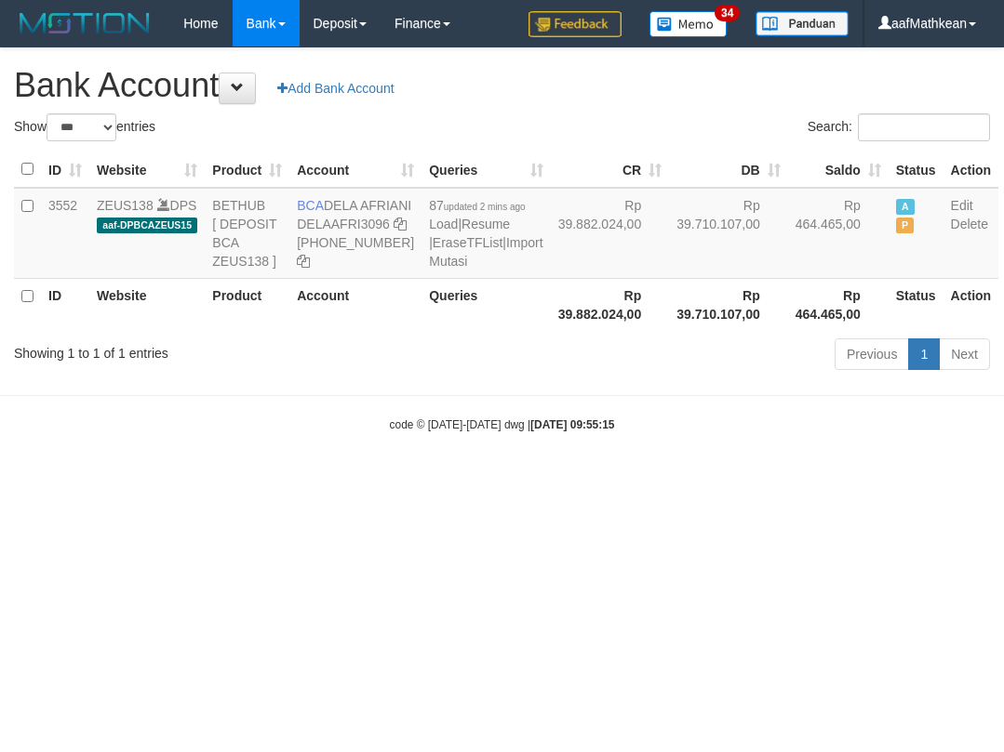
click at [346, 480] on body "Toggle navigation Home Bank Account List Load By Website Group [OXPLAY] ZEUS138…" at bounding box center [502, 240] width 1004 height 480
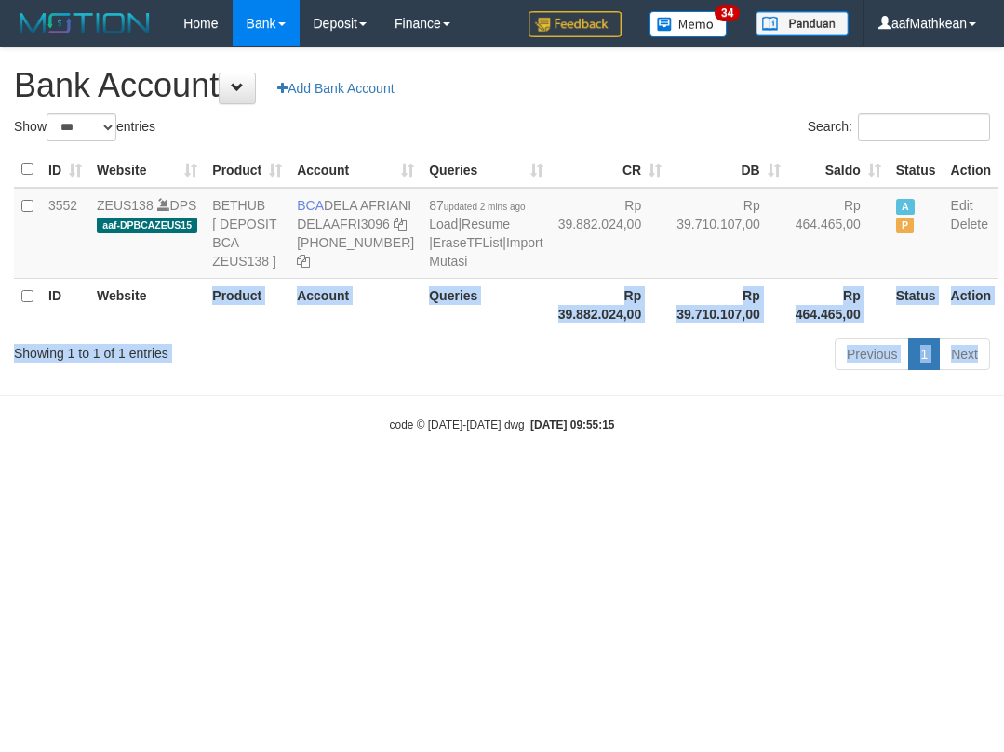
click at [156, 361] on body "Toggle navigation Home Bank Account List Load By Website Group [OXPLAY] ZEUS138…" at bounding box center [502, 240] width 1004 height 480
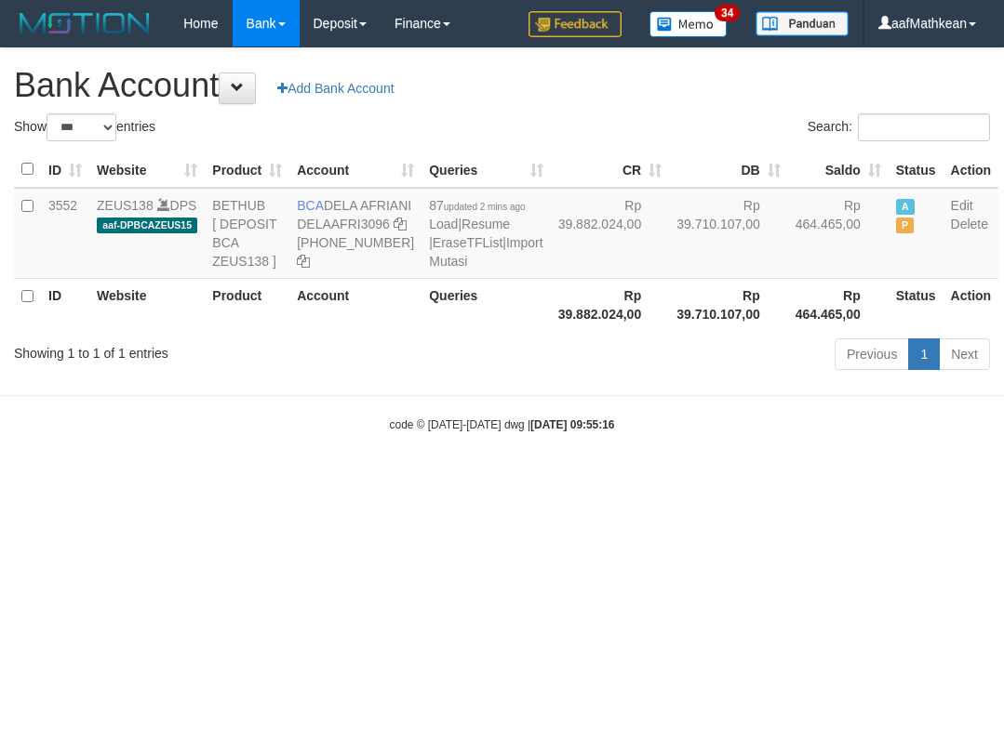
select select "***"
drag, startPoint x: 459, startPoint y: 472, endPoint x: 529, endPoint y: 485, distance: 71.9
click at [459, 433] on div "code © [DATE]-[DATE] dwg | [DATE] 09:55:16" at bounding box center [502, 424] width 1004 height 19
click at [754, 480] on html "Toggle navigation Home Bank Account List Load By Website Group [OXPLAY] ZEUS138…" at bounding box center [502, 240] width 1004 height 480
click at [1003, 480] on html "Toggle navigation Home Bank Account List Load By Website Group [OXPLAY] ZEUS138…" at bounding box center [502, 240] width 1004 height 480
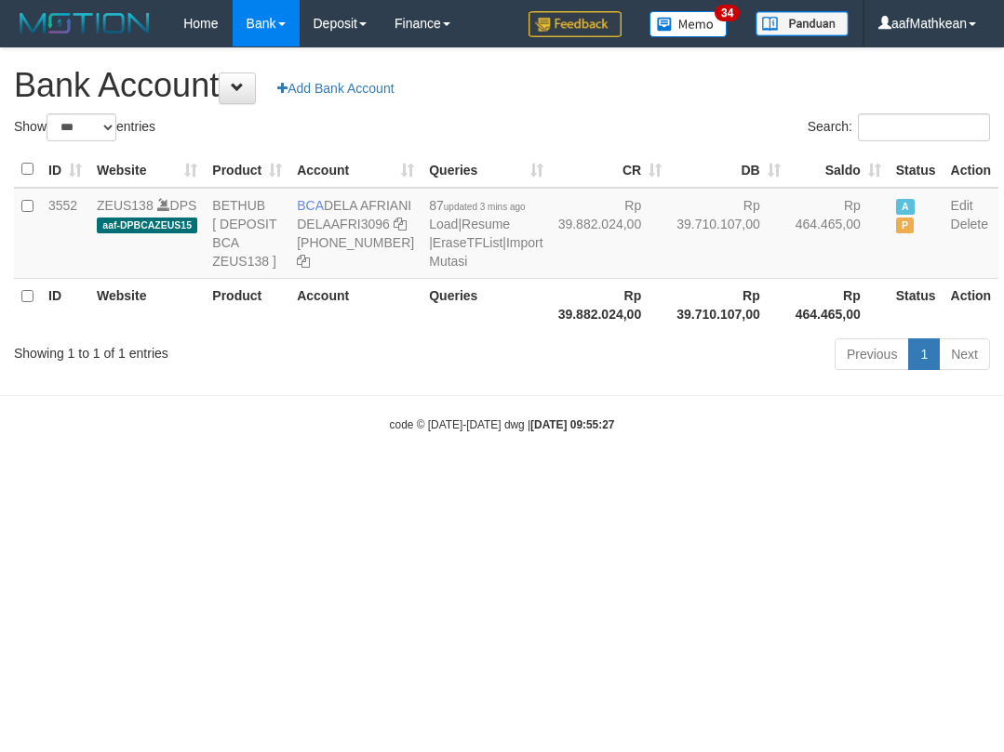
select select "***"
drag, startPoint x: 612, startPoint y: 508, endPoint x: 614, endPoint y: 539, distance: 31.7
click at [635, 480] on body "Toggle navigation Home Bank Account List Load By Website Group [OXPLAY] ZEUS138…" at bounding box center [502, 240] width 1004 height 480
click at [616, 480] on html "Toggle navigation Home Bank Account List Load By Website Group [OXPLAY] ZEUS138…" at bounding box center [502, 240] width 1004 height 480
select select "***"
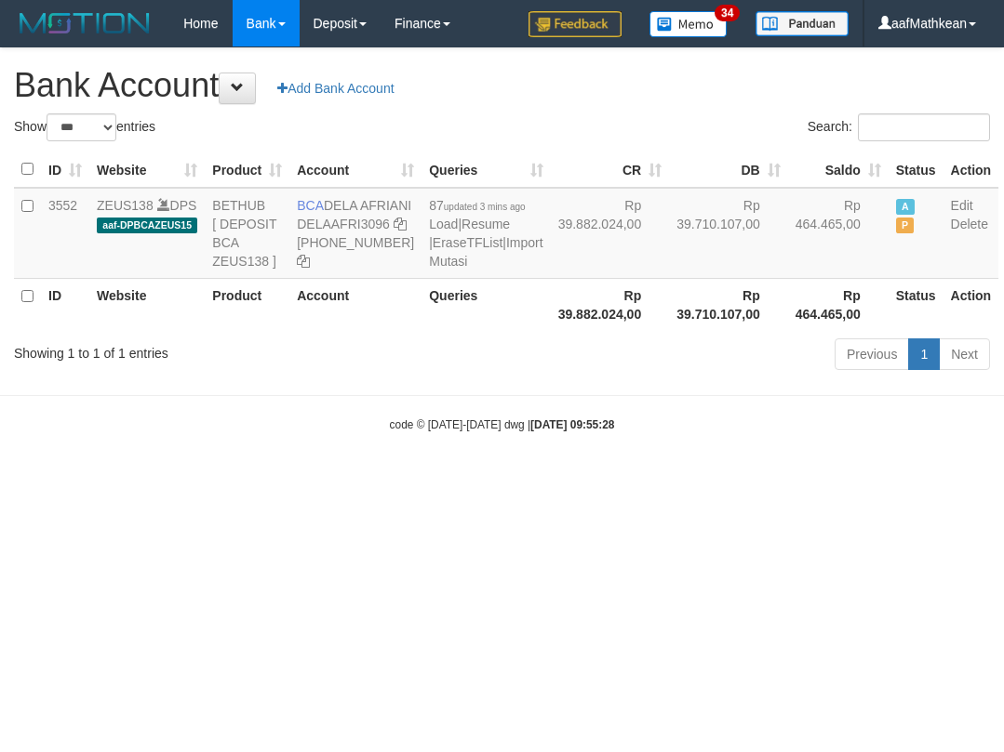
click at [321, 480] on html "Toggle navigation Home Bank Account List Load By Website Group [OXPLAY] ZEUS138…" at bounding box center [502, 240] width 1004 height 480
drag, startPoint x: 353, startPoint y: 573, endPoint x: 377, endPoint y: 568, distance: 24.6
click at [357, 480] on html "Toggle navigation Home Bank Account List Load By Website Group [OXPLAY] ZEUS138…" at bounding box center [502, 240] width 1004 height 480
select select "***"
click at [298, 445] on body "Toggle navigation Home Bank Account List Load By Website Group [OXPLAY] ZEUS138…" at bounding box center [502, 240] width 1004 height 480
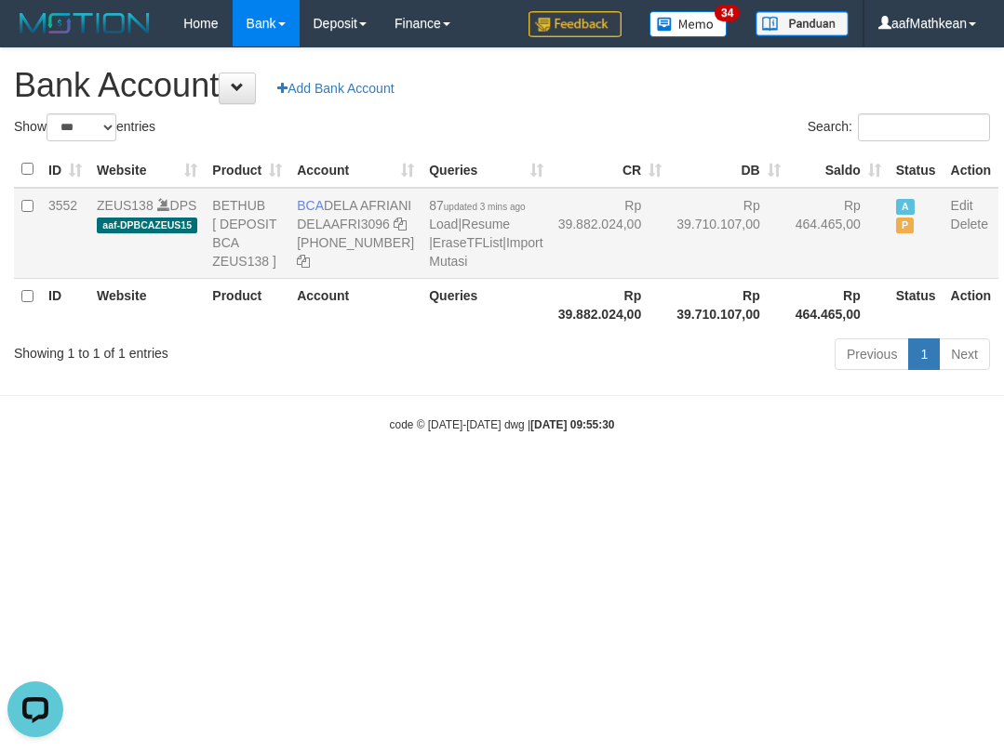
drag, startPoint x: 349, startPoint y: 461, endPoint x: 324, endPoint y: 229, distance: 233.9
click at [371, 366] on body "Toggle navigation Home Bank Account List Load By Website Group [OXPLAY] ZEUS138…" at bounding box center [502, 240] width 1004 height 480
select select "***"
drag, startPoint x: 326, startPoint y: 198, endPoint x: 354, endPoint y: 223, distance: 38.2
click at [354, 223] on td "BCA DELA AFRIANI DELAAFRI3096 869-245-8639" at bounding box center [355, 233] width 132 height 91
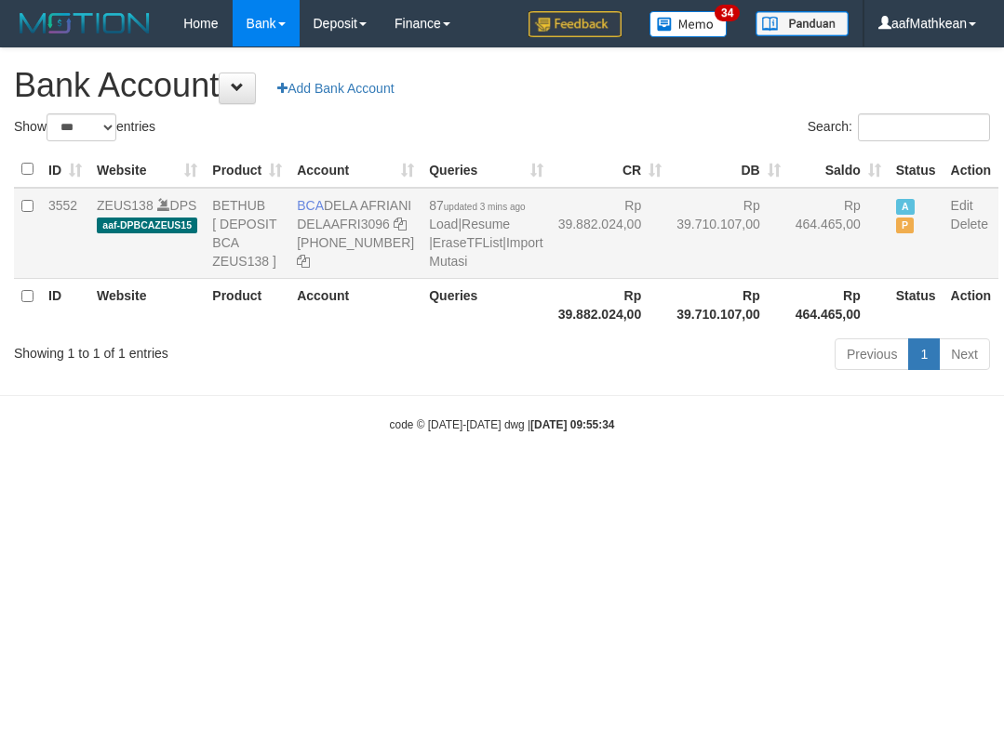
copy td "DELA AFRIANI"
click at [260, 377] on div "Show ** ** ** *** *** entries Search: ID Website Product Account Queries CR DB …" at bounding box center [502, 244] width 976 height 263
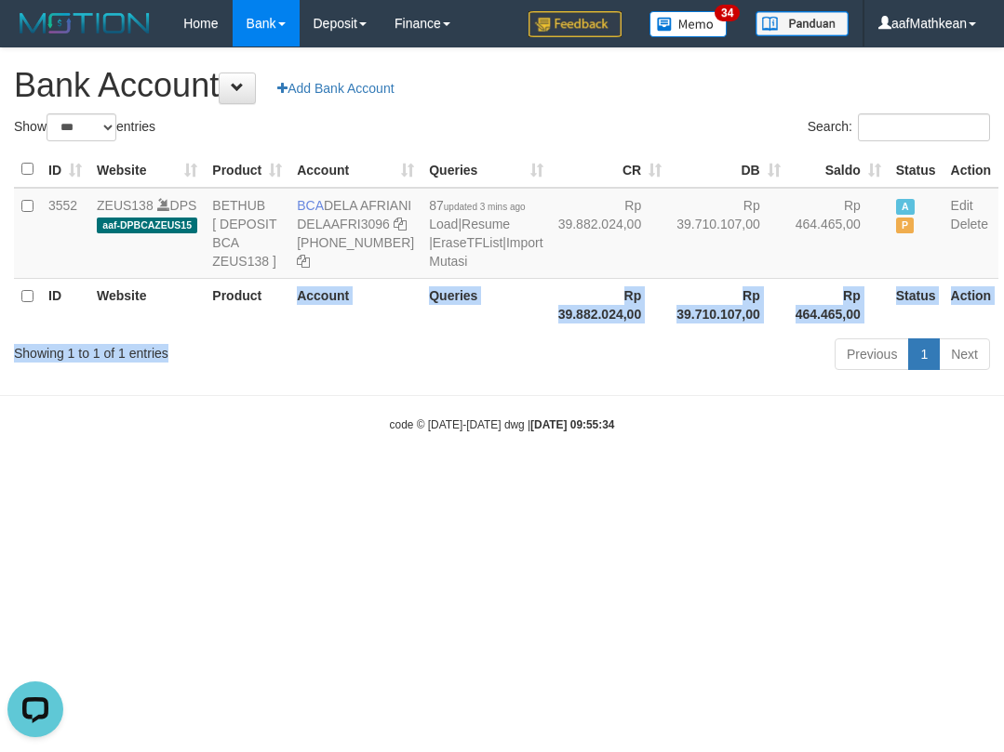
click at [483, 469] on body "Toggle navigation Home Bank Account List Load By Website Group [OXPLAY] ZEUS138…" at bounding box center [502, 240] width 1004 height 480
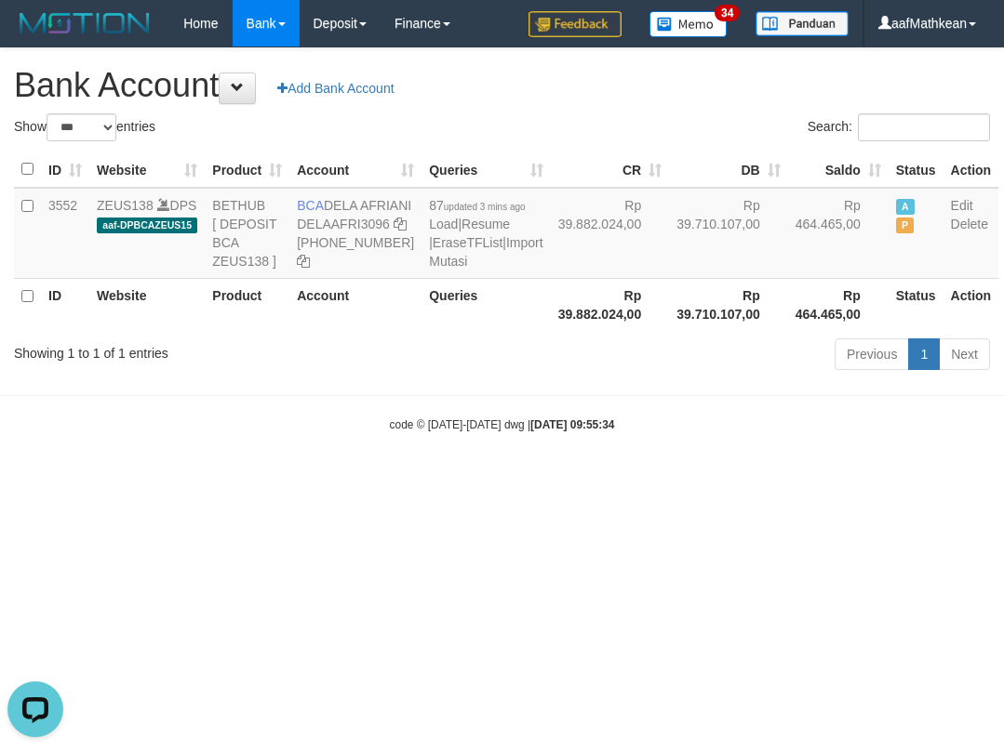
click at [526, 459] on body "Toggle navigation Home Bank Account List Load By Website Group [OXPLAY] ZEUS138…" at bounding box center [502, 240] width 1004 height 480
drag, startPoint x: 489, startPoint y: 286, endPoint x: 334, endPoint y: 1, distance: 325.1
click at [406, 104] on div "**********" at bounding box center [502, 212] width 1004 height 328
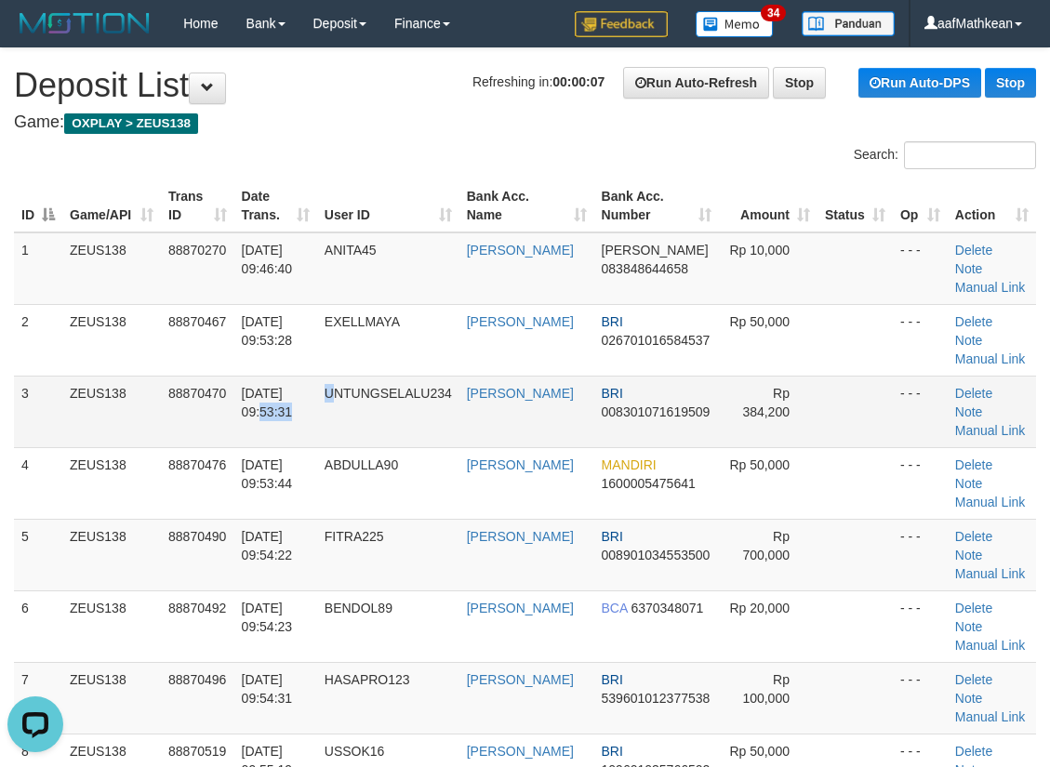
click at [315, 400] on td "[DATE] 09:53:31" at bounding box center [275, 412] width 83 height 72
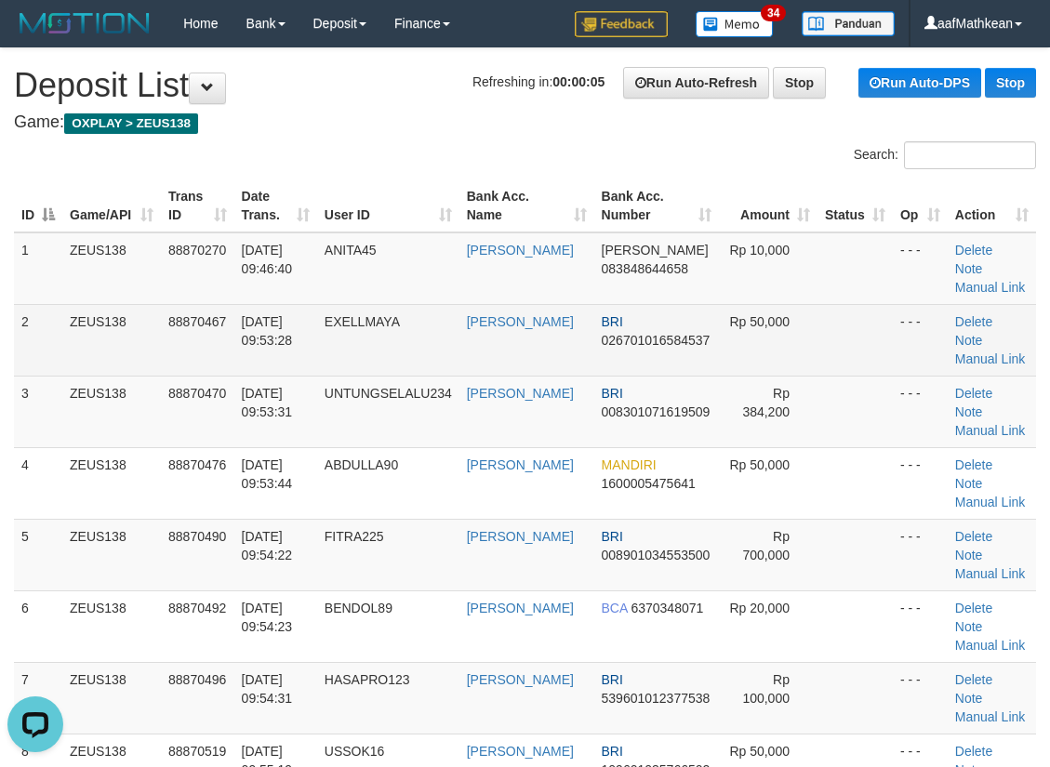
click at [551, 205] on th "Bank Acc. Name" at bounding box center [526, 206] width 135 height 53
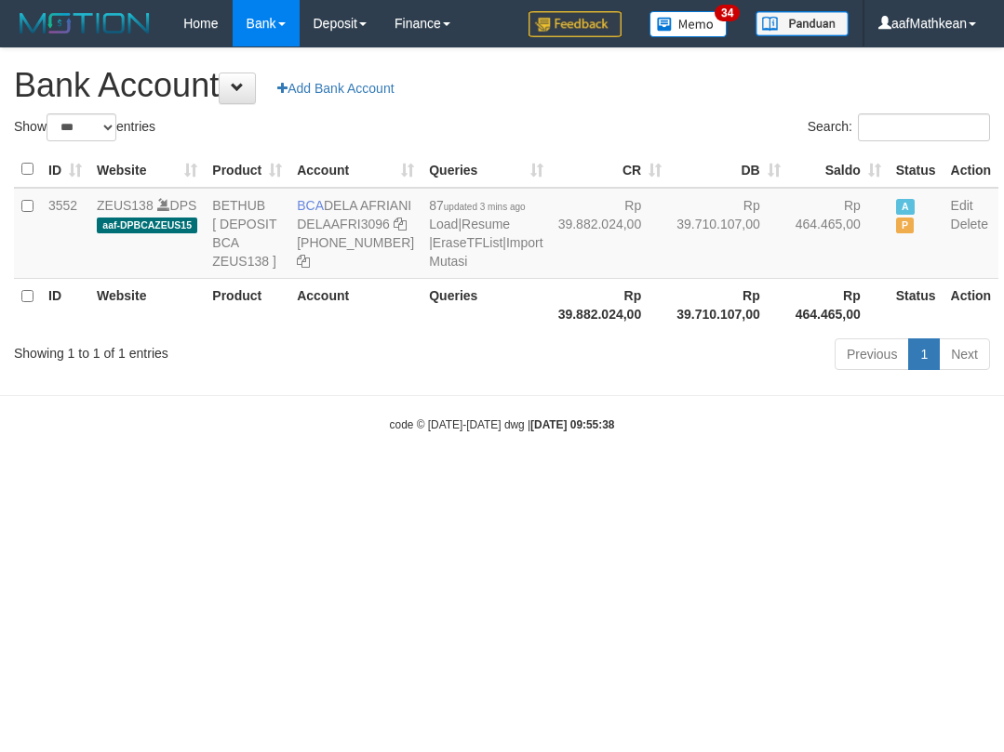
select select "***"
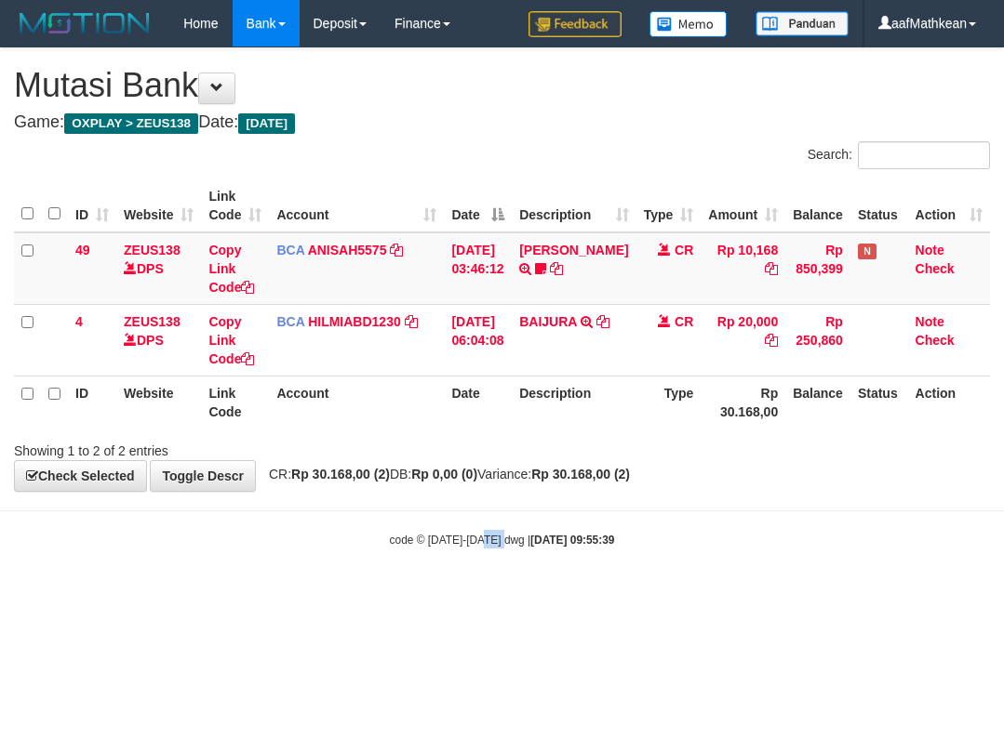
drag, startPoint x: 493, startPoint y: 588, endPoint x: 488, endPoint y: 615, distance: 27.4
click at [496, 595] on html "Toggle navigation Home Bank Account List Load By Website Group [OXPLAY] ZEUS138…" at bounding box center [502, 297] width 1004 height 595
drag, startPoint x: 792, startPoint y: 542, endPoint x: 807, endPoint y: 541, distance: 15.8
click at [801, 541] on div "code © 2012-2018 dwg | 2025/10/01 09:55:39" at bounding box center [502, 539] width 1004 height 19
click at [805, 540] on div "code © 2012-2018 dwg | 2025/10/01 09:55:39" at bounding box center [502, 539] width 1004 height 19
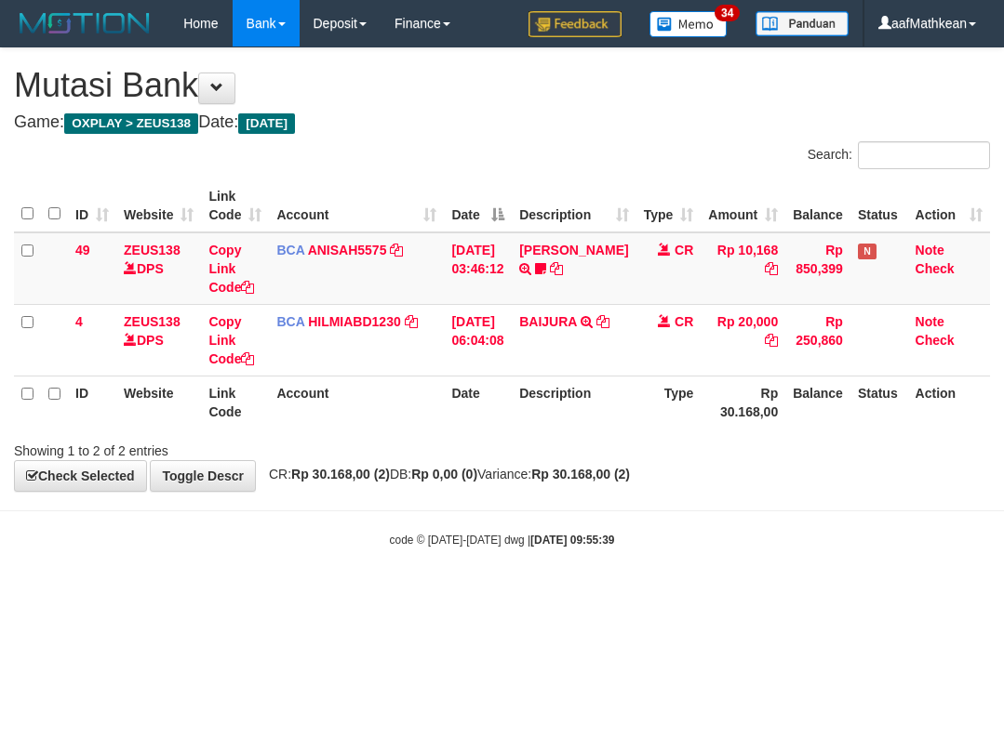
drag, startPoint x: 567, startPoint y: 474, endPoint x: 659, endPoint y: 481, distance: 92.3
click at [603, 483] on div "**********" at bounding box center [502, 269] width 1004 height 443
click at [705, 444] on div "Showing 1 to 2 of 2 entries" at bounding box center [502, 447] width 1004 height 26
click at [709, 446] on div "Showing 1 to 2 of 2 entries" at bounding box center [502, 447] width 1004 height 26
click at [716, 442] on div "Showing 1 to 2 of 2 entries" at bounding box center [502, 447] width 1004 height 26
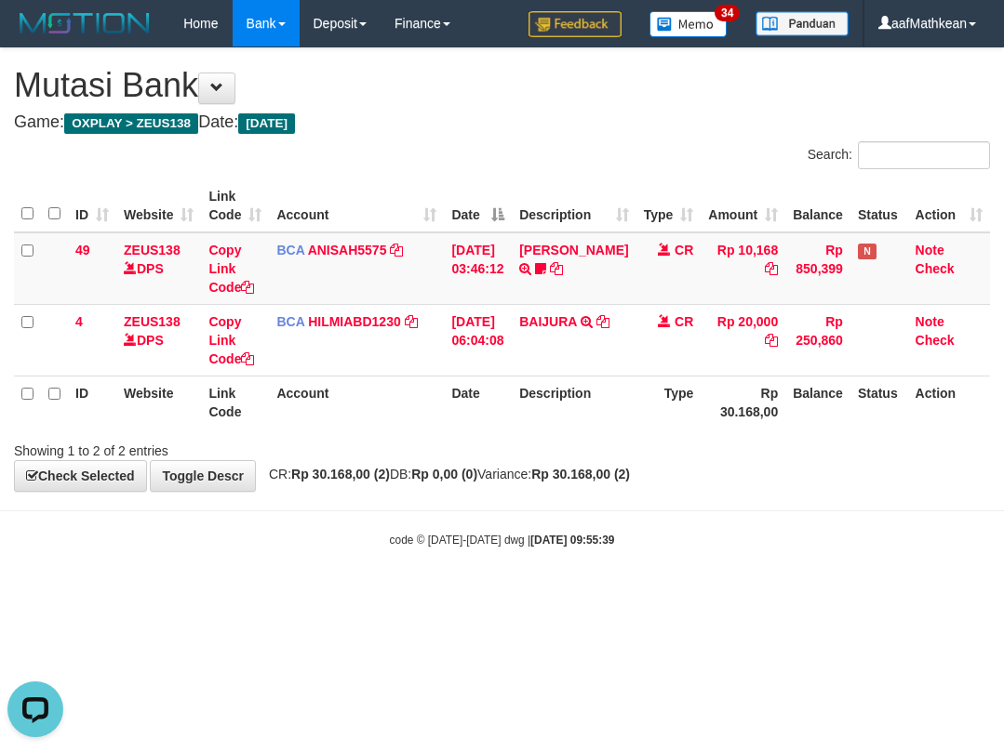
drag, startPoint x: 708, startPoint y: 445, endPoint x: 666, endPoint y: 459, distance: 44.1
click at [708, 446] on div "Showing 1 to 2 of 2 entries" at bounding box center [502, 447] width 1004 height 26
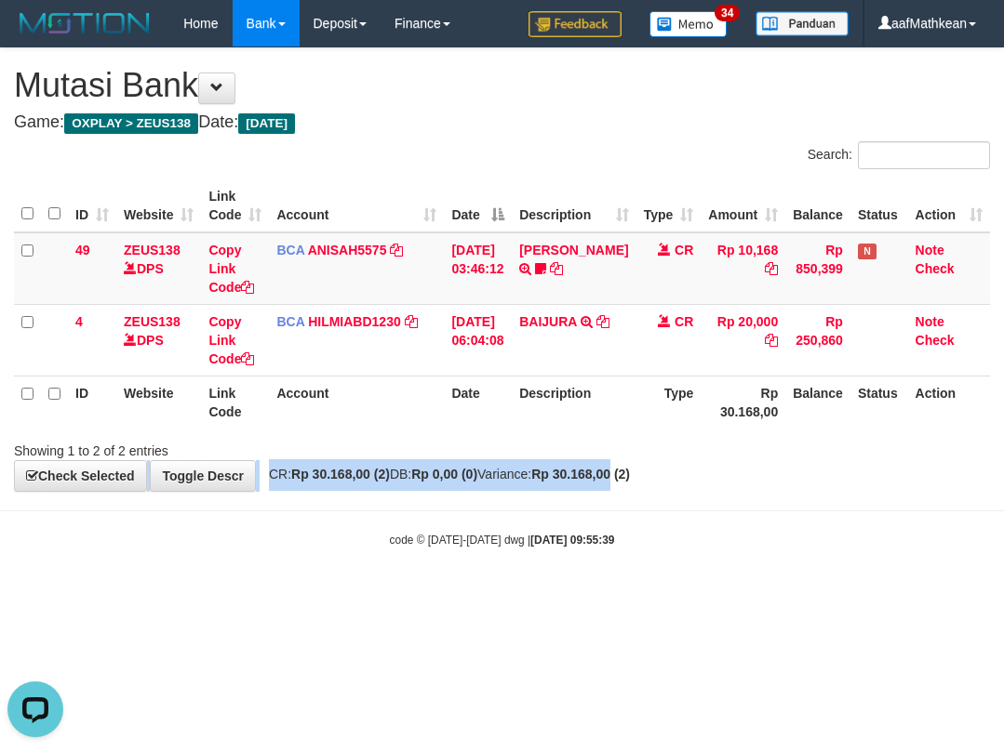
drag, startPoint x: 661, startPoint y: 466, endPoint x: 630, endPoint y: 486, distance: 37.7
click at [649, 480] on div "**********" at bounding box center [502, 269] width 1004 height 443
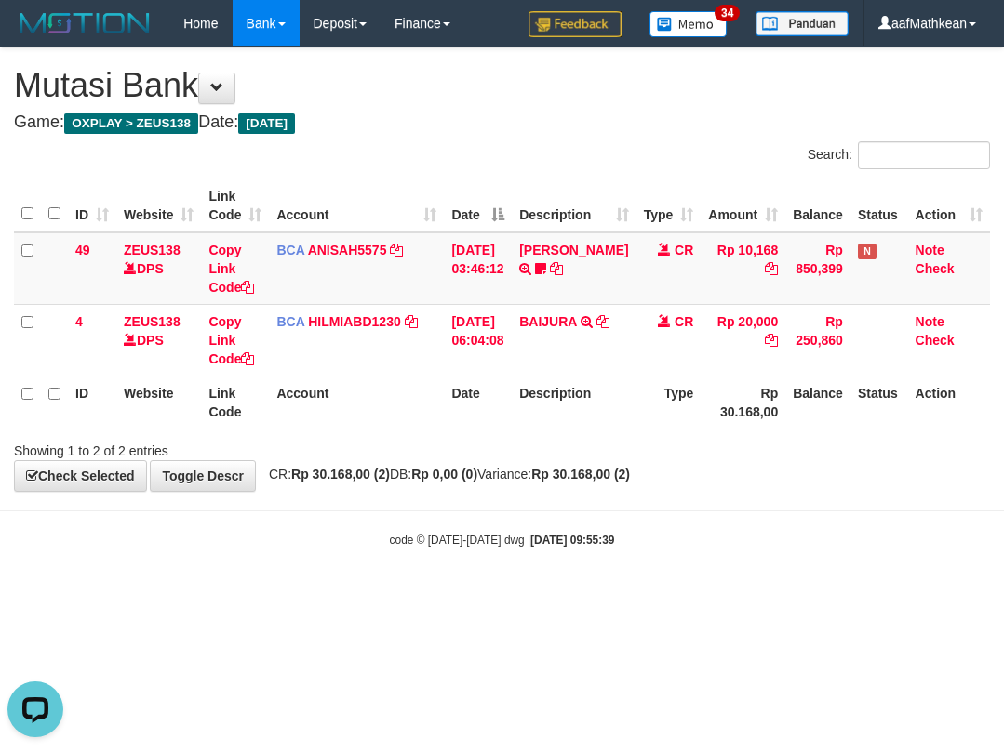
click at [707, 595] on html "Toggle navigation Home Bank Account List Load By Website Group [OXPLAY] ZEUS138…" at bounding box center [502, 297] width 1004 height 595
click at [708, 595] on html "Toggle navigation Home Bank Account List Load By Website Group [OXPLAY] ZEUS138…" at bounding box center [502, 297] width 1004 height 595
click at [580, 490] on div "**********" at bounding box center [502, 269] width 1004 height 443
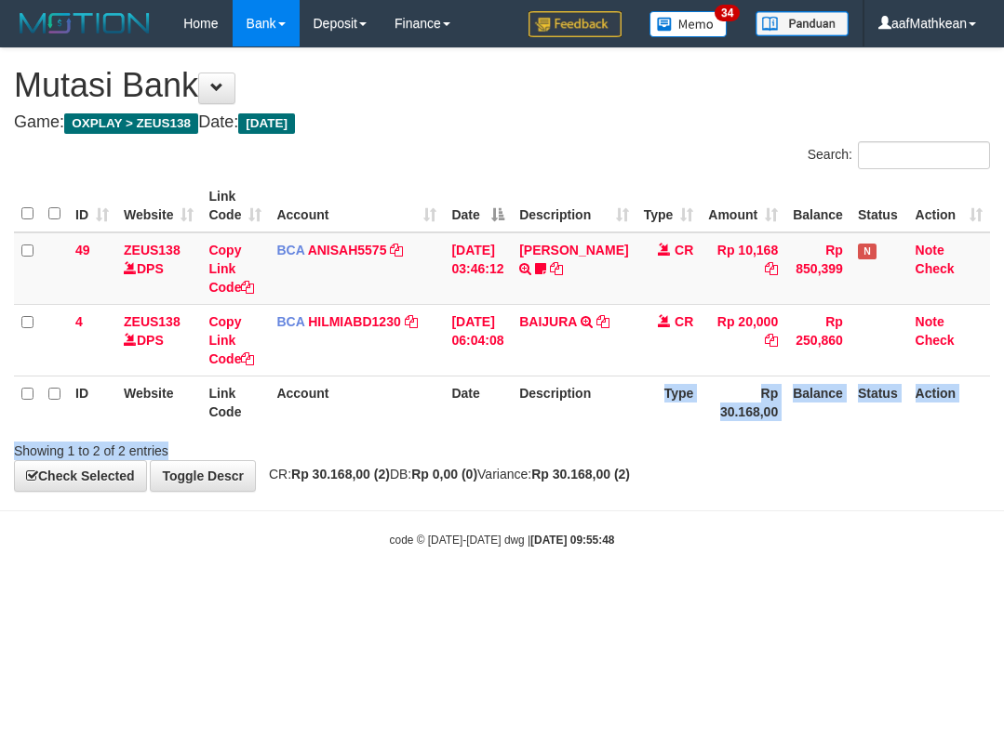
drag, startPoint x: 559, startPoint y: 531, endPoint x: 535, endPoint y: 561, distance: 38.3
click at [540, 552] on body "Toggle navigation Home Bank Account List Load By Website Group [OXPLAY] ZEUS138…" at bounding box center [502, 297] width 1004 height 595
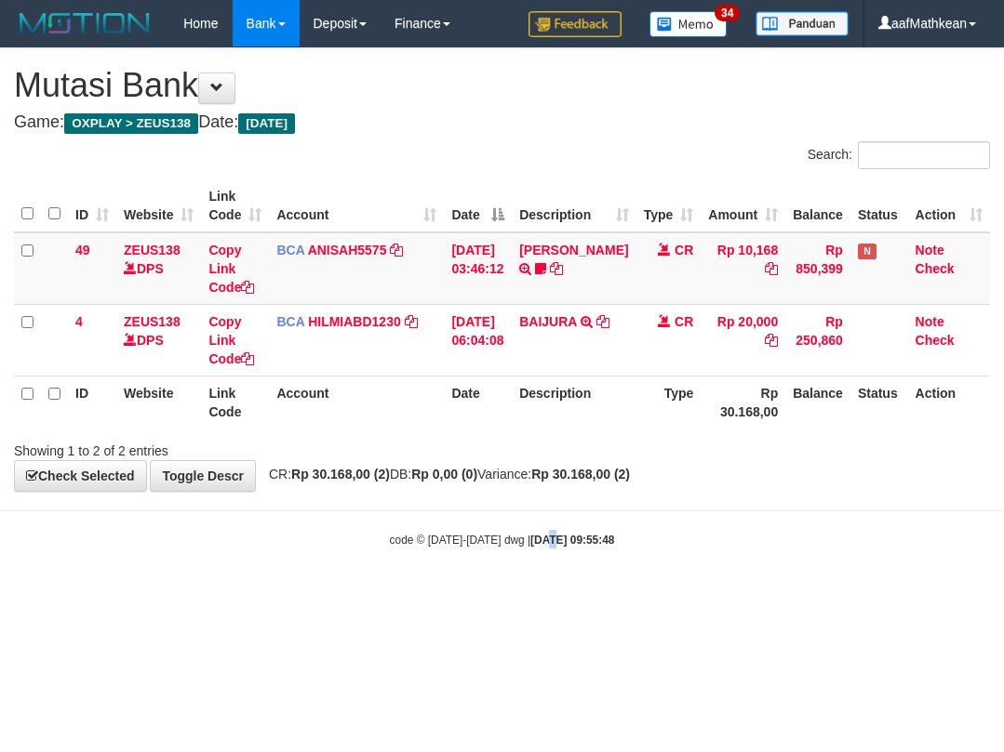
click at [532, 506] on body "Toggle navigation Home Bank Account List Load By Website Group [OXPLAY] ZEUS138…" at bounding box center [502, 297] width 1004 height 595
click at [772, 538] on div "code © 2012-2018 dwg | 2025/10/01 09:55:50" at bounding box center [502, 539] width 1004 height 19
drag, startPoint x: 784, startPoint y: 528, endPoint x: 774, endPoint y: 521, distance: 12.7
click at [777, 522] on body "Toggle navigation Home Bank Account List Load By Website Group [OXPLAY] ZEUS138…" at bounding box center [502, 297] width 1004 height 595
drag, startPoint x: 774, startPoint y: 521, endPoint x: 791, endPoint y: 513, distance: 18.3
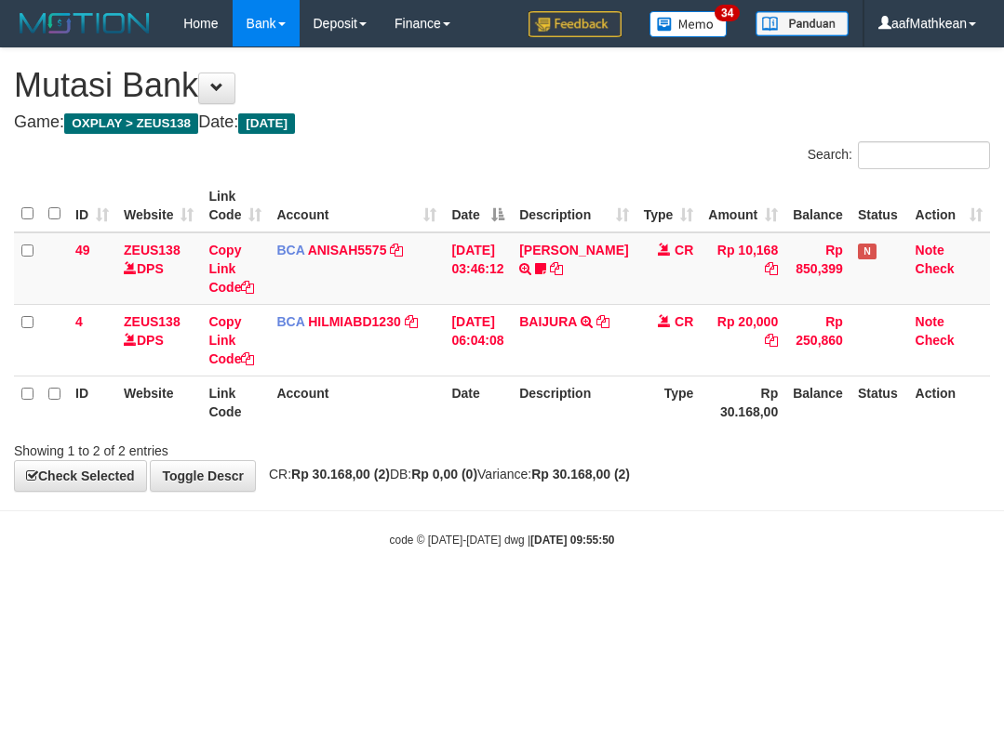
click at [796, 518] on body "Toggle navigation Home Bank Account List Load By Website Group [OXPLAY] ZEUS138…" at bounding box center [502, 297] width 1004 height 595
drag, startPoint x: 524, startPoint y: 451, endPoint x: 999, endPoint y: 470, distance: 475.6
click at [538, 457] on div "Showing 1 to 2 of 2 entries" at bounding box center [502, 447] width 1004 height 26
click at [702, 488] on div "**********" at bounding box center [502, 269] width 1004 height 443
click at [446, 493] on body "Toggle navigation Home Bank Account List Load By Website Group [OXPLAY] ZEUS138…" at bounding box center [502, 297] width 1004 height 595
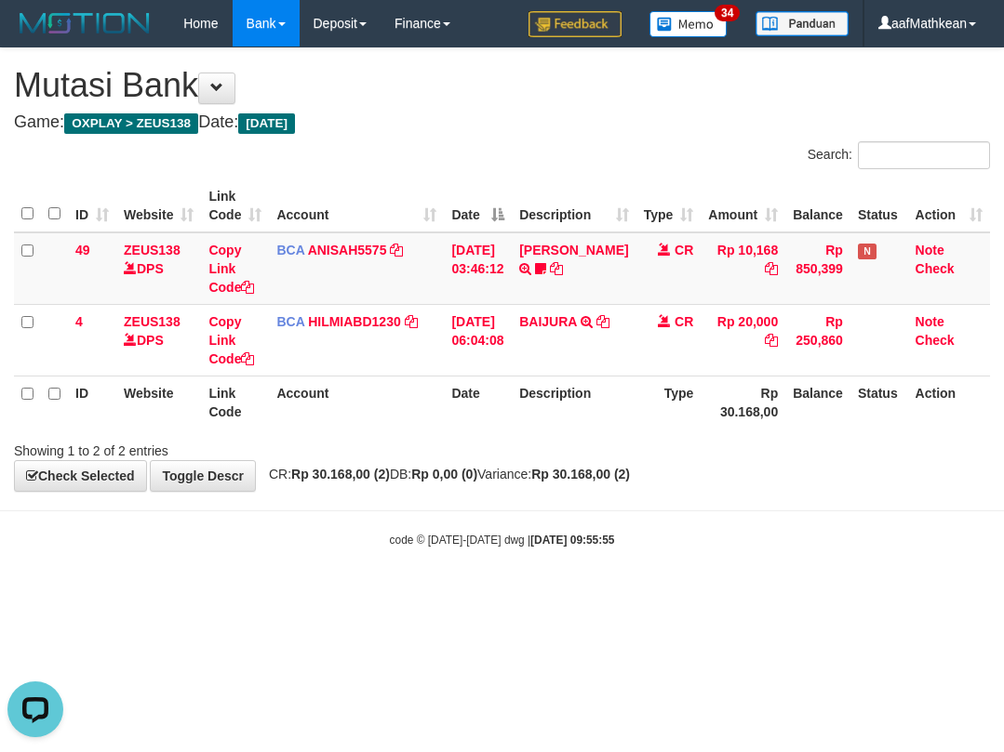
drag, startPoint x: 469, startPoint y: 507, endPoint x: 994, endPoint y: 476, distance: 526.4
click at [873, 485] on body "Toggle navigation Home Bank Account List Load By Website Group [OXPLAY] ZEUS138…" at bounding box center [502, 297] width 1004 height 595
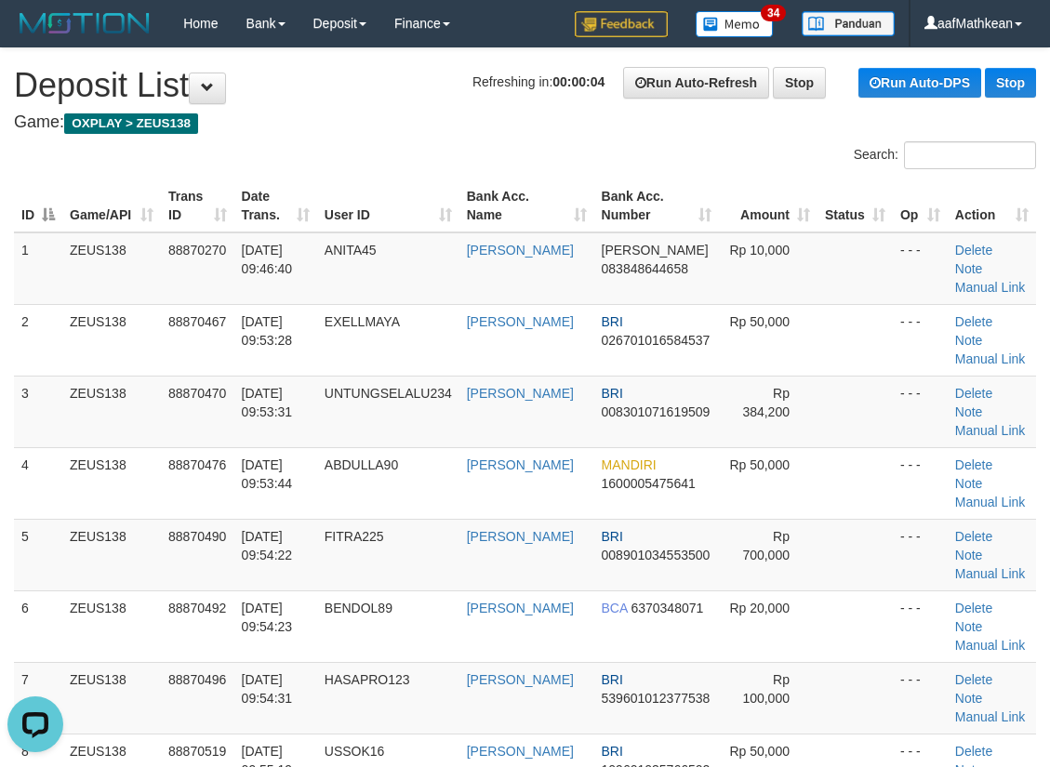
drag, startPoint x: 375, startPoint y: 138, endPoint x: 353, endPoint y: 161, distance: 31.6
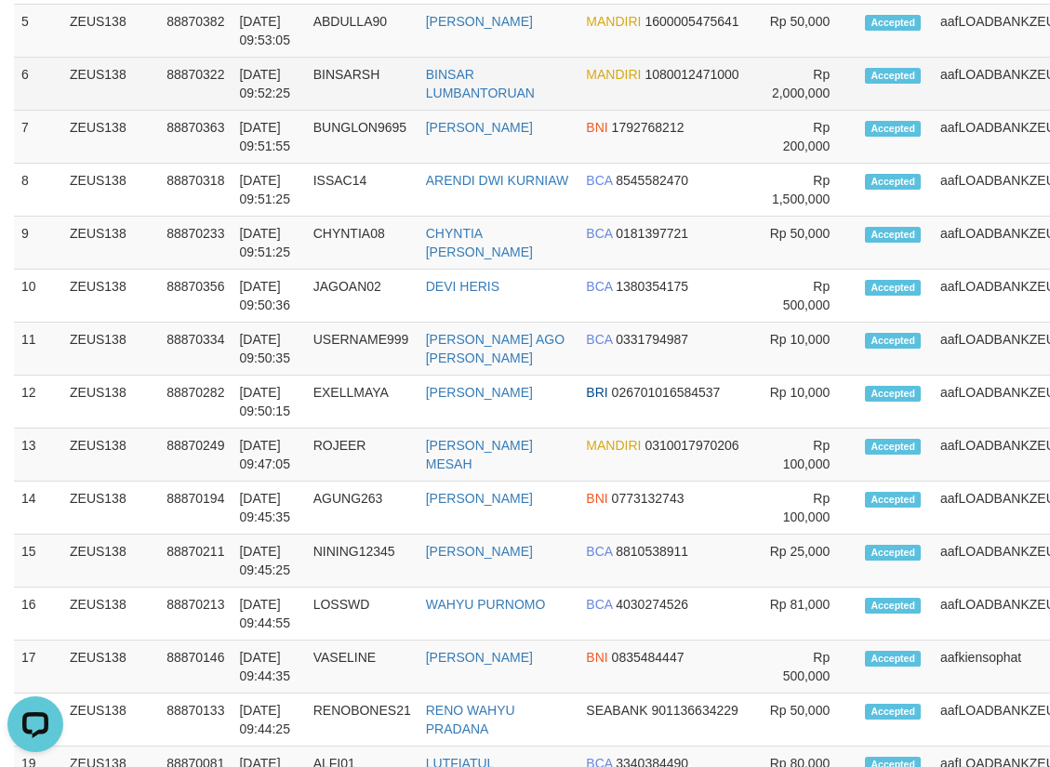
click at [396, 68] on td "BINSARSH" at bounding box center [362, 84] width 113 height 53
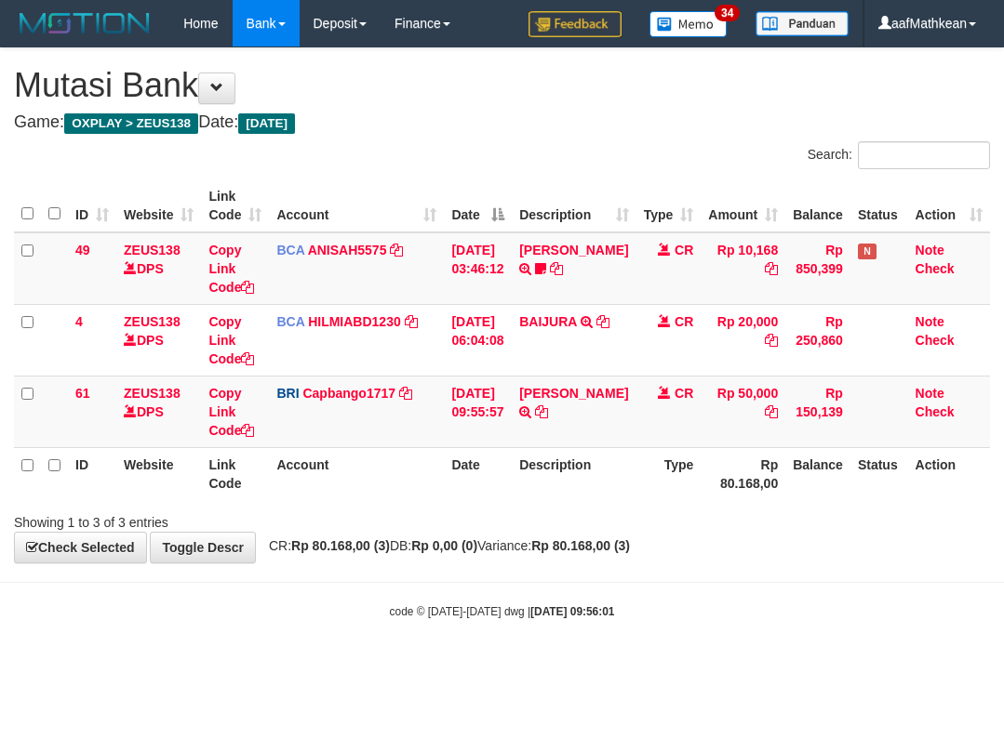
click at [352, 454] on table "ID Website Link Code Account Date Description Type Amount Balance Status Action…" at bounding box center [502, 340] width 976 height 321
click at [527, 486] on th "Description" at bounding box center [574, 473] width 124 height 53
drag, startPoint x: 567, startPoint y: 518, endPoint x: 584, endPoint y: 455, distance: 65.4
click at [579, 492] on div "Search: ID Website Link Code Account Date Description Type Amount Balance Statu…" at bounding box center [502, 336] width 976 height 391
click at [548, 409] on icon at bounding box center [541, 412] width 13 height 13
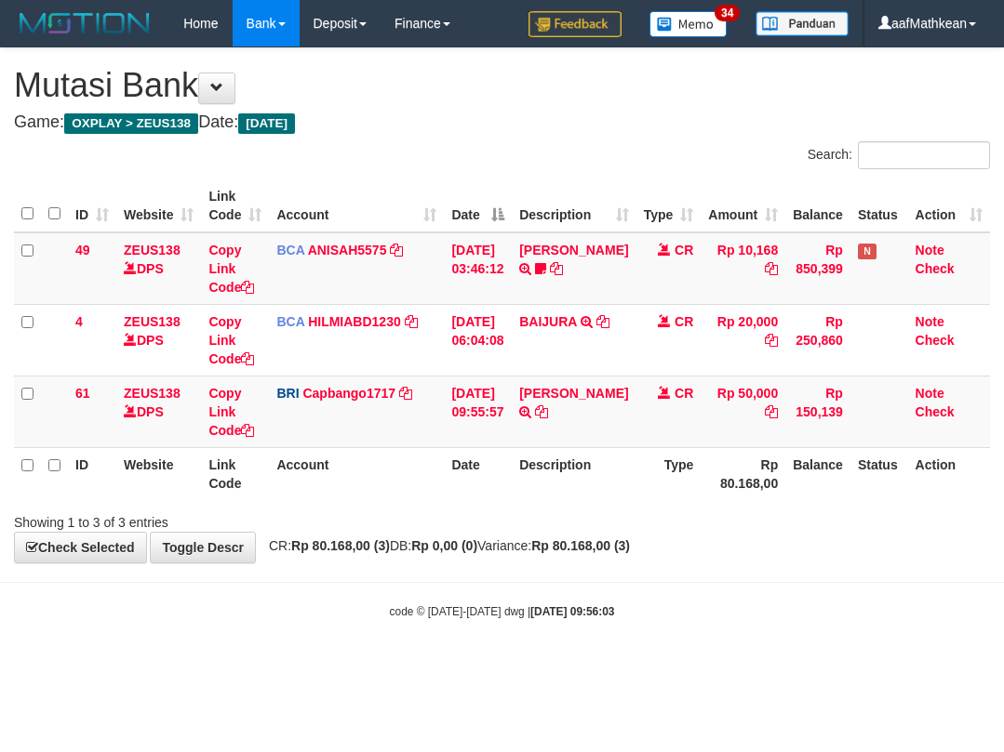
click at [397, 445] on td "BRI Capbango1717 DPS HELMI mutasi_20251001_2435 | 61 mutasi_20251001_2435 | 61" at bounding box center [356, 412] width 175 height 72
drag, startPoint x: 414, startPoint y: 460, endPoint x: 477, endPoint y: 456, distance: 63.4
click at [452, 459] on tr "ID Website Link Code Account Date Description Type Rp 80.168,00 Balance Status …" at bounding box center [502, 473] width 976 height 53
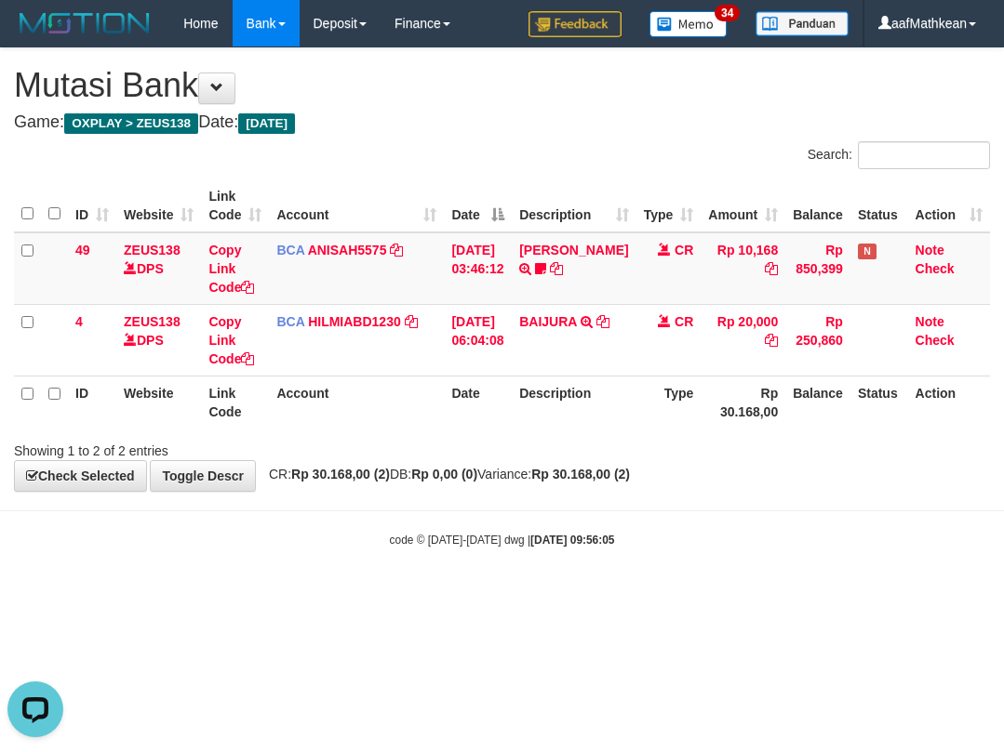
click at [425, 519] on body "Toggle navigation Home Bank Account List Load By Website Group [OXPLAY] ZEUS138…" at bounding box center [502, 297] width 1004 height 595
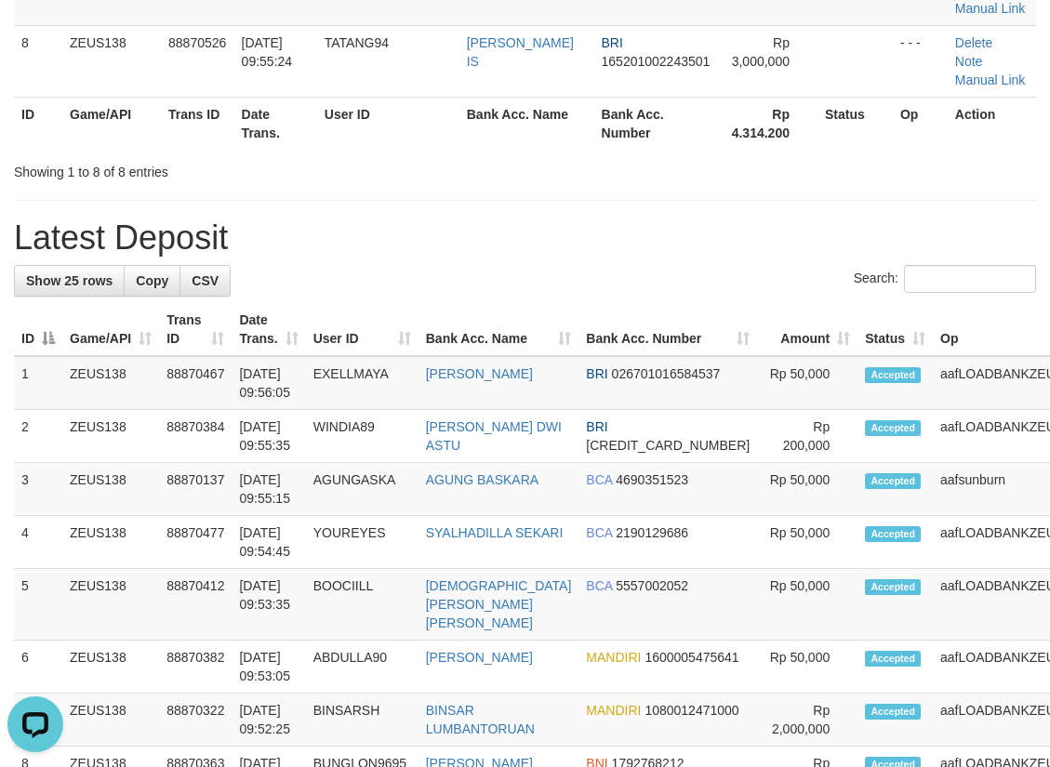
drag, startPoint x: 448, startPoint y: 297, endPoint x: 206, endPoint y: 363, distance: 250.7
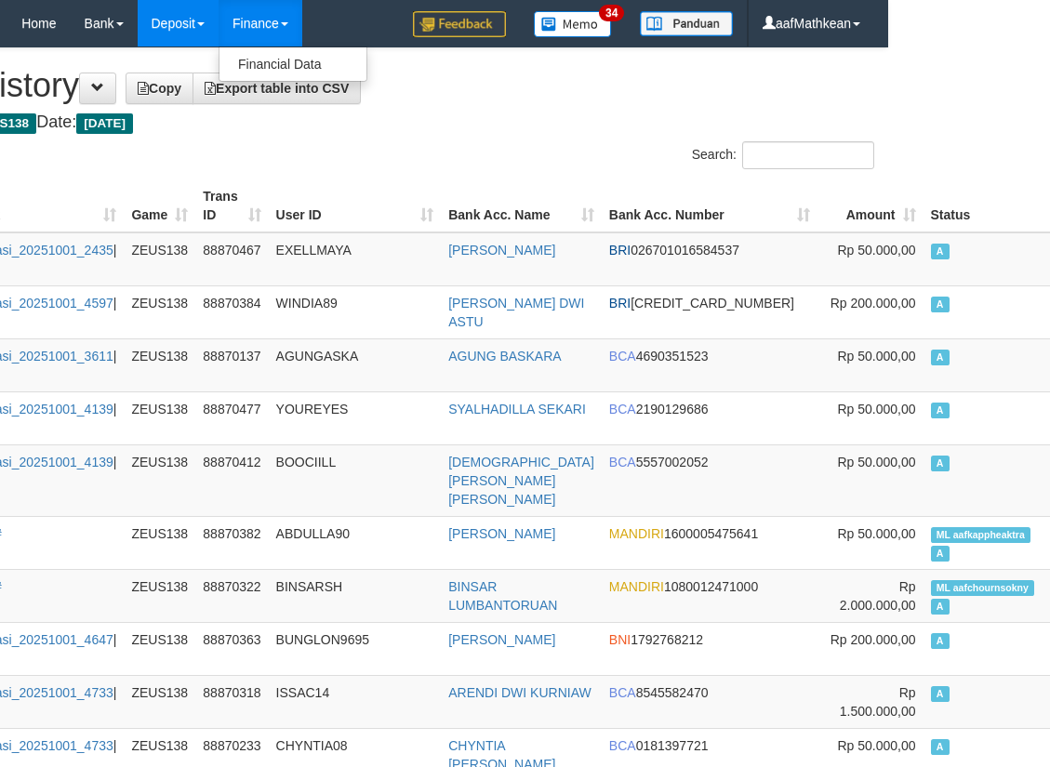
scroll to position [0, 162]
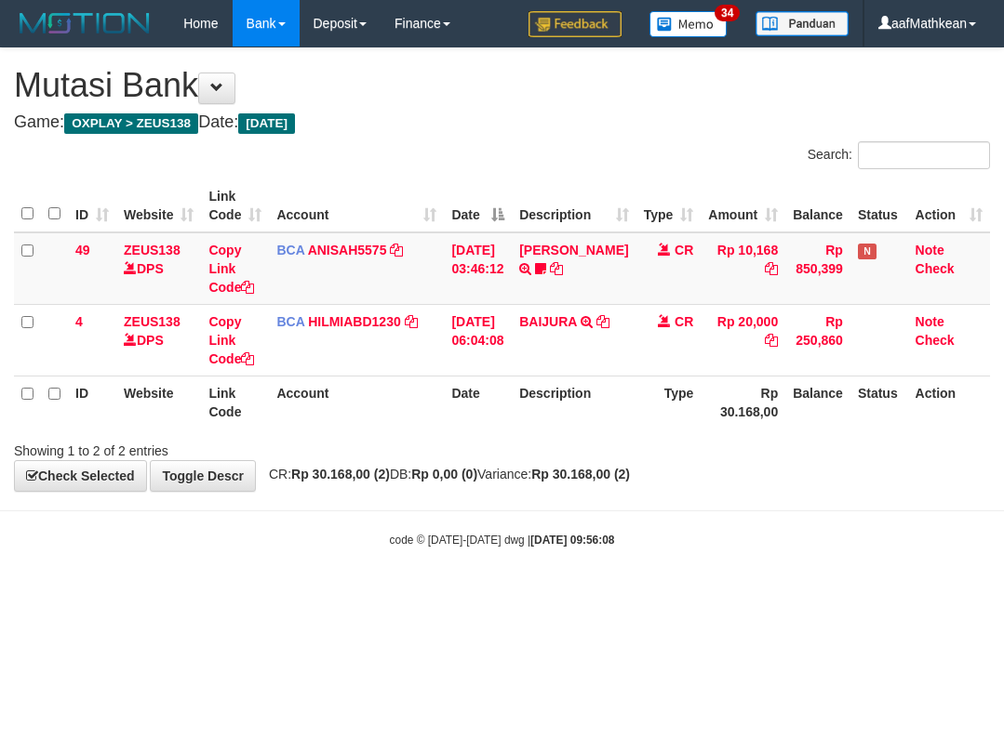
click at [570, 502] on body "Toggle navigation Home Bank Account List Load By Website Group [OXPLAY] ZEUS138…" at bounding box center [502, 297] width 1004 height 595
click at [630, 475] on strong "Rp 30.168,00 (2)" at bounding box center [580, 474] width 99 height 15
click at [630, 477] on strong "Rp 30.168,00 (2)" at bounding box center [580, 474] width 99 height 15
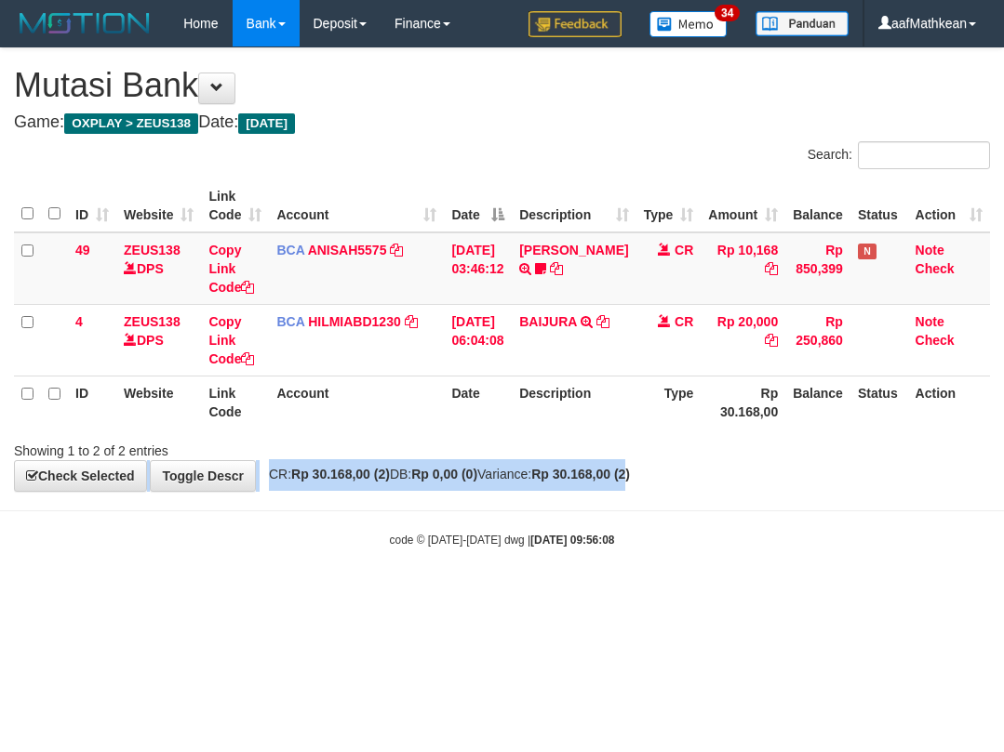
click at [683, 458] on div "**********" at bounding box center [502, 269] width 1004 height 443
drag, startPoint x: 699, startPoint y: 461, endPoint x: 685, endPoint y: 461, distance: 14.0
click at [699, 462] on div "**********" at bounding box center [502, 269] width 1004 height 443
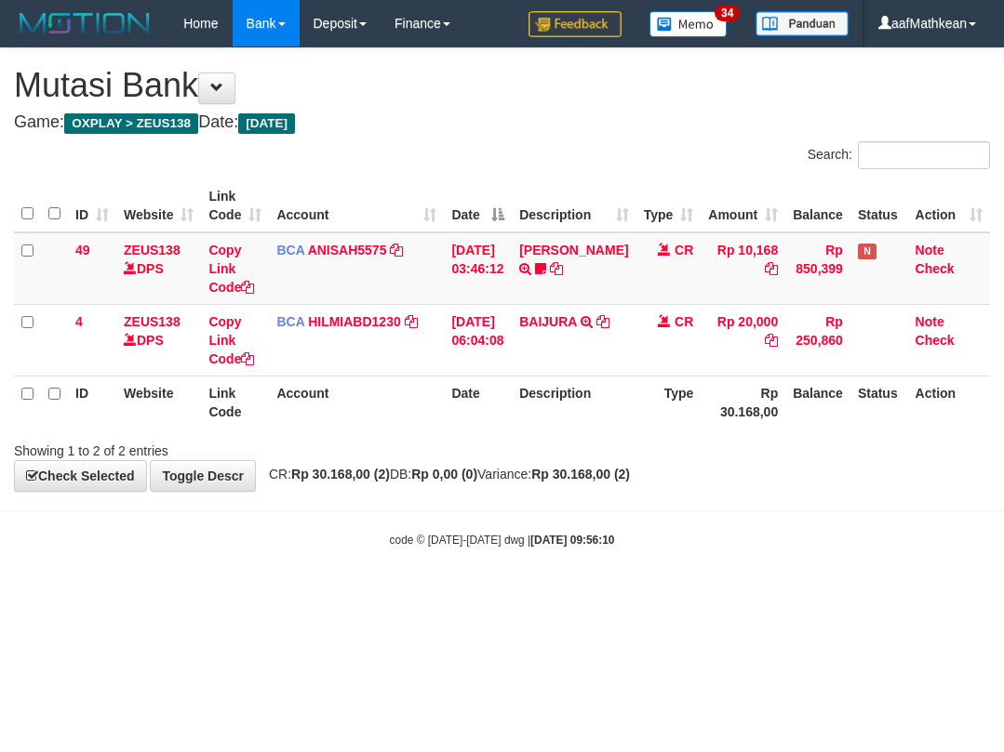
click at [684, 436] on div "Showing 1 to 2 of 2 entries" at bounding box center [502, 447] width 1004 height 26
click at [645, 436] on div "Showing 1 to 2 of 2 entries" at bounding box center [502, 447] width 1004 height 26
drag, startPoint x: 645, startPoint y: 436, endPoint x: 659, endPoint y: 446, distance: 17.3
click at [654, 446] on div "Showing 1 to 2 of 2 entries" at bounding box center [502, 447] width 1004 height 26
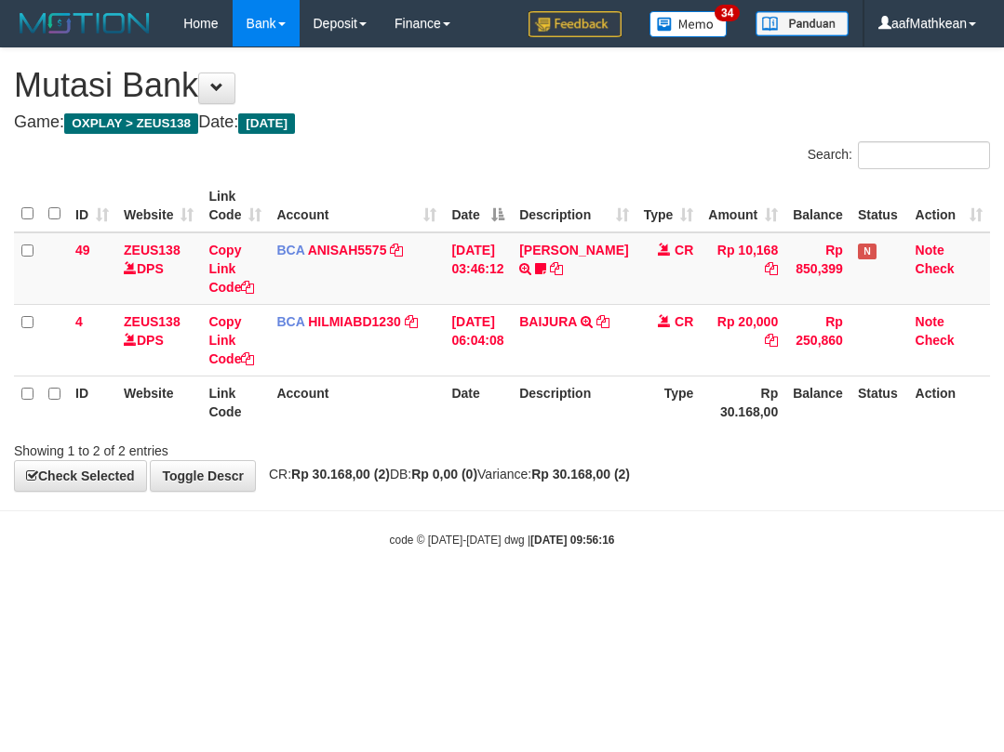
drag, startPoint x: 569, startPoint y: 497, endPoint x: 579, endPoint y: 499, distance: 9.7
click at [574, 499] on body "Toggle navigation Home Bank Account List Load By Website Group [OXPLAY] ZEUS138…" at bounding box center [502, 297] width 1004 height 595
